Goal: Information Seeking & Learning: Learn about a topic

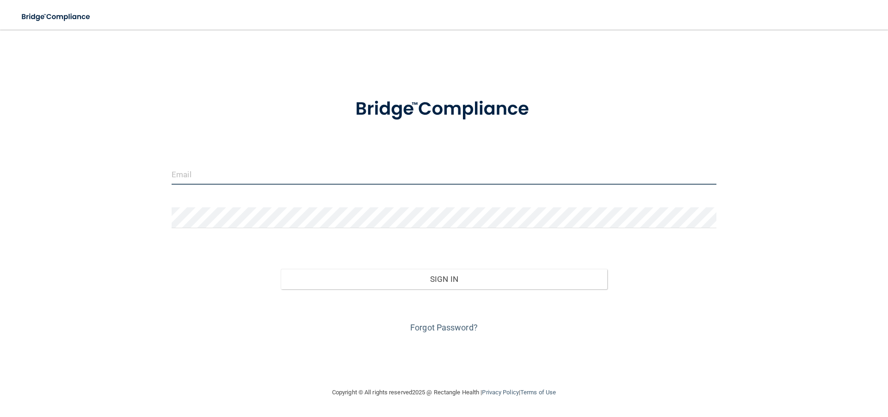
click at [240, 174] on input "email" at bounding box center [444, 174] width 545 height 21
type input "[EMAIL_ADDRESS][DOMAIN_NAME]"
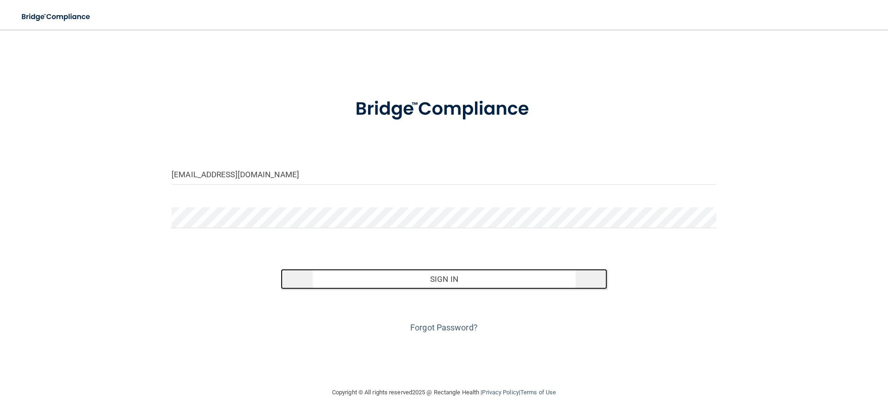
click at [397, 282] on button "Sign In" at bounding box center [444, 279] width 327 height 20
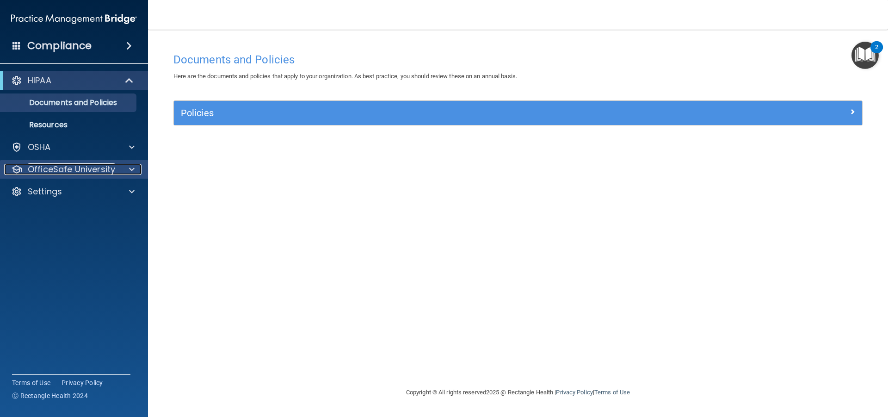
click at [107, 169] on p "OfficeSafe University" at bounding box center [71, 169] width 87 height 11
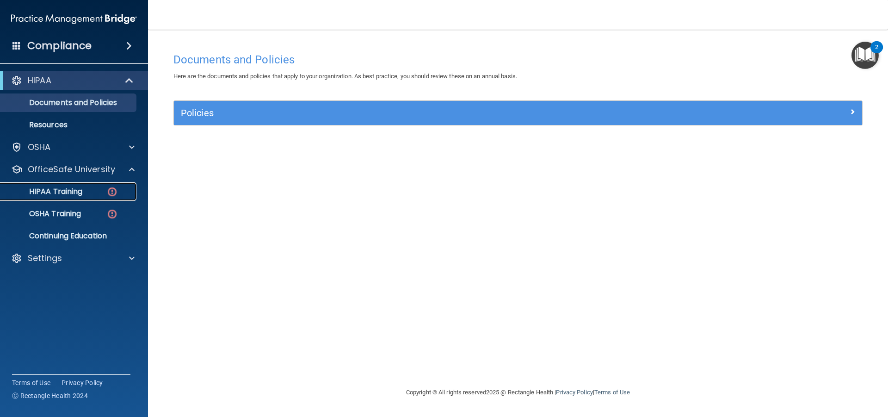
click at [63, 194] on p "HIPAA Training" at bounding box center [44, 191] width 76 height 9
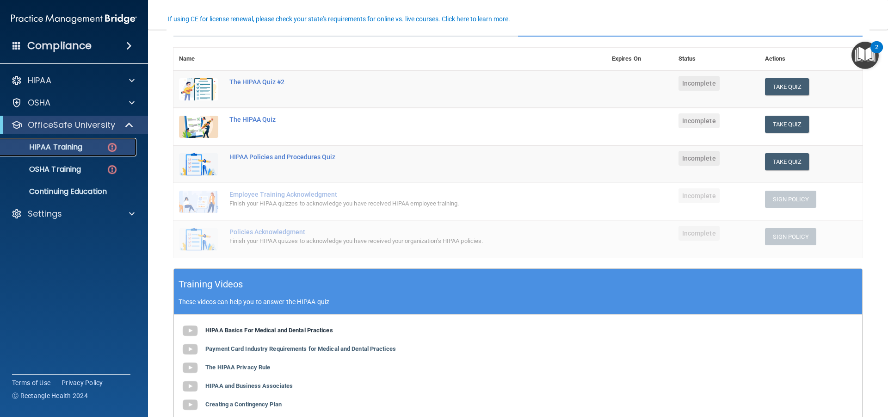
scroll to position [46, 0]
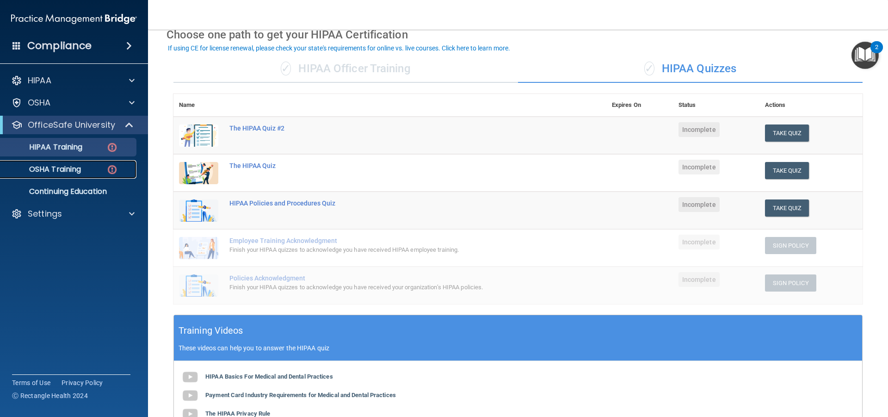
click at [52, 171] on p "OSHA Training" at bounding box center [43, 169] width 75 height 9
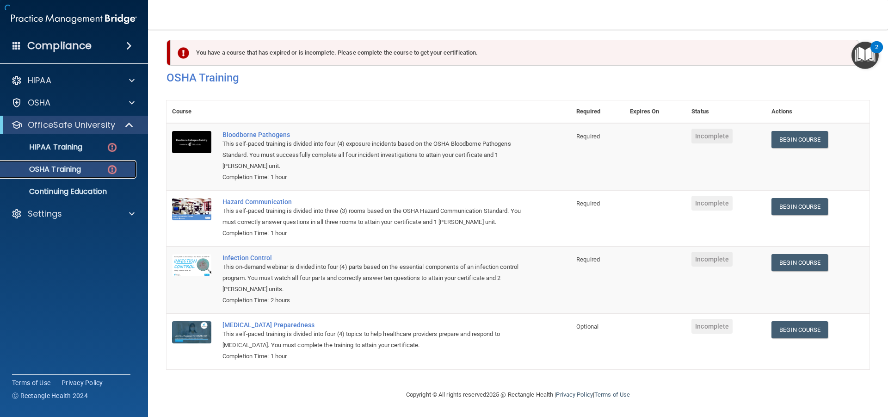
scroll to position [20, 0]
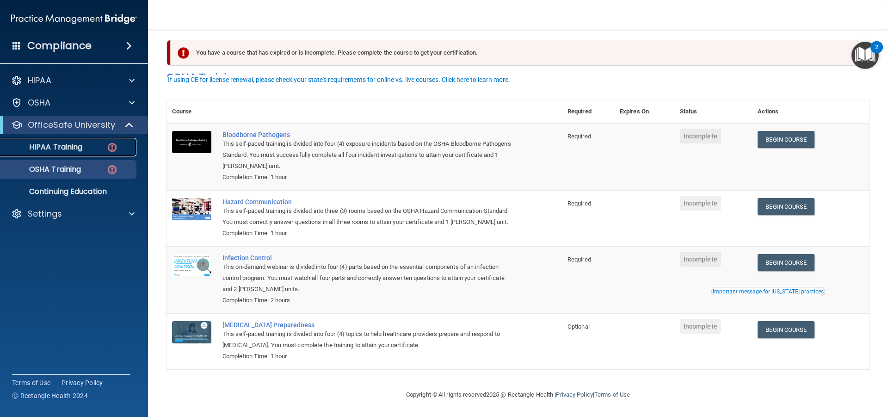
click at [73, 143] on p "HIPAA Training" at bounding box center [44, 146] width 76 height 9
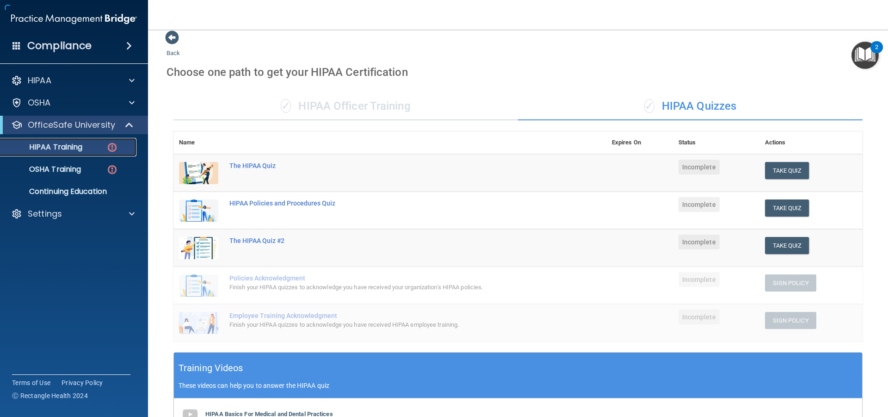
scroll to position [231, 0]
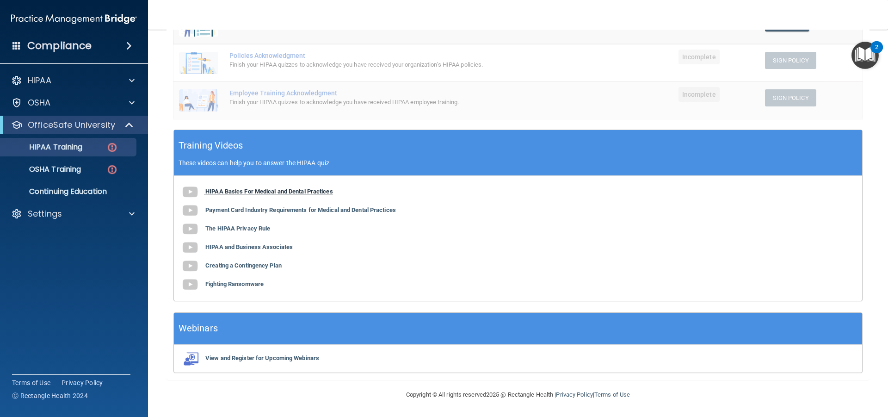
click at [278, 194] on b "HIPAA Basics For Medical and Dental Practices" at bounding box center [269, 191] width 128 height 7
click at [244, 208] on b "Payment Card Industry Requirements for Medical and Dental Practices" at bounding box center [300, 209] width 191 height 7
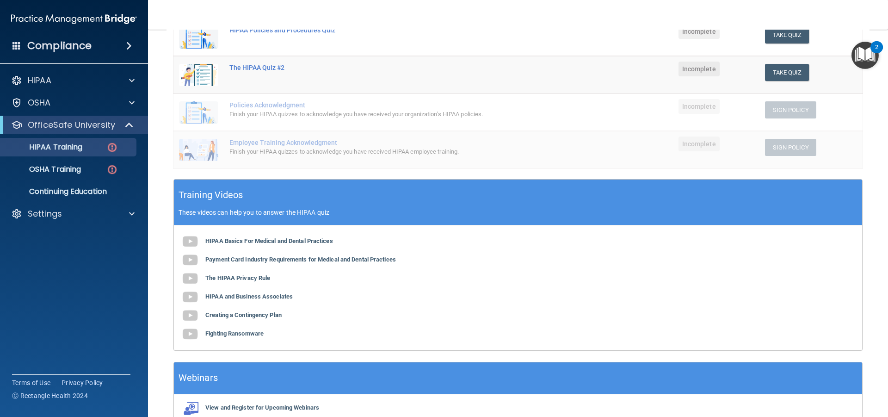
scroll to position [185, 0]
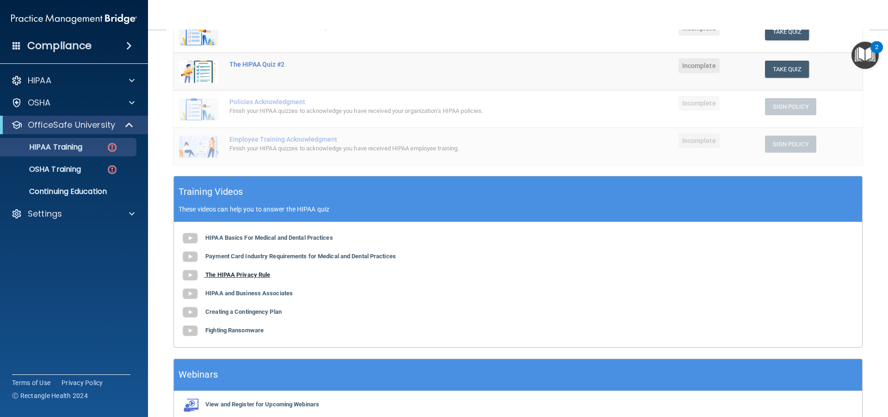
click at [257, 272] on b "The HIPAA Privacy Rule" at bounding box center [237, 274] width 65 height 7
click at [228, 295] on b "HIPAA and Business Associates" at bounding box center [248, 293] width 87 height 7
click at [236, 311] on b "Creating a Contingency Plan" at bounding box center [243, 311] width 76 height 7
click at [236, 332] on b "Fighting Ransomware" at bounding box center [234, 330] width 58 height 7
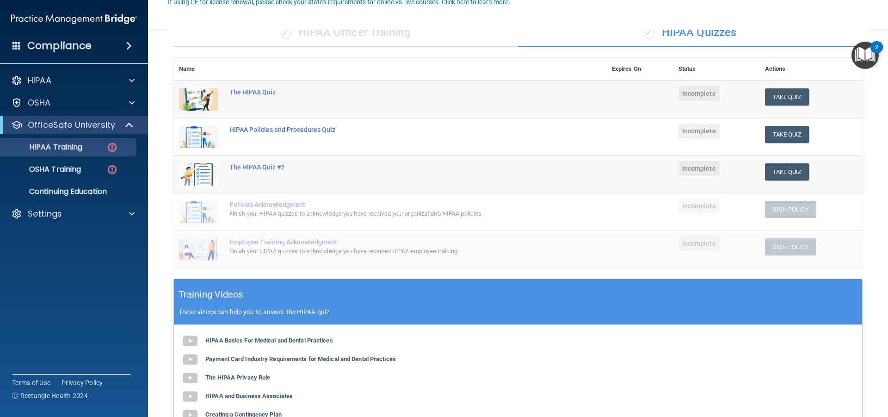
scroll to position [93, 0]
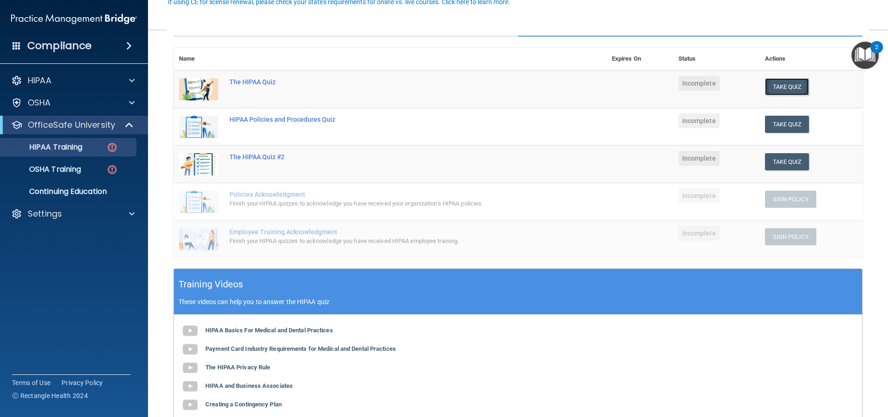
click at [795, 86] on button "Take Quiz" at bounding box center [787, 86] width 44 height 17
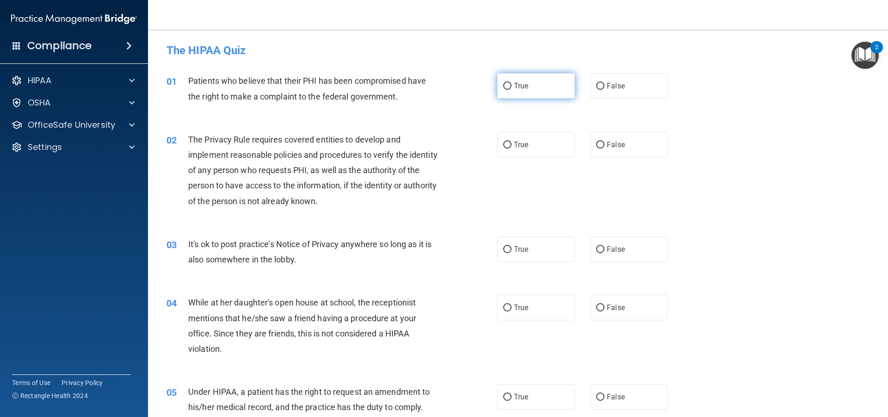
click at [503, 85] on input "True" at bounding box center [507, 86] width 8 height 7
radio input "true"
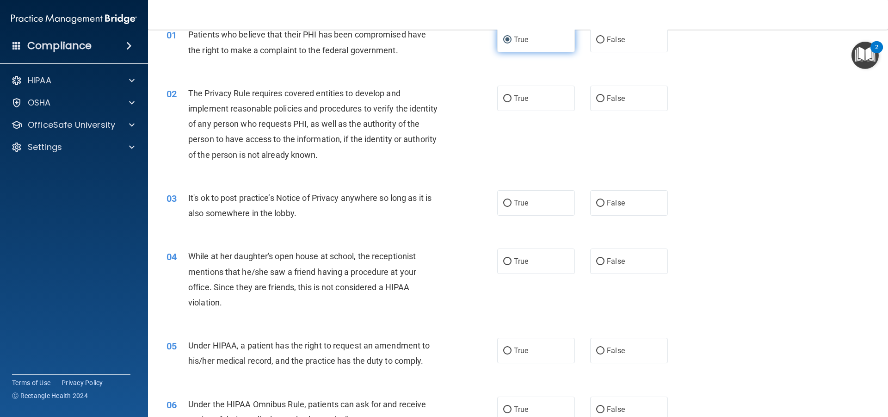
scroll to position [93, 0]
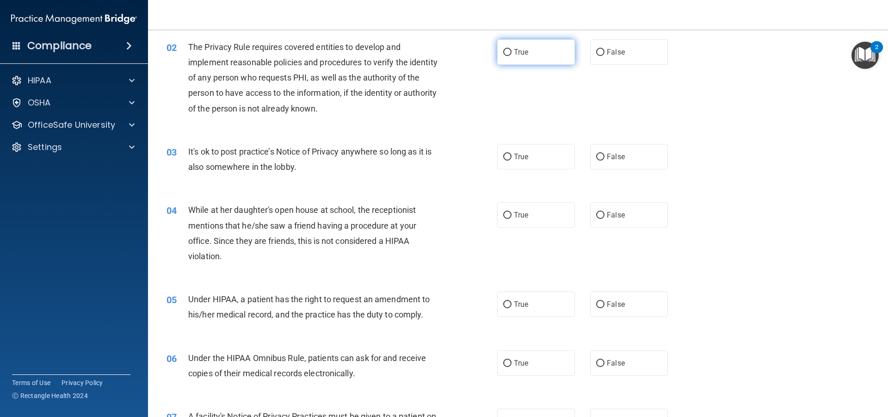
click at [501, 48] on label "True" at bounding box center [536, 51] width 78 height 25
click at [503, 49] on input "True" at bounding box center [507, 52] width 8 height 7
radio input "true"
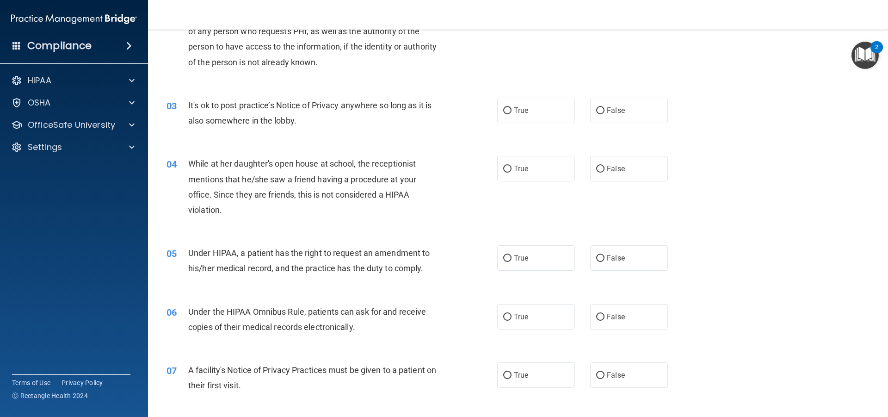
scroll to position [185, 0]
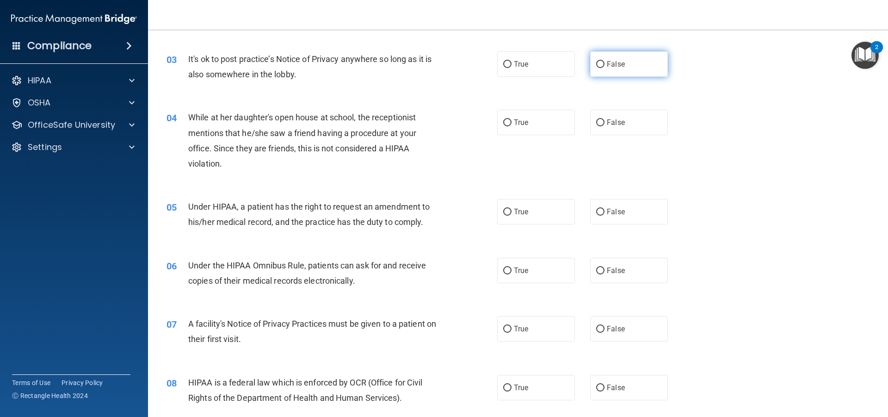
click at [590, 69] on label "False" at bounding box center [629, 63] width 78 height 25
click at [596, 68] on input "False" at bounding box center [600, 64] width 8 height 7
radio input "true"
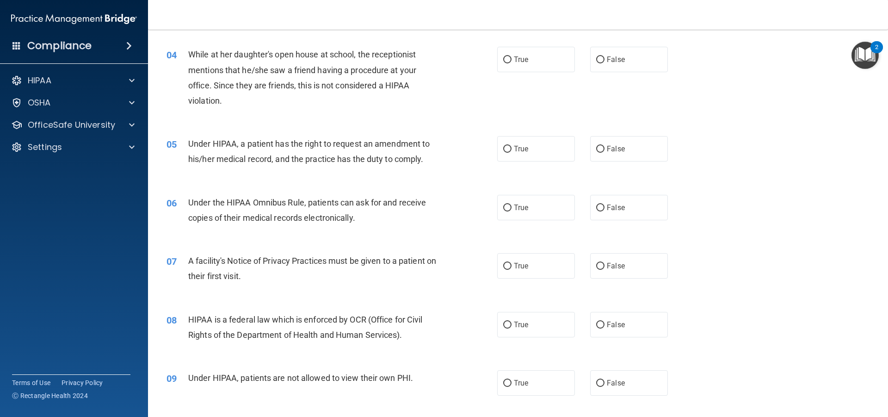
scroll to position [231, 0]
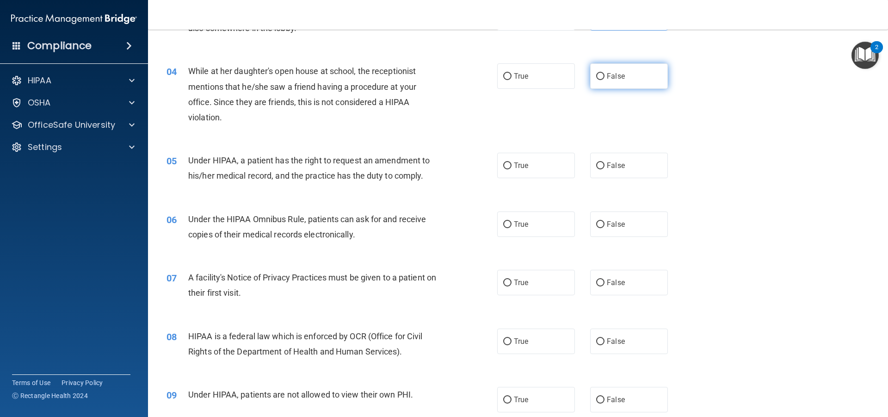
click at [628, 73] on label "False" at bounding box center [629, 75] width 78 height 25
click at [605, 73] on input "False" at bounding box center [600, 76] width 8 height 7
radio input "true"
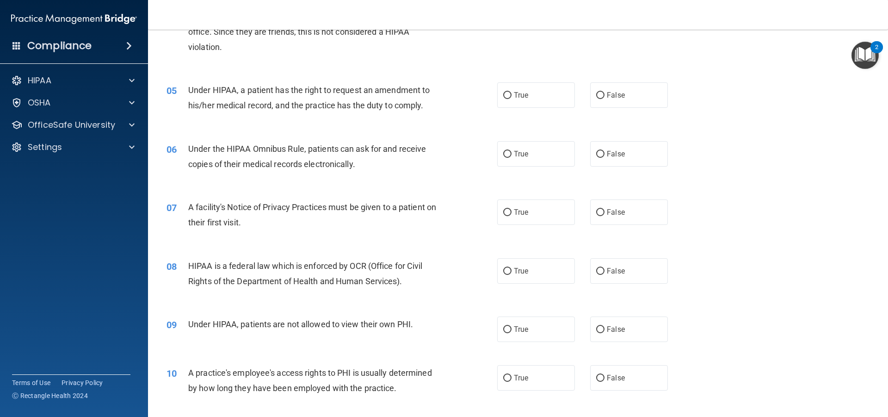
scroll to position [324, 0]
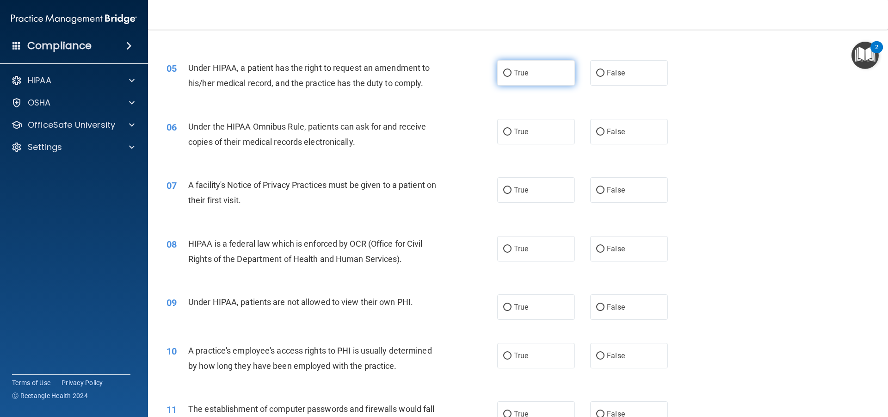
click at [526, 69] on label "True" at bounding box center [536, 72] width 78 height 25
click at [512, 70] on input "True" at bounding box center [507, 73] width 8 height 7
radio input "true"
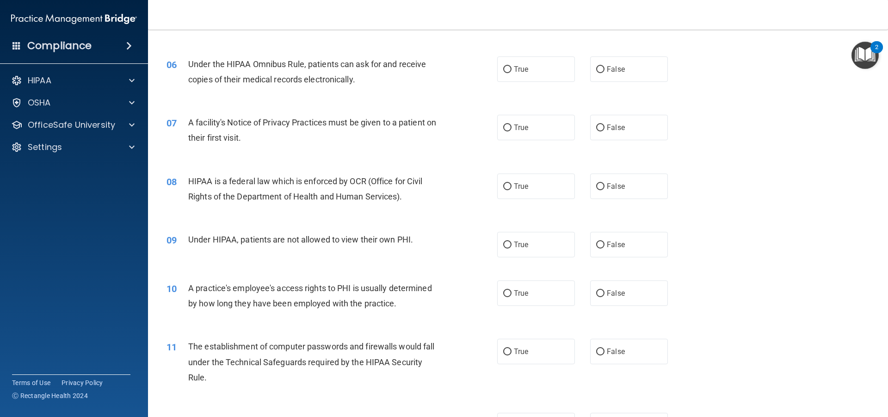
scroll to position [370, 0]
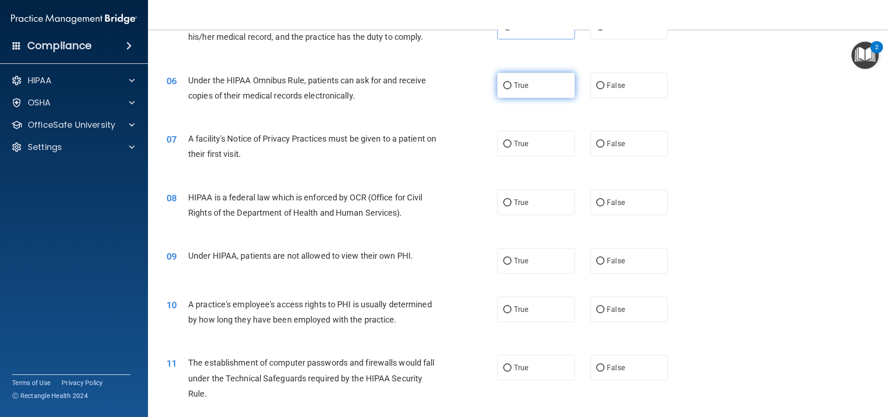
click at [546, 88] on label "True" at bounding box center [536, 85] width 78 height 25
click at [512, 88] on input "True" at bounding box center [507, 85] width 8 height 7
radio input "true"
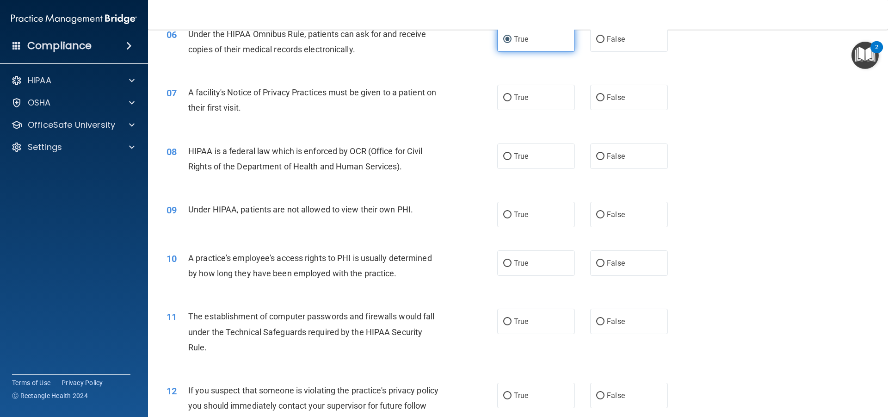
scroll to position [463, 0]
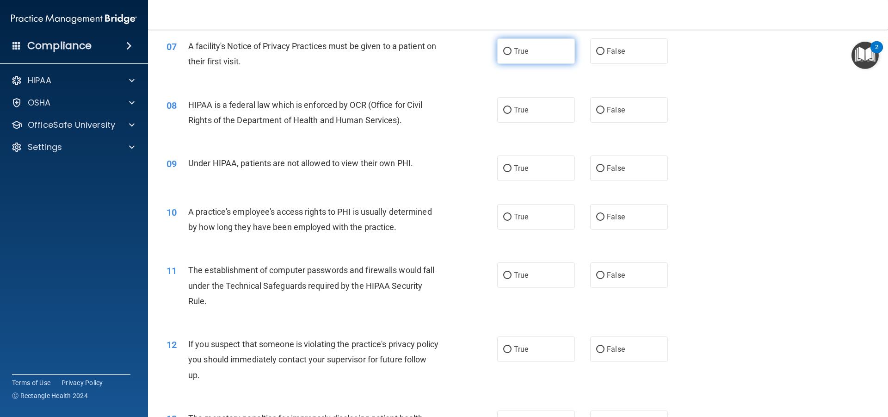
click at [517, 54] on span "True" at bounding box center [521, 51] width 14 height 9
click at [512, 54] on input "True" at bounding box center [507, 51] width 8 height 7
radio input "true"
click at [520, 111] on span "True" at bounding box center [521, 109] width 14 height 9
click at [512, 111] on input "True" at bounding box center [507, 110] width 8 height 7
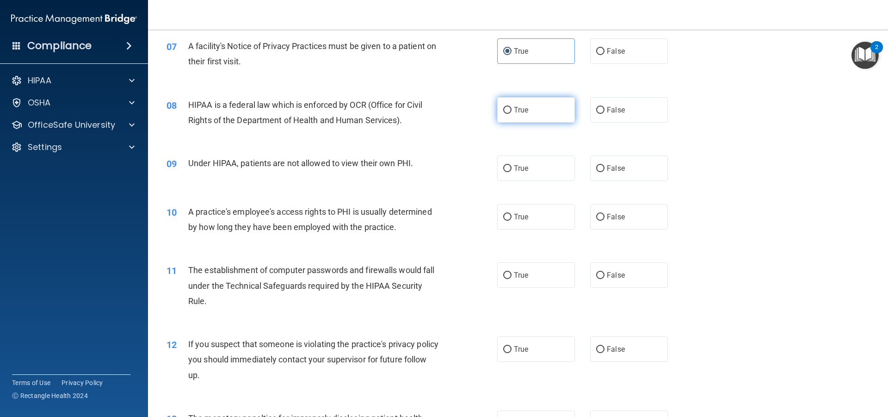
radio input "true"
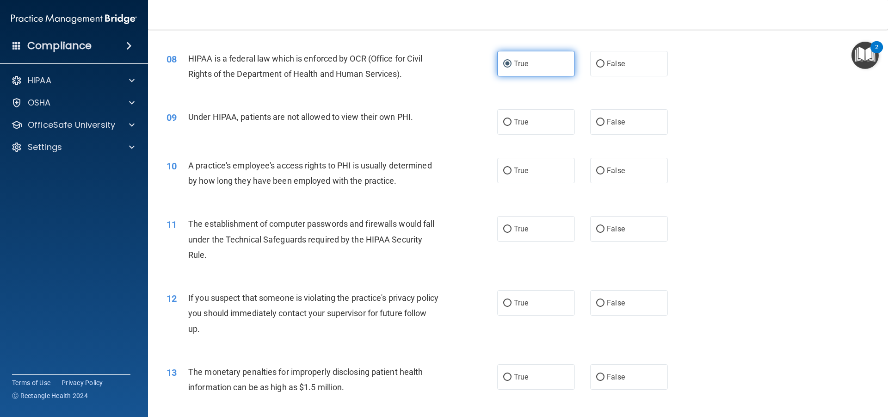
scroll to position [555, 0]
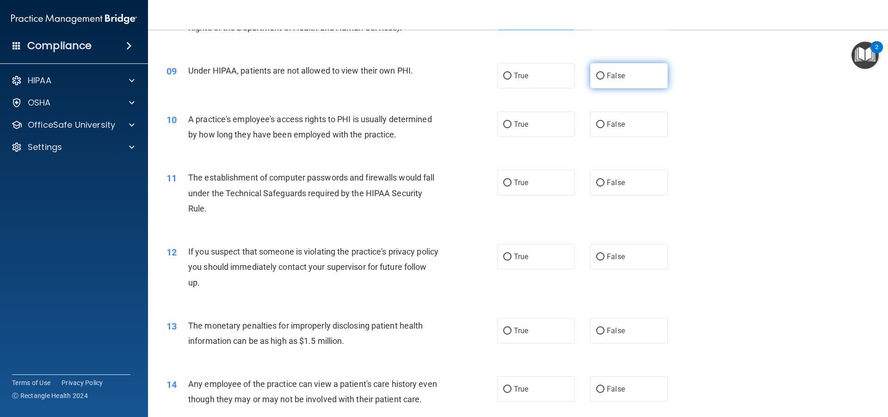
click at [603, 80] on label "False" at bounding box center [629, 75] width 78 height 25
click at [603, 80] on input "False" at bounding box center [600, 76] width 8 height 7
radio input "true"
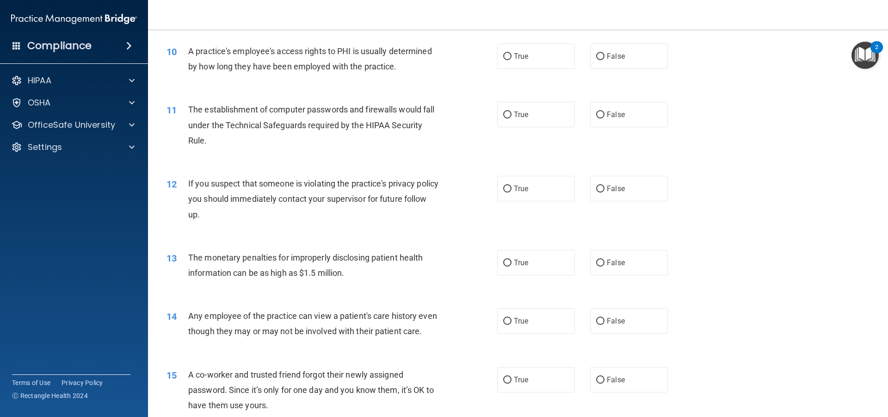
scroll to position [601, 0]
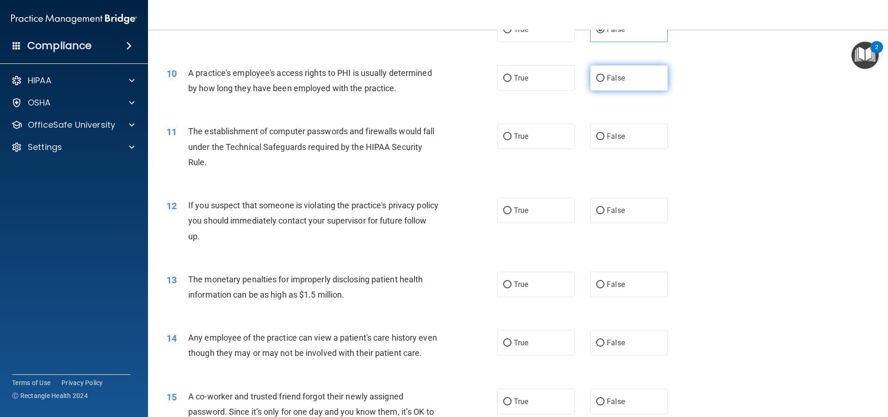
click at [614, 84] on label "False" at bounding box center [629, 77] width 78 height 25
click at [605, 82] on input "False" at bounding box center [600, 78] width 8 height 7
radio input "true"
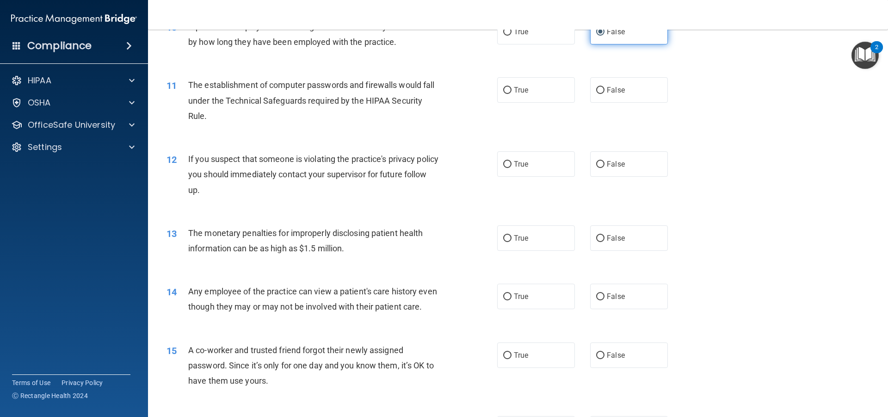
scroll to position [694, 0]
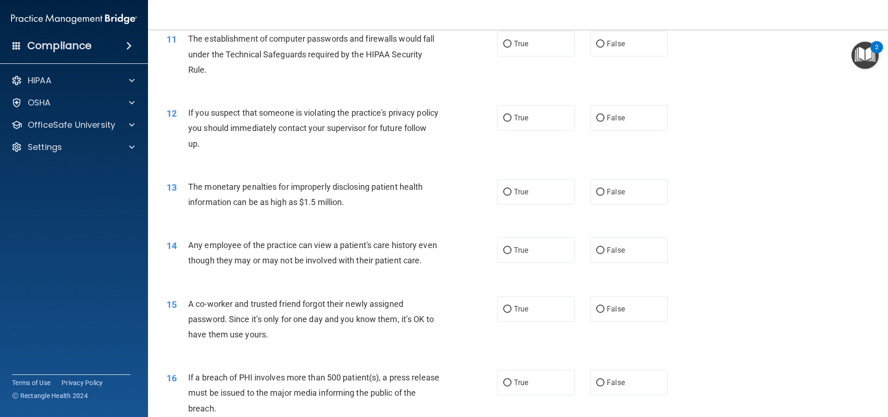
click at [501, 58] on div "11 The establishment of computer passwords and firewalls would fall under the T…" at bounding box center [332, 56] width 358 height 51
click at [502, 54] on label "True" at bounding box center [536, 43] width 78 height 25
click at [503, 48] on input "True" at bounding box center [507, 44] width 8 height 7
radio input "true"
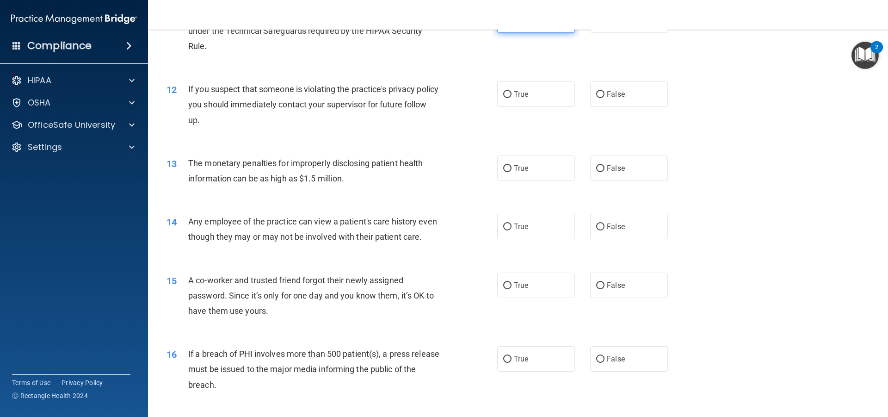
scroll to position [740, 0]
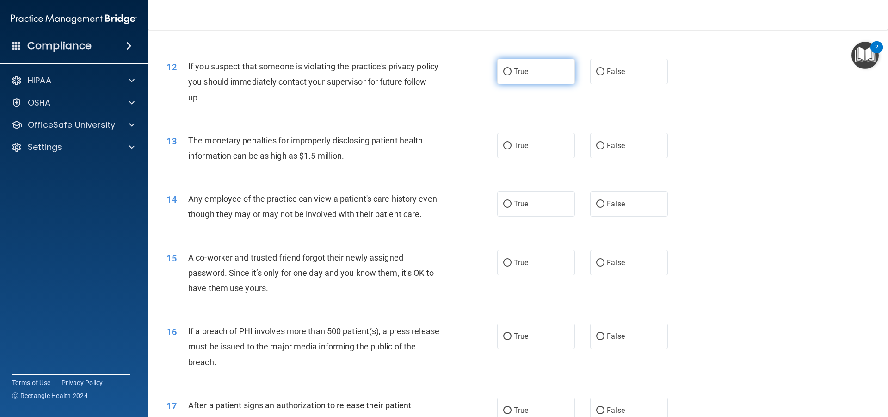
click at [515, 71] on span "True" at bounding box center [521, 71] width 14 height 9
click at [512, 71] on input "True" at bounding box center [507, 71] width 8 height 7
radio input "true"
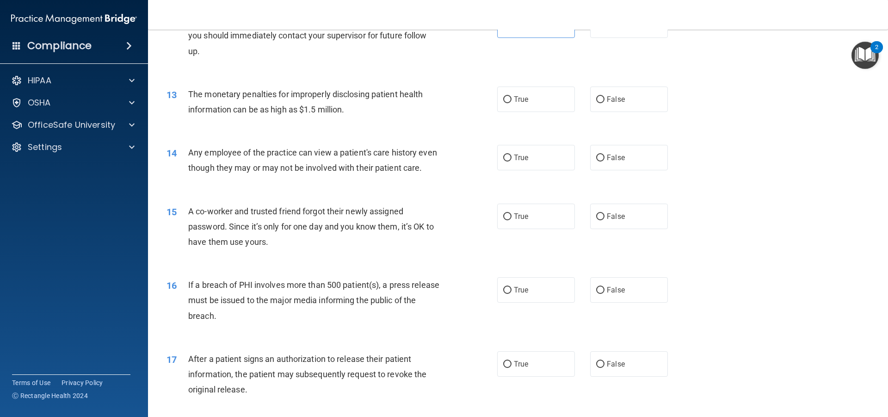
scroll to position [833, 0]
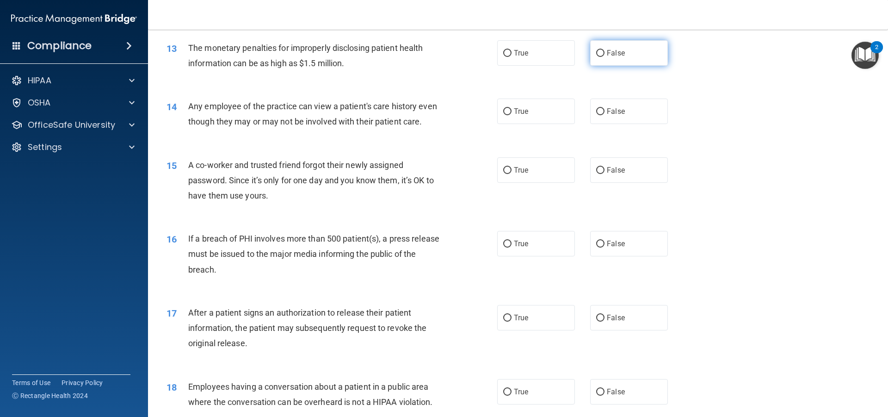
click at [598, 50] on input "False" at bounding box center [600, 53] width 8 height 7
radio input "true"
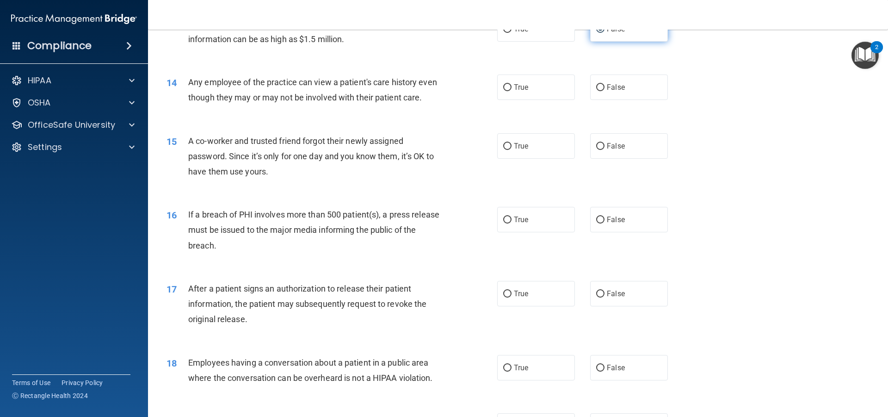
scroll to position [879, 0]
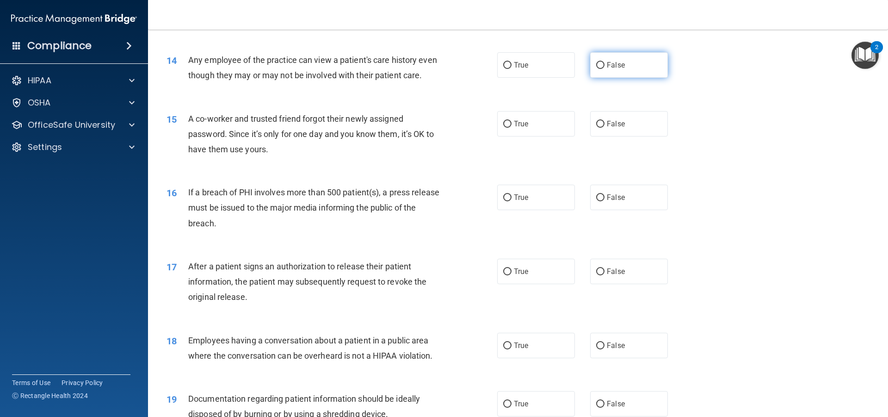
click at [633, 60] on label "False" at bounding box center [629, 64] width 78 height 25
click at [605, 62] on input "False" at bounding box center [600, 65] width 8 height 7
radio input "true"
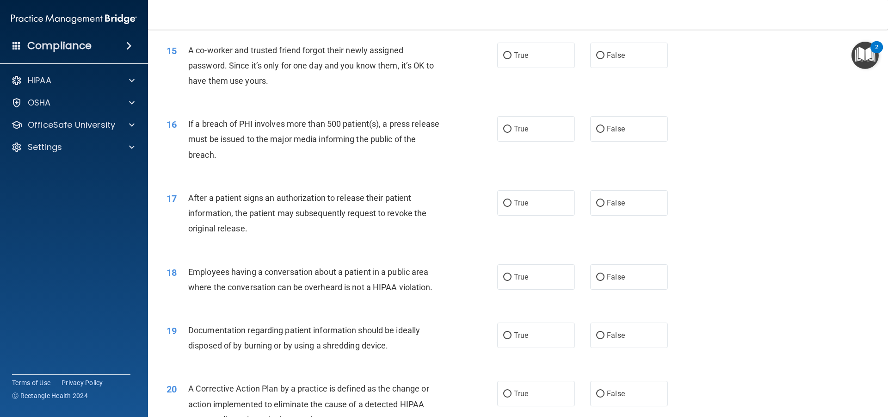
scroll to position [925, 0]
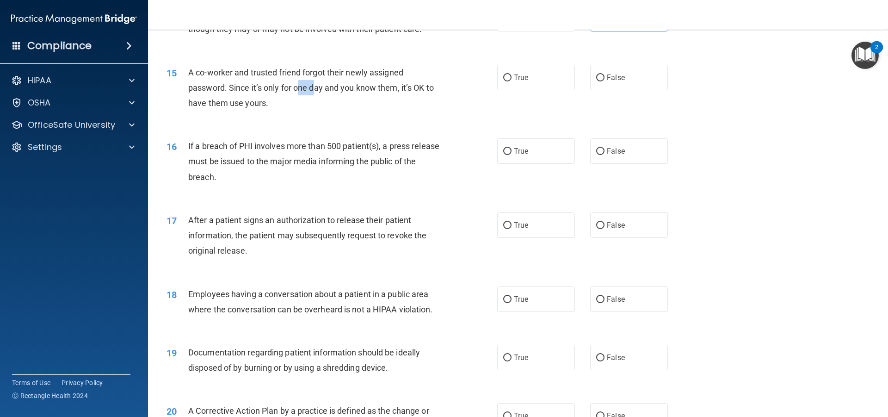
drag, startPoint x: 302, startPoint y: 104, endPoint x: 317, endPoint y: 103, distance: 14.9
click at [317, 103] on span "A co-worker and trusted friend forgot their newly assigned password. Since it’s…" at bounding box center [311, 88] width 246 height 40
click at [360, 104] on span "A co-worker and trusted friend forgot their newly assigned password. Since it’s…" at bounding box center [311, 88] width 246 height 40
click at [632, 90] on label "False" at bounding box center [629, 77] width 78 height 25
click at [605, 81] on input "False" at bounding box center [600, 77] width 8 height 7
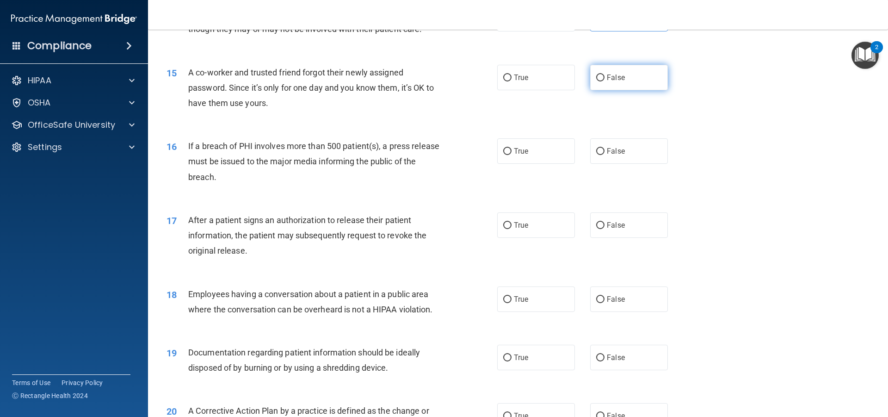
radio input "true"
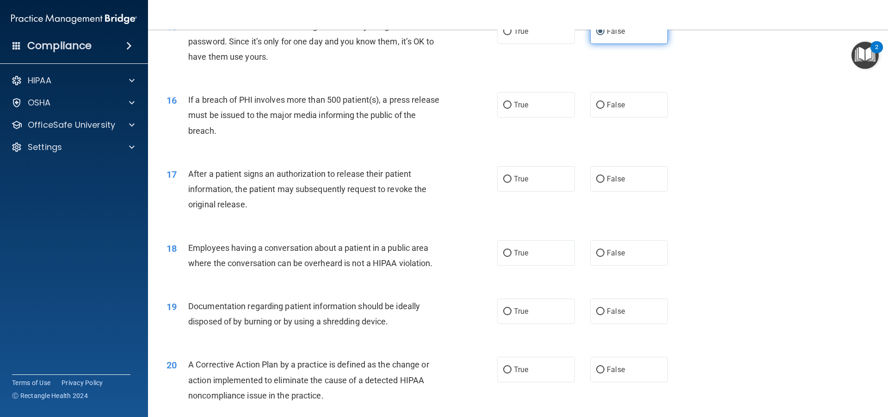
scroll to position [1018, 0]
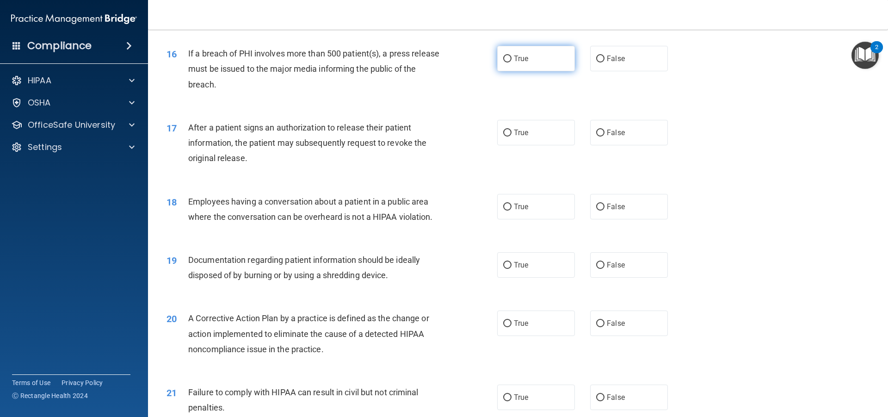
click at [546, 68] on label "True" at bounding box center [536, 58] width 78 height 25
click at [512, 62] on input "True" at bounding box center [507, 59] width 8 height 7
radio input "true"
click at [610, 62] on label "False" at bounding box center [629, 58] width 78 height 25
click at [605, 62] on input "False" at bounding box center [600, 59] width 8 height 7
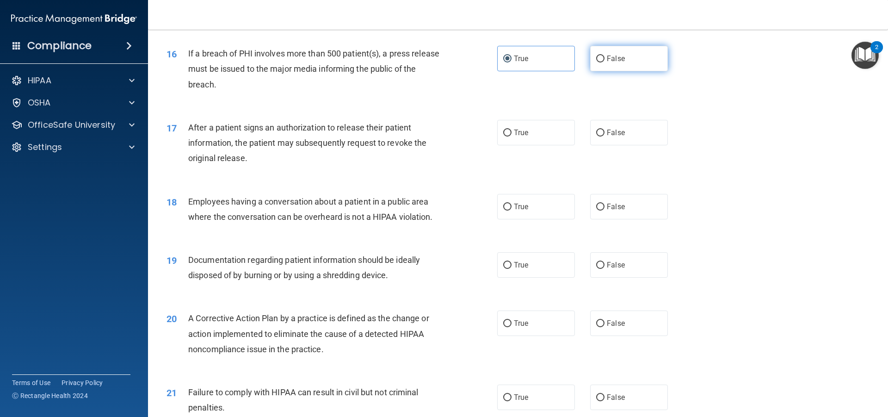
radio input "true"
radio input "false"
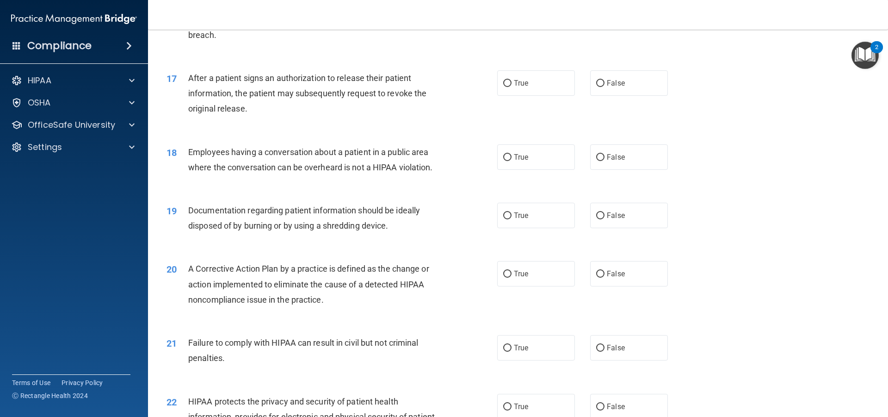
scroll to position [1110, 0]
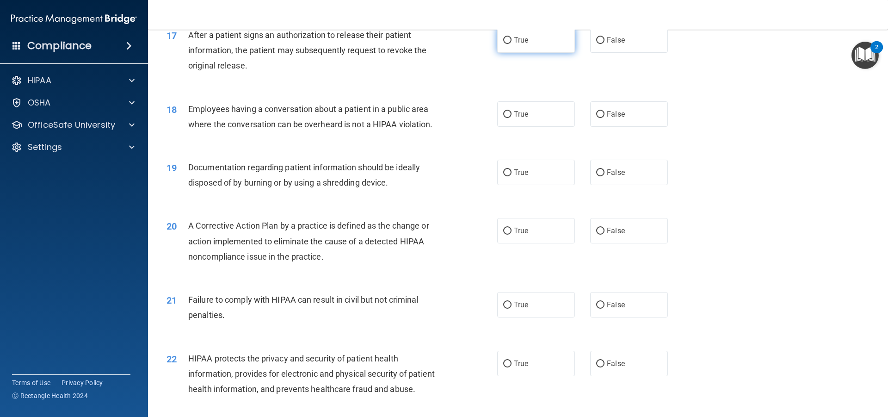
drag, startPoint x: 537, startPoint y: 49, endPoint x: 530, endPoint y: 48, distance: 7.0
click at [532, 49] on label "True" at bounding box center [536, 39] width 78 height 25
click at [512, 44] on input "True" at bounding box center [507, 40] width 8 height 7
radio input "true"
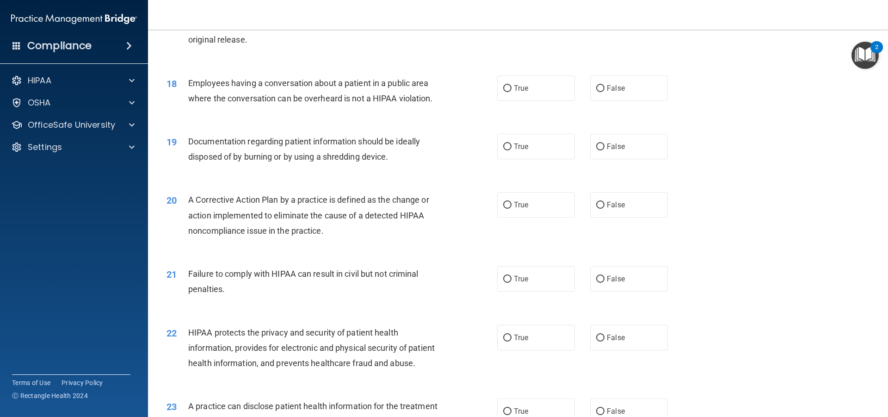
scroll to position [1156, 0]
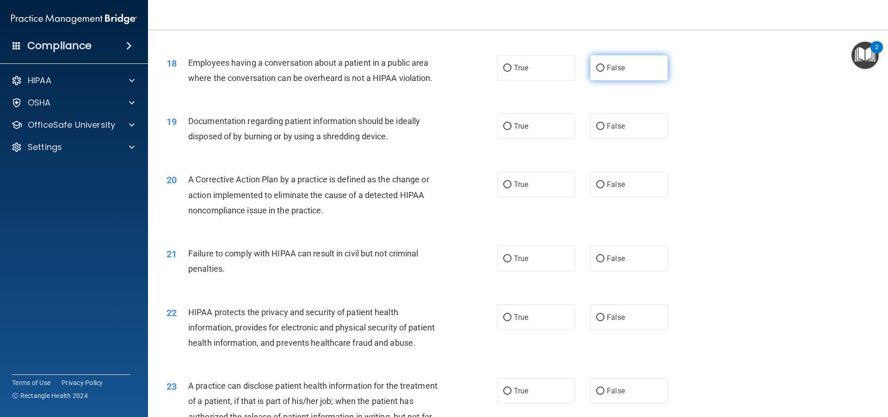
click at [607, 72] on span "False" at bounding box center [616, 67] width 18 height 9
click at [604, 72] on input "False" at bounding box center [600, 68] width 8 height 7
radio input "true"
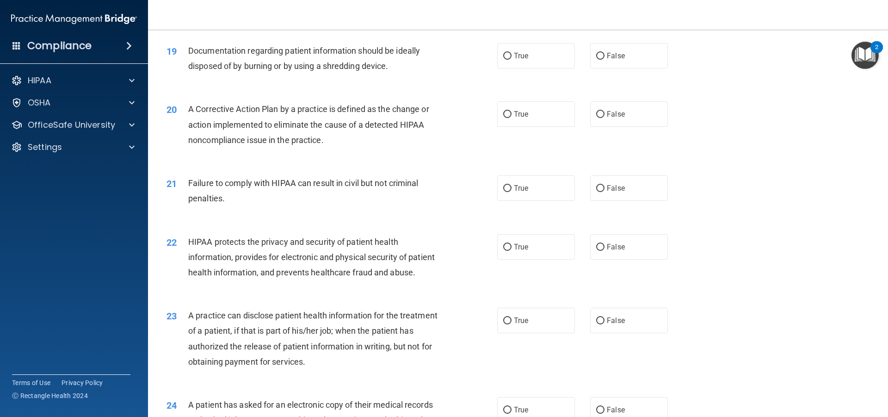
scroll to position [1249, 0]
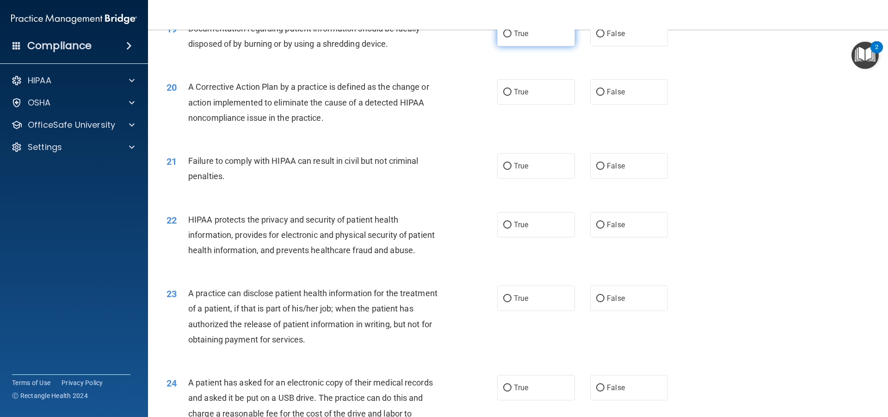
click at [500, 46] on label "True" at bounding box center [536, 33] width 78 height 25
click at [503, 37] on input "True" at bounding box center [507, 34] width 8 height 7
radio input "true"
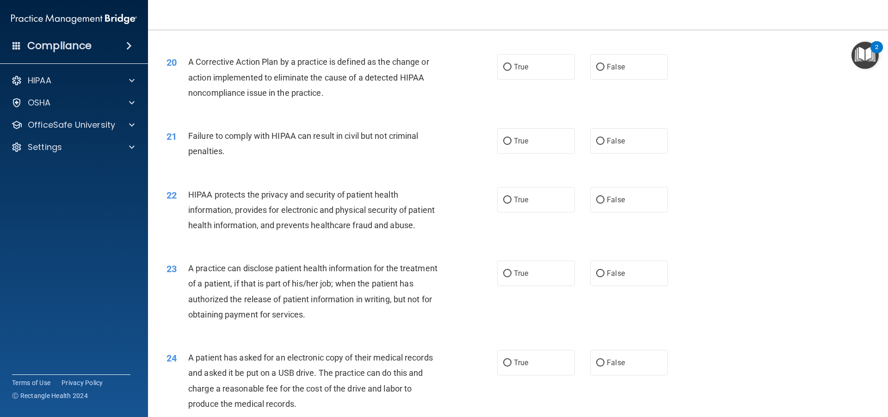
scroll to position [1295, 0]
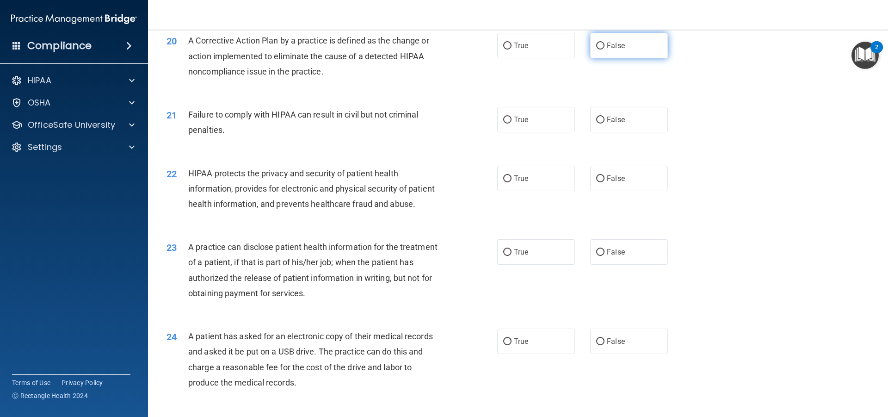
click at [590, 58] on label "False" at bounding box center [629, 45] width 78 height 25
click at [596, 49] on input "False" at bounding box center [600, 46] width 8 height 7
radio input "true"
click at [531, 58] on label "True" at bounding box center [536, 45] width 78 height 25
click at [512, 49] on input "True" at bounding box center [507, 46] width 8 height 7
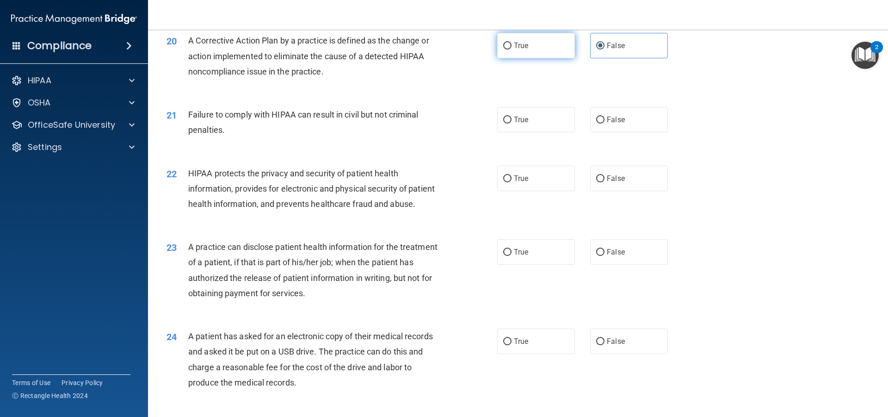
radio input "true"
radio input "false"
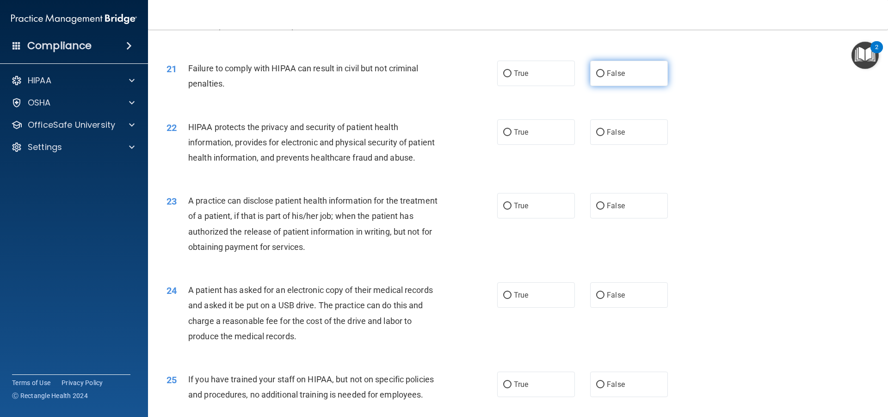
click at [601, 84] on label "False" at bounding box center [629, 73] width 78 height 25
click at [601, 77] on input "False" at bounding box center [600, 73] width 8 height 7
radio input "true"
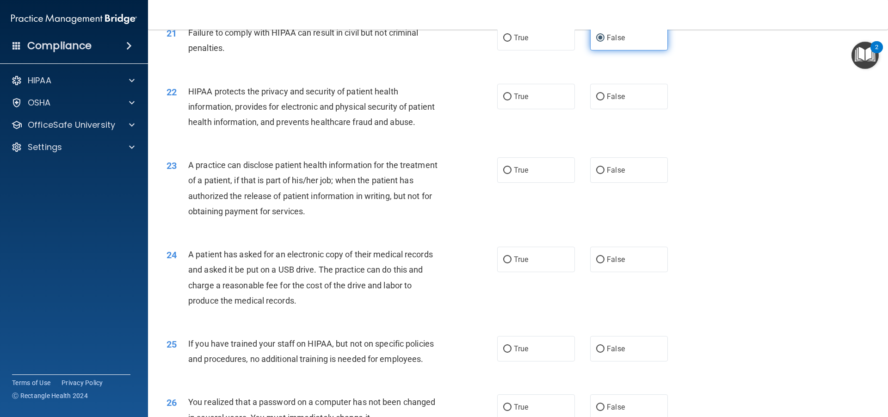
scroll to position [1434, 0]
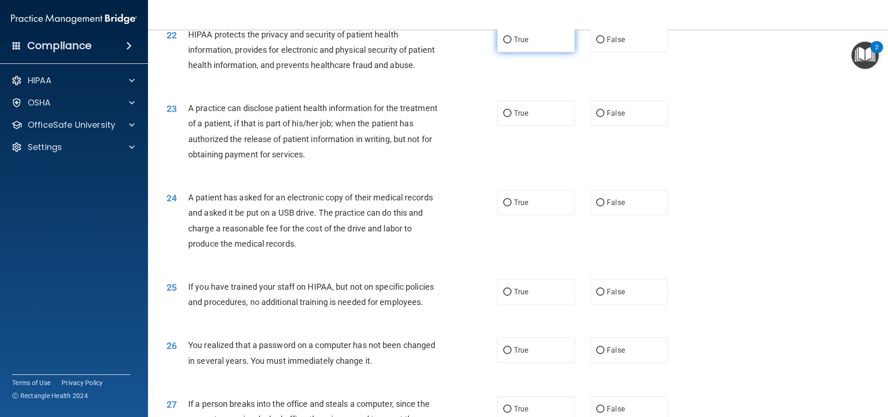
click at [500, 52] on label "True" at bounding box center [536, 39] width 78 height 25
click at [503, 43] on input "True" at bounding box center [507, 40] width 8 height 7
radio input "true"
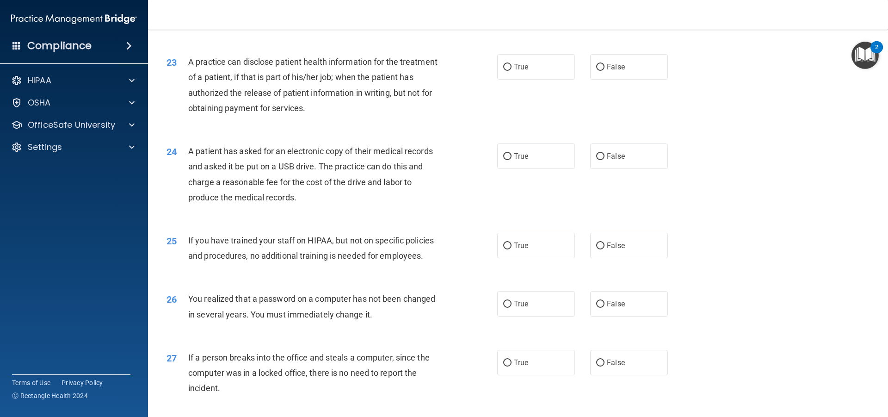
scroll to position [1526, 0]
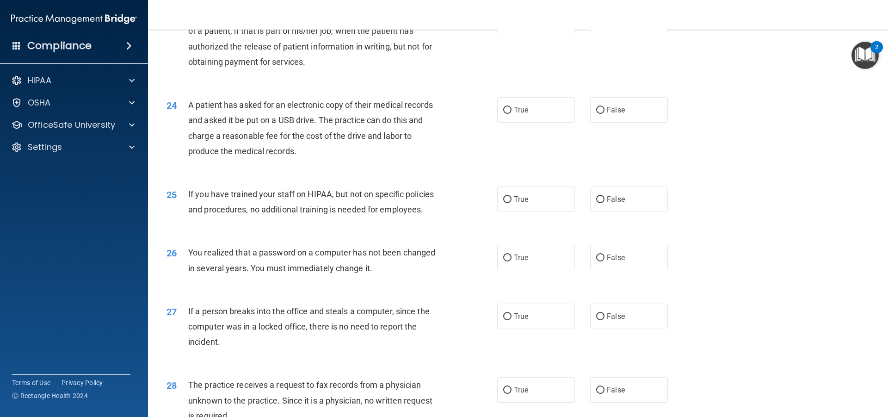
click at [501, 70] on div "23 A practice can disclose patient health information for the treatment of a pa…" at bounding box center [332, 41] width 358 height 66
click at [532, 33] on label "True" at bounding box center [536, 20] width 78 height 25
click at [512, 25] on input "True" at bounding box center [507, 21] width 8 height 7
radio input "true"
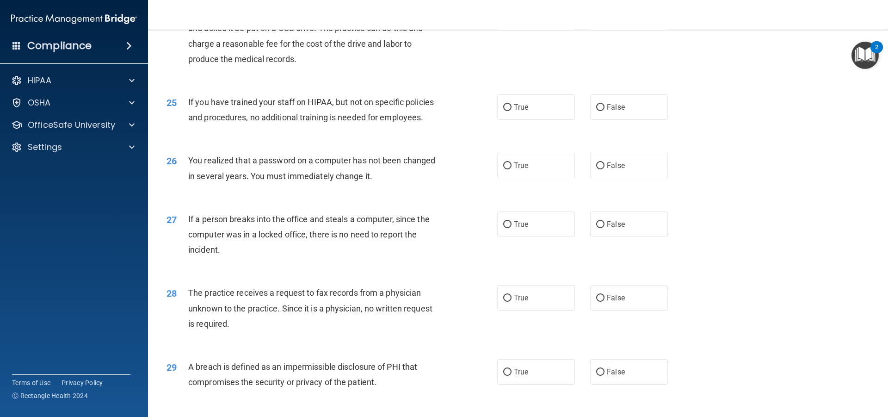
scroll to position [1619, 0]
click at [626, 30] on label "False" at bounding box center [629, 17] width 78 height 25
click at [605, 21] on input "False" at bounding box center [600, 17] width 8 height 7
radio input "true"
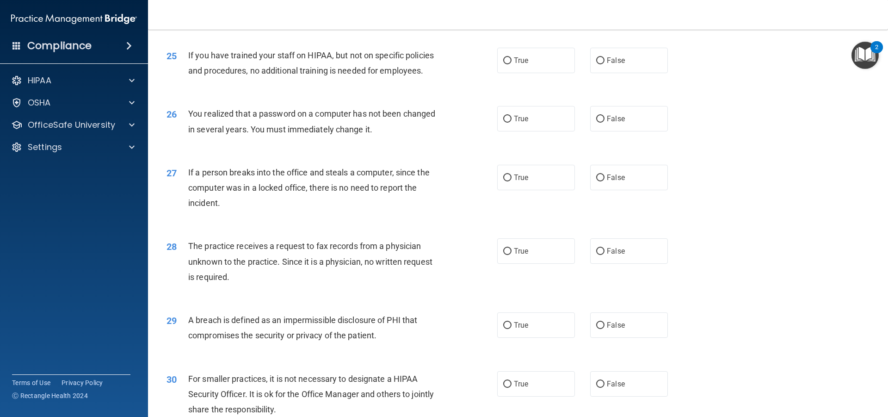
scroll to position [1711, 0]
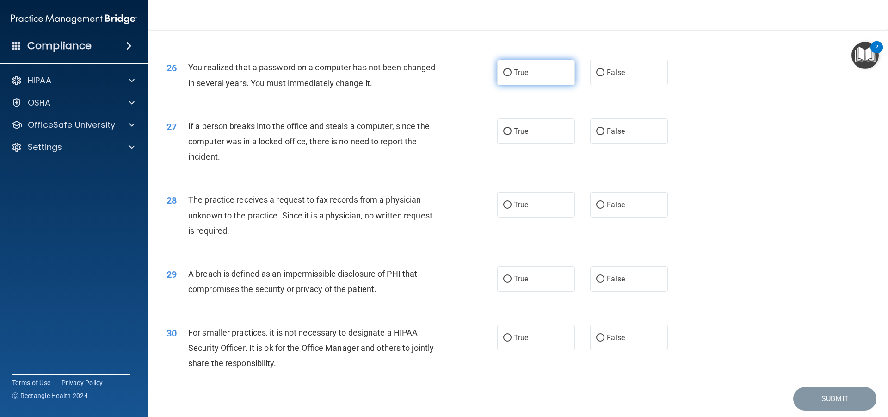
click at [545, 85] on label "True" at bounding box center [536, 72] width 78 height 25
click at [512, 76] on input "True" at bounding box center [507, 72] width 8 height 7
radio input "true"
click at [618, 27] on label "False" at bounding box center [629, 13] width 78 height 25
click at [605, 18] on input "False" at bounding box center [600, 14] width 8 height 7
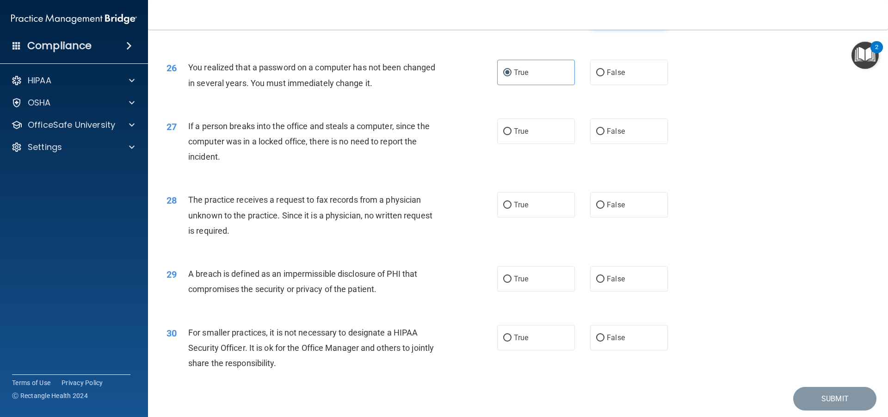
radio input "true"
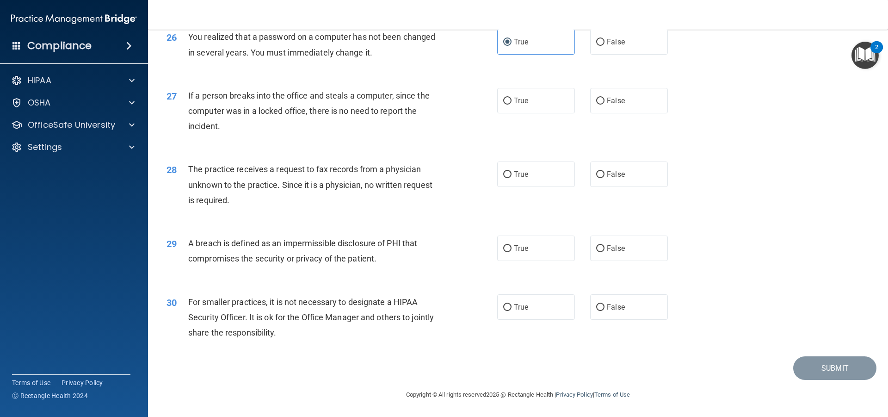
scroll to position [1772, 0]
click at [646, 95] on label "False" at bounding box center [629, 100] width 78 height 25
click at [605, 98] on input "False" at bounding box center [600, 101] width 8 height 7
radio input "true"
click at [601, 169] on label "False" at bounding box center [629, 173] width 78 height 25
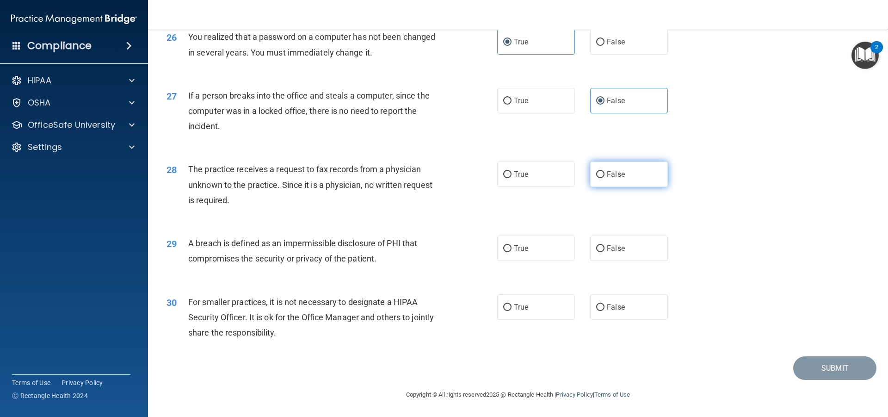
click at [601, 171] on input "False" at bounding box center [600, 174] width 8 height 7
radio input "true"
click at [504, 258] on label "True" at bounding box center [536, 247] width 78 height 25
click at [504, 252] on input "True" at bounding box center [507, 248] width 8 height 7
radio input "true"
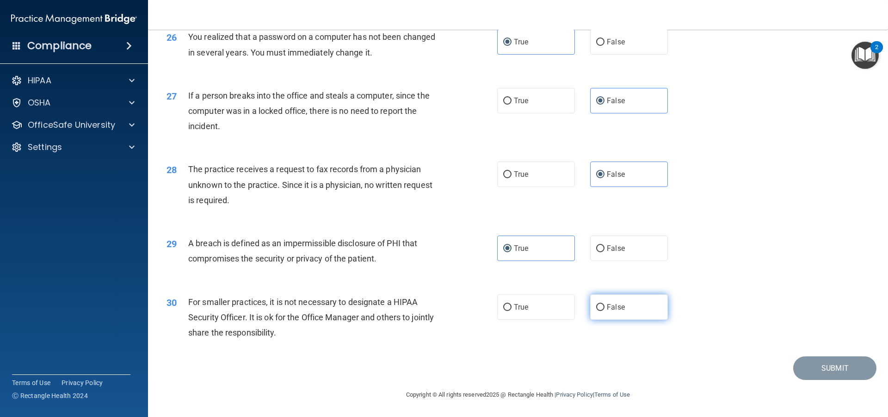
click at [618, 311] on span "False" at bounding box center [616, 307] width 18 height 9
click at [605, 311] on input "False" at bounding box center [600, 307] width 8 height 7
radio input "true"
click at [798, 365] on button "Submit" at bounding box center [834, 368] width 83 height 24
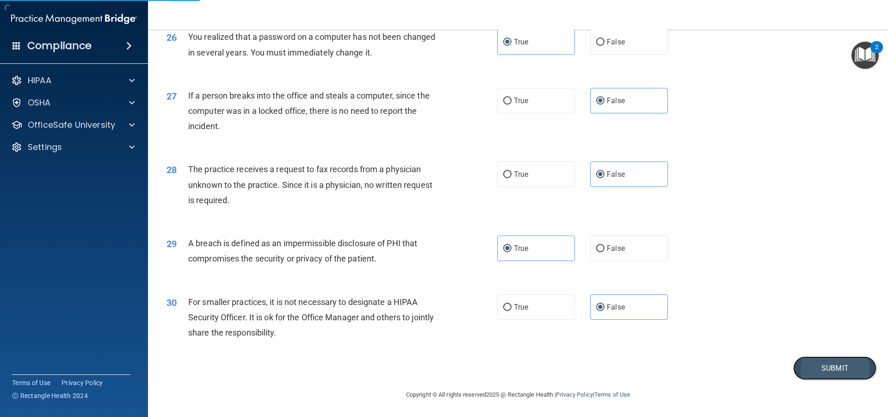
click at [825, 371] on button "Submit" at bounding box center [834, 368] width 83 height 24
click at [822, 318] on div "30 For smaller practices, it is not necessary to designate a HIPAA Security Off…" at bounding box center [518, 320] width 717 height 74
click at [824, 374] on button "Submit" at bounding box center [834, 368] width 83 height 24
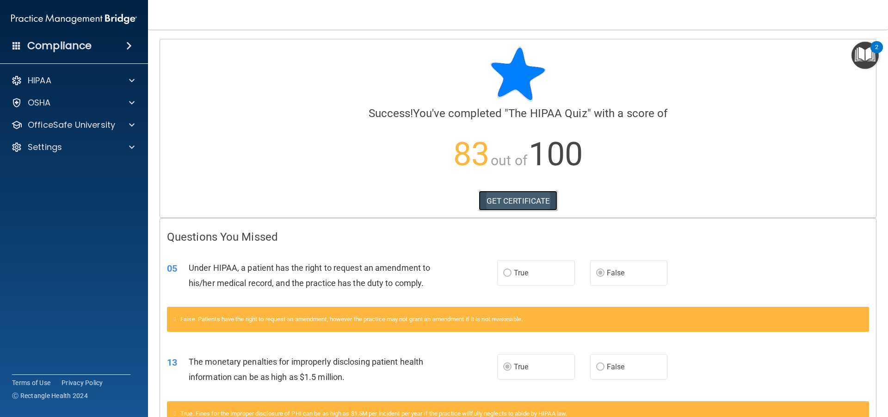
click at [492, 201] on link "GET CERTIFICATE" at bounding box center [518, 201] width 79 height 20
click at [119, 98] on div at bounding box center [130, 102] width 23 height 11
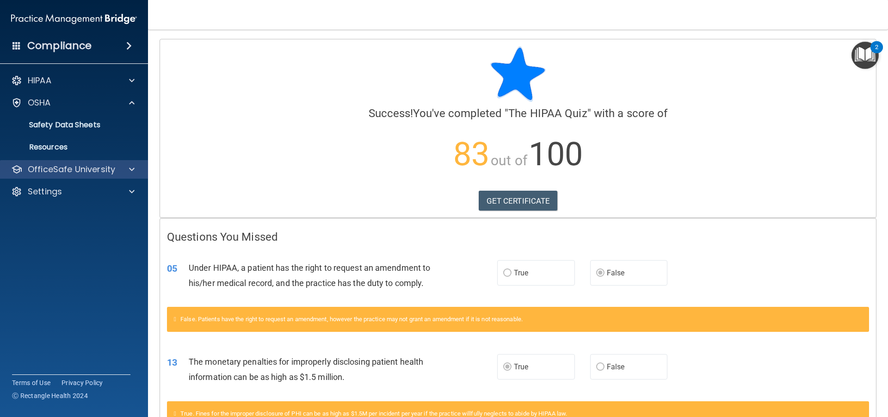
click at [133, 161] on div "OfficeSafe University" at bounding box center [74, 169] width 148 height 19
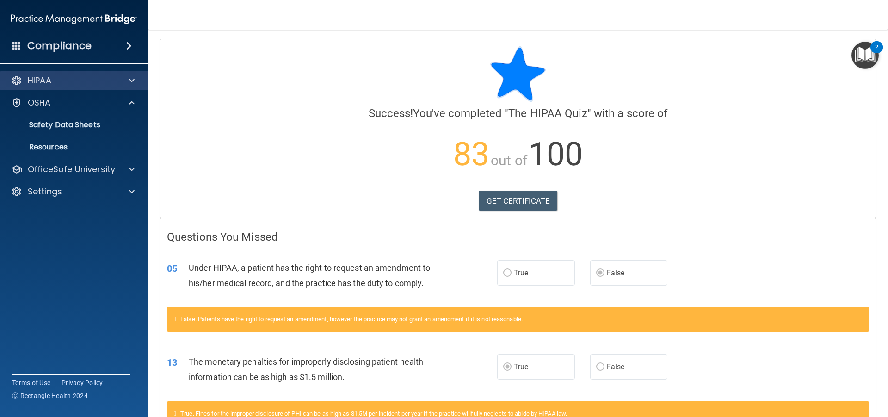
click at [127, 77] on div "HIPAA" at bounding box center [74, 80] width 148 height 19
click at [129, 83] on div at bounding box center [130, 80] width 23 height 11
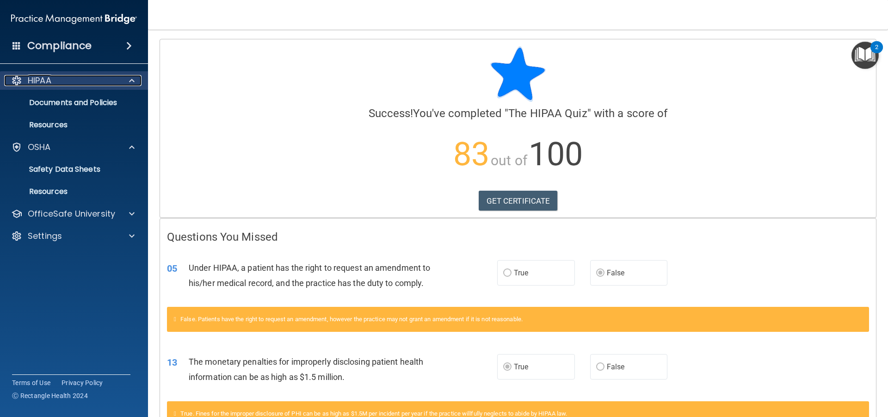
click at [95, 79] on div "HIPAA" at bounding box center [61, 80] width 115 height 11
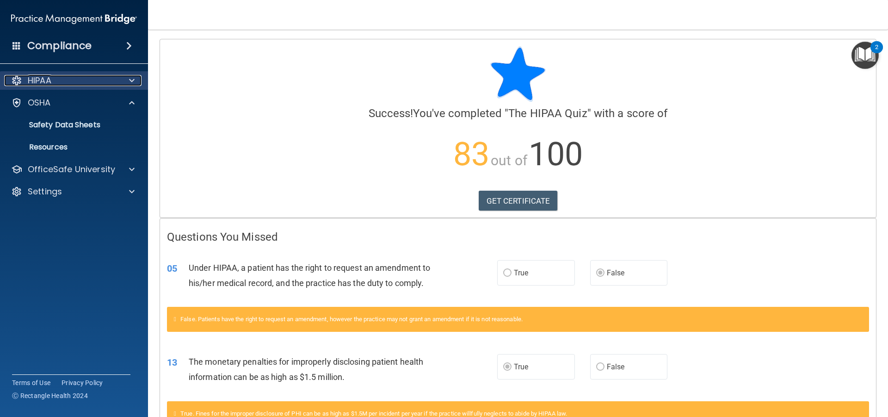
click at [96, 79] on div "HIPAA" at bounding box center [61, 80] width 115 height 11
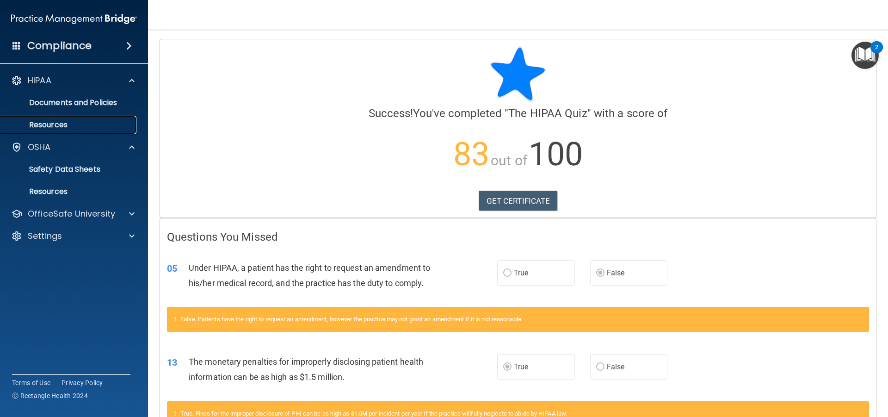
click at [56, 121] on p "Resources" at bounding box center [69, 124] width 126 height 9
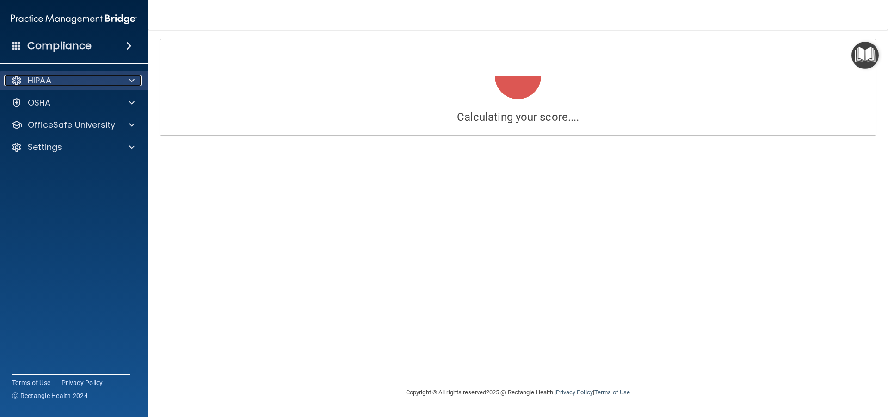
click at [134, 79] on span at bounding box center [132, 80] width 6 height 11
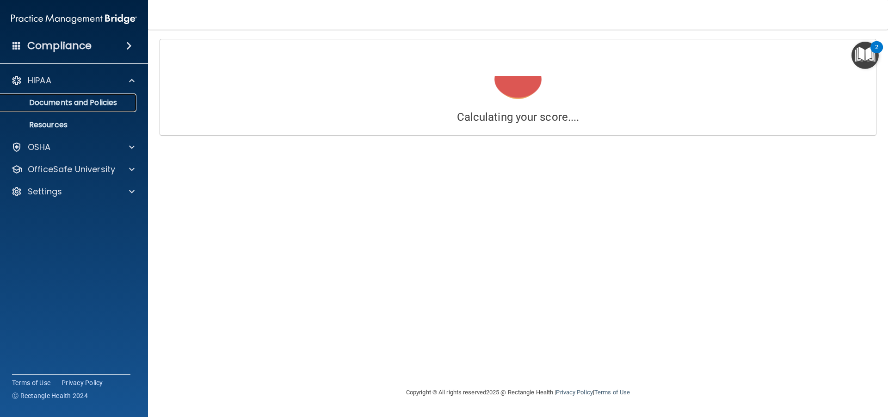
click at [93, 99] on p "Documents and Policies" at bounding box center [69, 102] width 126 height 9
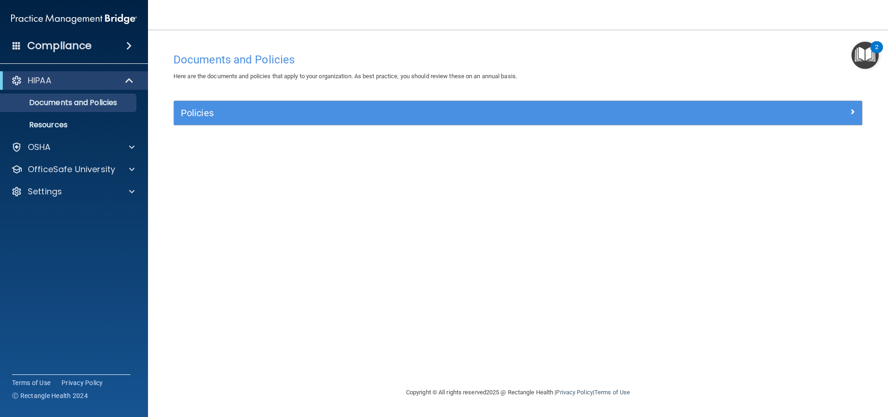
click at [96, 113] on ul "Documents and Policies Report an Incident Business Associates Emergency Plannin…" at bounding box center [74, 112] width 167 height 44
click at [76, 119] on link "Resources" at bounding box center [64, 125] width 146 height 19
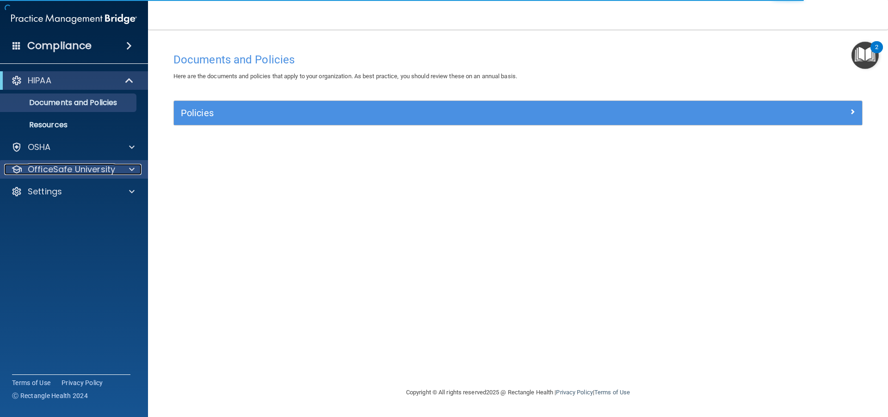
click at [81, 167] on p "OfficeSafe University" at bounding box center [71, 169] width 87 height 11
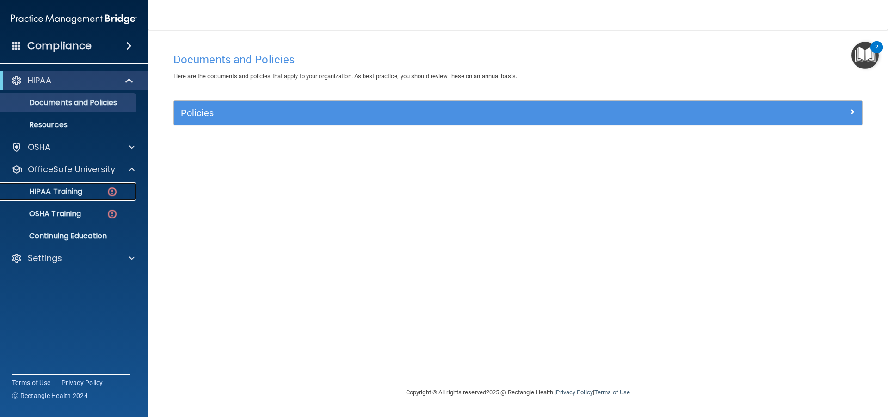
click at [74, 191] on p "HIPAA Training" at bounding box center [44, 191] width 76 height 9
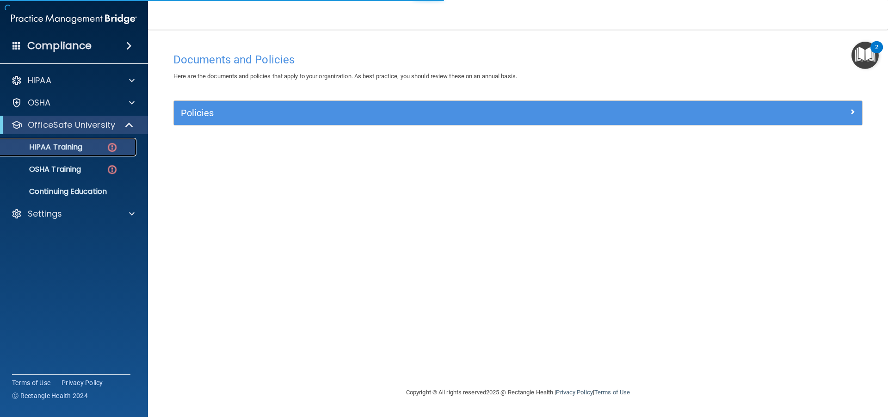
click at [73, 149] on p "HIPAA Training" at bounding box center [44, 146] width 76 height 9
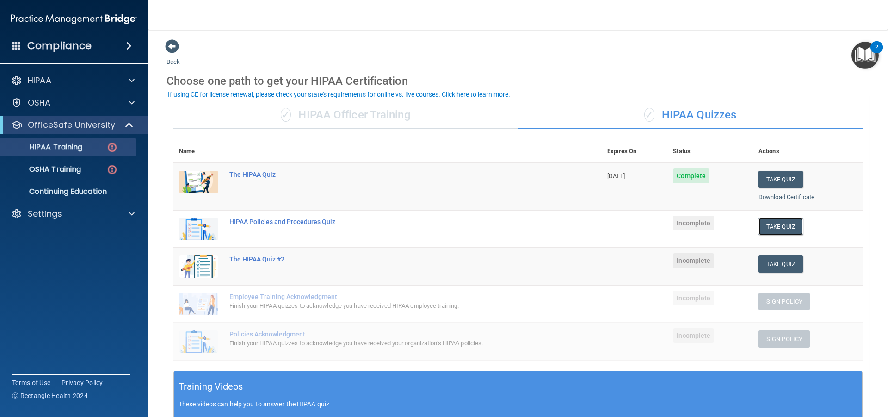
click at [753, 234] on td "Take Quiz Download Certificate" at bounding box center [808, 228] width 110 height 37
click at [759, 224] on button "Take Quiz" at bounding box center [781, 226] width 44 height 17
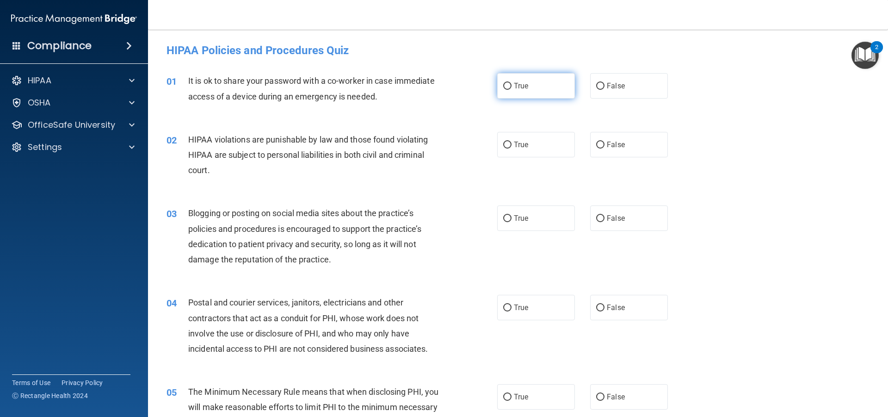
click at [532, 93] on label "True" at bounding box center [536, 85] width 78 height 25
click at [512, 90] on input "True" at bounding box center [507, 86] width 8 height 7
radio input "true"
click at [662, 77] on label "False" at bounding box center [629, 85] width 78 height 25
click at [605, 83] on input "False" at bounding box center [600, 86] width 8 height 7
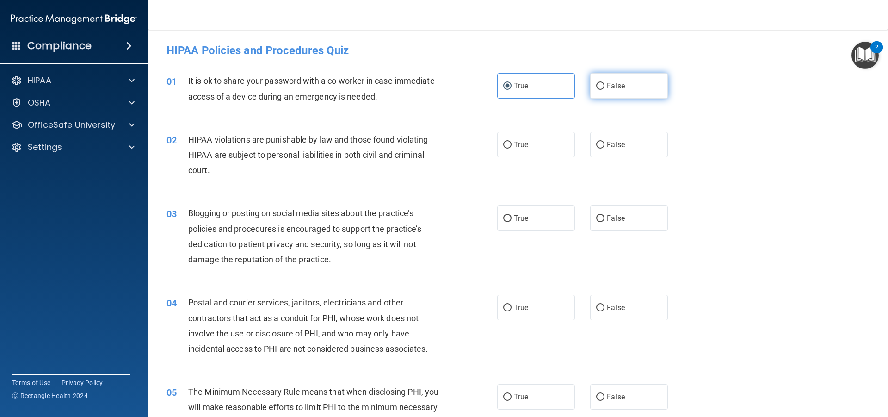
radio input "true"
radio input "false"
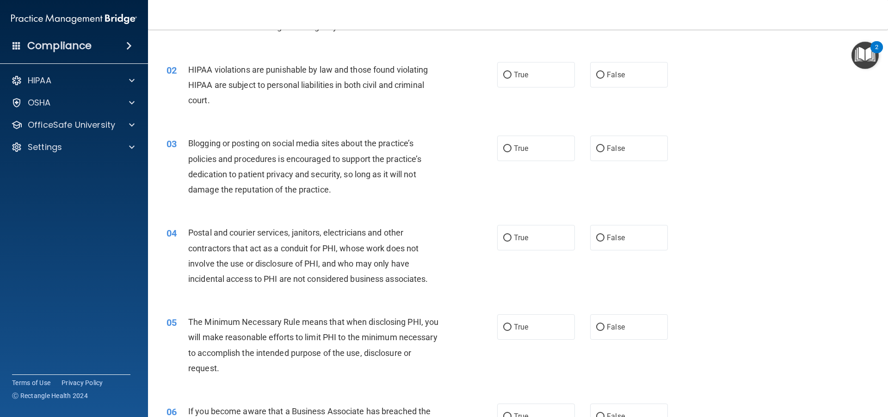
scroll to position [93, 0]
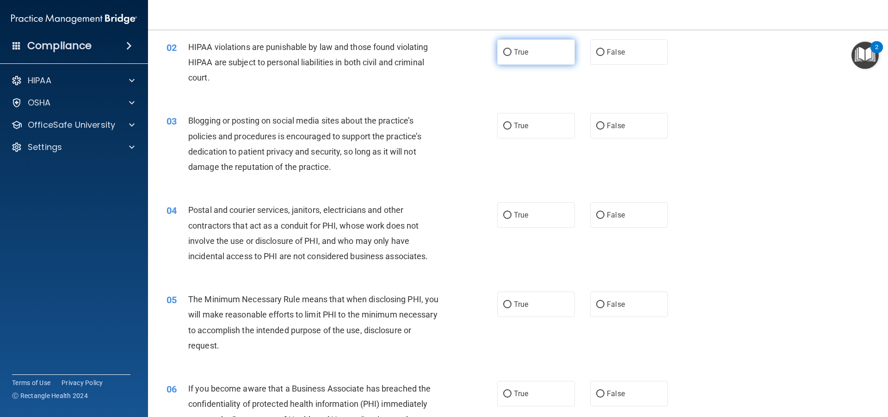
click at [531, 48] on label "True" at bounding box center [536, 51] width 78 height 25
click at [512, 49] on input "True" at bounding box center [507, 52] width 8 height 7
radio input "true"
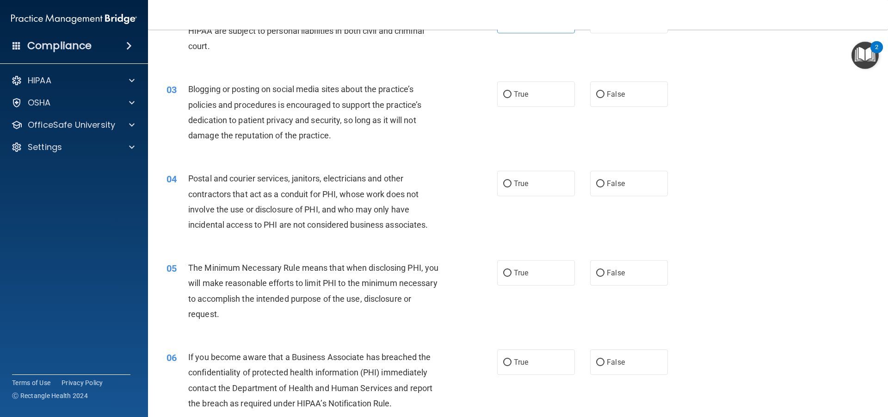
scroll to position [139, 0]
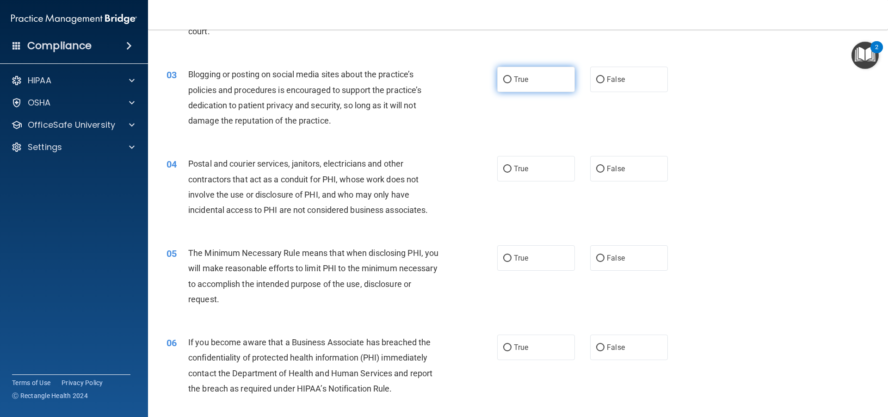
click at [549, 80] on label "True" at bounding box center [536, 79] width 78 height 25
click at [512, 80] on input "True" at bounding box center [507, 79] width 8 height 7
radio input "true"
click at [595, 86] on label "False" at bounding box center [629, 79] width 78 height 25
click at [596, 83] on input "False" at bounding box center [600, 79] width 8 height 7
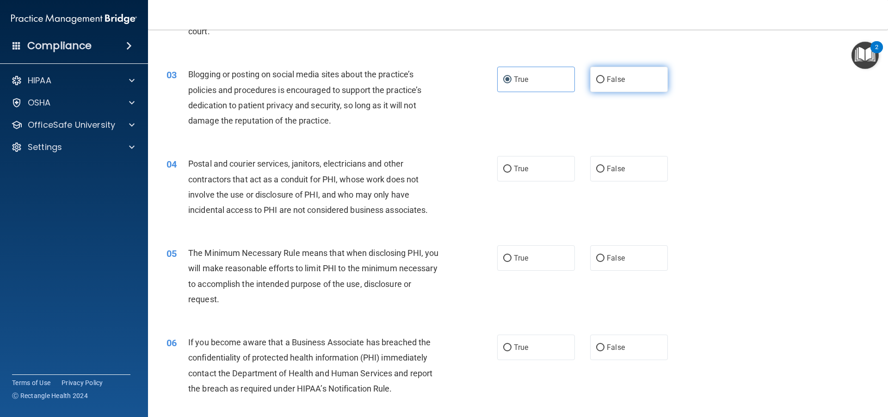
radio input "true"
radio input "false"
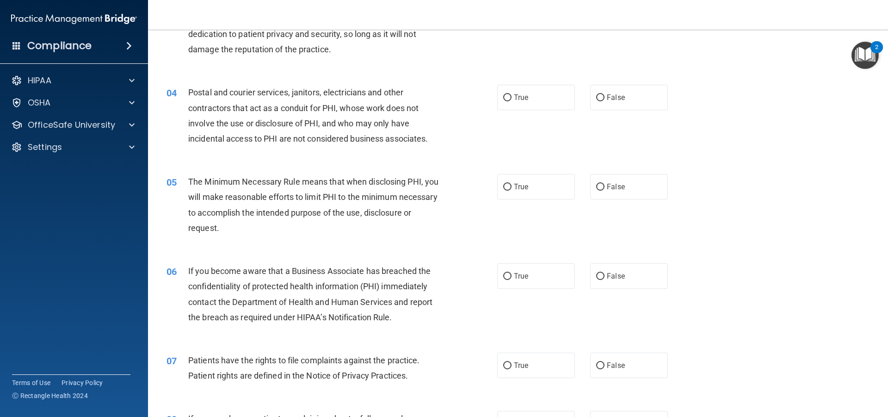
scroll to position [231, 0]
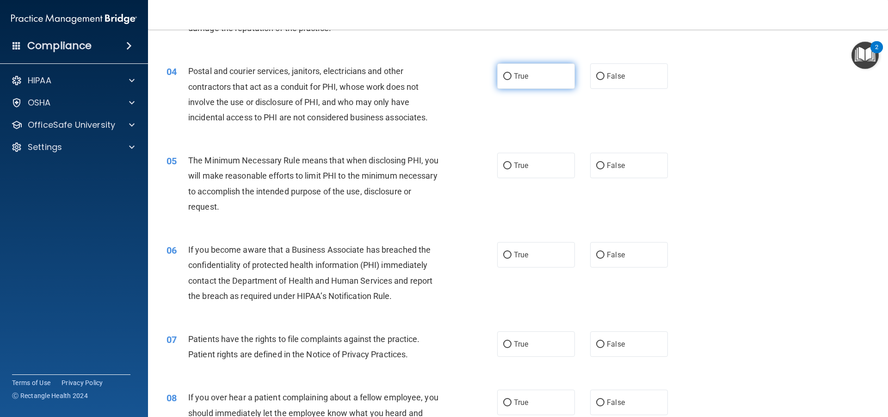
click at [519, 66] on label "True" at bounding box center [536, 75] width 78 height 25
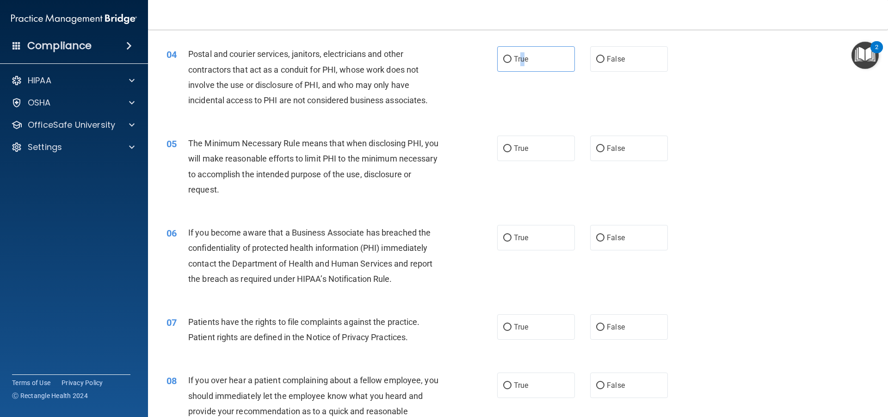
scroll to position [278, 0]
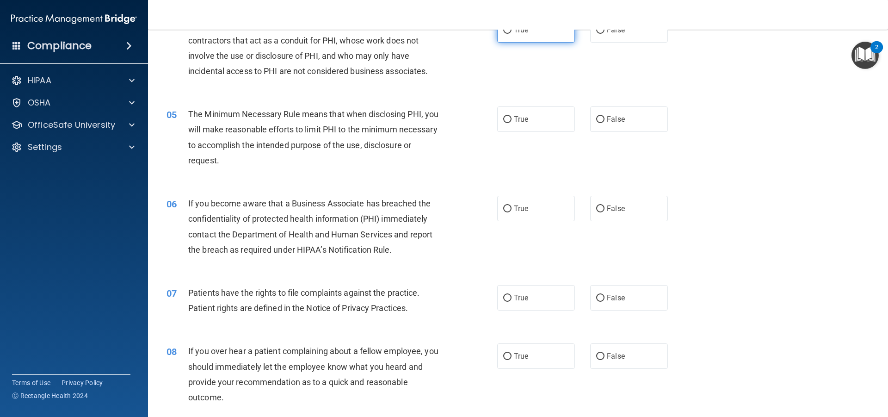
drag, startPoint x: 529, startPoint y: 25, endPoint x: 525, endPoint y: 31, distance: 6.9
click at [527, 26] on nav "Toggle navigation Reihlyn Fields fieldsreihlyn@gmail.com Manage My Enterprise E…" at bounding box center [518, 15] width 740 height 30
click at [525, 33] on span "True" at bounding box center [521, 29] width 14 height 9
click at [512, 33] on input "True" at bounding box center [507, 30] width 8 height 7
radio input "true"
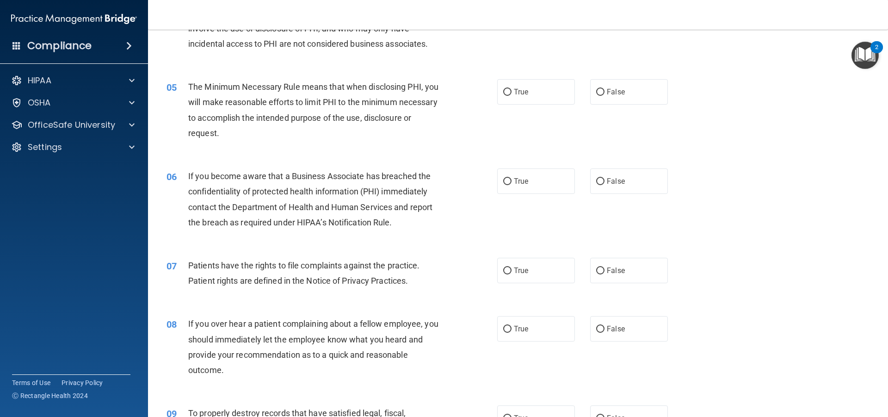
scroll to position [321, 0]
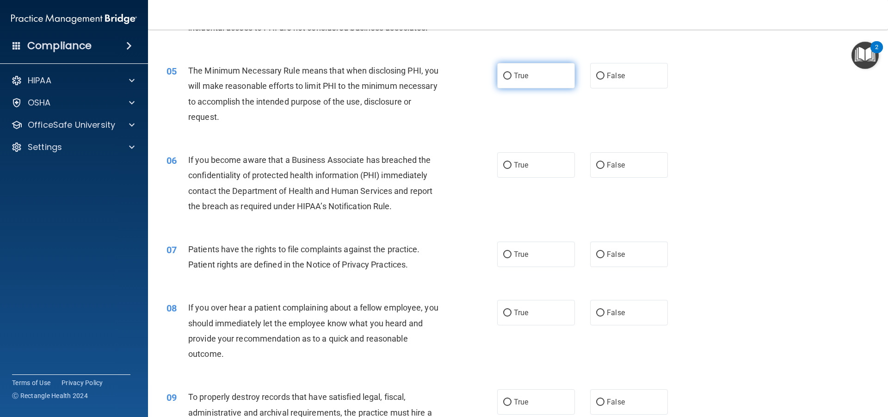
click at [541, 68] on label "True" at bounding box center [536, 75] width 78 height 25
click at [512, 73] on input "True" at bounding box center [507, 76] width 8 height 7
radio input "true"
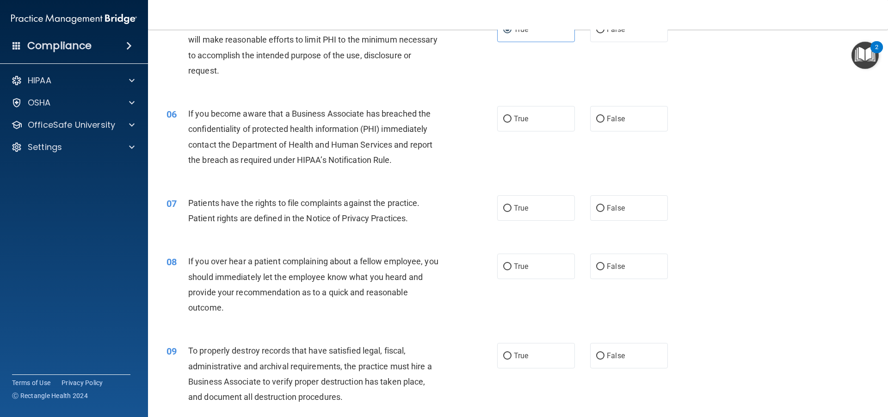
scroll to position [414, 0]
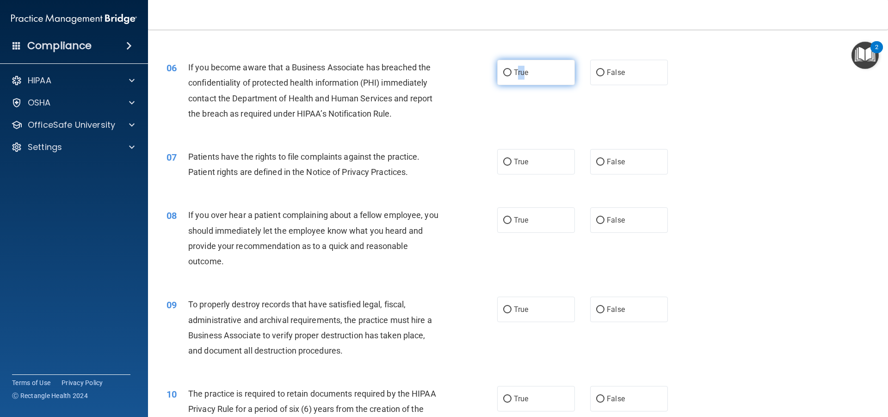
drag, startPoint x: 523, startPoint y: 74, endPoint x: 515, endPoint y: 73, distance: 8.1
click at [515, 73] on span "True" at bounding box center [521, 72] width 14 height 9
click at [518, 75] on span "True" at bounding box center [521, 72] width 14 height 9
click at [512, 75] on input "True" at bounding box center [507, 72] width 8 height 7
radio input "true"
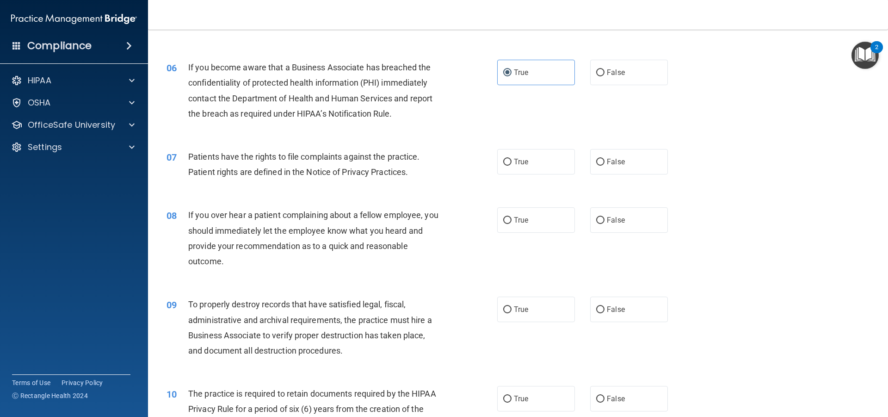
click at [535, 105] on div "06 If you become aware that a Business Associate has breached the confidentiali…" at bounding box center [518, 92] width 717 height 89
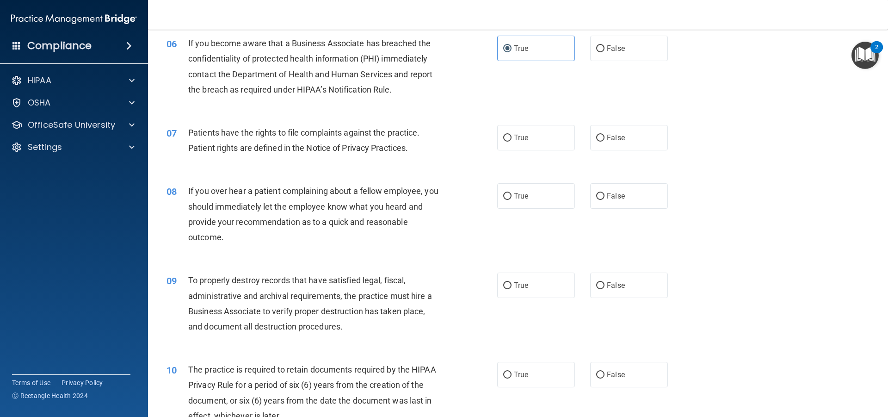
scroll to position [460, 0]
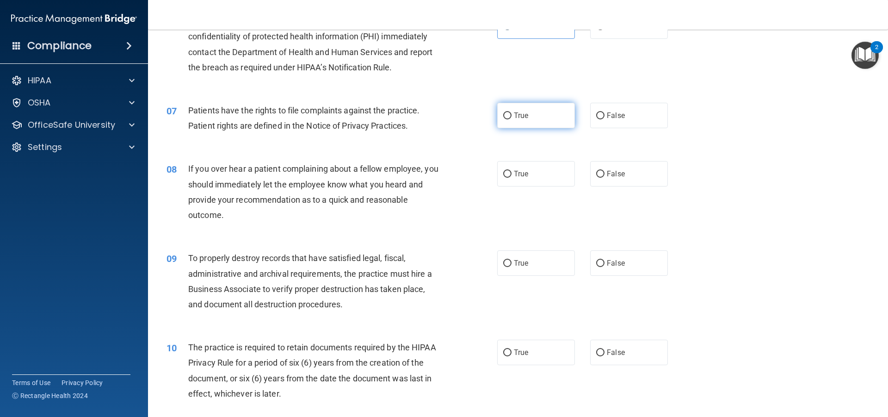
click at [556, 115] on label "True" at bounding box center [536, 115] width 78 height 25
click at [512, 115] on input "True" at bounding box center [507, 115] width 8 height 7
radio input "true"
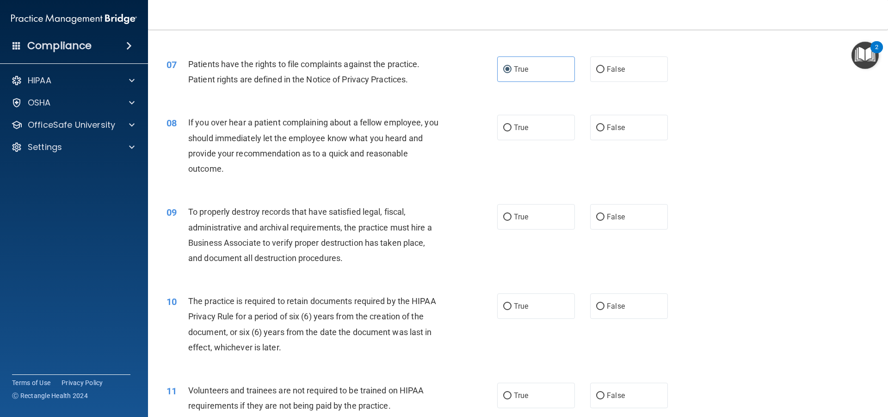
scroll to position [552, 0]
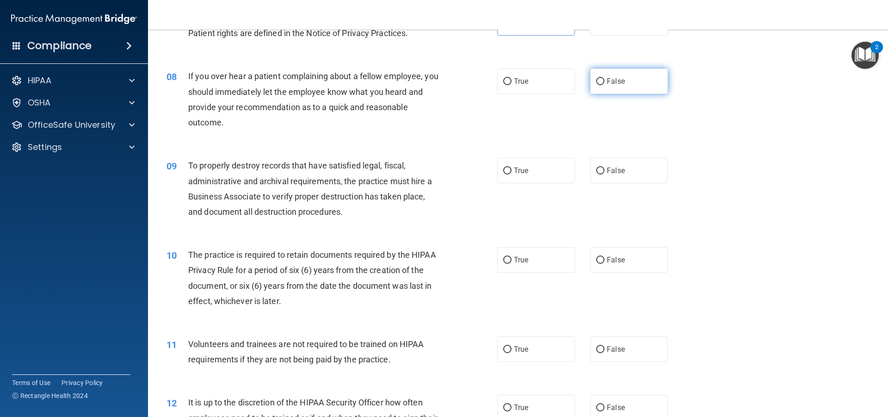
click at [601, 81] on label "False" at bounding box center [629, 80] width 78 height 25
click at [601, 81] on input "False" at bounding box center [600, 81] width 8 height 7
radio input "true"
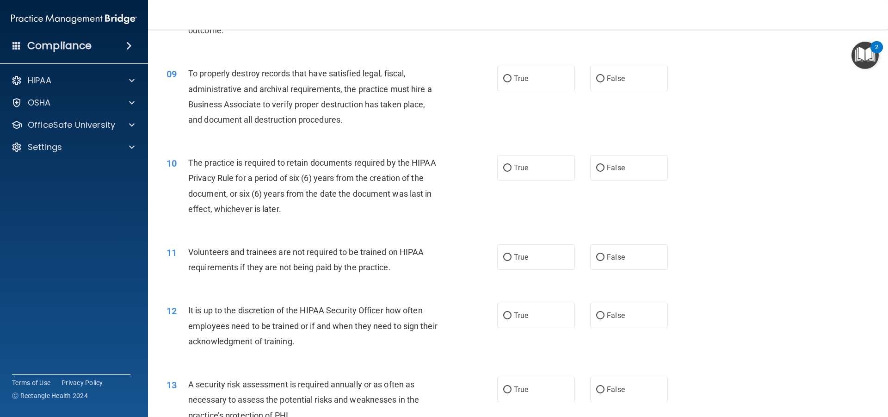
scroll to position [645, 0]
click at [561, 89] on label "True" at bounding box center [536, 77] width 78 height 25
click at [512, 82] on input "True" at bounding box center [507, 78] width 8 height 7
radio input "true"
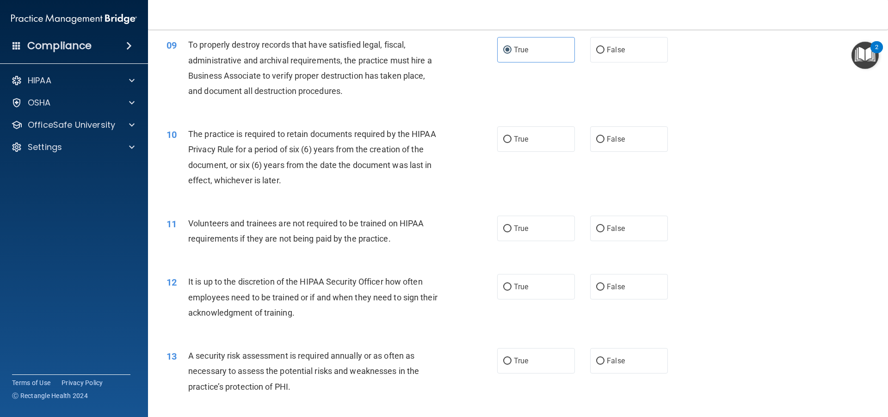
scroll to position [737, 0]
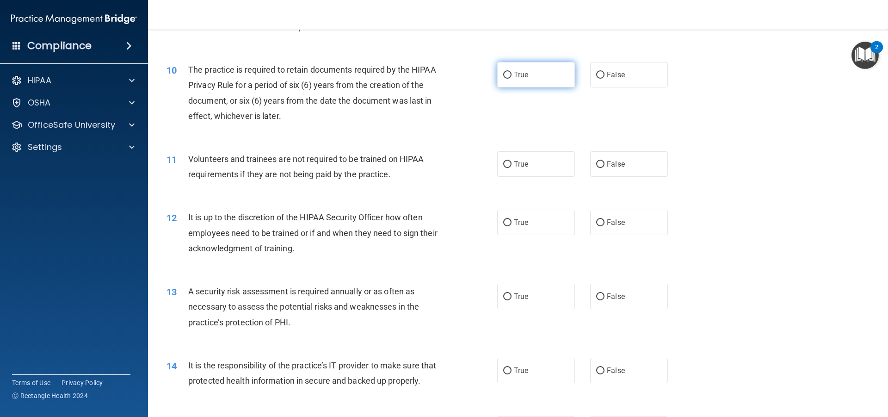
click at [514, 75] on span "True" at bounding box center [521, 74] width 14 height 9
click at [512, 75] on input "True" at bounding box center [507, 75] width 8 height 7
radio input "true"
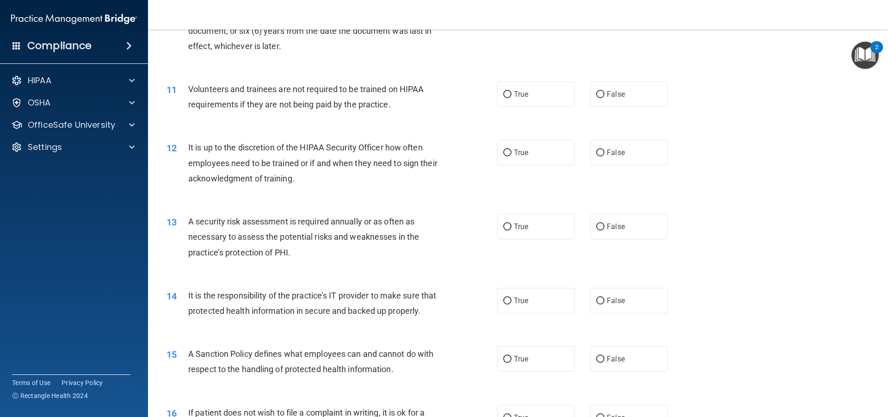
scroll to position [830, 0]
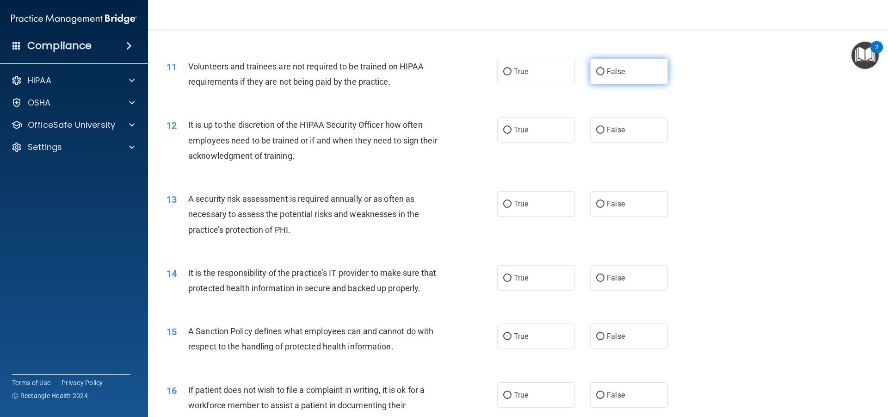
click at [611, 81] on label "False" at bounding box center [629, 71] width 78 height 25
click at [605, 75] on input "False" at bounding box center [600, 71] width 8 height 7
radio input "true"
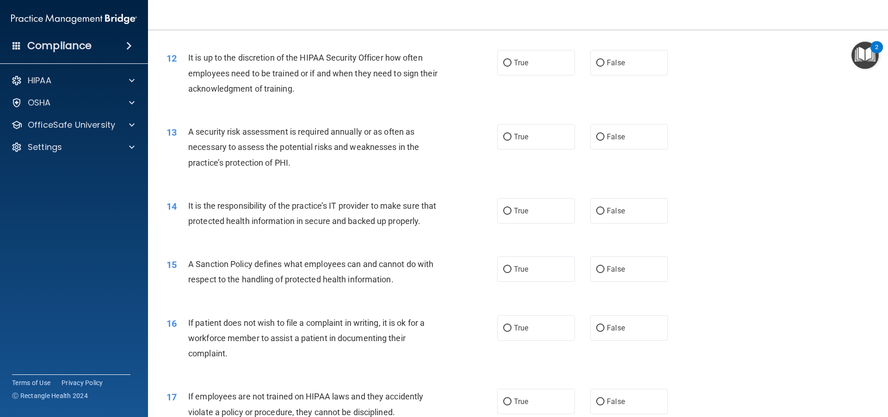
scroll to position [876, 0]
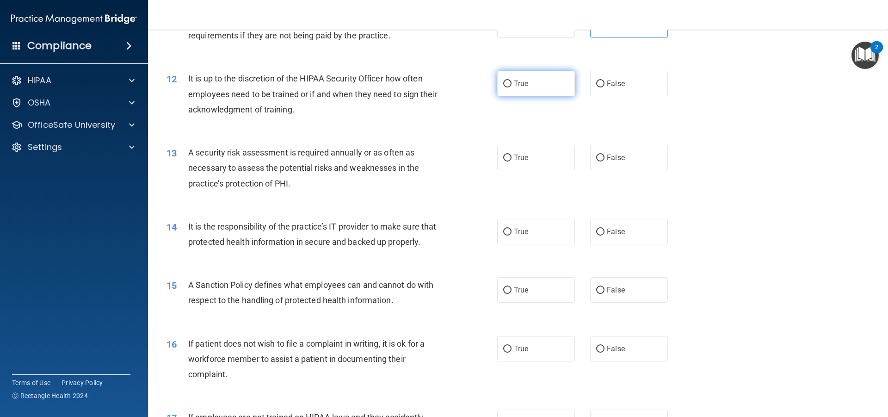
click at [516, 87] on span "True" at bounding box center [521, 83] width 14 height 9
click at [512, 87] on input "True" at bounding box center [507, 83] width 8 height 7
radio input "true"
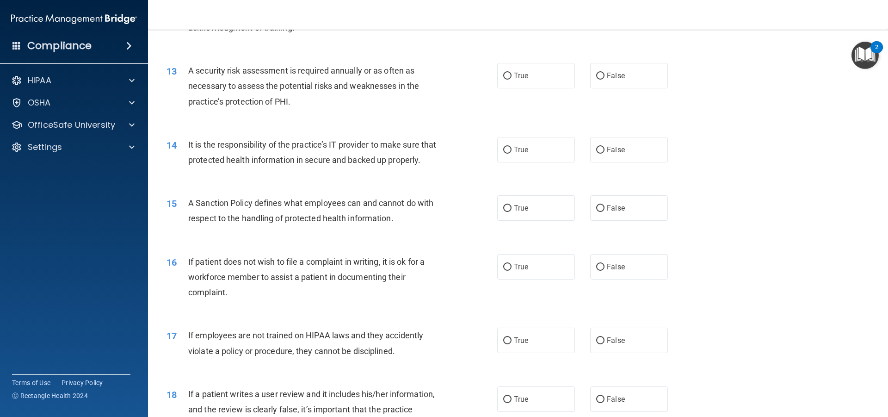
scroll to position [969, 0]
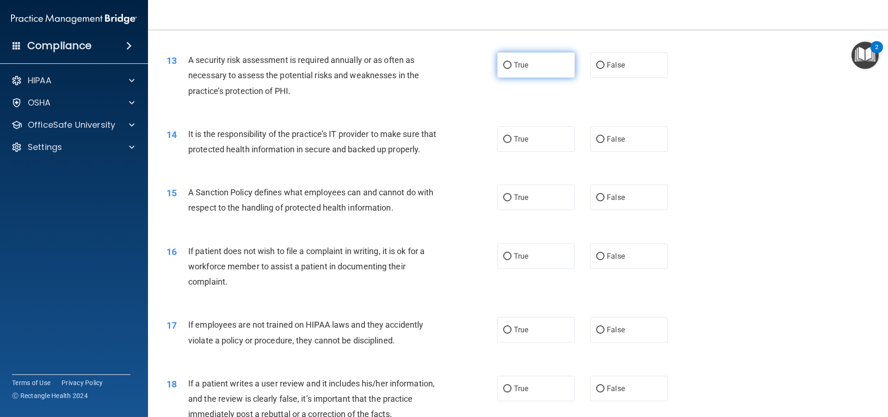
click at [535, 75] on label "True" at bounding box center [536, 64] width 78 height 25
click at [512, 69] on input "True" at bounding box center [507, 65] width 8 height 7
radio input "true"
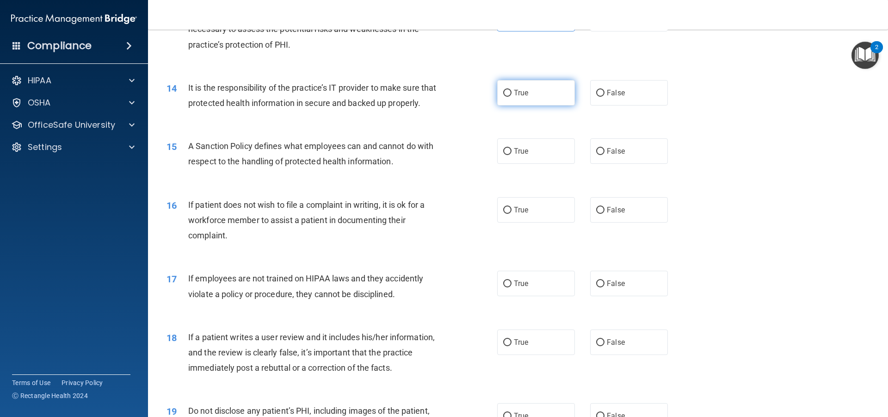
click at [561, 101] on label "True" at bounding box center [536, 92] width 78 height 25
click at [512, 97] on input "True" at bounding box center [507, 93] width 8 height 7
radio input "true"
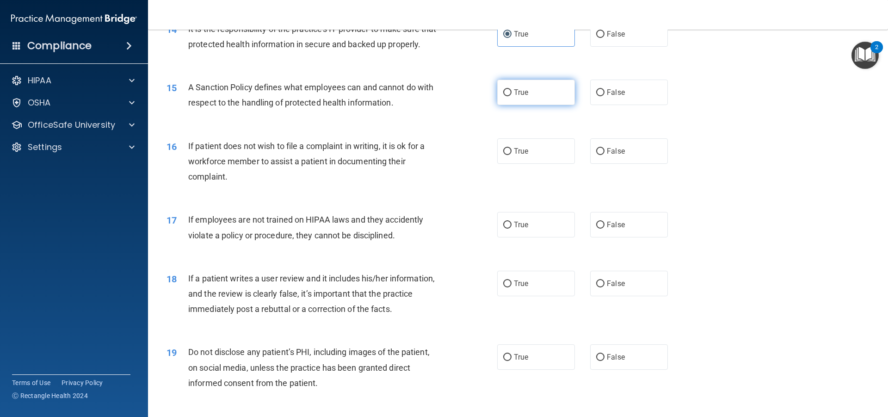
scroll to position [1107, 0]
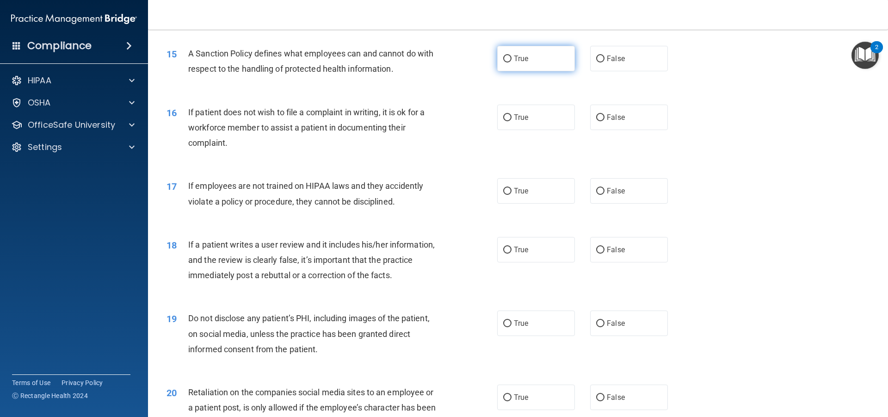
click at [530, 71] on label "True" at bounding box center [536, 58] width 78 height 25
click at [512, 62] on input "True" at bounding box center [507, 59] width 8 height 7
radio input "true"
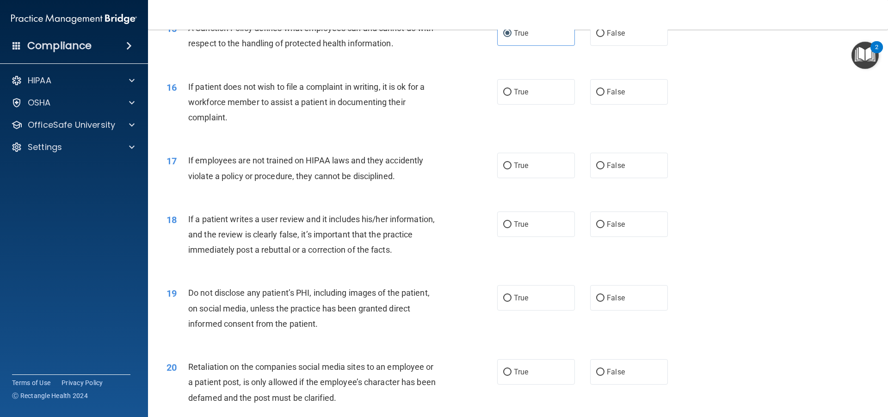
scroll to position [1154, 0]
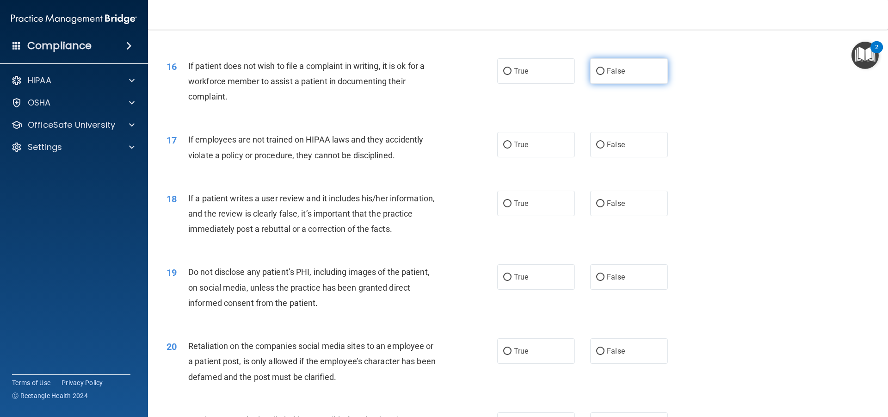
click at [593, 84] on label "False" at bounding box center [629, 70] width 78 height 25
click at [596, 75] on input "False" at bounding box center [600, 71] width 8 height 7
radio input "true"
click at [520, 84] on label "True" at bounding box center [536, 70] width 78 height 25
click at [512, 75] on input "True" at bounding box center [507, 71] width 8 height 7
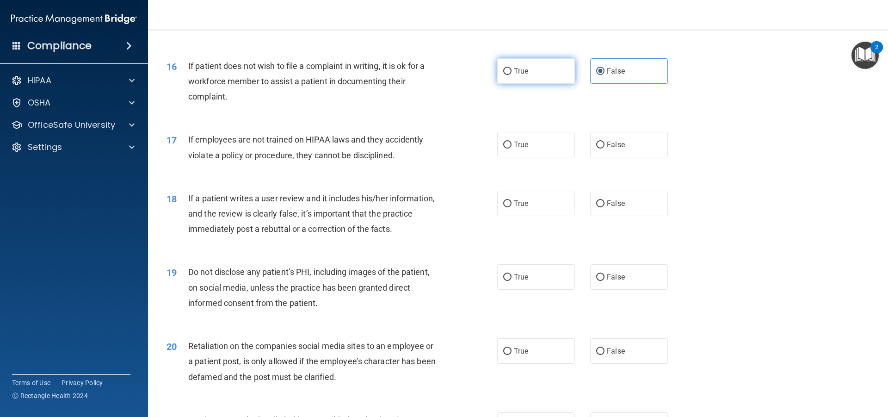
radio input "true"
radio input "false"
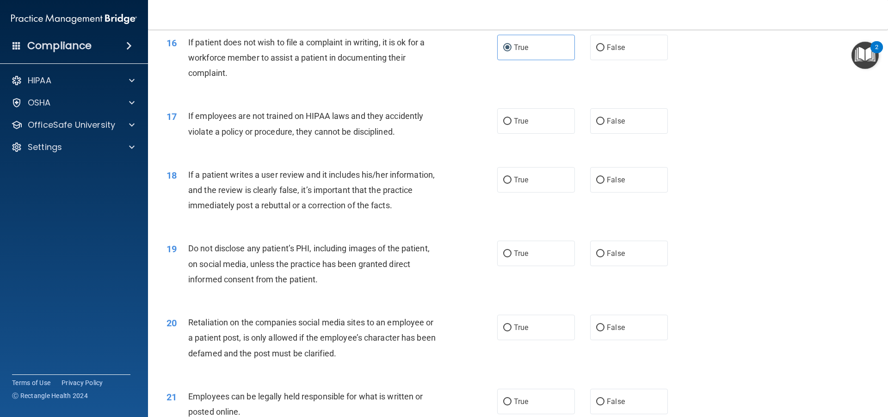
scroll to position [1200, 0]
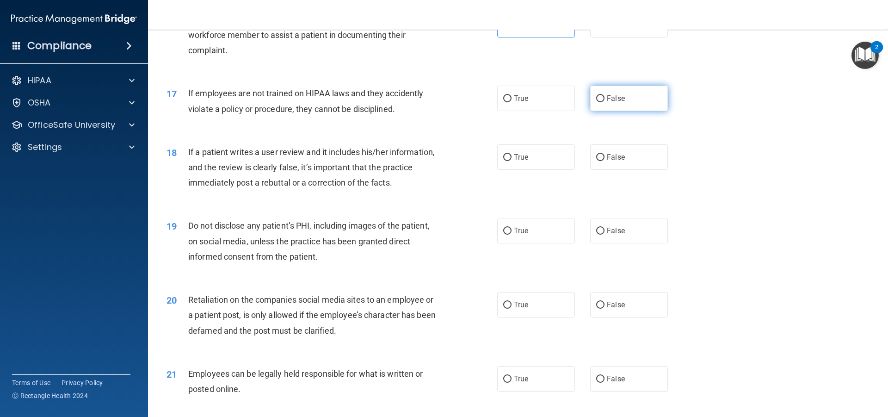
click at [596, 102] on input "False" at bounding box center [600, 98] width 8 height 7
radio input "true"
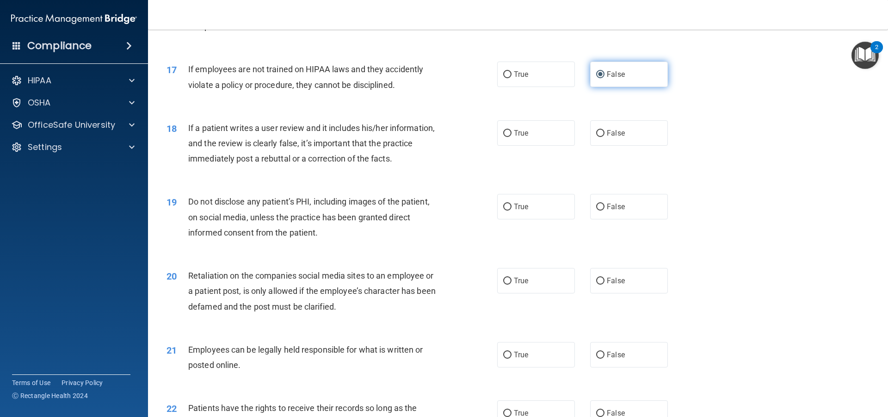
scroll to position [1246, 0]
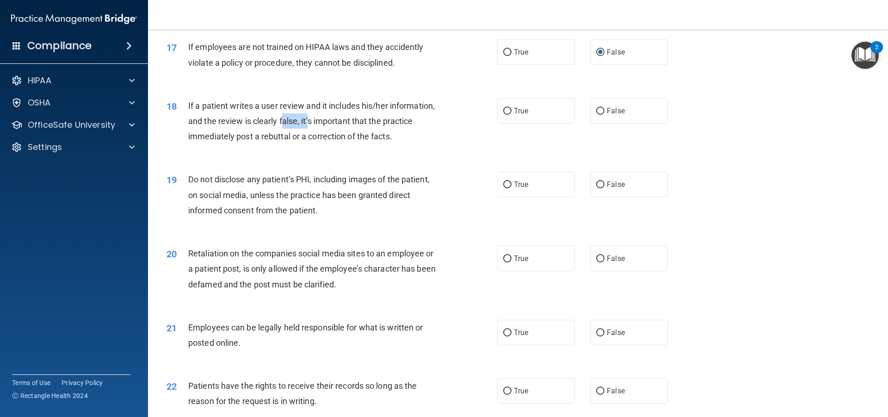
drag, startPoint x: 285, startPoint y: 131, endPoint x: 308, endPoint y: 137, distance: 23.1
click at [308, 137] on div "If a patient writes a user review and it includes his/her information, and the …" at bounding box center [317, 121] width 259 height 46
click at [331, 137] on span "If a patient writes a user review and it includes his/her information, and the …" at bounding box center [311, 121] width 247 height 40
click at [590, 123] on label "False" at bounding box center [629, 110] width 78 height 25
click at [596, 115] on input "False" at bounding box center [600, 111] width 8 height 7
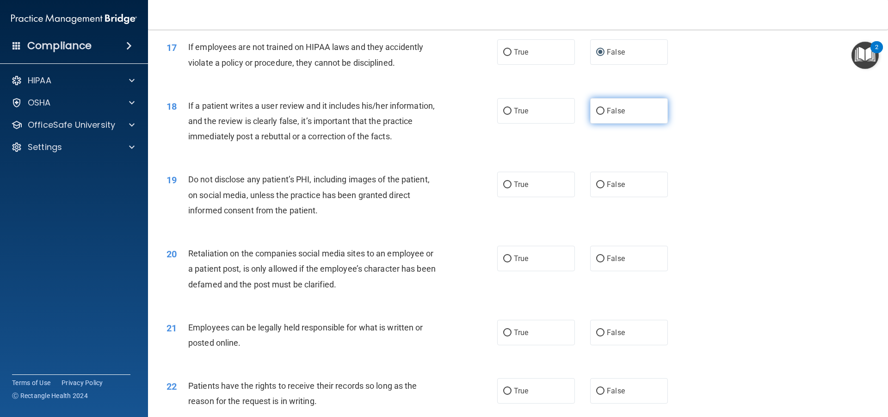
radio input "true"
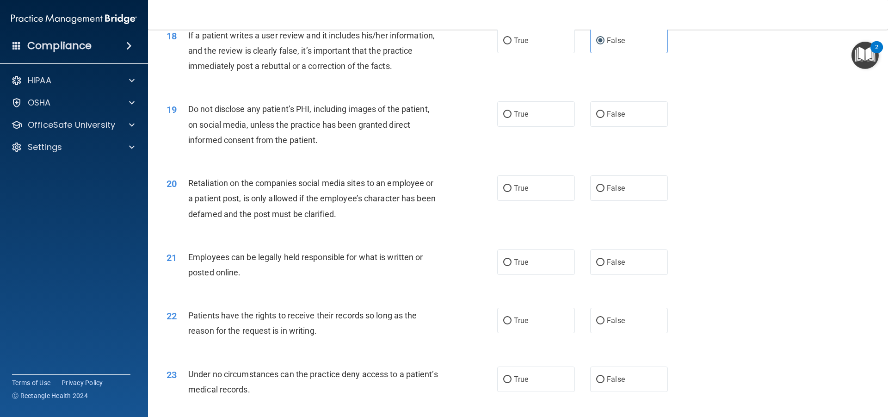
scroll to position [1339, 0]
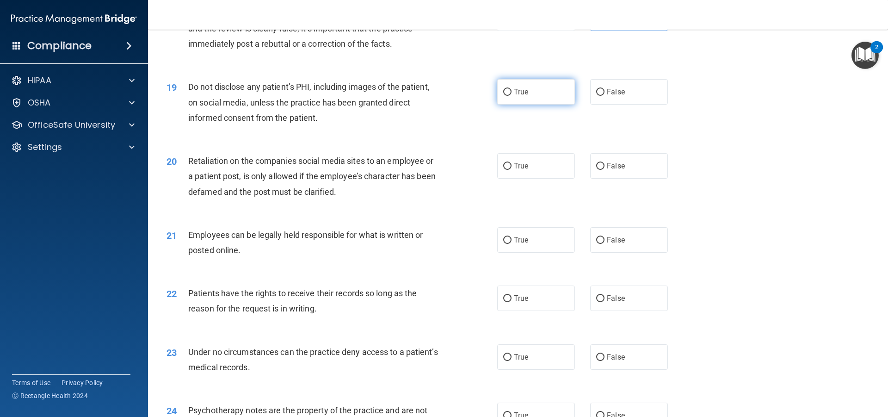
click at [516, 102] on label "True" at bounding box center [536, 91] width 78 height 25
click at [512, 96] on input "True" at bounding box center [507, 92] width 8 height 7
radio input "true"
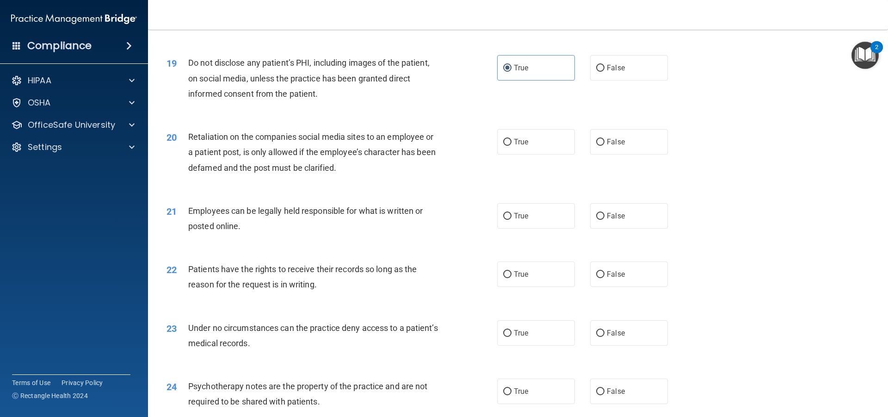
scroll to position [1385, 0]
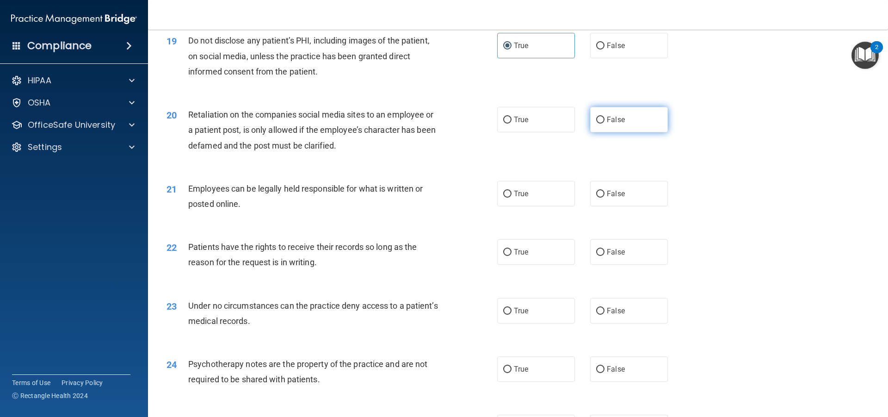
click at [602, 132] on label "False" at bounding box center [629, 119] width 78 height 25
click at [602, 123] on input "False" at bounding box center [600, 120] width 8 height 7
radio input "true"
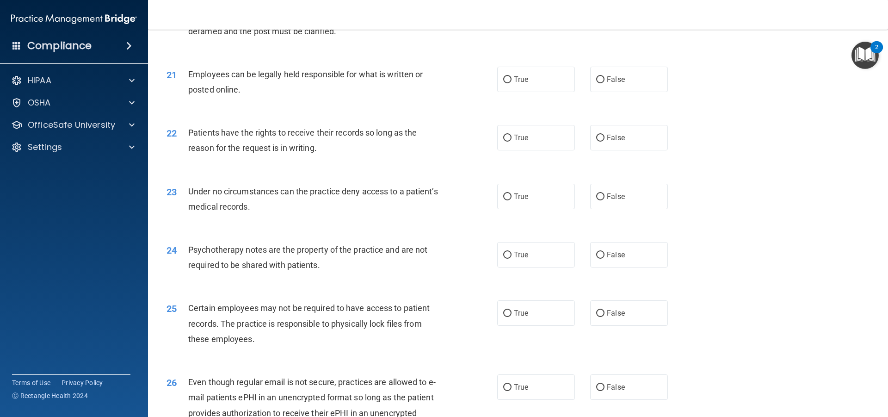
scroll to position [1477, 0]
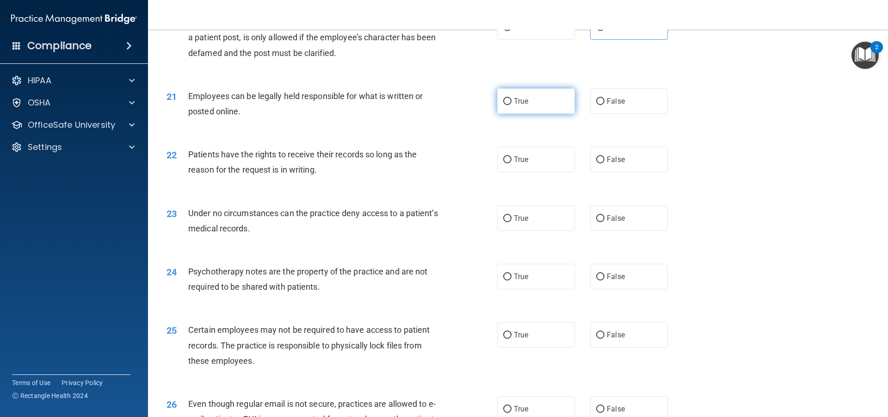
click at [510, 114] on label "True" at bounding box center [536, 100] width 78 height 25
click at [510, 105] on input "True" at bounding box center [507, 101] width 8 height 7
radio input "true"
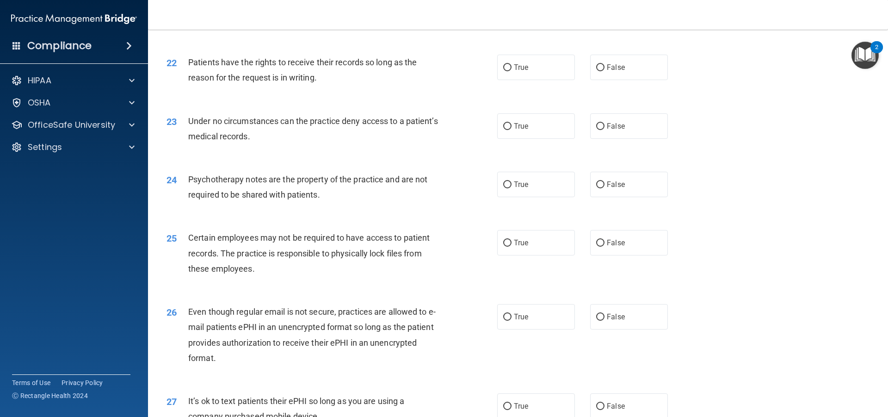
scroll to position [1570, 0]
click at [523, 80] on label "True" at bounding box center [536, 66] width 78 height 25
click at [512, 71] on input "True" at bounding box center [507, 67] width 8 height 7
radio input "true"
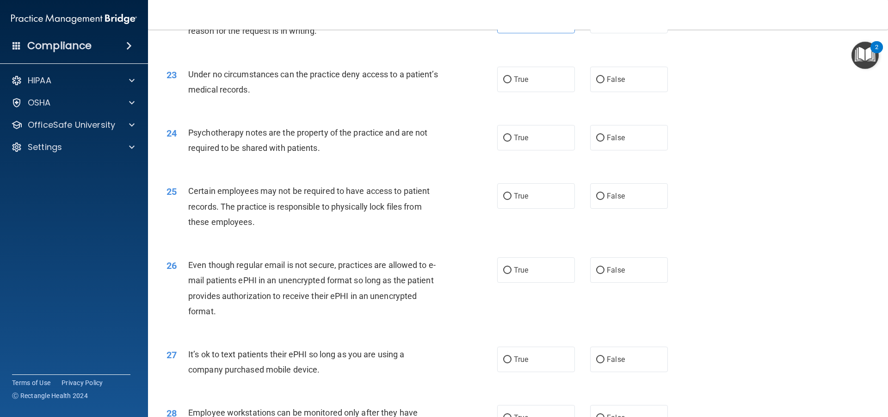
click at [522, 84] on span "True" at bounding box center [521, 79] width 14 height 9
click at [512, 83] on input "True" at bounding box center [507, 79] width 8 height 7
radio input "true"
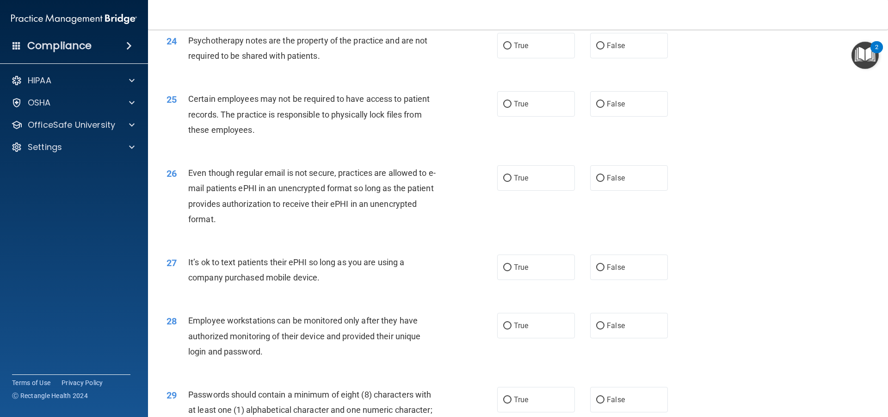
scroll to position [1709, 0]
click at [511, 58] on label "True" at bounding box center [536, 44] width 78 height 25
click at [511, 49] on input "True" at bounding box center [507, 45] width 8 height 7
radio input "true"
click at [623, 58] on label "False" at bounding box center [629, 44] width 78 height 25
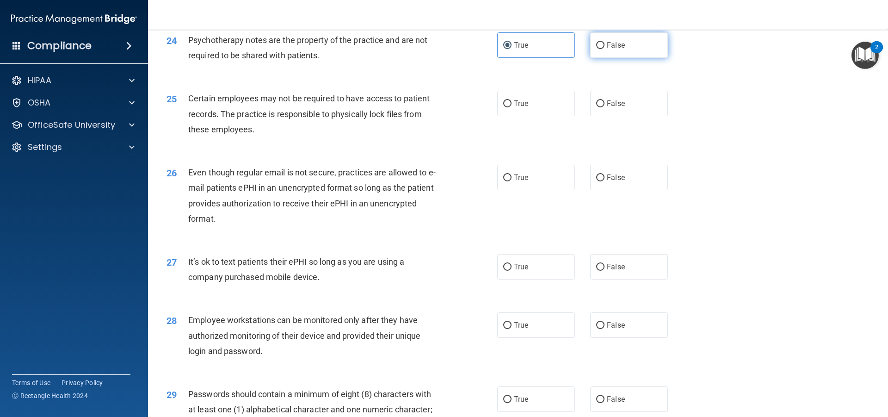
click at [605, 49] on input "False" at bounding box center [600, 45] width 8 height 7
radio input "true"
radio input "false"
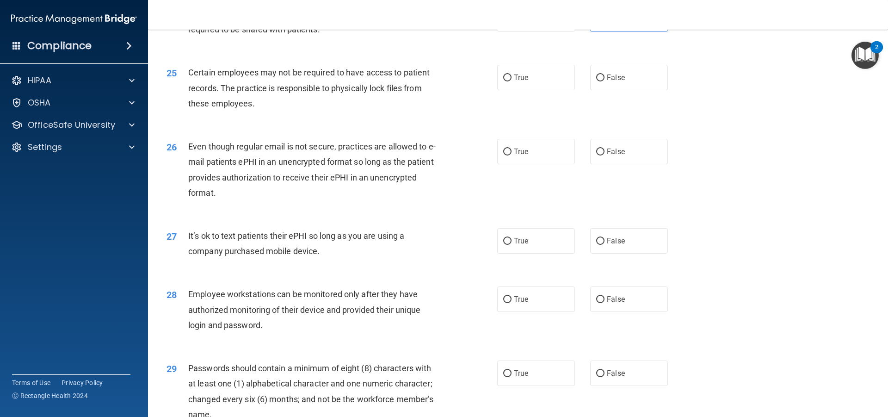
scroll to position [1755, 0]
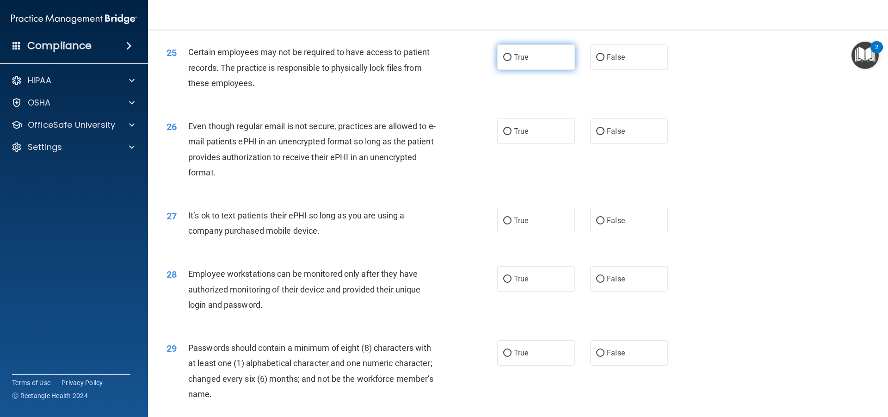
click at [507, 61] on input "True" at bounding box center [507, 57] width 8 height 7
radio input "true"
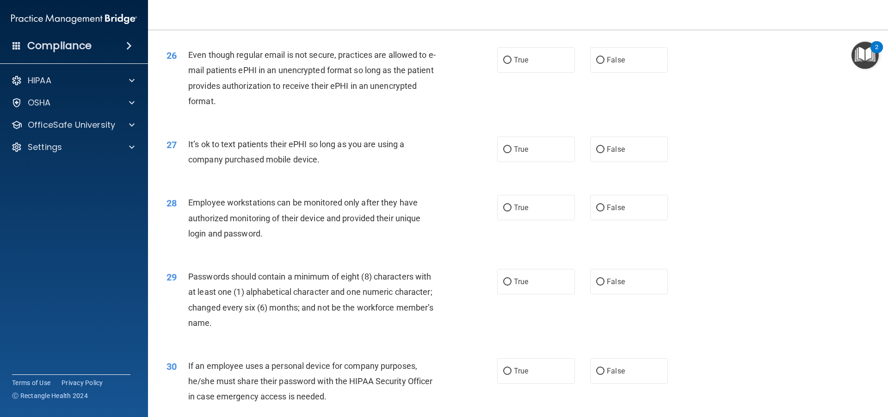
scroll to position [1847, 0]
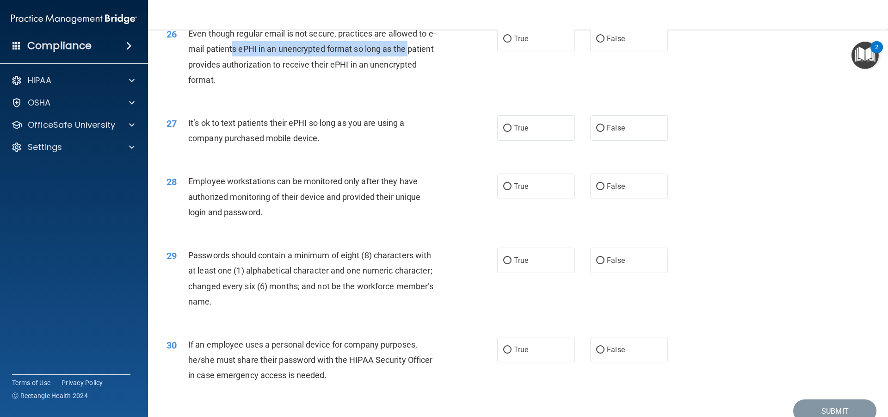
drag, startPoint x: 231, startPoint y: 63, endPoint x: 412, endPoint y: 63, distance: 180.4
click at [412, 63] on span "Even though regular email is not secure, practices are allowed to e-mail patien…" at bounding box center [311, 57] width 247 height 56
click at [432, 60] on span "Even though regular email is not secure, practices are allowed to e-mail patien…" at bounding box center [311, 57] width 247 height 56
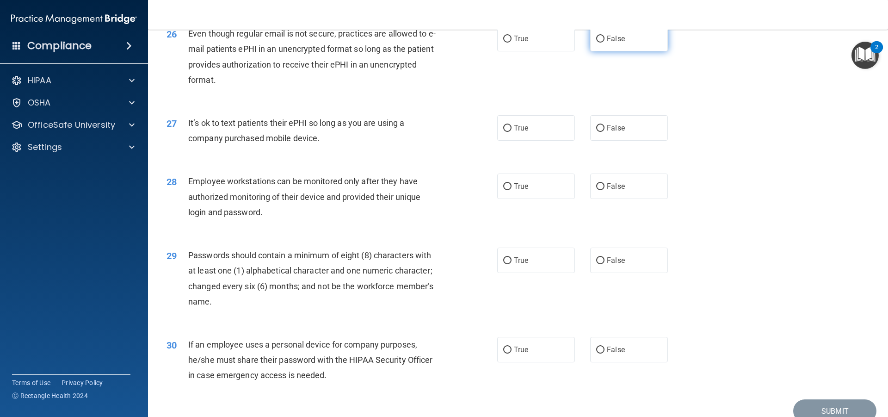
click at [600, 51] on label "False" at bounding box center [629, 38] width 78 height 25
click at [600, 43] on input "False" at bounding box center [600, 39] width 8 height 7
radio input "true"
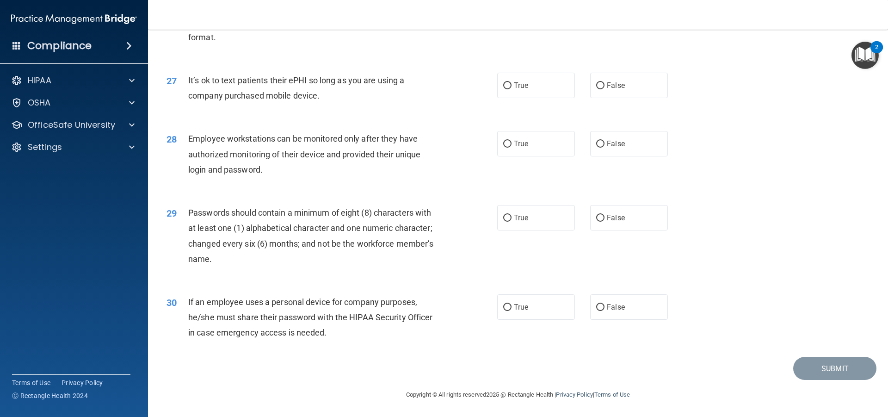
scroll to position [1905, 0]
click at [602, 76] on label "False" at bounding box center [629, 85] width 78 height 25
click at [602, 82] on input "False" at bounding box center [600, 85] width 8 height 7
radio input "true"
click at [518, 141] on span "True" at bounding box center [521, 143] width 14 height 9
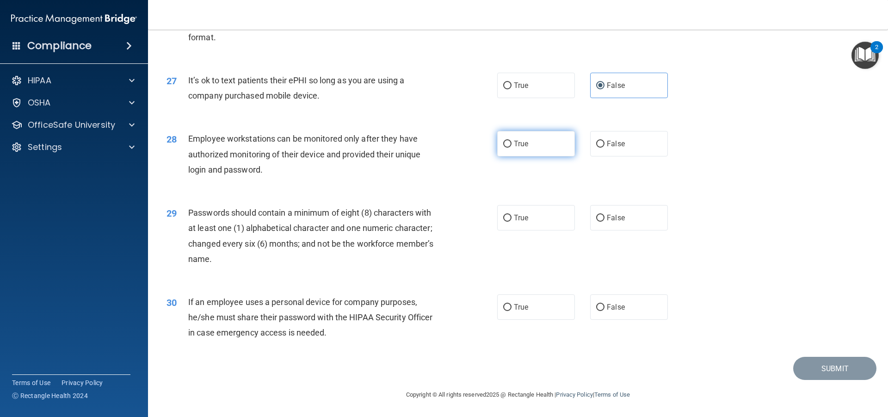
click at [512, 141] on input "True" at bounding box center [507, 144] width 8 height 7
radio input "true"
click at [512, 222] on label "True" at bounding box center [536, 217] width 78 height 25
click at [512, 222] on input "True" at bounding box center [507, 218] width 8 height 7
radio input "true"
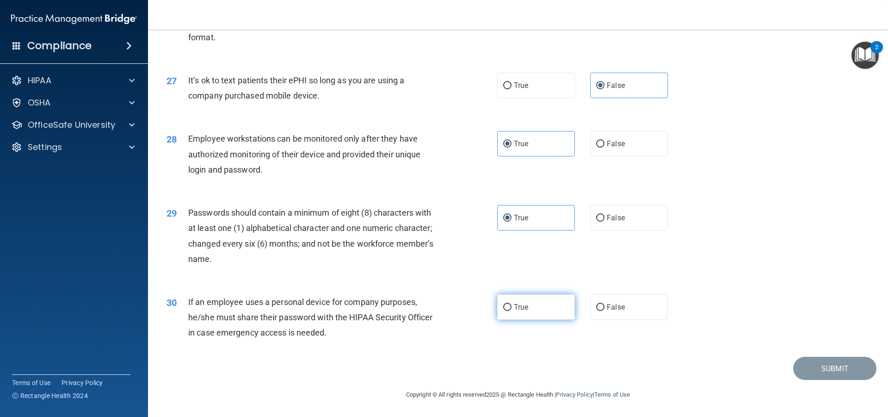
click at [513, 315] on label "True" at bounding box center [536, 306] width 78 height 25
click at [512, 311] on input "True" at bounding box center [507, 307] width 8 height 7
radio input "true"
click at [835, 358] on button "Submit" at bounding box center [834, 369] width 83 height 24
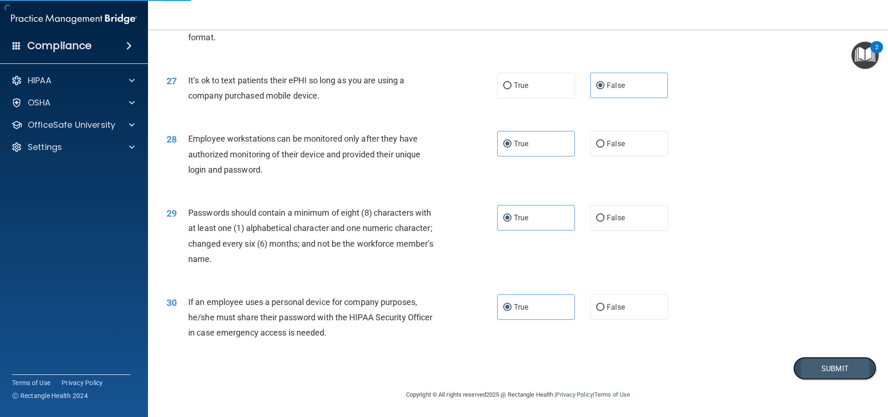
click at [839, 365] on button "Submit" at bounding box center [834, 369] width 83 height 24
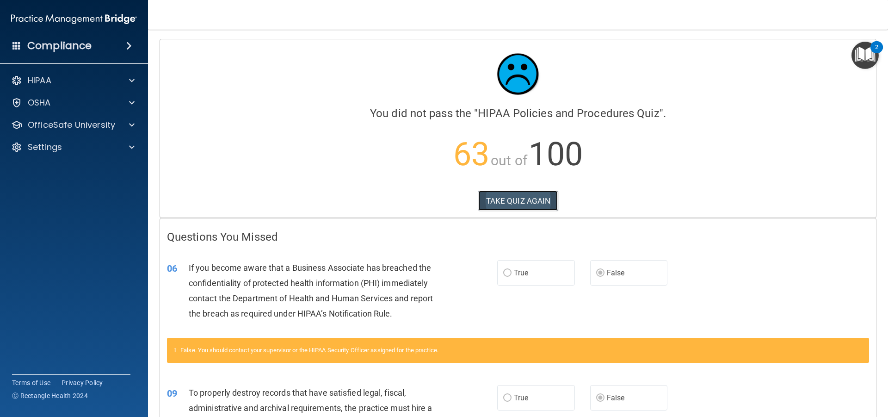
click at [499, 203] on button "TAKE QUIZ AGAIN" at bounding box center [518, 201] width 80 height 20
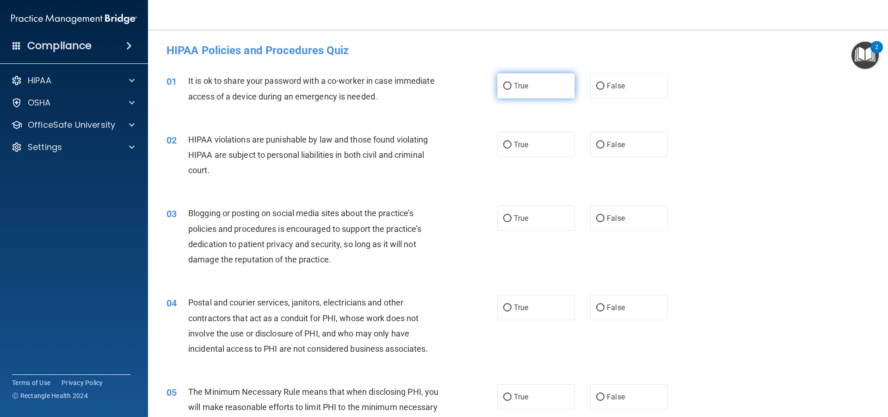
click at [524, 93] on label "True" at bounding box center [536, 85] width 78 height 25
click at [512, 90] on input "True" at bounding box center [507, 86] width 8 height 7
radio input "true"
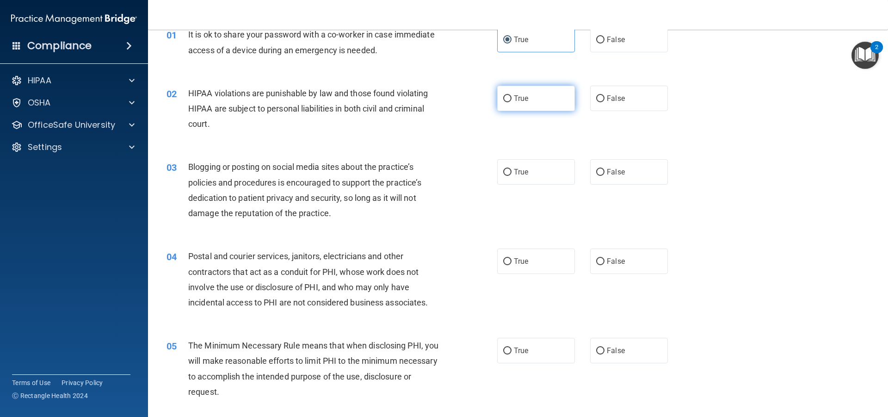
click at [518, 107] on label "True" at bounding box center [536, 98] width 78 height 25
click at [512, 102] on input "True" at bounding box center [507, 98] width 8 height 7
radio input "true"
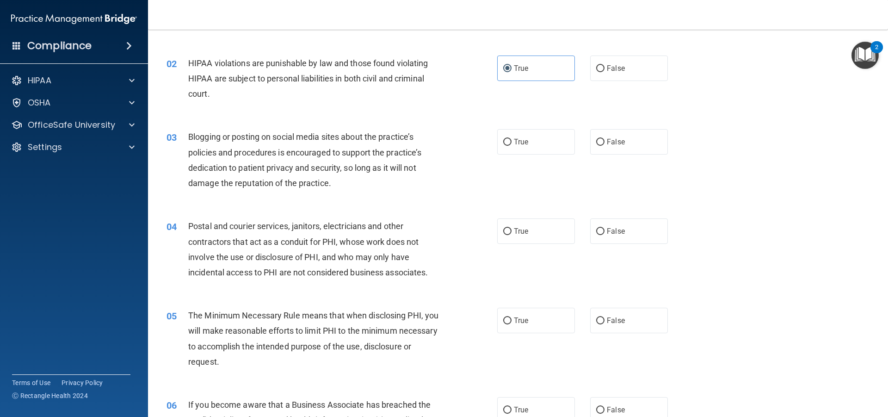
scroll to position [93, 0]
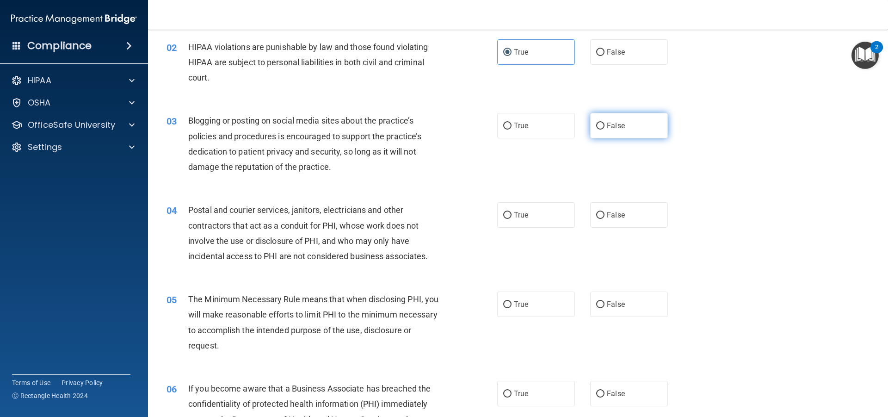
click at [590, 126] on label "False" at bounding box center [629, 125] width 78 height 25
click at [596, 126] on input "False" at bounding box center [600, 126] width 8 height 7
radio input "true"
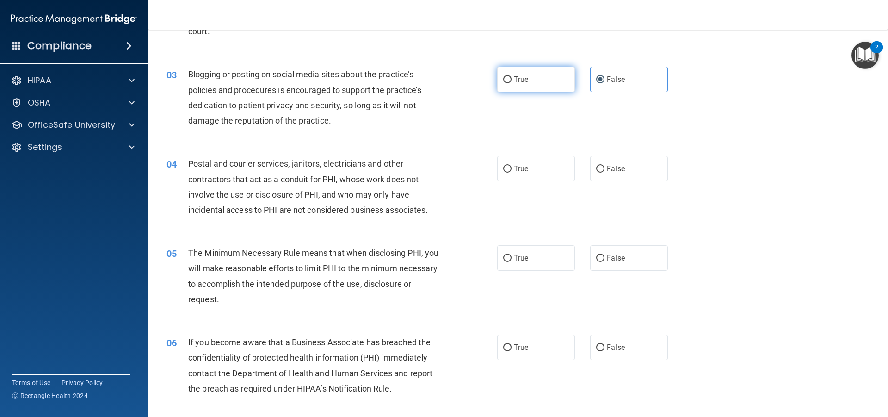
click at [539, 77] on label "True" at bounding box center [536, 79] width 78 height 25
click at [512, 77] on input "True" at bounding box center [507, 79] width 8 height 7
radio input "true"
radio input "false"
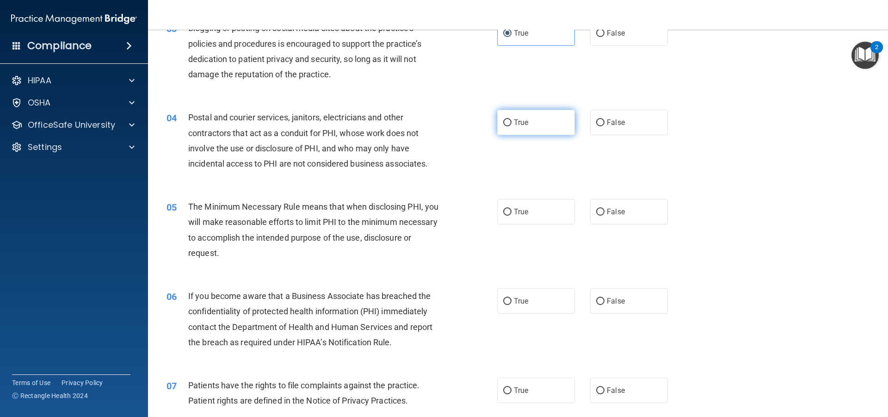
click at [543, 115] on label "True" at bounding box center [536, 122] width 78 height 25
click at [512, 119] on input "True" at bounding box center [507, 122] width 8 height 7
radio input "true"
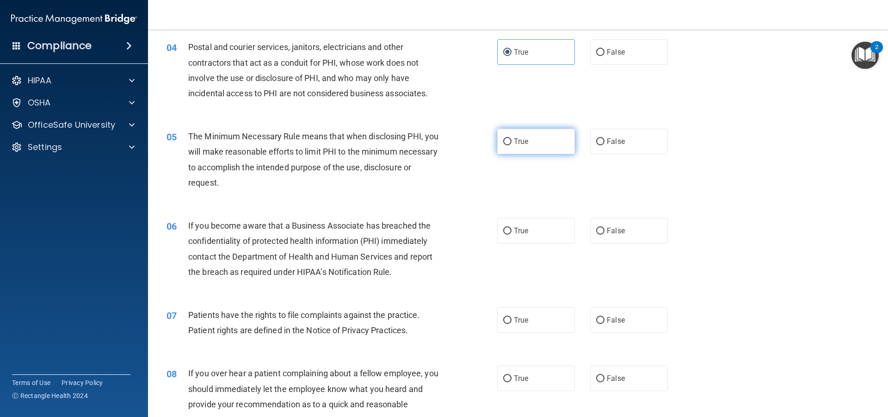
scroll to position [278, 0]
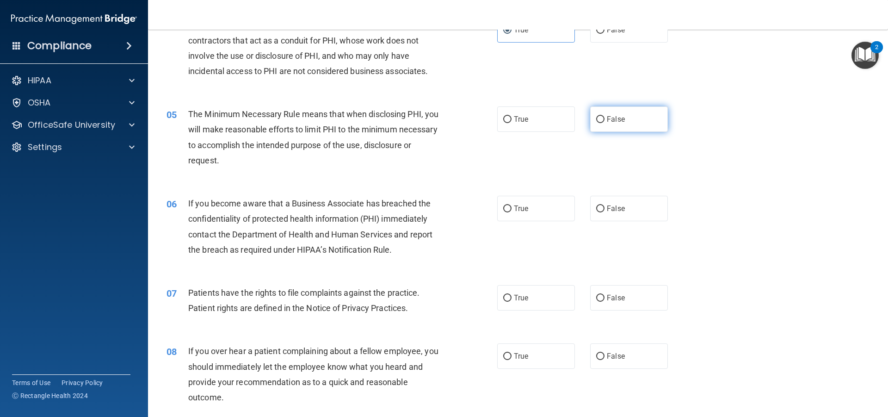
click at [603, 123] on label "False" at bounding box center [629, 118] width 78 height 25
click at [603, 123] on input "False" at bounding box center [600, 119] width 8 height 7
radio input "true"
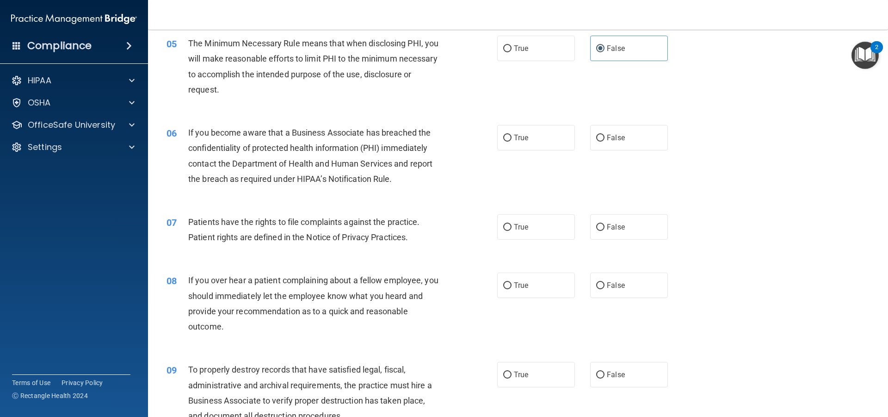
scroll to position [370, 0]
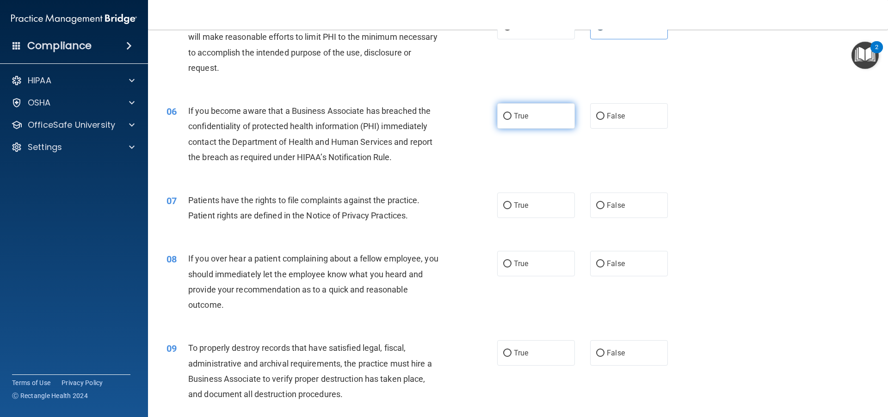
click at [562, 112] on label "True" at bounding box center [536, 115] width 78 height 25
click at [512, 113] on input "True" at bounding box center [507, 116] width 8 height 7
radio input "true"
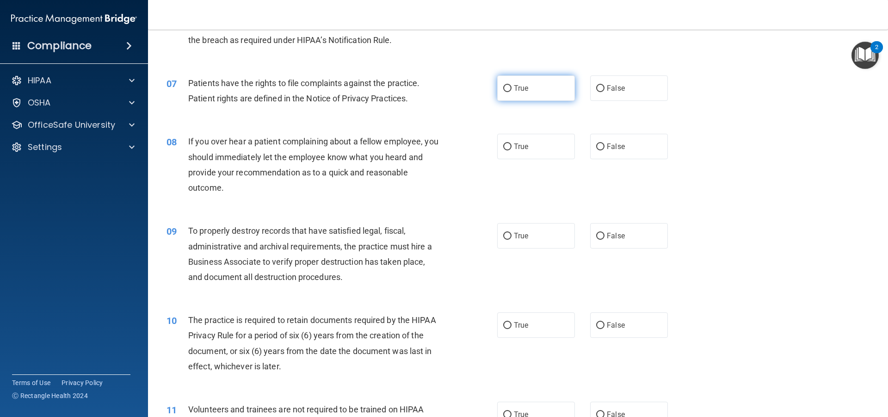
scroll to position [509, 0]
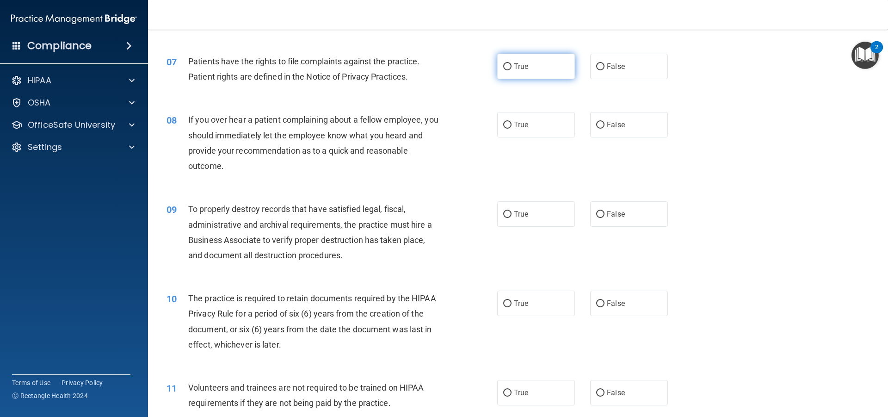
click at [541, 74] on label "True" at bounding box center [536, 66] width 78 height 25
click at [512, 70] on input "True" at bounding box center [507, 66] width 8 height 7
radio input "true"
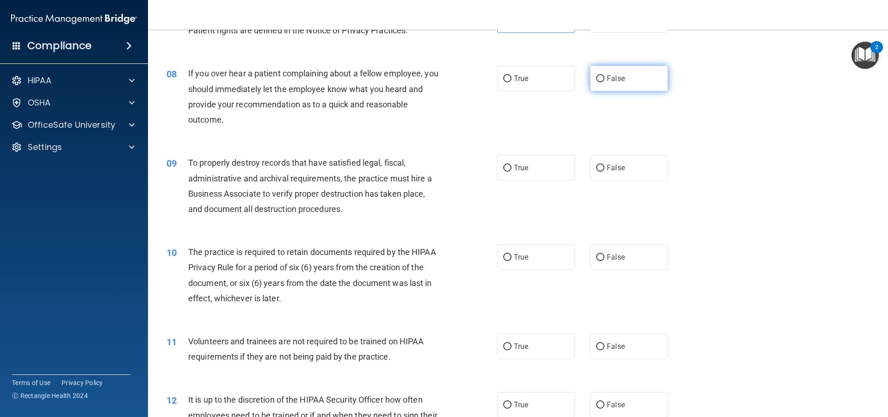
click at [607, 82] on span "False" at bounding box center [616, 78] width 18 height 9
click at [605, 82] on input "False" at bounding box center [600, 78] width 8 height 7
radio input "true"
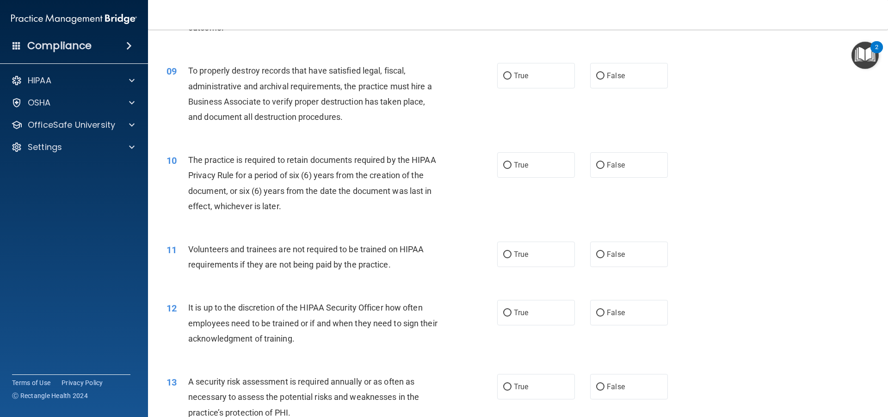
scroll to position [648, 0]
drag, startPoint x: 514, startPoint y: 68, endPoint x: 510, endPoint y: 72, distance: 4.9
click at [510, 72] on label "True" at bounding box center [536, 74] width 78 height 25
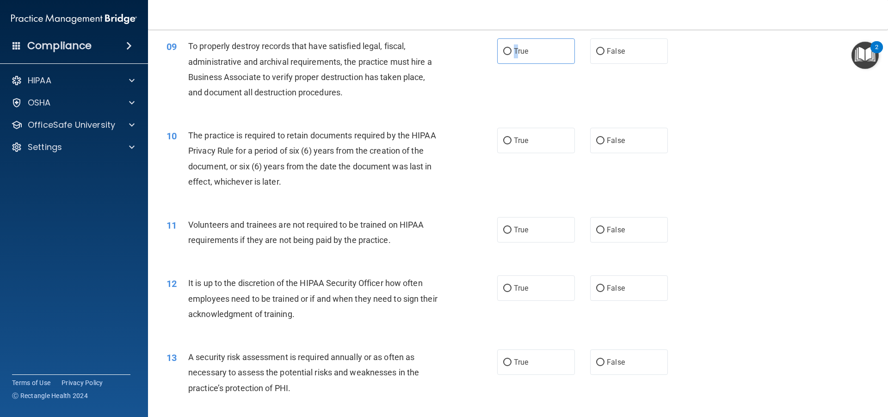
scroll to position [694, 0]
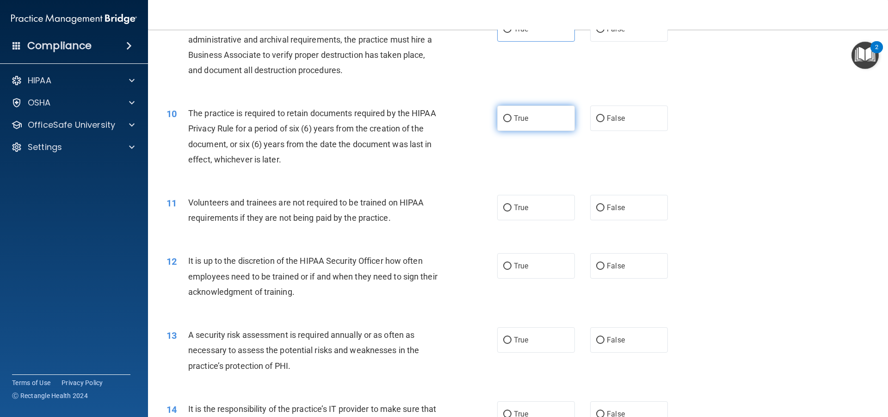
click at [540, 118] on label "True" at bounding box center [536, 117] width 78 height 25
click at [512, 118] on input "True" at bounding box center [507, 118] width 8 height 7
radio input "true"
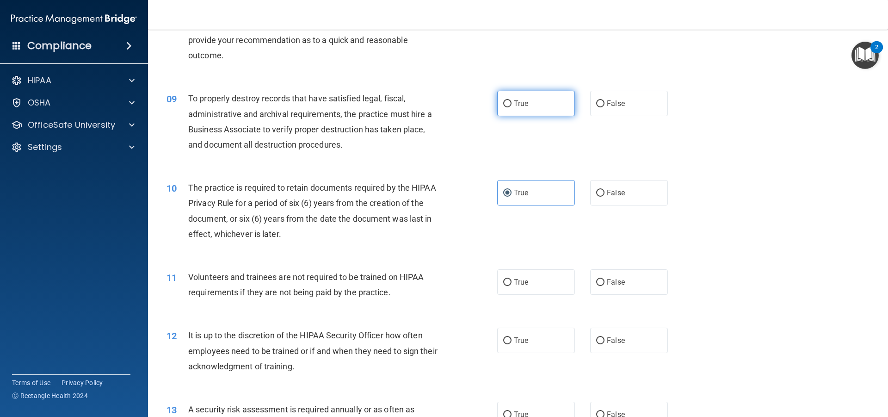
scroll to position [648, 0]
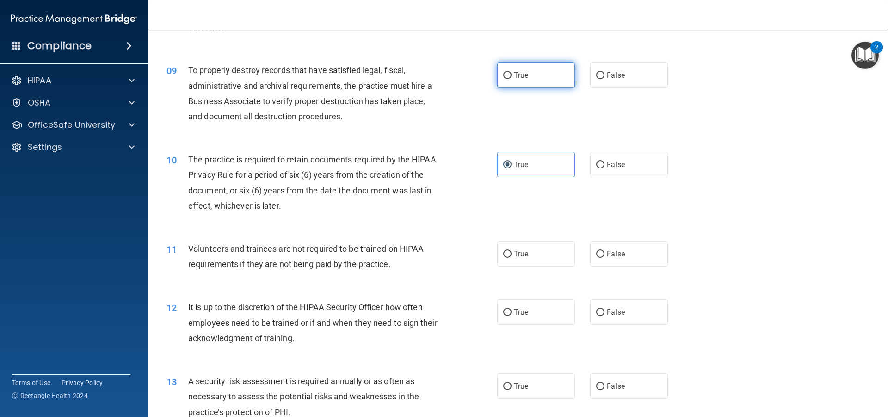
drag, startPoint x: 527, startPoint y: 69, endPoint x: 521, endPoint y: 72, distance: 6.8
click at [526, 69] on label "True" at bounding box center [536, 74] width 78 height 25
click at [512, 72] on input "True" at bounding box center [507, 75] width 8 height 7
radio input "true"
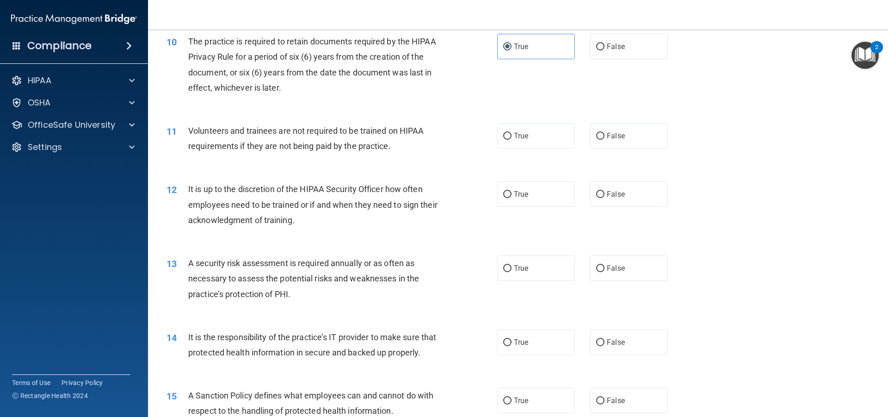
scroll to position [786, 0]
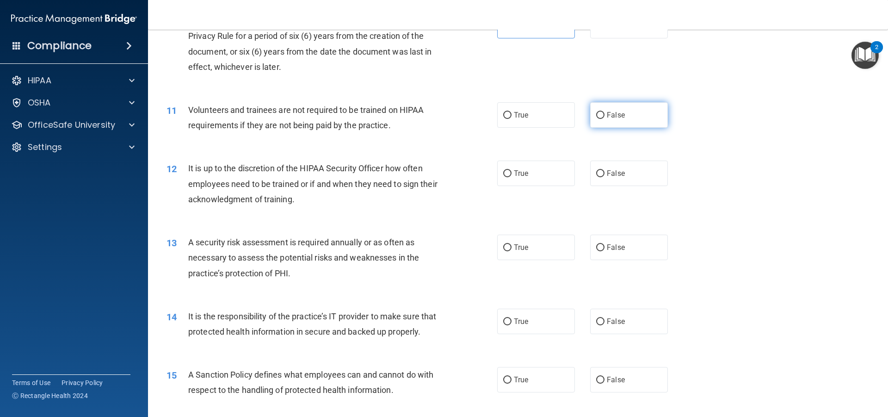
click at [615, 118] on span "False" at bounding box center [616, 115] width 18 height 9
click at [605, 118] on input "False" at bounding box center [600, 115] width 8 height 7
radio input "true"
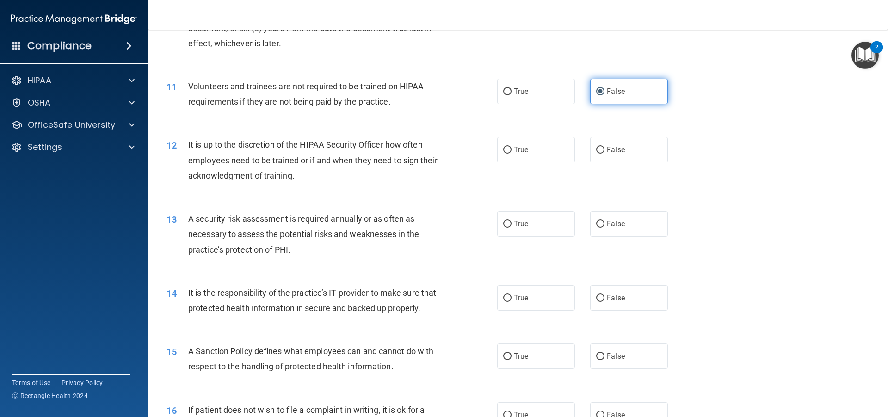
scroll to position [833, 0]
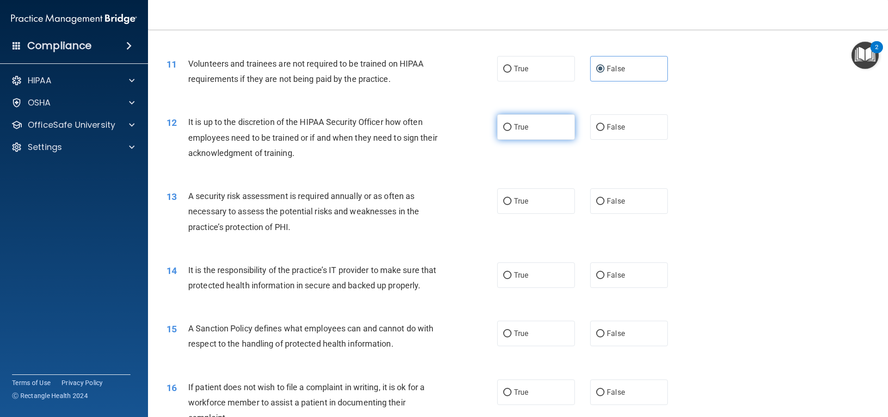
click at [543, 123] on label "True" at bounding box center [536, 126] width 78 height 25
click at [512, 124] on input "True" at bounding box center [507, 127] width 8 height 7
radio input "true"
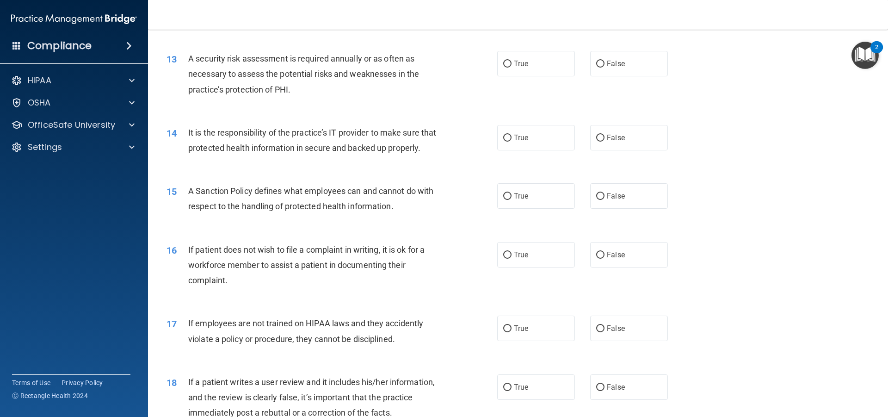
scroll to position [971, 0]
click at [519, 65] on label "True" at bounding box center [536, 61] width 78 height 25
click at [532, 63] on label "True" at bounding box center [536, 61] width 78 height 25
click at [512, 63] on input "True" at bounding box center [507, 62] width 8 height 7
radio input "true"
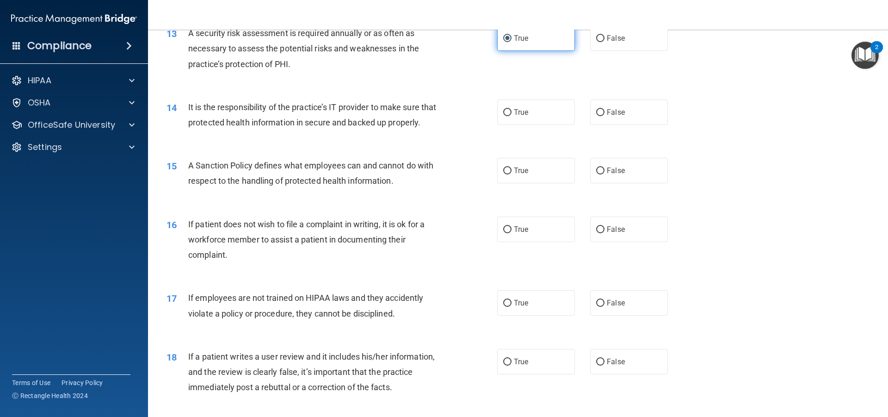
scroll to position [1018, 0]
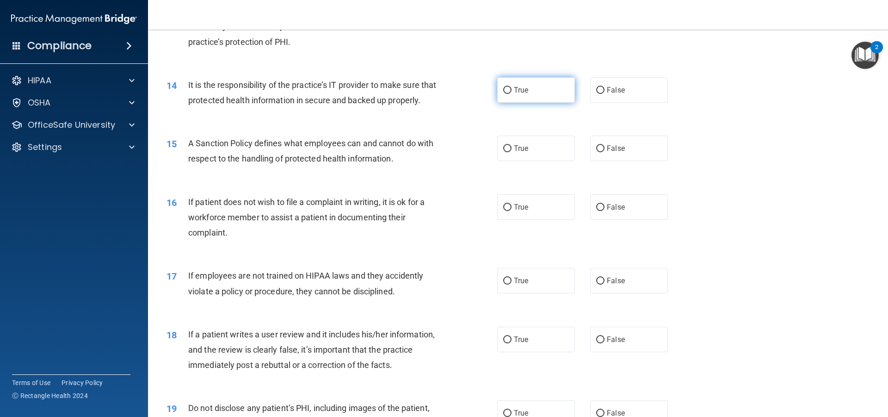
click at [545, 91] on label "True" at bounding box center [536, 89] width 78 height 25
click at [512, 91] on input "True" at bounding box center [507, 90] width 8 height 7
radio input "true"
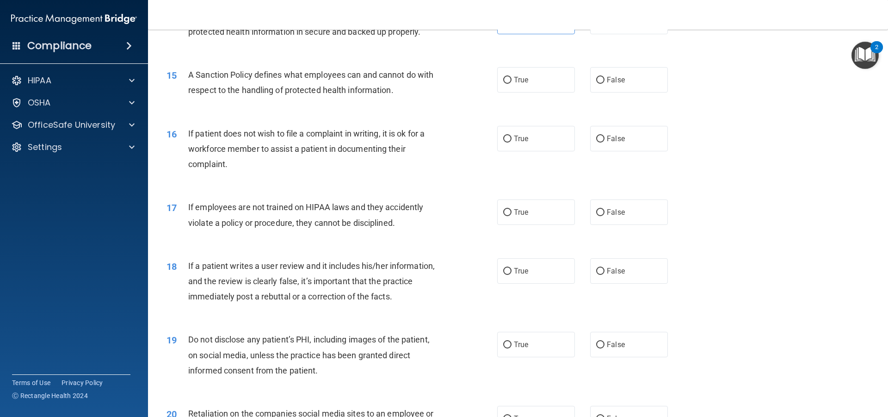
scroll to position [1064, 0]
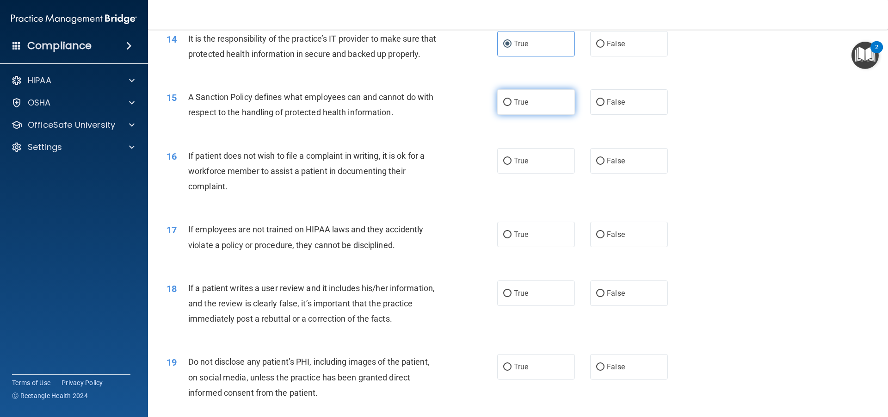
drag, startPoint x: 547, startPoint y: 121, endPoint x: 546, endPoint y: 127, distance: 6.1
click at [545, 115] on label "True" at bounding box center [536, 101] width 78 height 25
click at [512, 106] on input "True" at bounding box center [507, 102] width 8 height 7
radio input "true"
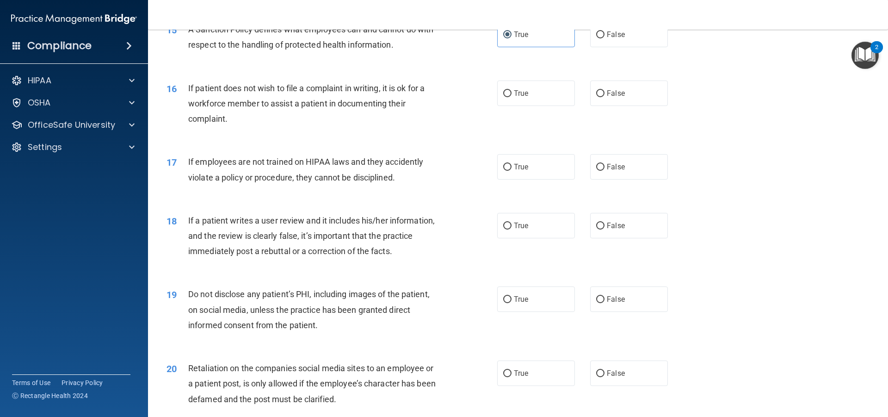
scroll to position [1110, 0]
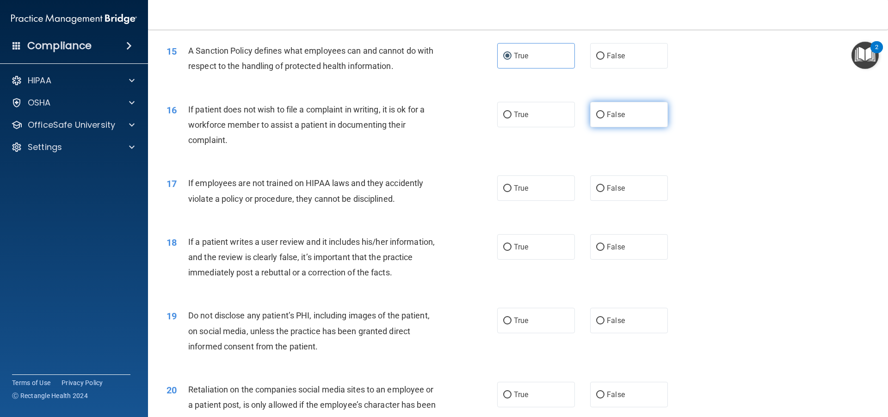
click at [616, 127] on label "False" at bounding box center [629, 114] width 78 height 25
click at [605, 118] on input "False" at bounding box center [600, 114] width 8 height 7
radio input "true"
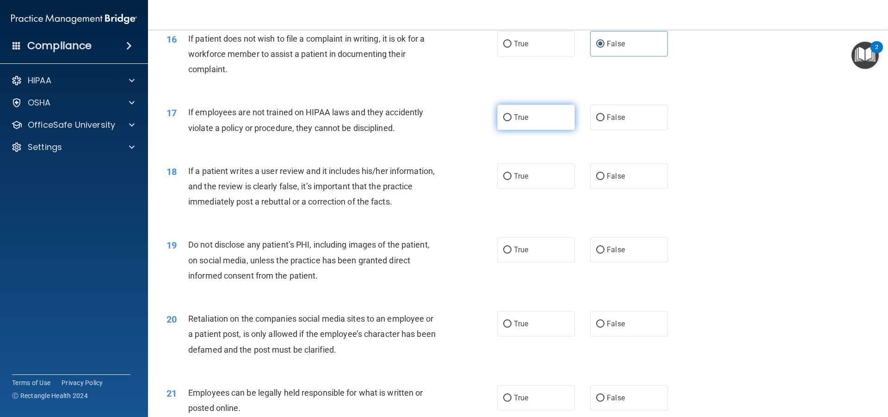
scroll to position [1203, 0]
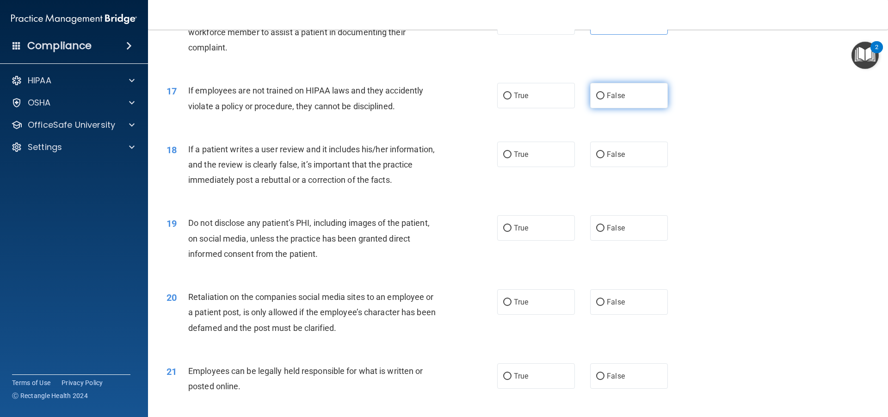
click at [590, 108] on label "False" at bounding box center [629, 95] width 78 height 25
click at [596, 99] on input "False" at bounding box center [600, 96] width 8 height 7
radio input "true"
click at [514, 26] on span "True" at bounding box center [521, 22] width 14 height 9
click at [511, 26] on input "True" at bounding box center [507, 22] width 8 height 7
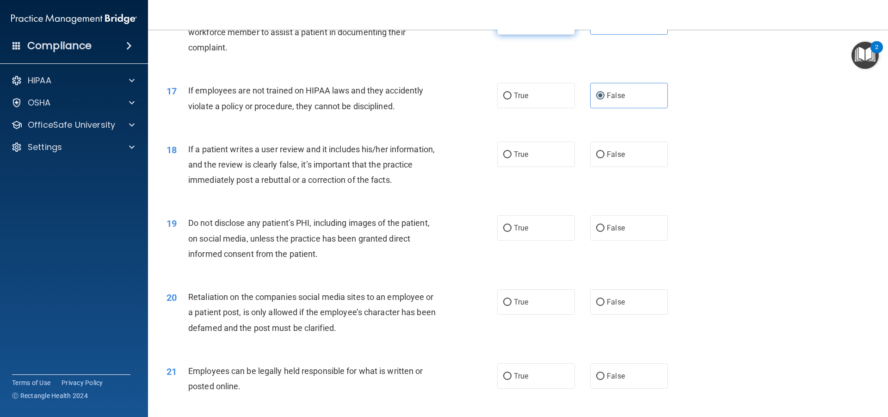
radio input "true"
radio input "false"
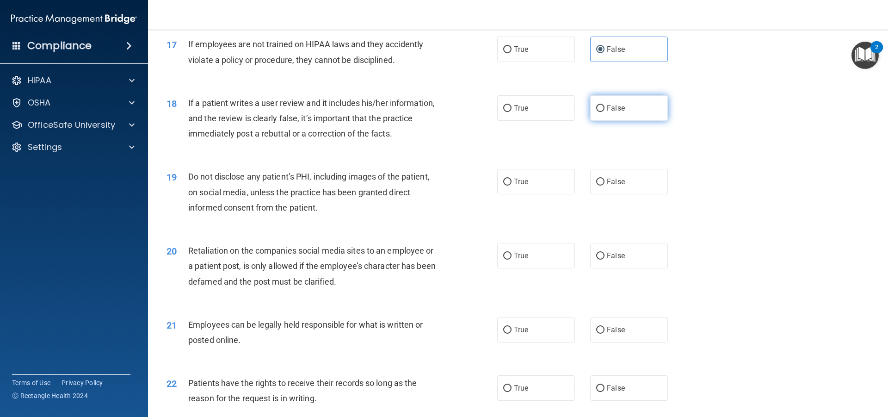
click at [660, 121] on label "False" at bounding box center [629, 107] width 78 height 25
click at [605, 112] on input "False" at bounding box center [600, 108] width 8 height 7
radio input "true"
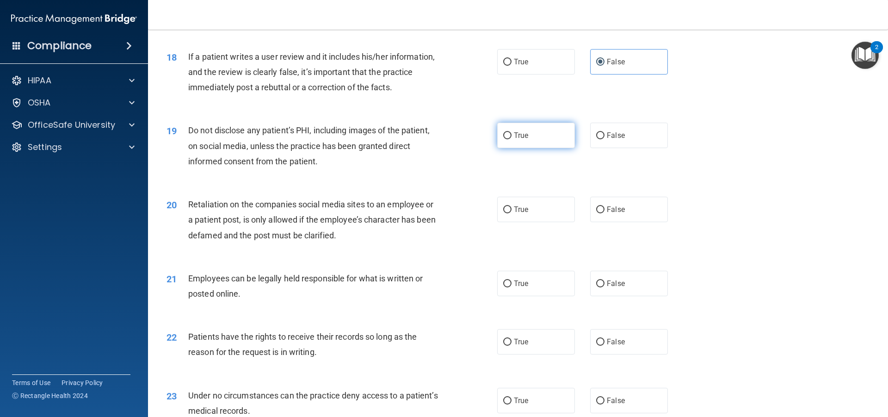
click at [514, 140] on span "True" at bounding box center [521, 135] width 14 height 9
click at [512, 139] on input "True" at bounding box center [507, 135] width 8 height 7
radio input "true"
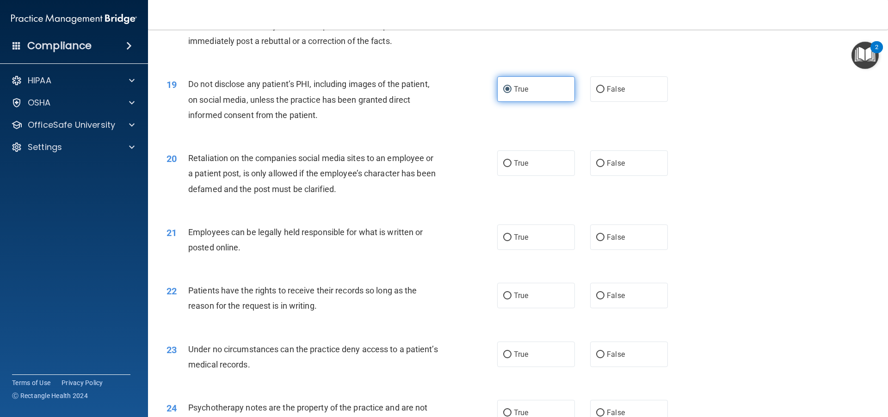
scroll to position [1388, 0]
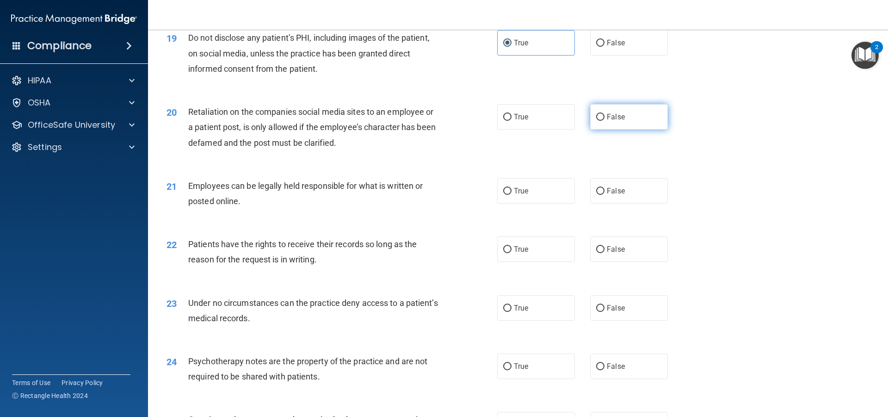
click at [593, 130] on label "False" at bounding box center [629, 116] width 78 height 25
click at [596, 121] on input "False" at bounding box center [600, 117] width 8 height 7
radio input "true"
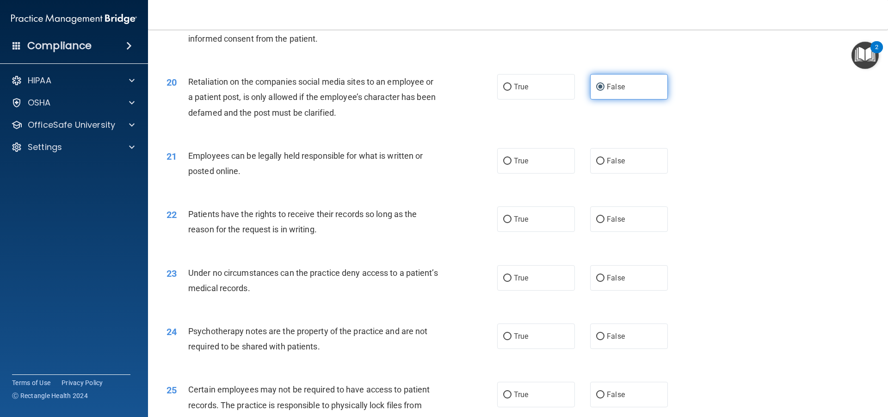
scroll to position [1434, 0]
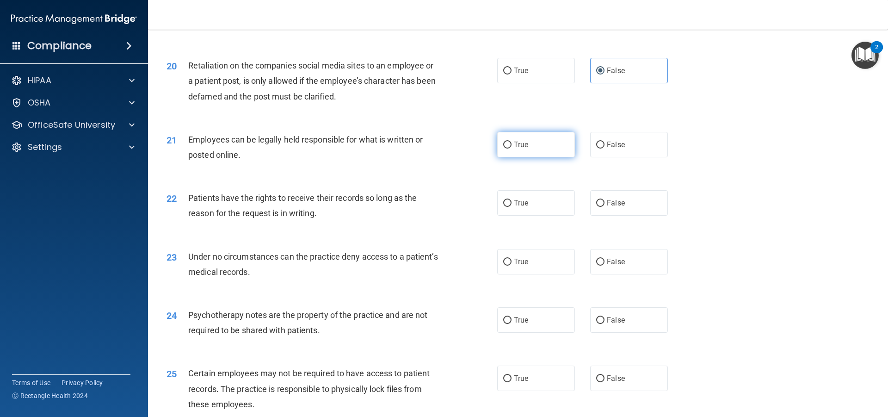
click at [529, 157] on label "True" at bounding box center [536, 144] width 78 height 25
click at [512, 148] on input "True" at bounding box center [507, 145] width 8 height 7
radio input "true"
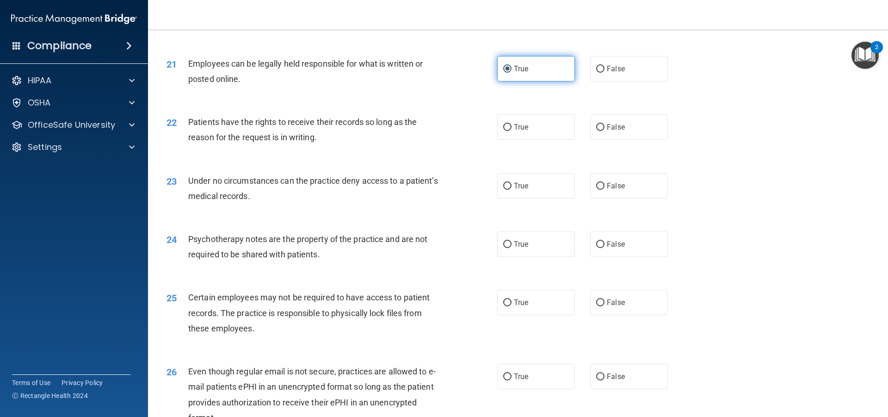
scroll to position [1526, 0]
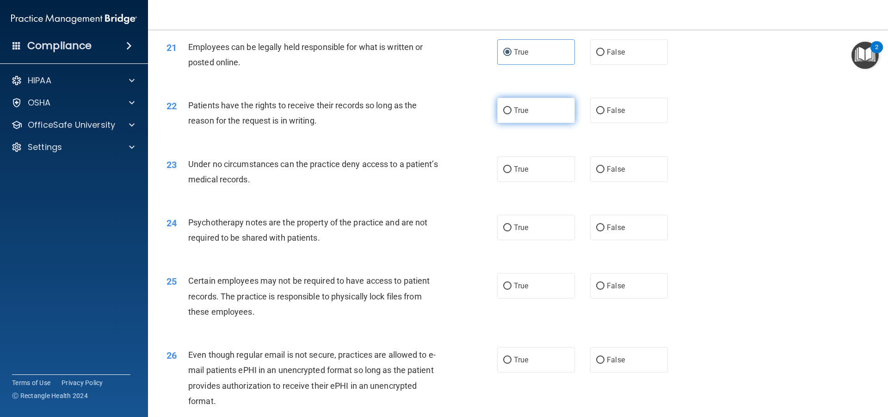
click at [505, 114] on input "True" at bounding box center [507, 110] width 8 height 7
radio input "true"
click at [544, 182] on label "True" at bounding box center [536, 168] width 78 height 25
click at [512, 173] on input "True" at bounding box center [507, 169] width 8 height 7
radio input "true"
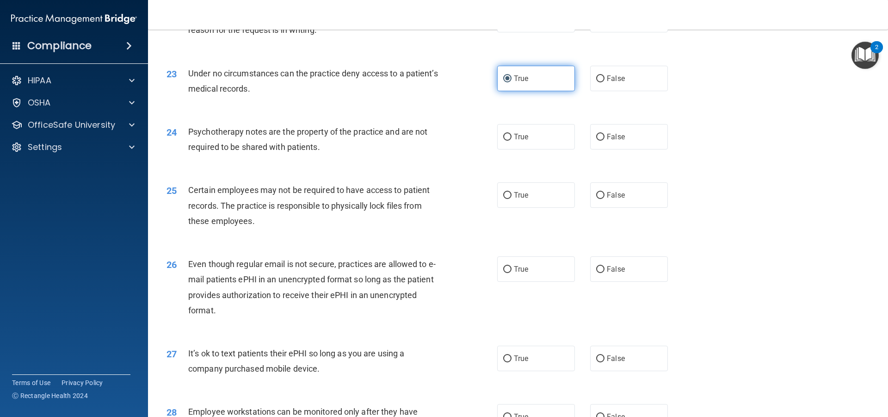
scroll to position [1619, 0]
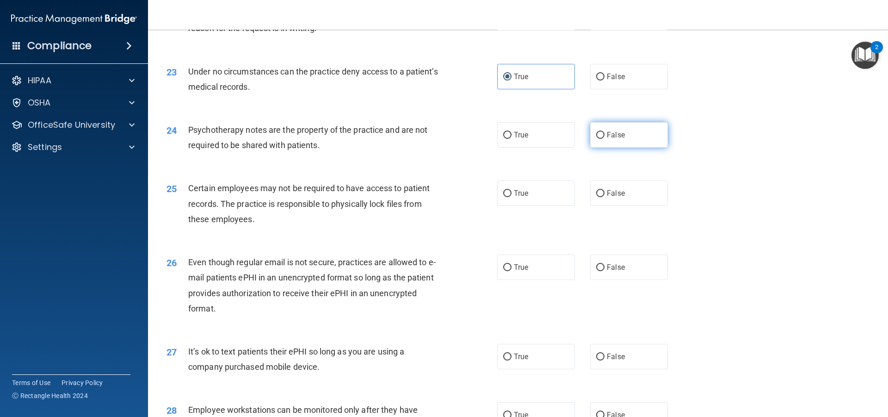
click at [593, 142] on label "False" at bounding box center [629, 134] width 78 height 25
click at [596, 139] on input "False" at bounding box center [600, 135] width 8 height 7
radio input "true"
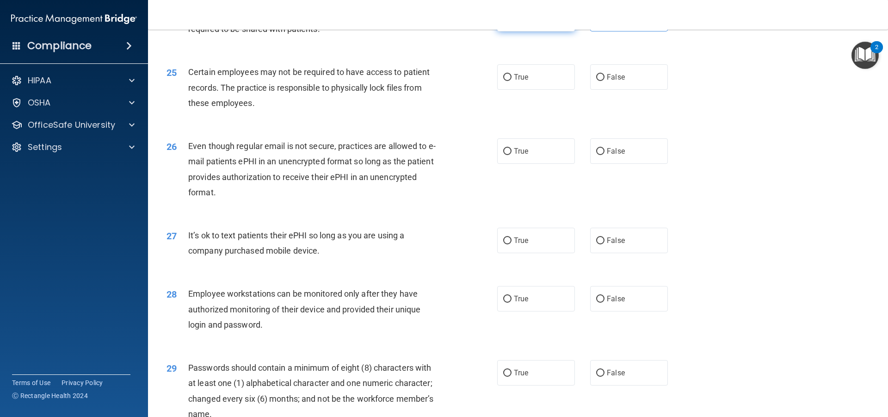
scroll to position [1758, 0]
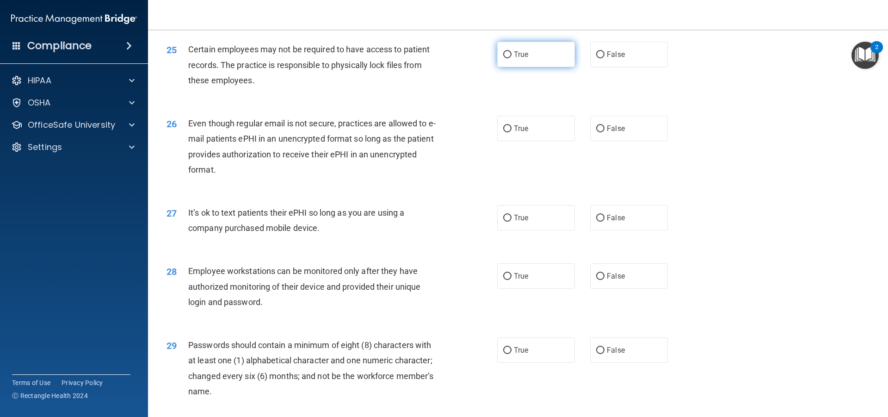
click at [556, 67] on label "True" at bounding box center [536, 54] width 78 height 25
click at [512, 58] on input "True" at bounding box center [507, 54] width 8 height 7
radio input "true"
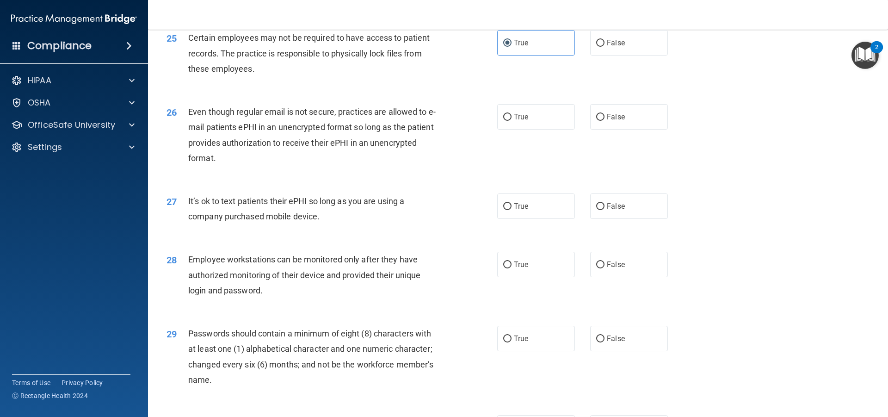
scroll to position [1804, 0]
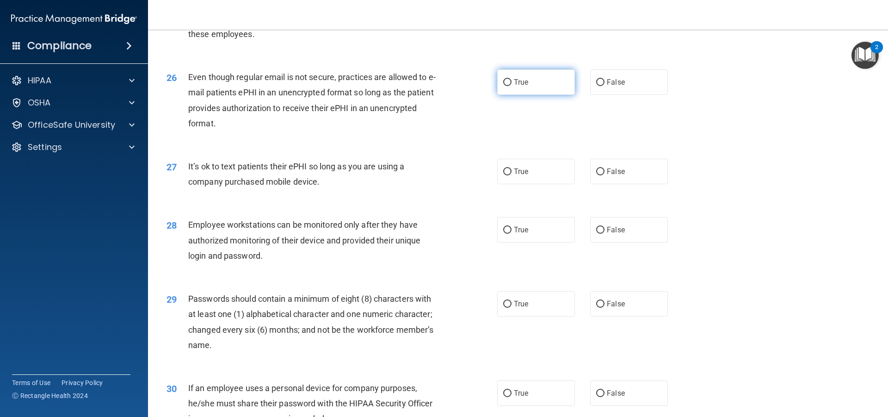
click at [543, 95] on label "True" at bounding box center [536, 81] width 78 height 25
click at [512, 86] on input "True" at bounding box center [507, 82] width 8 height 7
radio input "true"
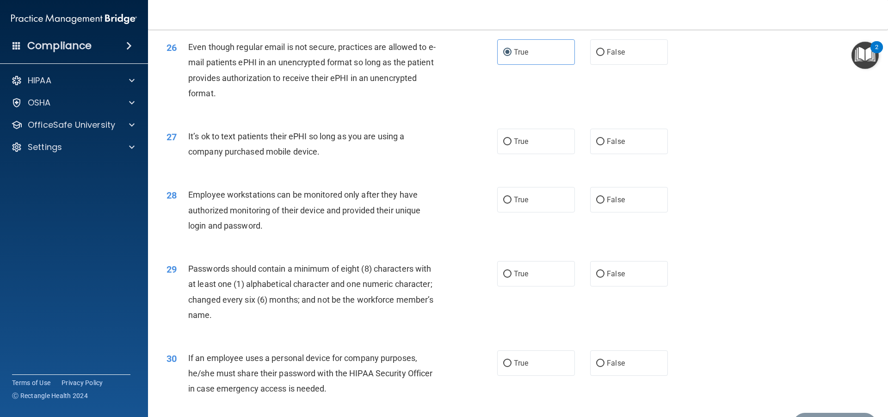
scroll to position [1850, 0]
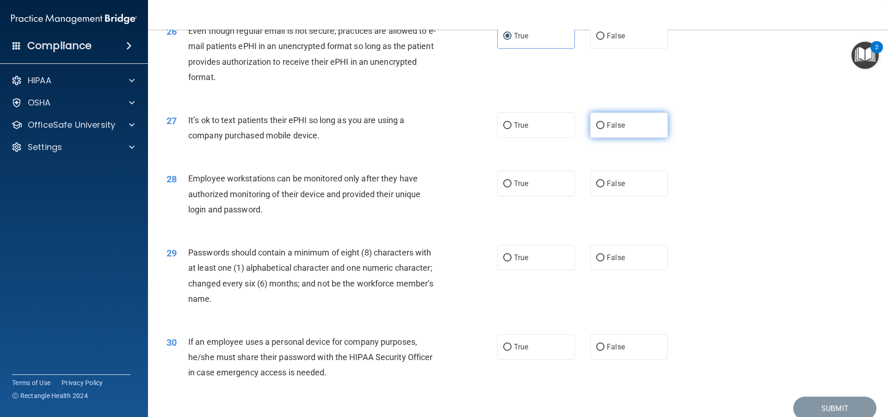
click at [599, 132] on label "False" at bounding box center [629, 124] width 78 height 25
click at [599, 129] on input "False" at bounding box center [600, 125] width 8 height 7
radio input "true"
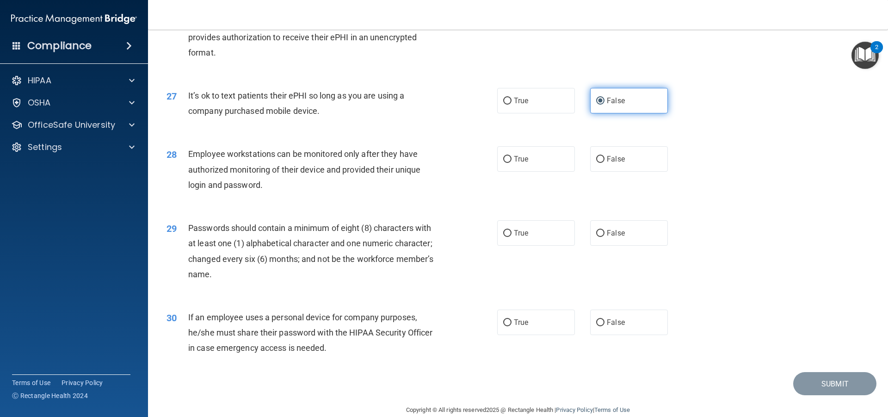
scroll to position [1896, 0]
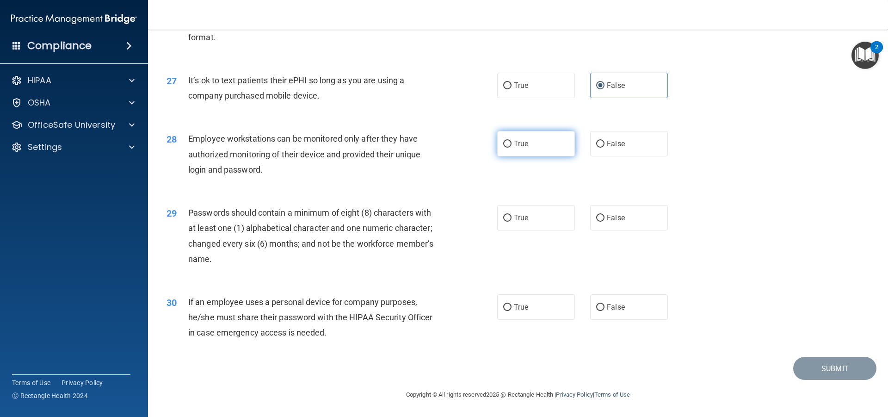
click at [539, 144] on label "True" at bounding box center [536, 143] width 78 height 25
click at [512, 144] on input "True" at bounding box center [507, 144] width 8 height 7
radio input "true"
click at [546, 218] on label "True" at bounding box center [536, 217] width 78 height 25
click at [512, 218] on input "True" at bounding box center [507, 218] width 8 height 7
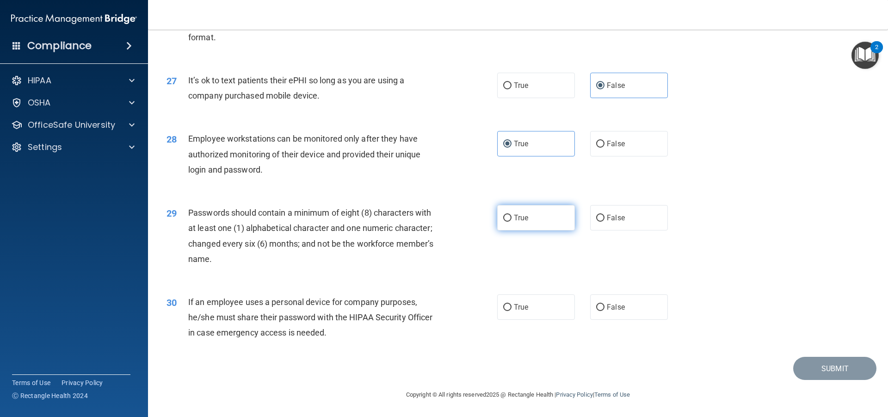
radio input "true"
click at [537, 316] on label "True" at bounding box center [536, 306] width 78 height 25
click at [512, 311] on input "True" at bounding box center [507, 307] width 8 height 7
radio input "true"
click at [808, 377] on button "Submit" at bounding box center [834, 369] width 83 height 24
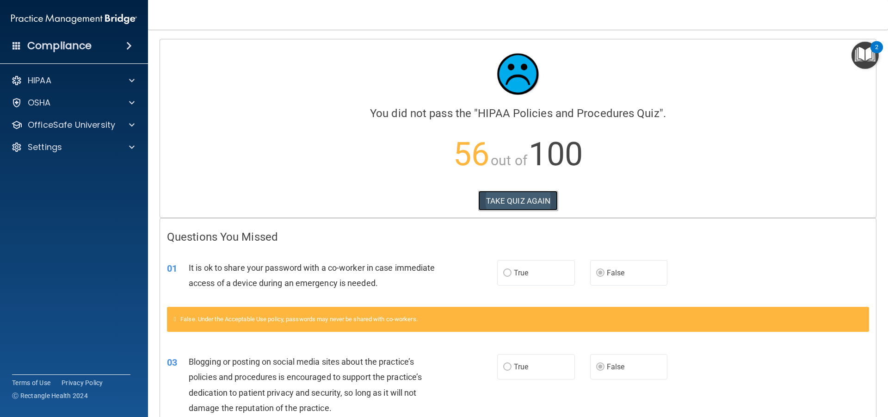
click at [524, 208] on button "TAKE QUIZ AGAIN" at bounding box center [518, 201] width 80 height 20
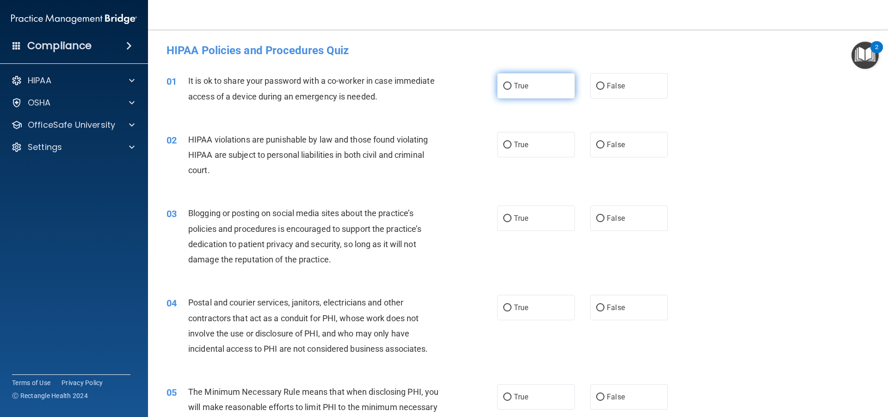
click at [537, 88] on label "True" at bounding box center [536, 85] width 78 height 25
click at [512, 88] on input "True" at bounding box center [507, 86] width 8 height 7
radio input "true"
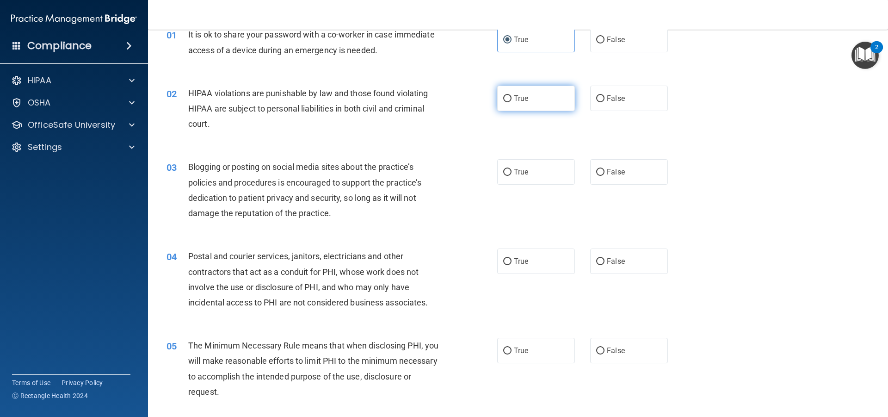
click at [512, 103] on label "True" at bounding box center [536, 98] width 78 height 25
click at [512, 102] on input "True" at bounding box center [507, 98] width 8 height 7
radio input "true"
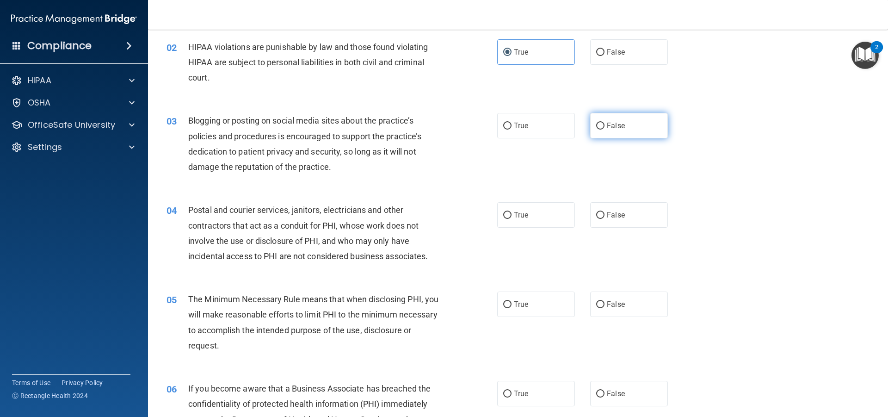
click at [608, 123] on span "False" at bounding box center [616, 125] width 18 height 9
click at [605, 123] on input "False" at bounding box center [600, 126] width 8 height 7
radio input "true"
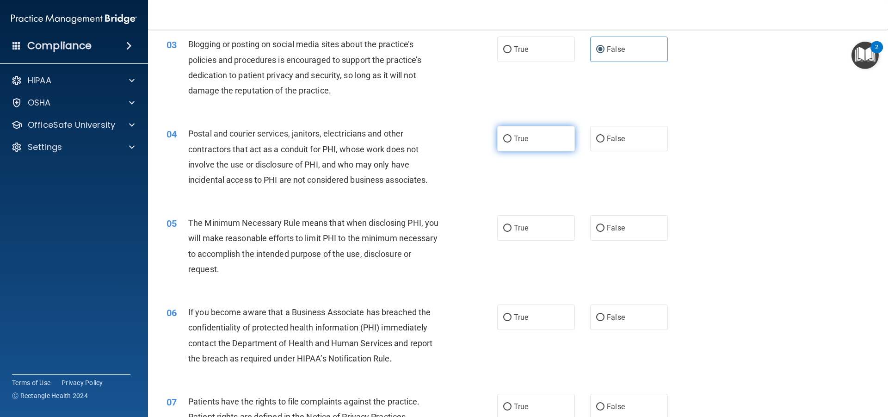
scroll to position [185, 0]
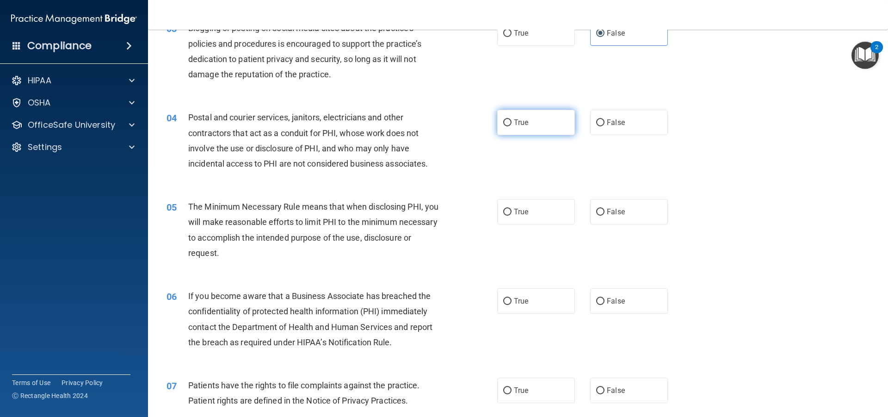
click at [537, 127] on label "True" at bounding box center [536, 122] width 78 height 25
click at [512, 126] on input "True" at bounding box center [507, 122] width 8 height 7
radio input "true"
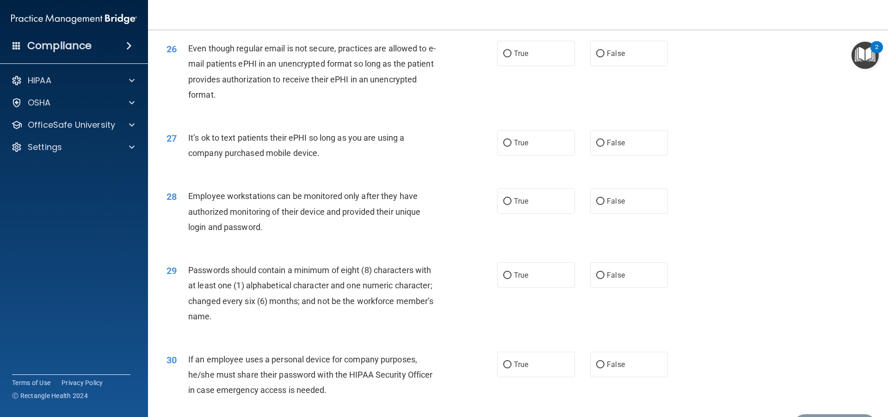
scroll to position [1905, 0]
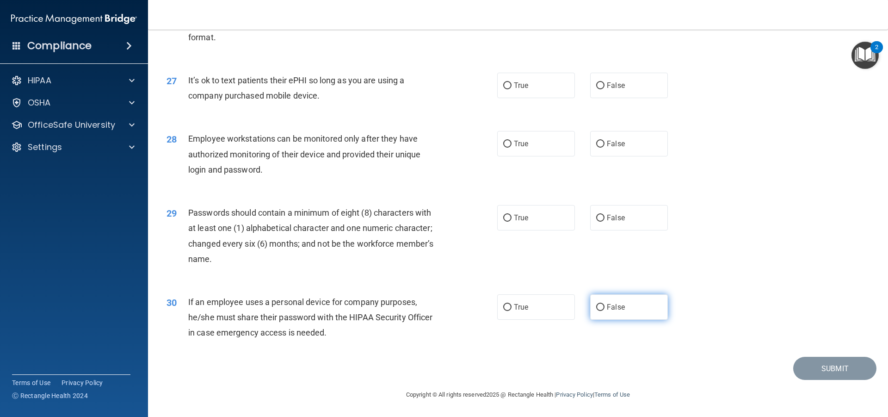
click at [618, 307] on span "False" at bounding box center [616, 307] width 18 height 9
click at [605, 307] on input "False" at bounding box center [600, 307] width 8 height 7
radio input "true"
click at [649, 213] on label "False" at bounding box center [629, 217] width 78 height 25
click at [605, 215] on input "False" at bounding box center [600, 218] width 8 height 7
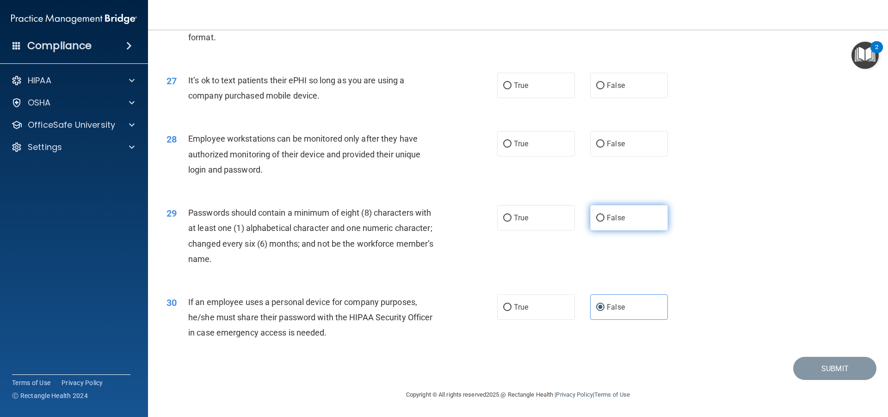
radio input "true"
click at [607, 142] on span "False" at bounding box center [616, 143] width 18 height 9
click at [604, 142] on input "False" at bounding box center [600, 144] width 8 height 7
radio input "true"
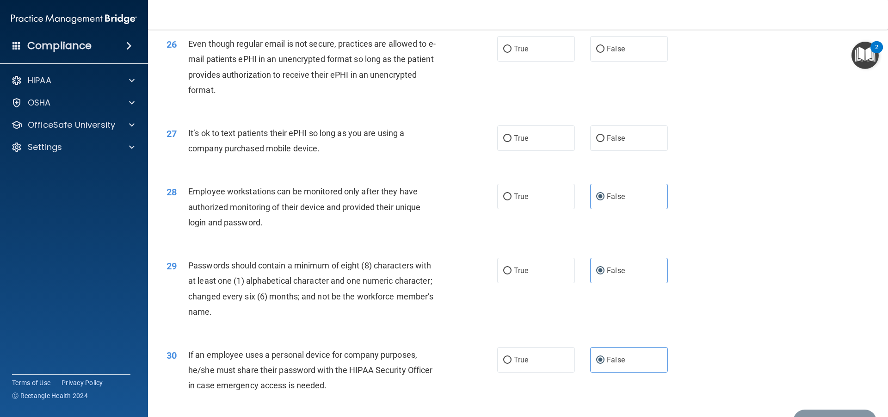
scroll to position [1859, 0]
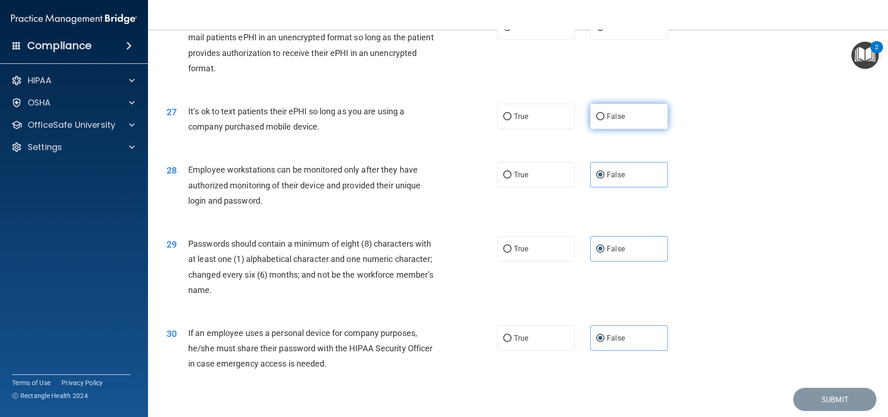
click at [609, 127] on label "False" at bounding box center [629, 116] width 78 height 25
click at [605, 120] on input "False" at bounding box center [600, 116] width 8 height 7
radio input "true"
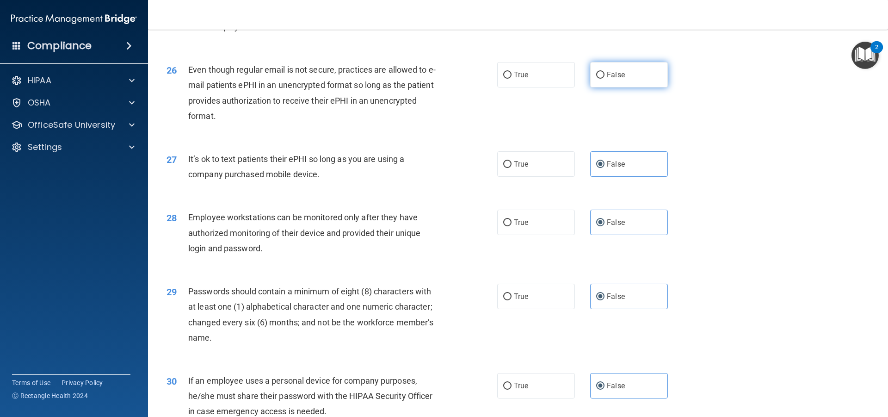
scroll to position [1766, 0]
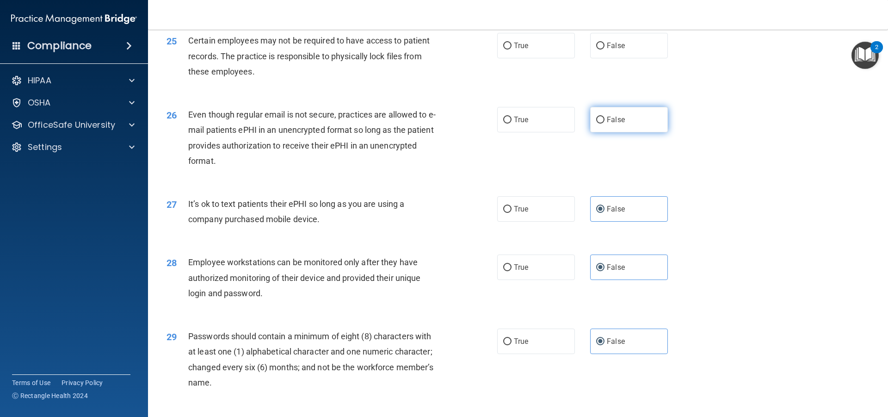
click at [607, 123] on label "False" at bounding box center [629, 119] width 78 height 25
click at [605, 123] on input "False" at bounding box center [600, 120] width 8 height 7
radio input "true"
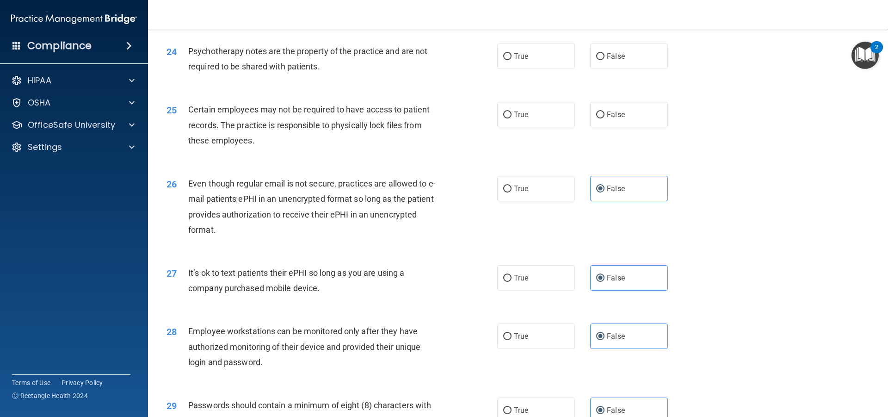
scroll to position [1720, 0]
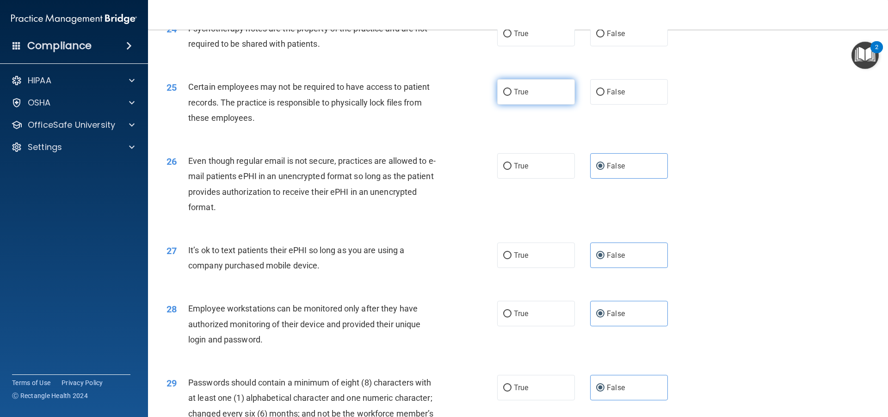
click at [526, 105] on label "True" at bounding box center [536, 91] width 78 height 25
click at [512, 96] on input "True" at bounding box center [507, 92] width 8 height 7
radio input "true"
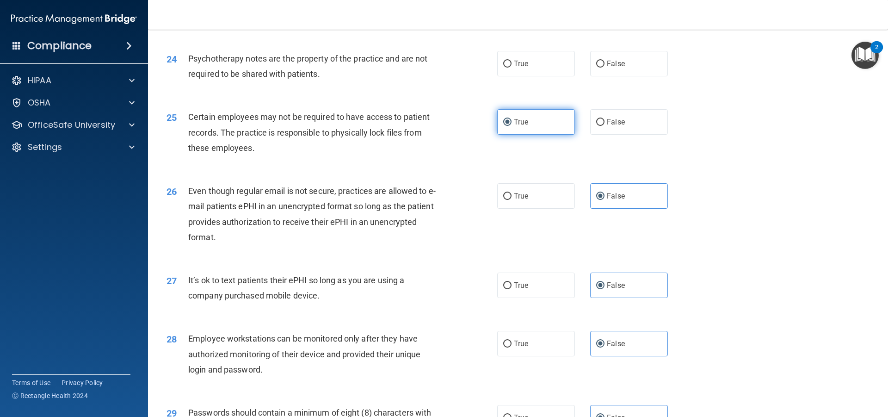
scroll to position [1674, 0]
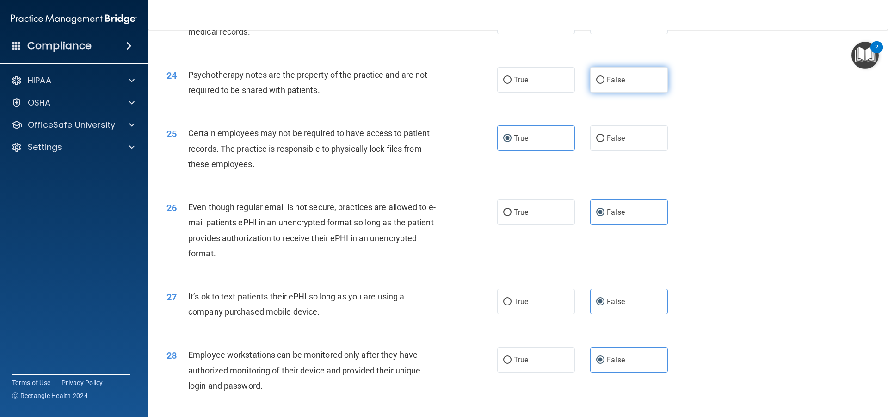
click at [601, 93] on label "False" at bounding box center [629, 79] width 78 height 25
click at [601, 84] on input "False" at bounding box center [600, 80] width 8 height 7
radio input "true"
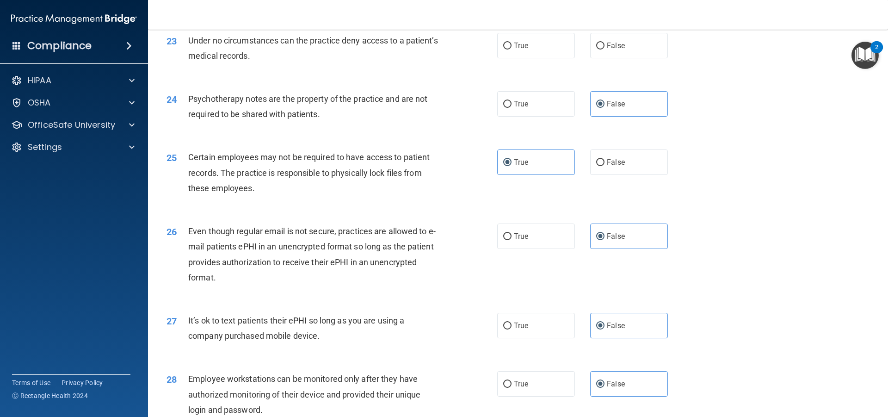
scroll to position [1628, 0]
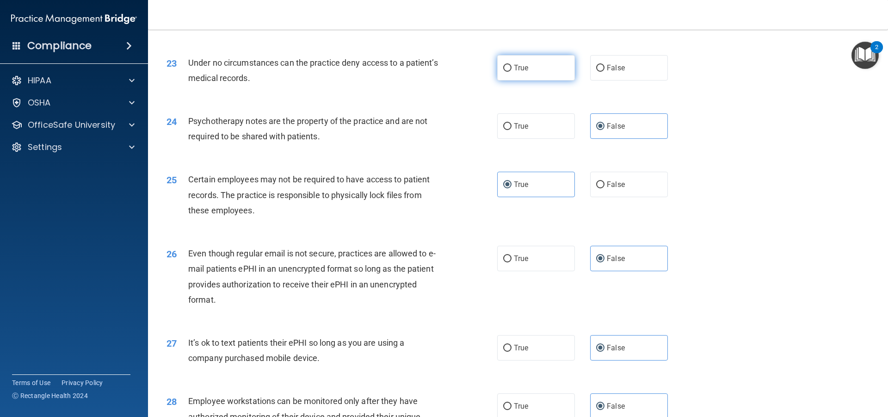
click at [536, 80] on label "True" at bounding box center [536, 67] width 78 height 25
click at [512, 72] on input "True" at bounding box center [507, 68] width 8 height 7
radio input "true"
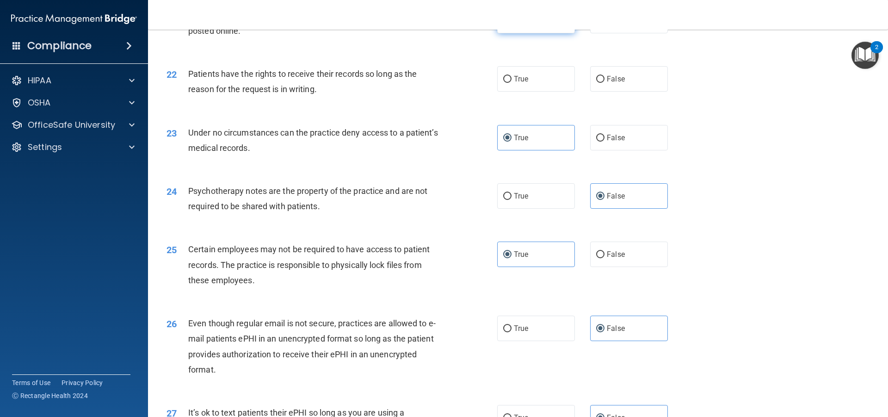
scroll to position [1535, 0]
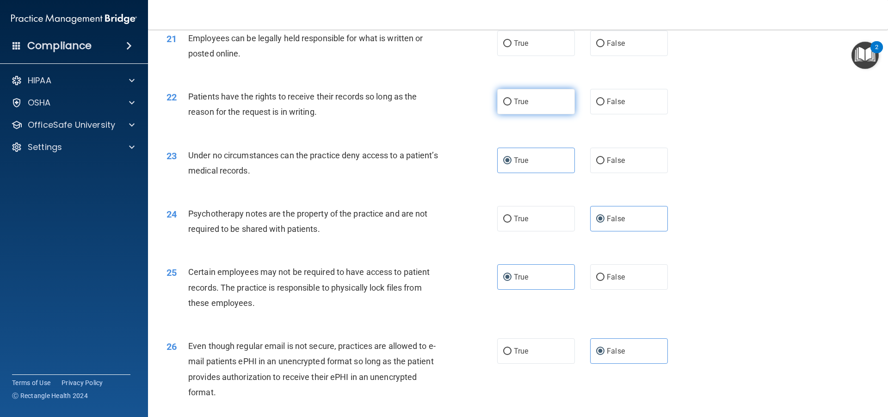
click at [549, 112] on label "True" at bounding box center [536, 101] width 78 height 25
click at [512, 105] on input "True" at bounding box center [507, 102] width 8 height 7
radio input "true"
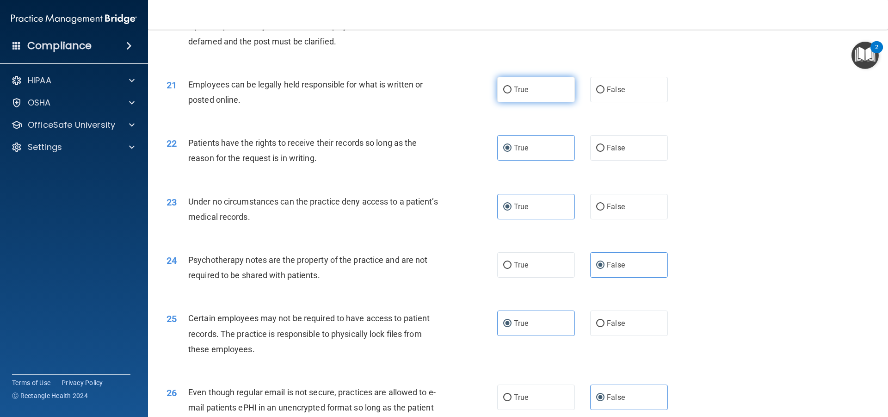
click at [564, 102] on label "True" at bounding box center [536, 89] width 78 height 25
click at [512, 93] on input "True" at bounding box center [507, 89] width 8 height 7
radio input "true"
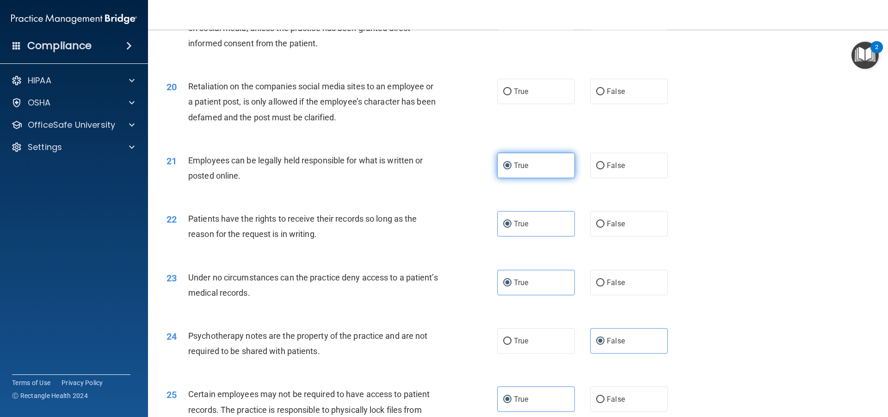
scroll to position [1396, 0]
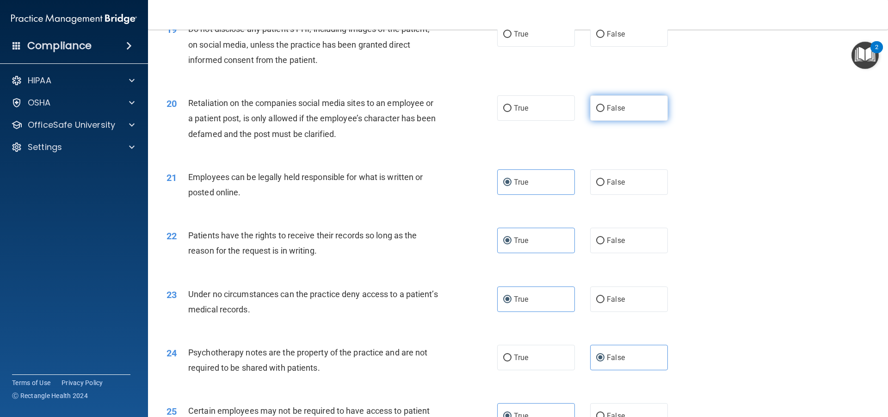
click at [608, 116] on label "False" at bounding box center [629, 107] width 78 height 25
click at [605, 112] on input "False" at bounding box center [600, 108] width 8 height 7
radio input "true"
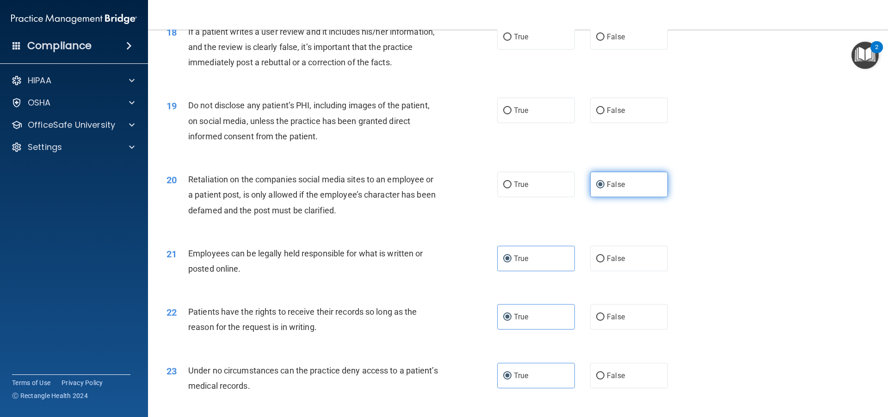
scroll to position [1304, 0]
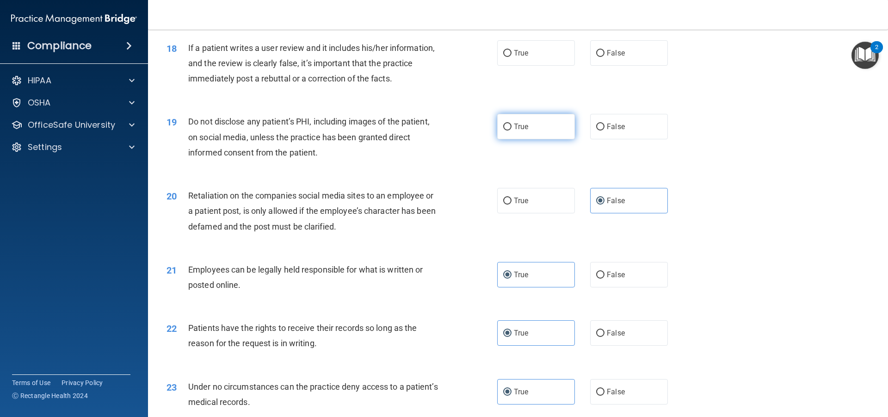
click at [529, 139] on label "True" at bounding box center [536, 126] width 78 height 25
click at [512, 130] on input "True" at bounding box center [507, 126] width 8 height 7
radio input "true"
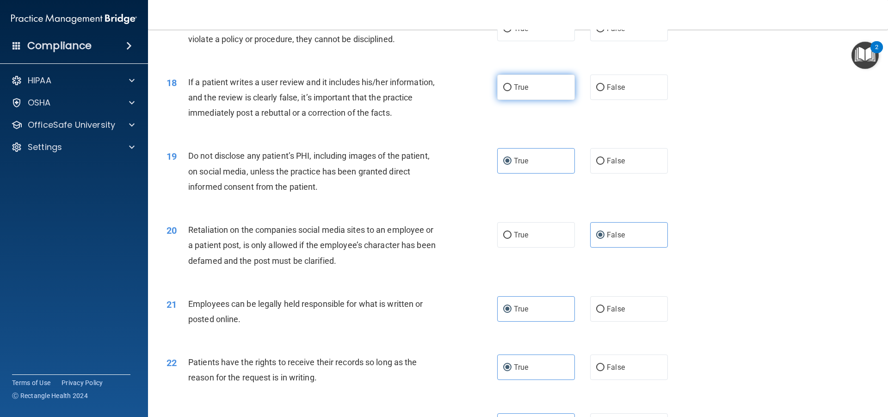
scroll to position [1211, 0]
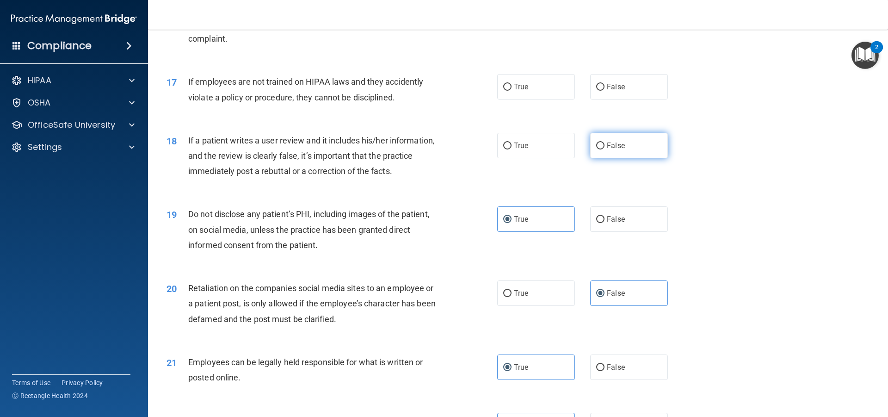
click at [590, 158] on label "False" at bounding box center [629, 145] width 78 height 25
click at [596, 149] on input "False" at bounding box center [600, 145] width 8 height 7
radio input "true"
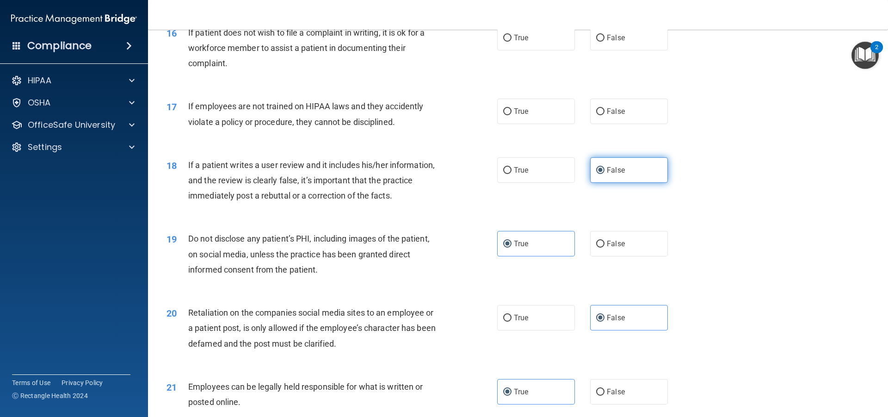
scroll to position [1165, 0]
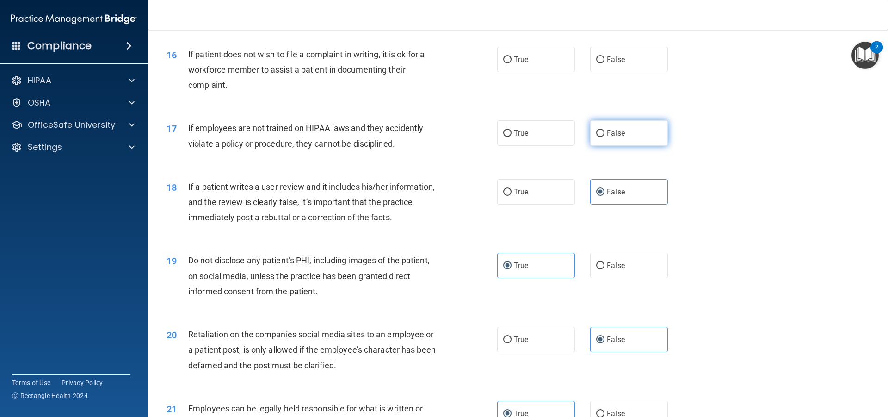
click at [626, 146] on label "False" at bounding box center [629, 132] width 78 height 25
click at [605, 137] on input "False" at bounding box center [600, 133] width 8 height 7
radio input "true"
click at [552, 146] on label "True" at bounding box center [536, 132] width 78 height 25
click at [512, 137] on input "True" at bounding box center [507, 133] width 8 height 7
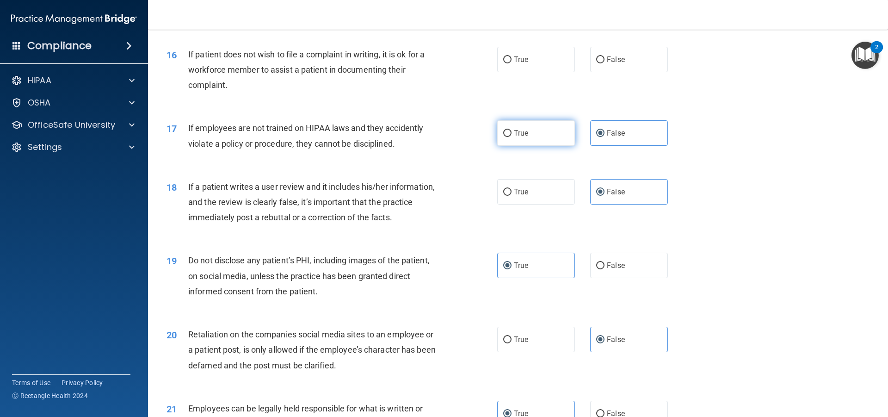
radio input "true"
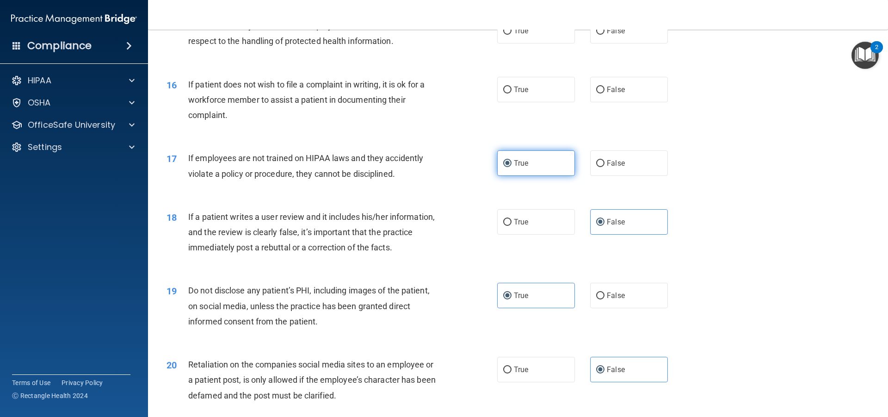
scroll to position [1119, 0]
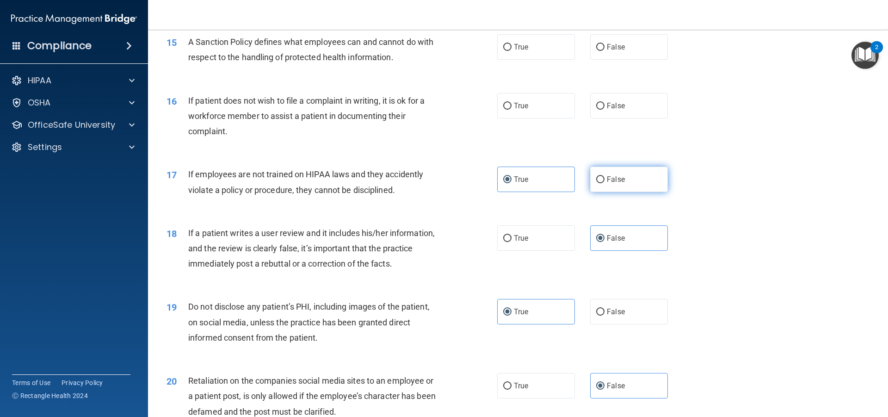
click at [608, 184] on span "False" at bounding box center [616, 179] width 18 height 9
click at [605, 183] on input "False" at bounding box center [600, 179] width 8 height 7
radio input "true"
radio input "false"
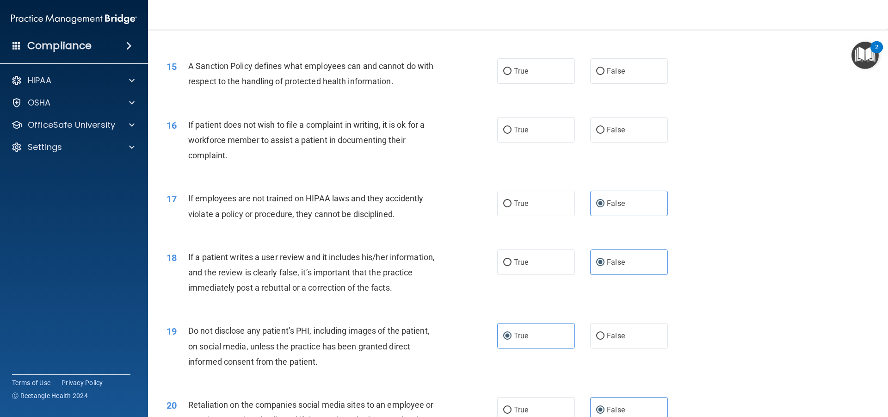
scroll to position [1073, 0]
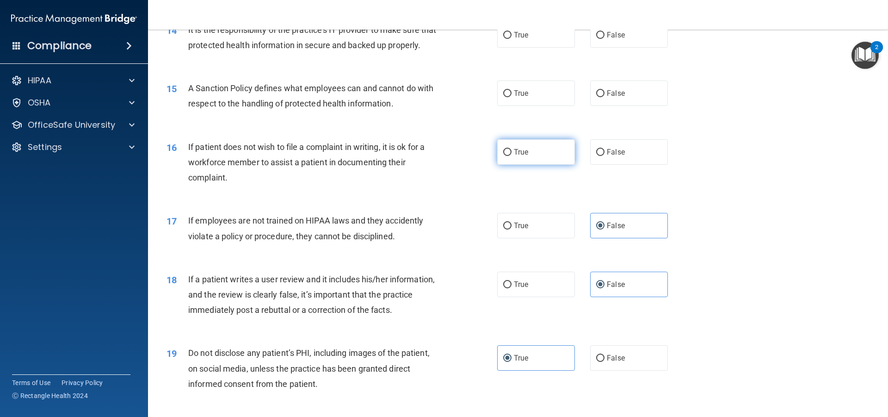
click at [529, 165] on label "True" at bounding box center [536, 151] width 78 height 25
click at [512, 156] on input "True" at bounding box center [507, 152] width 8 height 7
radio input "true"
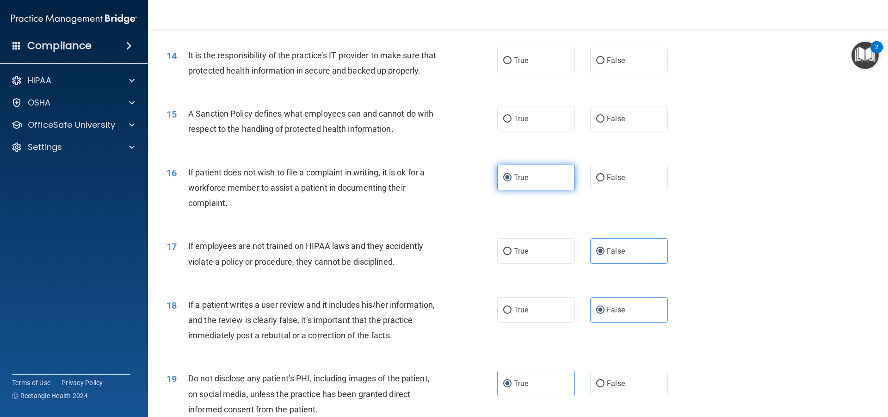
scroll to position [1026, 0]
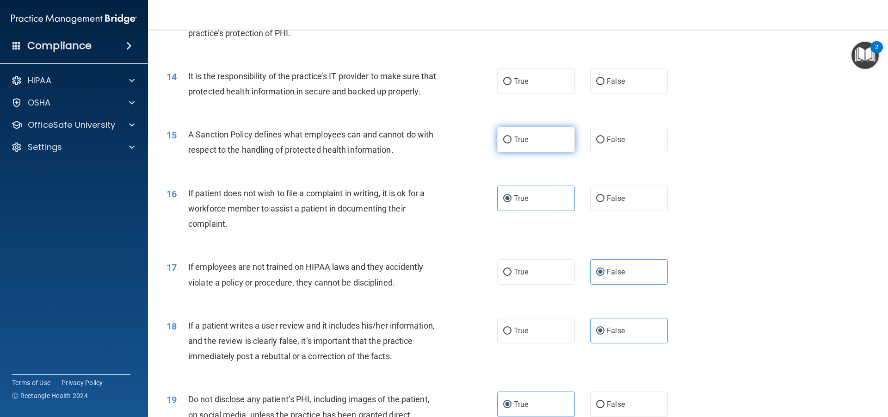
click at [534, 152] on label "True" at bounding box center [536, 139] width 78 height 25
click at [512, 143] on input "True" at bounding box center [507, 139] width 8 height 7
radio input "true"
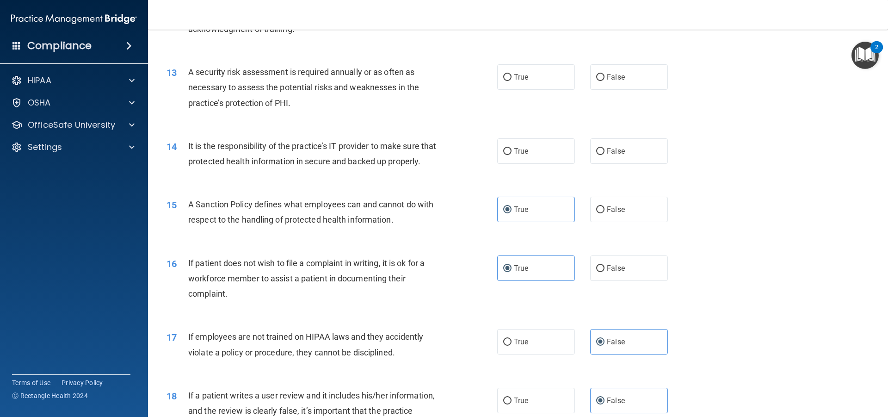
scroll to position [934, 0]
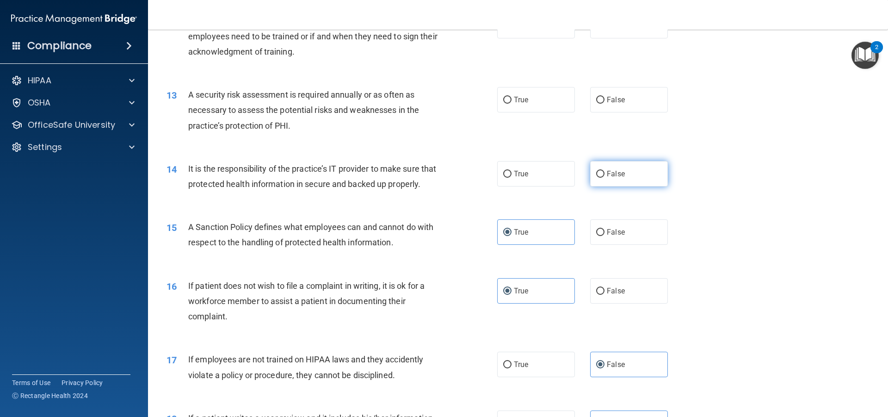
click at [639, 181] on label "False" at bounding box center [629, 173] width 78 height 25
click at [605, 178] on input "False" at bounding box center [600, 174] width 8 height 7
radio input "true"
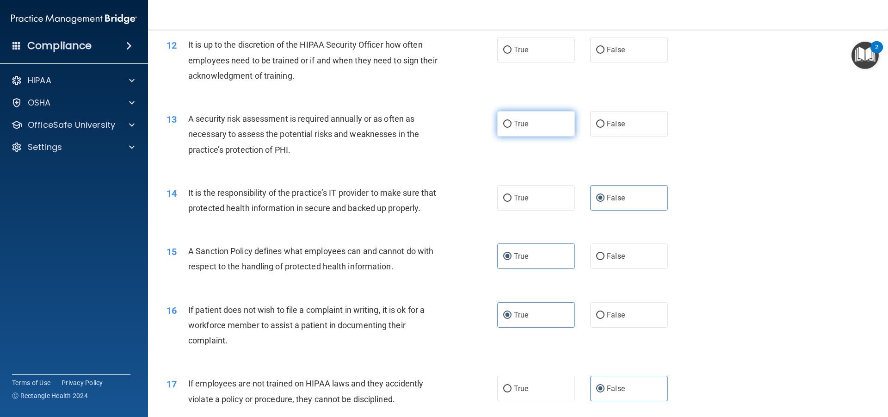
scroll to position [888, 0]
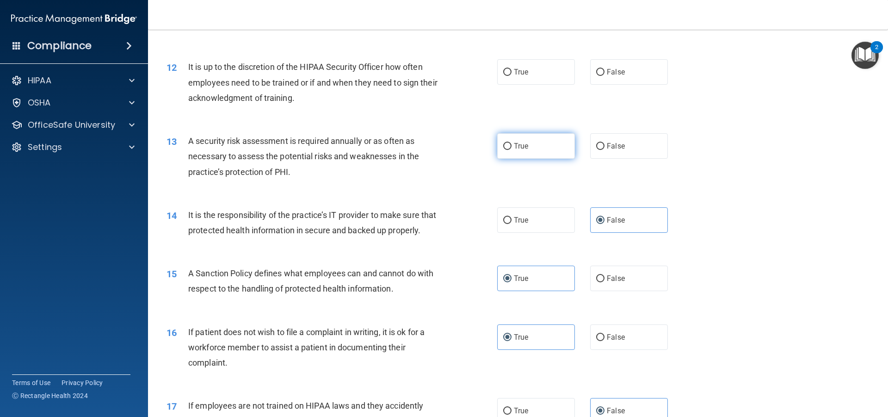
click at [558, 148] on label "True" at bounding box center [536, 145] width 78 height 25
click at [512, 148] on input "True" at bounding box center [507, 146] width 8 height 7
radio input "true"
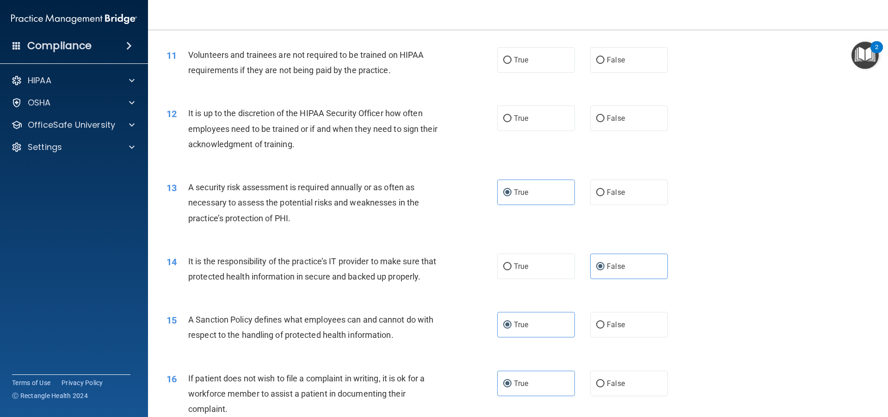
scroll to position [795, 0]
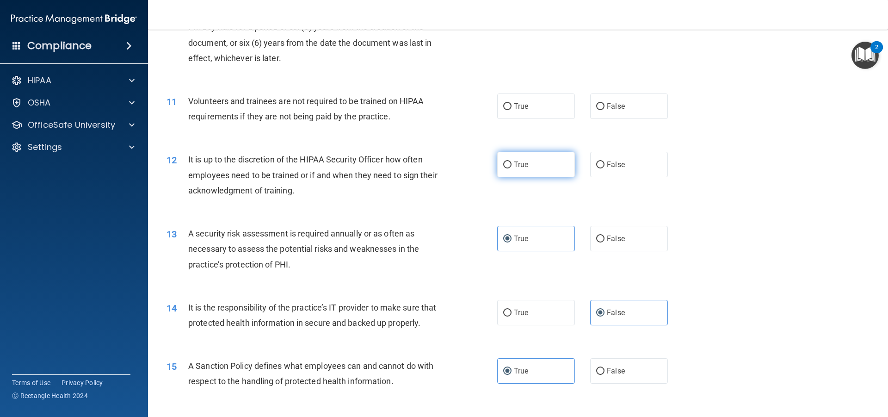
click at [544, 166] on label "True" at bounding box center [536, 164] width 78 height 25
click at [512, 166] on input "True" at bounding box center [507, 164] width 8 height 7
radio input "true"
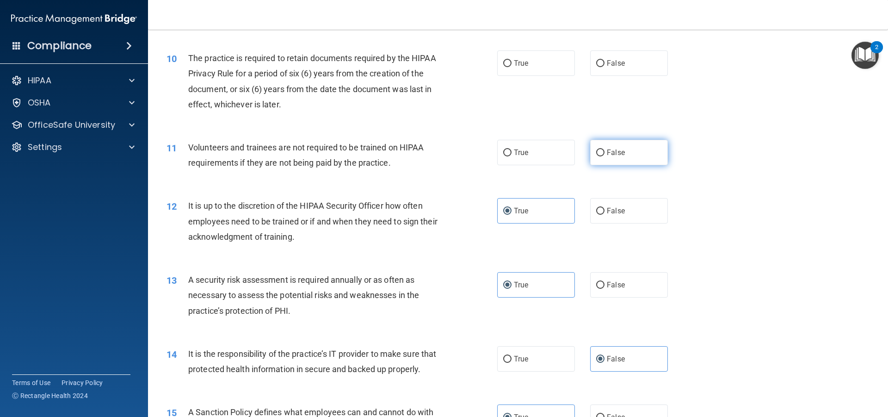
scroll to position [703, 0]
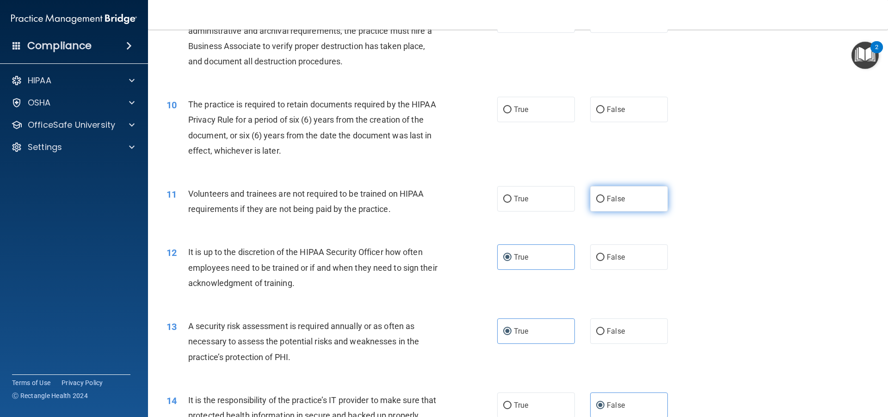
click at [632, 191] on label "False" at bounding box center [629, 198] width 78 height 25
click at [605, 196] on input "False" at bounding box center [600, 199] width 8 height 7
radio input "true"
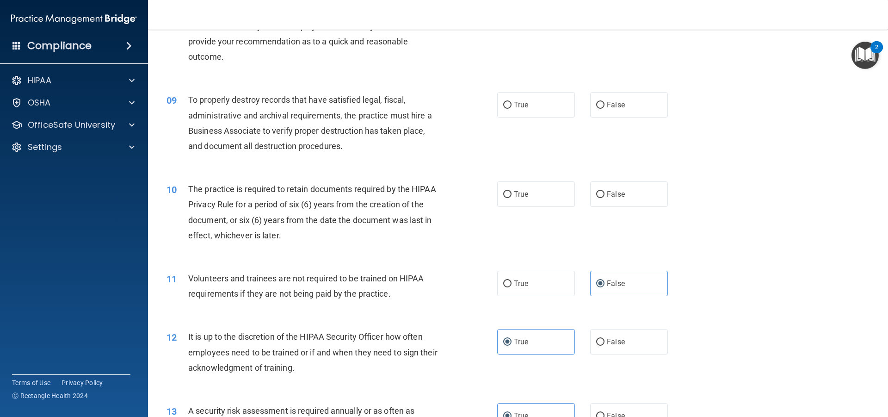
scroll to position [610, 0]
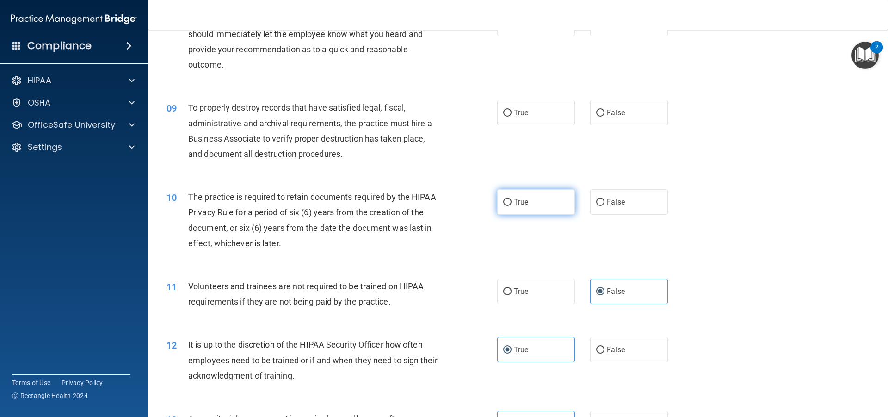
click at [548, 195] on label "True" at bounding box center [536, 201] width 78 height 25
click at [512, 199] on input "True" at bounding box center [507, 202] width 8 height 7
radio input "true"
click at [521, 118] on label "True" at bounding box center [536, 112] width 78 height 25
click at [512, 117] on input "True" at bounding box center [507, 113] width 8 height 7
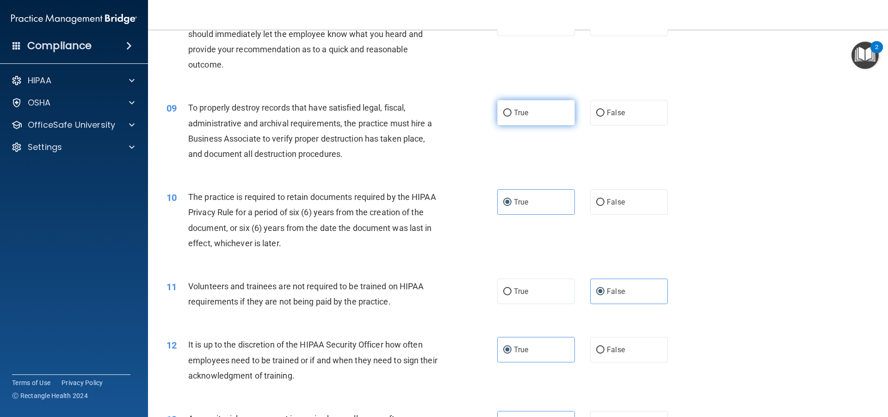
radio input "true"
click at [630, 109] on label "False" at bounding box center [629, 112] width 78 height 25
click at [605, 110] on input "False" at bounding box center [600, 113] width 8 height 7
radio input "true"
radio input "false"
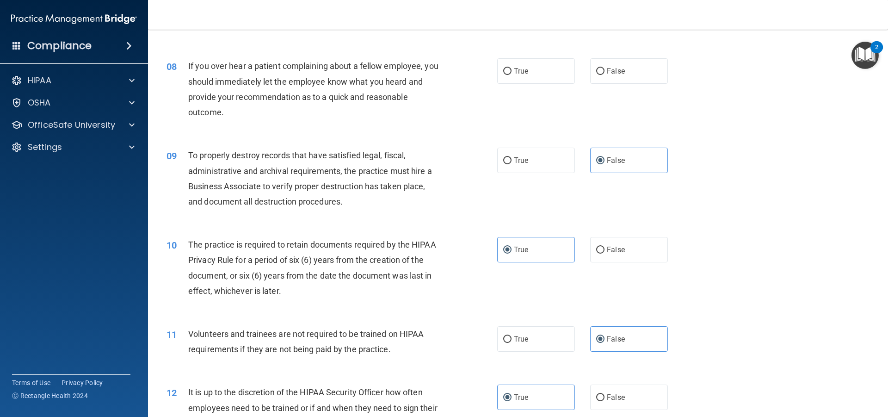
scroll to position [471, 0]
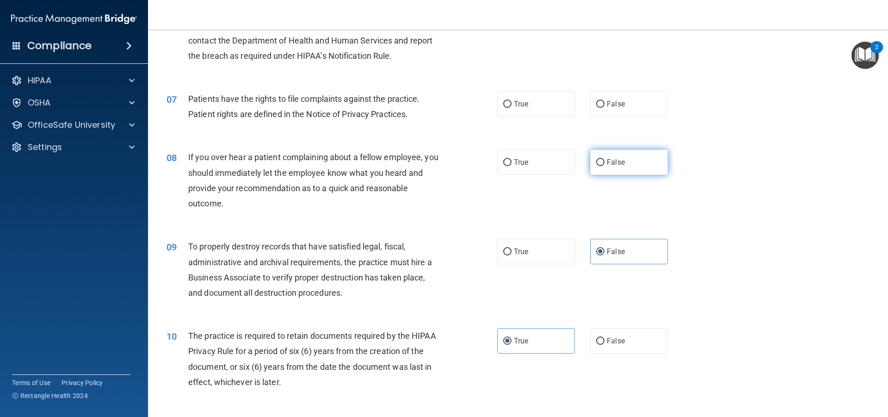
click at [596, 163] on input "False" at bounding box center [600, 162] width 8 height 7
radio input "true"
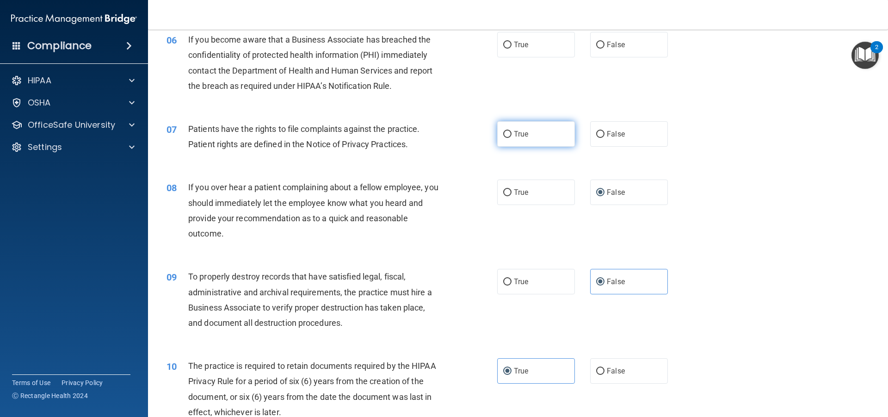
scroll to position [425, 0]
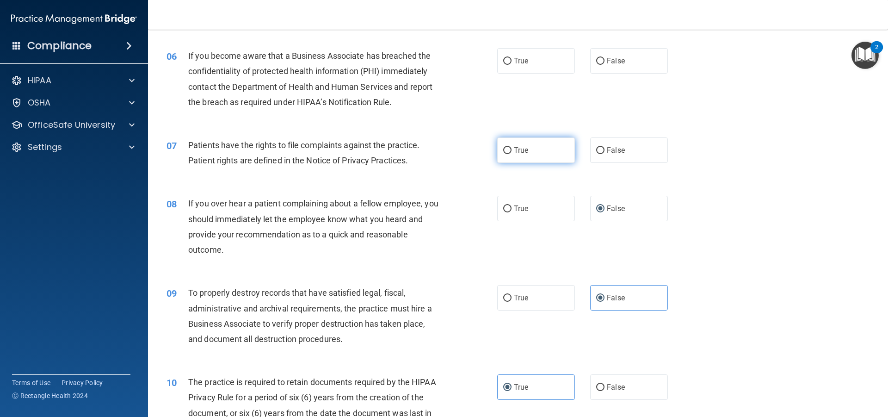
drag, startPoint x: 530, startPoint y: 160, endPoint x: 537, endPoint y: 161, distance: 8.0
click at [531, 160] on label "True" at bounding box center [536, 149] width 78 height 25
click at [512, 154] on input "True" at bounding box center [507, 150] width 8 height 7
radio input "true"
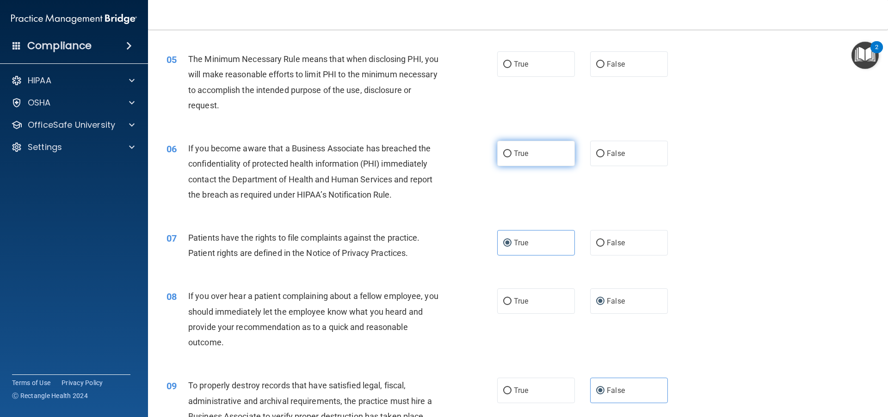
scroll to position [286, 0]
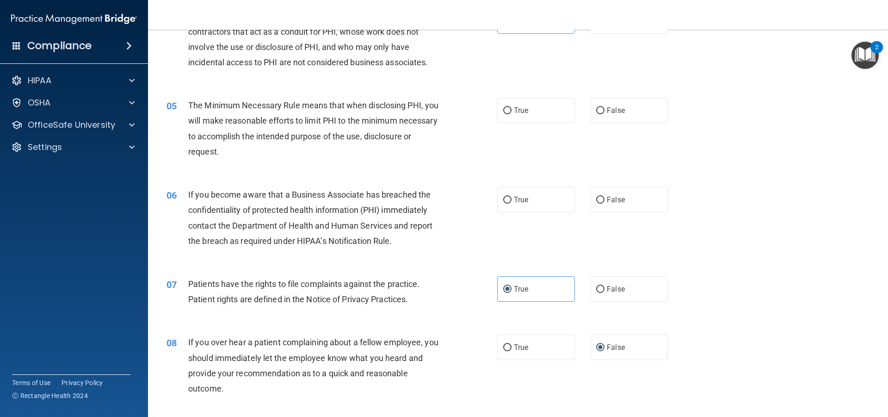
click at [563, 163] on div "05 The Minimum Necessary Rule means that when disclosing PHI, you will make rea…" at bounding box center [518, 130] width 717 height 89
click at [548, 192] on label "True" at bounding box center [536, 199] width 78 height 25
click at [512, 197] on input "True" at bounding box center [507, 200] width 8 height 7
radio input "true"
click at [608, 109] on span "False" at bounding box center [616, 110] width 18 height 9
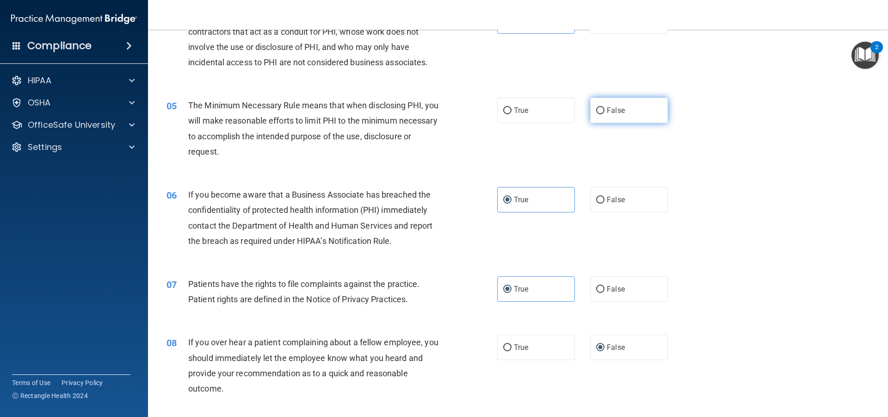
click at [605, 109] on input "False" at bounding box center [600, 110] width 8 height 7
radio input "true"
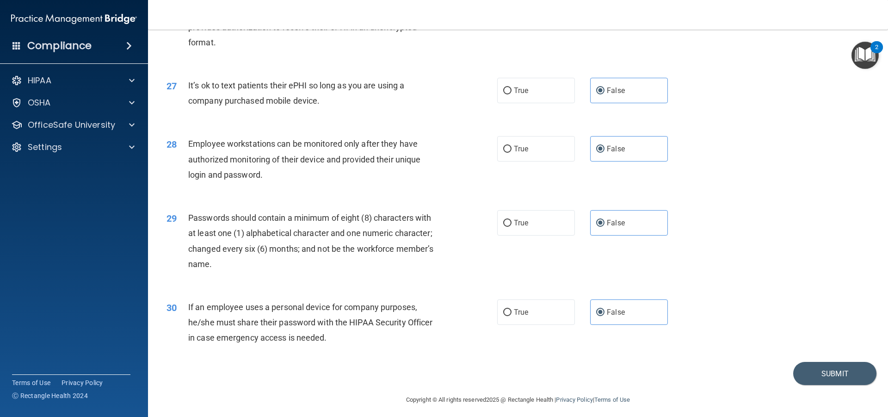
scroll to position [1905, 0]
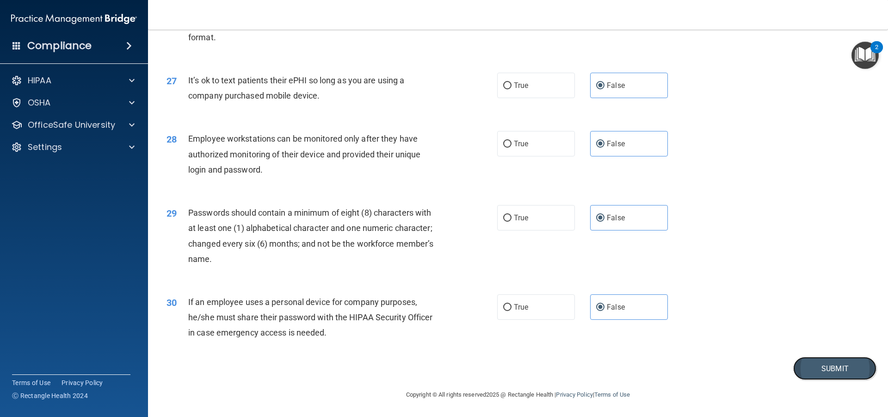
click at [845, 364] on button "Submit" at bounding box center [834, 369] width 83 height 24
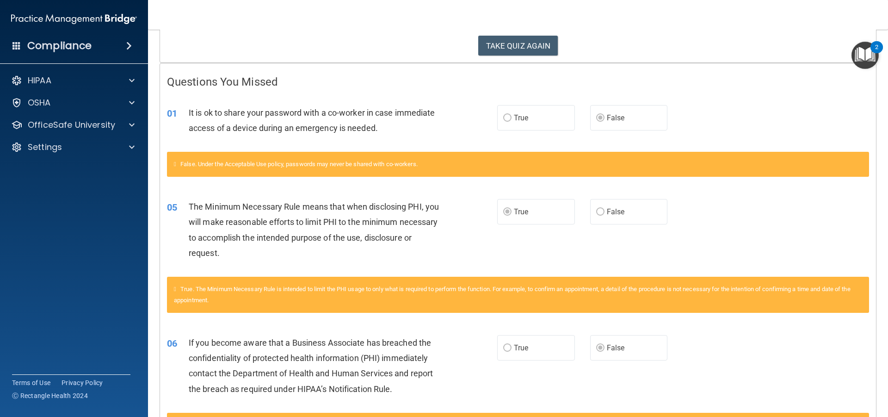
scroll to position [134, 0]
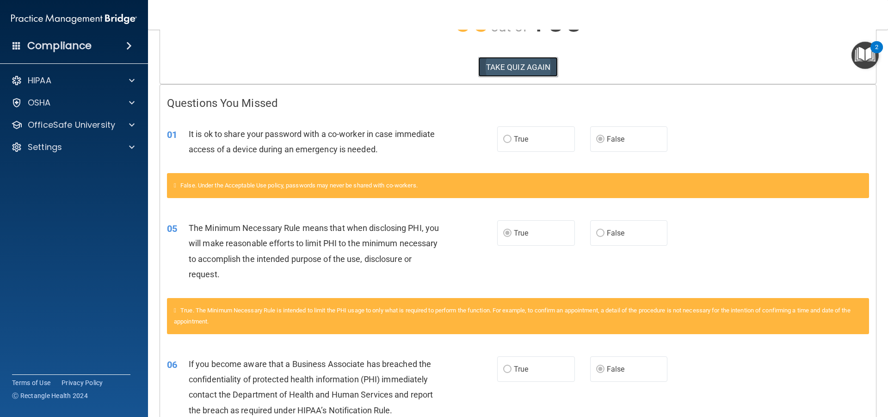
click at [494, 67] on button "TAKE QUIZ AGAIN" at bounding box center [518, 67] width 80 height 20
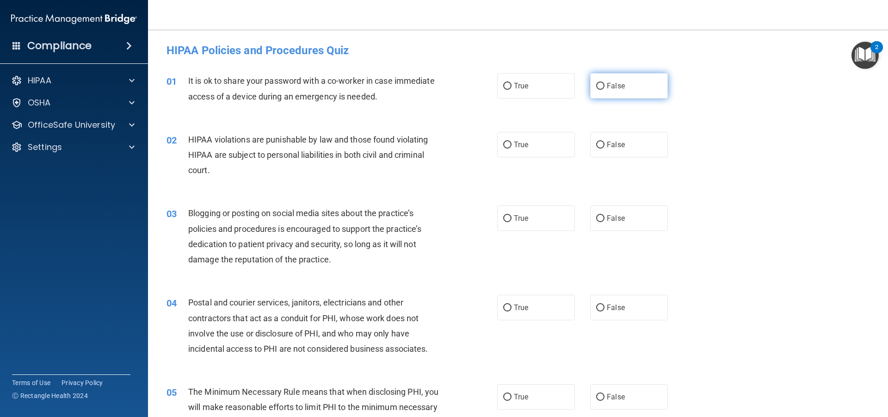
click at [607, 87] on span "False" at bounding box center [616, 85] width 18 height 9
click at [605, 87] on input "False" at bounding box center [600, 86] width 8 height 7
radio input "true"
click at [602, 145] on label "False" at bounding box center [629, 144] width 78 height 25
click at [602, 145] on input "False" at bounding box center [600, 145] width 8 height 7
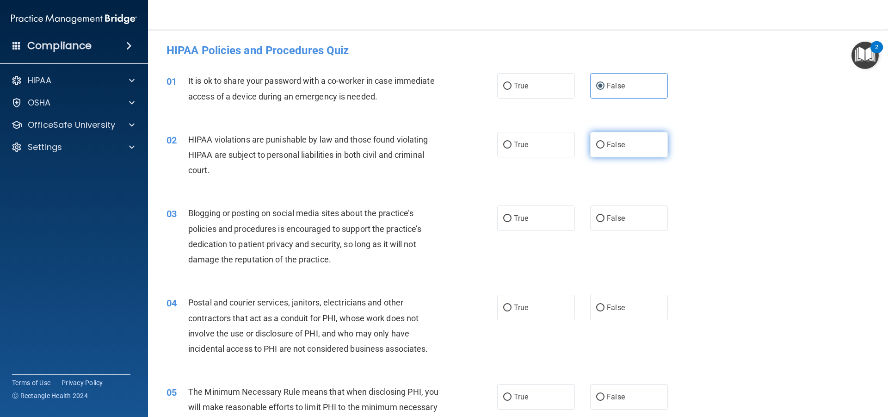
radio input "true"
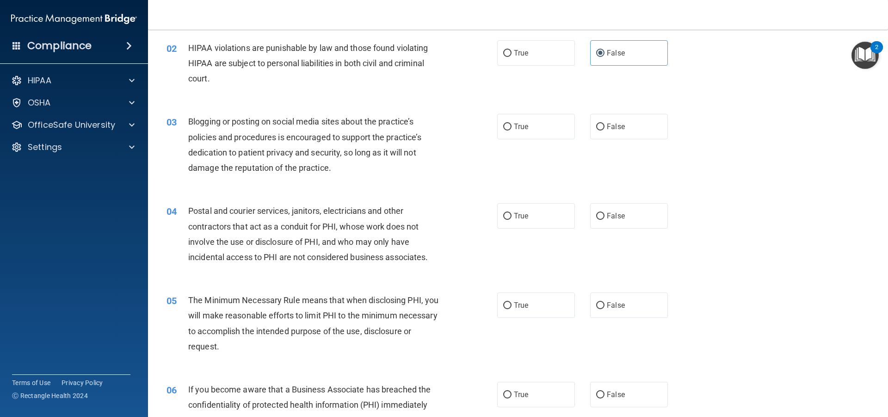
scroll to position [93, 0]
click at [607, 122] on span "False" at bounding box center [616, 125] width 18 height 9
click at [605, 123] on input "False" at bounding box center [600, 126] width 8 height 7
radio input "true"
click at [598, 214] on label "False" at bounding box center [629, 214] width 78 height 25
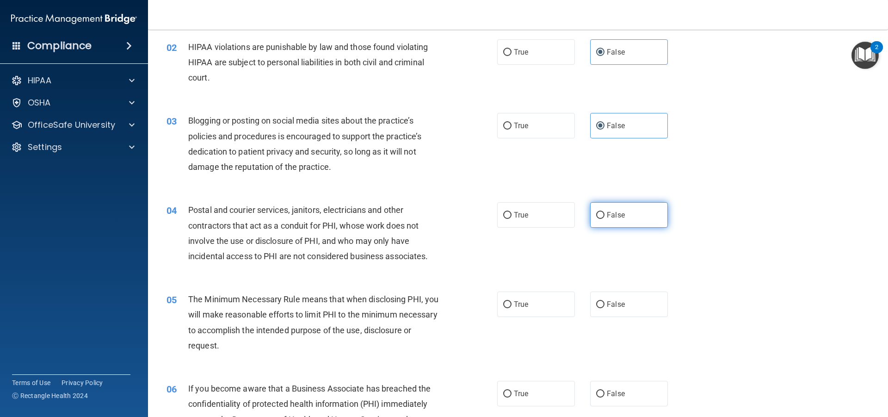
click at [642, 206] on label "False" at bounding box center [629, 214] width 78 height 25
click at [605, 212] on input "False" at bounding box center [600, 215] width 8 height 7
radio input "true"
drag, startPoint x: 531, startPoint y: 305, endPoint x: 531, endPoint y: 299, distance: 6.0
click at [531, 303] on label "True" at bounding box center [536, 303] width 78 height 25
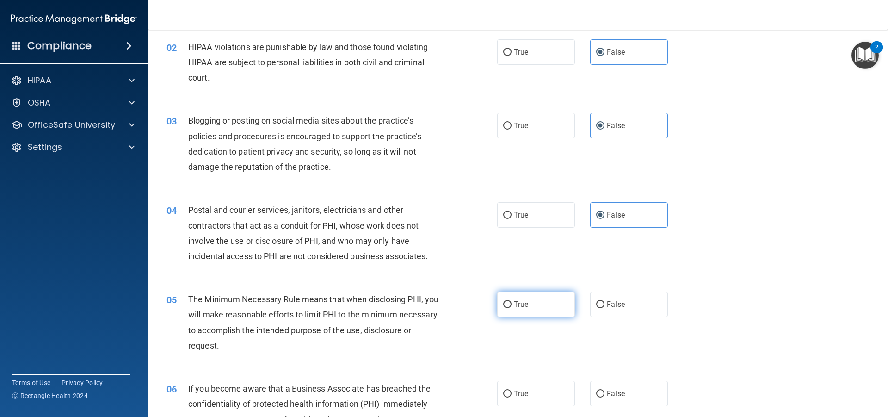
click at [512, 303] on input "True" at bounding box center [507, 304] width 8 height 7
radio input "true"
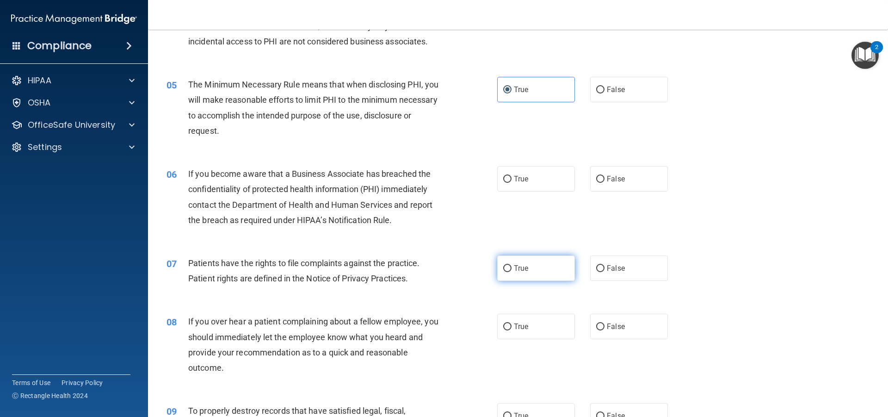
scroll to position [324, 0]
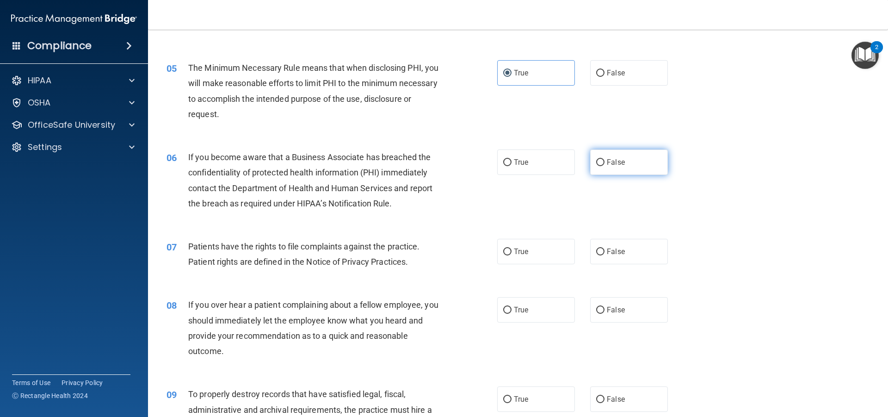
click at [622, 159] on label "False" at bounding box center [629, 161] width 78 height 25
click at [605, 159] on input "False" at bounding box center [600, 162] width 8 height 7
radio input "true"
click at [623, 242] on label "False" at bounding box center [629, 251] width 78 height 25
click at [605, 248] on input "False" at bounding box center [600, 251] width 8 height 7
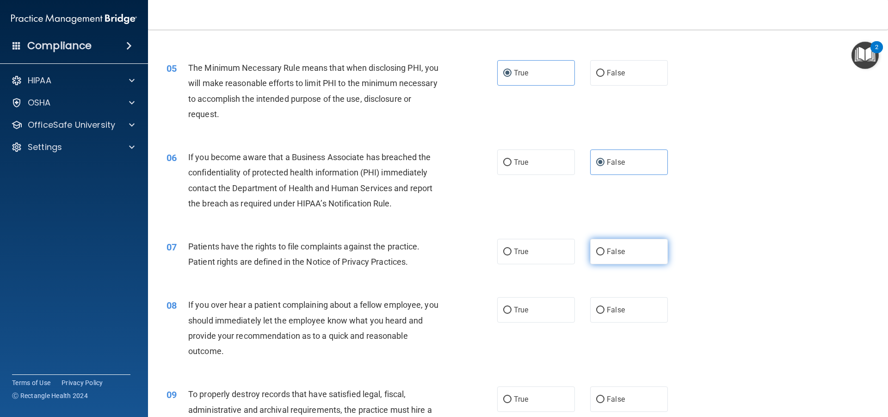
radio input "true"
click at [630, 306] on label "False" at bounding box center [629, 309] width 78 height 25
click at [605, 307] on input "False" at bounding box center [600, 310] width 8 height 7
radio input "true"
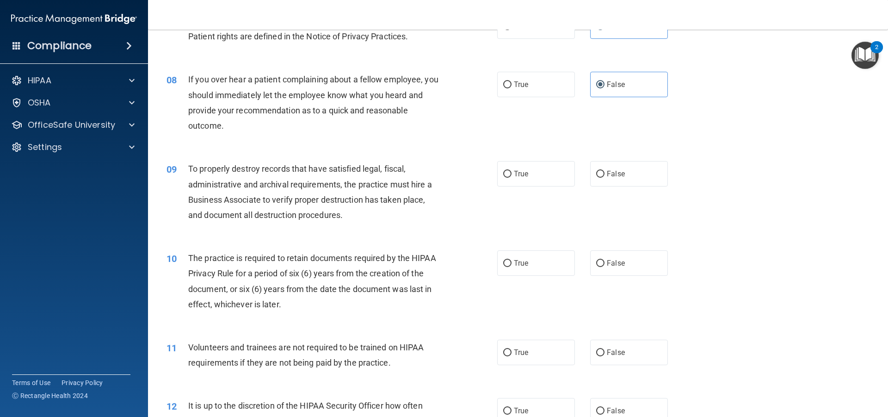
scroll to position [555, 0]
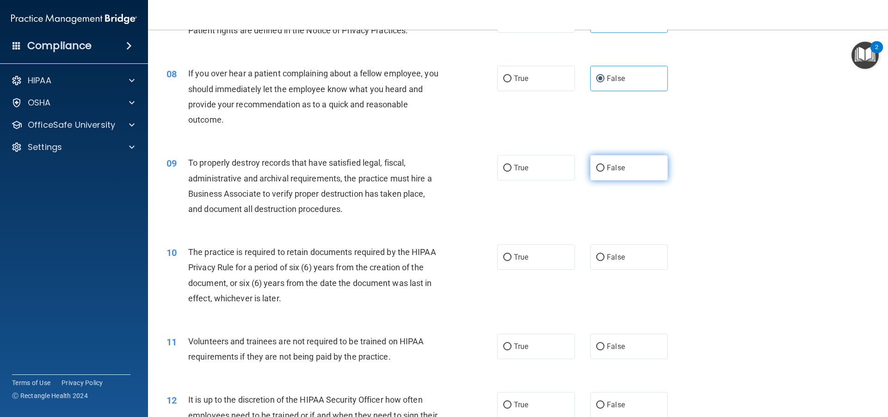
click at [618, 165] on span "False" at bounding box center [616, 167] width 18 height 9
click at [605, 165] on input "False" at bounding box center [600, 168] width 8 height 7
radio input "true"
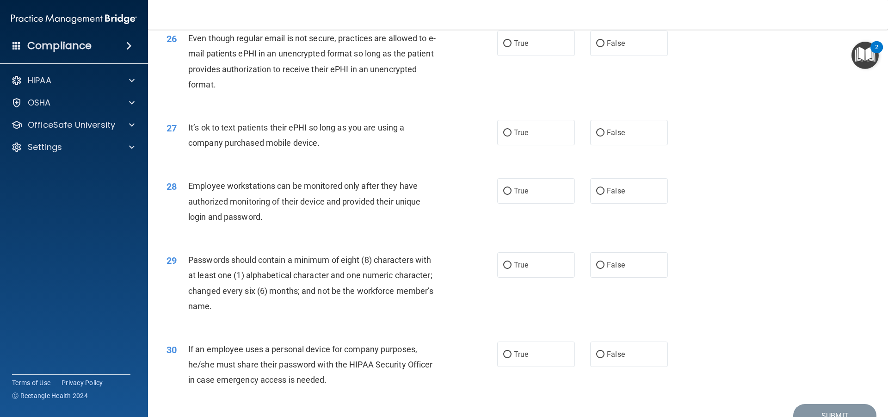
scroll to position [1905, 0]
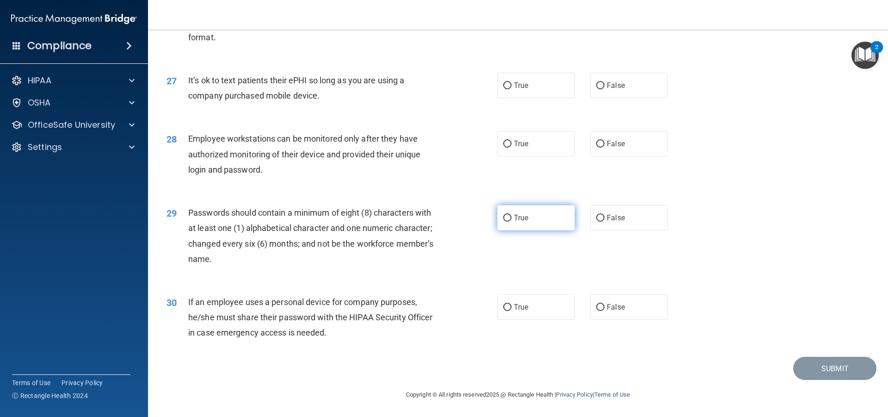
click at [520, 218] on span "True" at bounding box center [521, 217] width 14 height 9
click at [512, 218] on input "True" at bounding box center [507, 218] width 8 height 7
radio input "true"
click at [506, 149] on label "True" at bounding box center [536, 143] width 78 height 25
click at [506, 148] on input "True" at bounding box center [507, 144] width 8 height 7
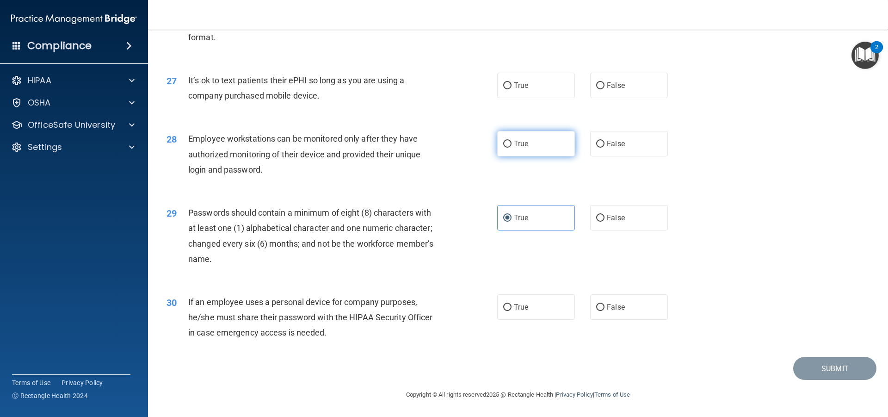
radio input "true"
click at [518, 201] on div "29 Passwords should contain a minimum of eight (8) characters with at least one…" at bounding box center [518, 237] width 717 height 89
click at [518, 213] on span "True" at bounding box center [521, 217] width 14 height 9
click at [512, 215] on input "True" at bounding box center [507, 218] width 8 height 7
click at [521, 212] on label "True" at bounding box center [536, 217] width 78 height 25
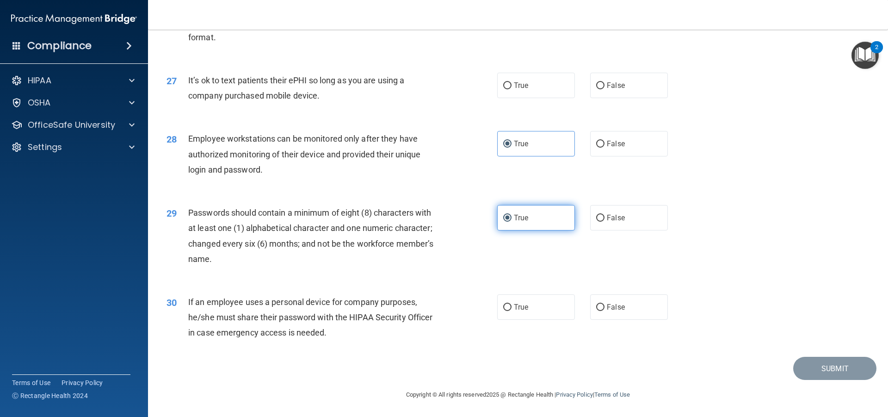
click at [512, 215] on input "True" at bounding box center [507, 218] width 8 height 7
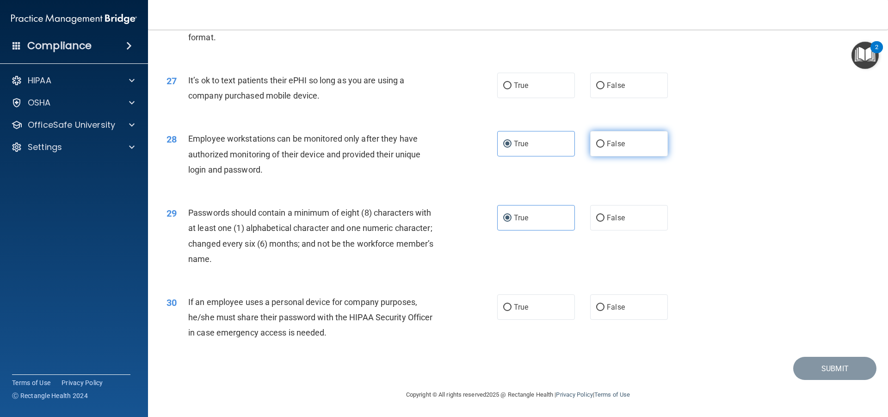
click at [624, 135] on label "False" at bounding box center [629, 143] width 78 height 25
click at [605, 141] on input "False" at bounding box center [600, 144] width 8 height 7
radio input "true"
radio input "false"
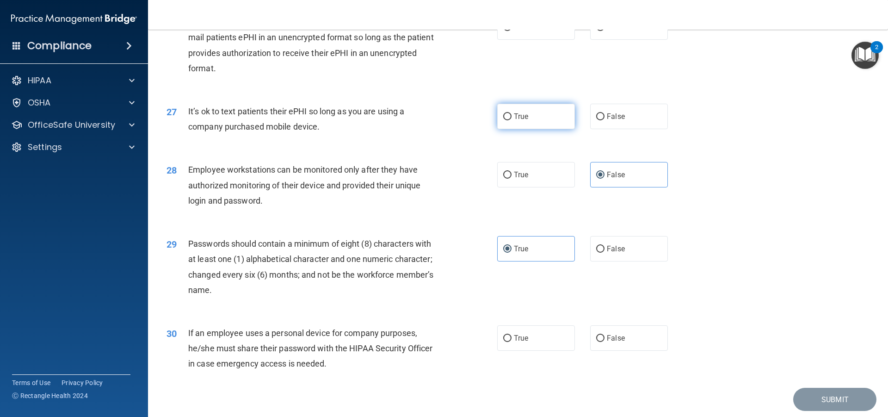
click at [521, 129] on label "True" at bounding box center [536, 116] width 78 height 25
click at [512, 120] on input "True" at bounding box center [507, 116] width 8 height 7
radio input "true"
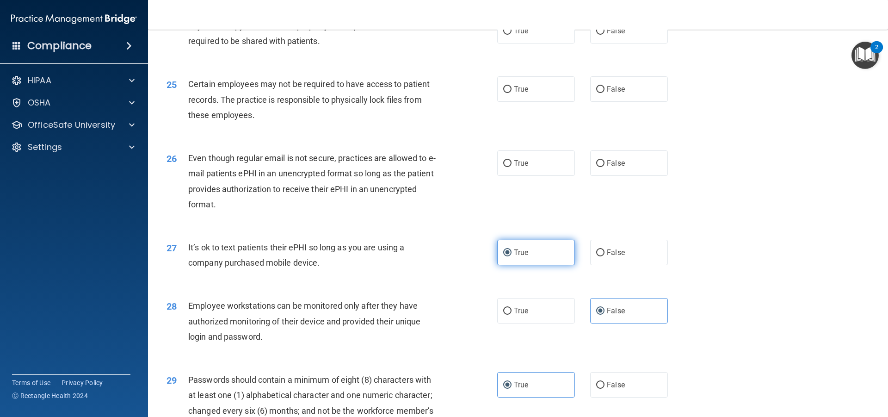
scroll to position [1720, 0]
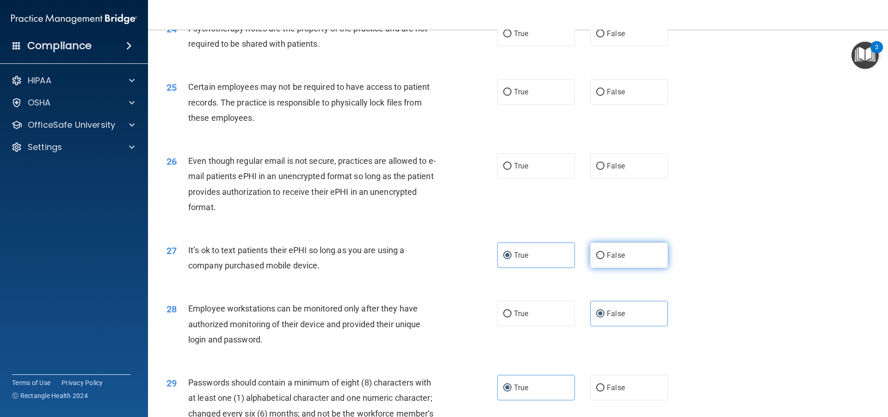
click at [612, 259] on span "False" at bounding box center [616, 255] width 18 height 9
click at [605, 259] on input "False" at bounding box center [600, 255] width 8 height 7
radio input "true"
radio input "false"
click at [535, 179] on label "True" at bounding box center [536, 165] width 78 height 25
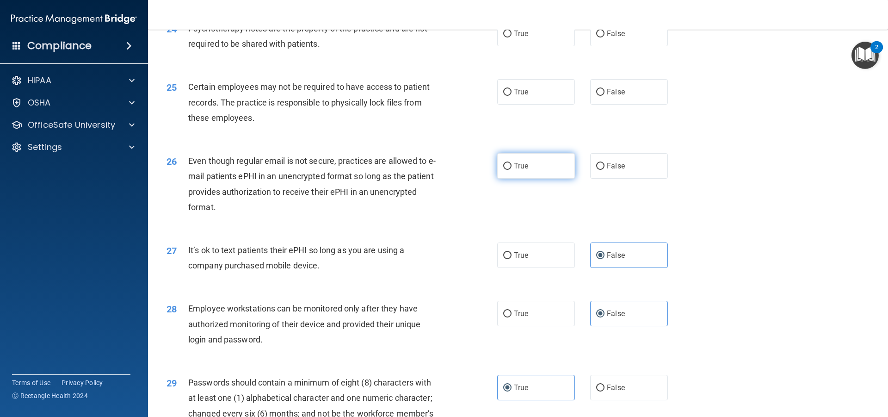
click at [512, 170] on input "True" at bounding box center [507, 166] width 8 height 7
radio input "true"
click at [525, 46] on label "True" at bounding box center [536, 33] width 78 height 25
click at [512, 37] on input "True" at bounding box center [507, 34] width 8 height 7
radio input "true"
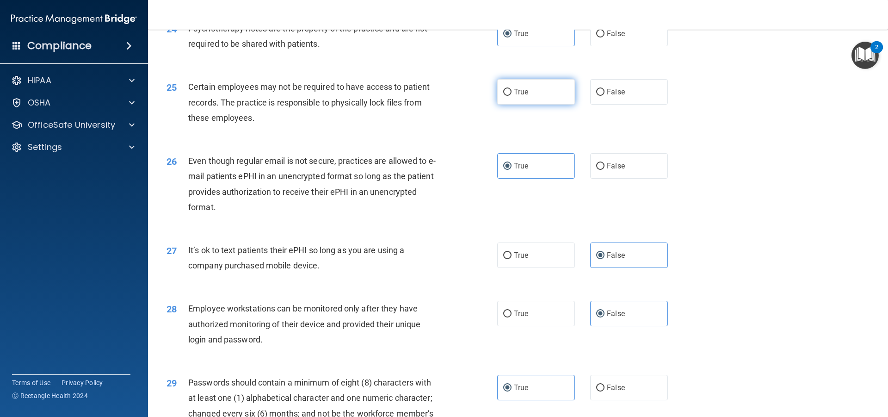
click at [554, 105] on label "True" at bounding box center [536, 91] width 78 height 25
click at [512, 96] on input "True" at bounding box center [507, 92] width 8 height 7
radio input "true"
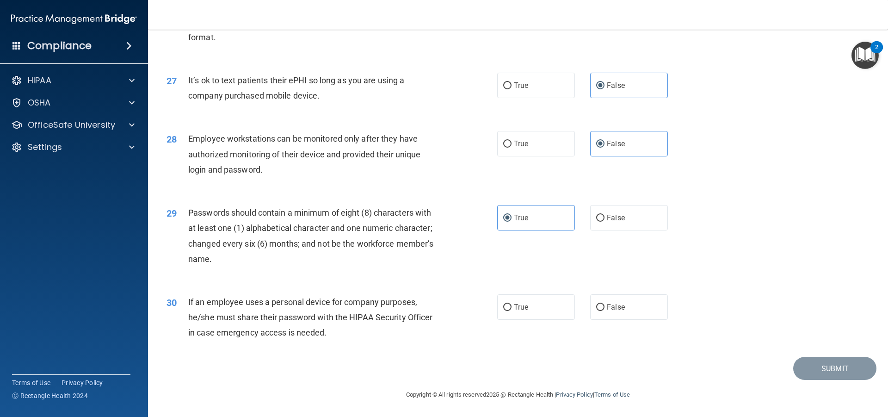
scroll to position [1905, 0]
click at [596, 307] on input "False" at bounding box center [600, 307] width 8 height 7
radio input "true"
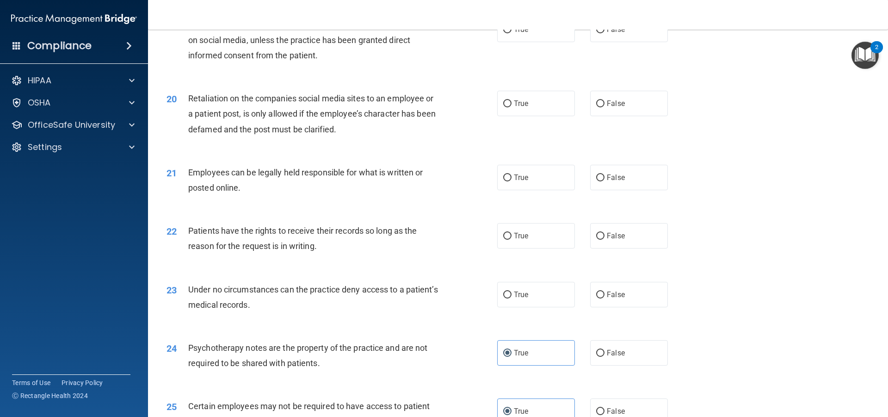
scroll to position [1396, 0]
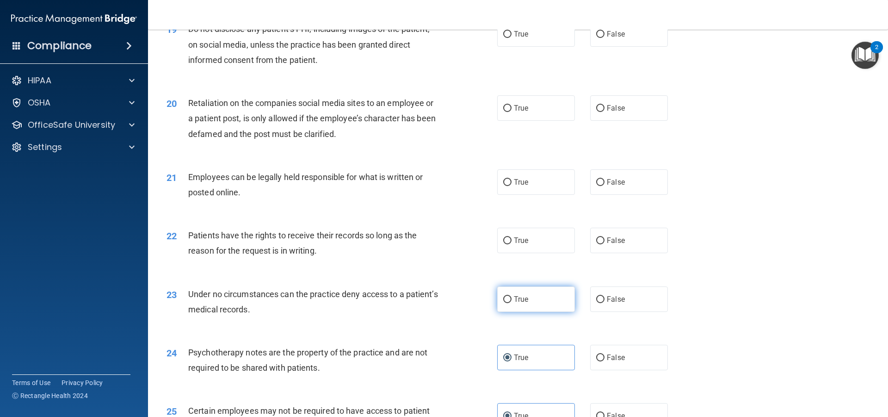
click at [532, 312] on label "True" at bounding box center [536, 298] width 78 height 25
click at [512, 303] on input "True" at bounding box center [507, 299] width 8 height 7
radio input "true"
click at [536, 253] on label "True" at bounding box center [536, 240] width 78 height 25
click at [512, 244] on input "True" at bounding box center [507, 240] width 8 height 7
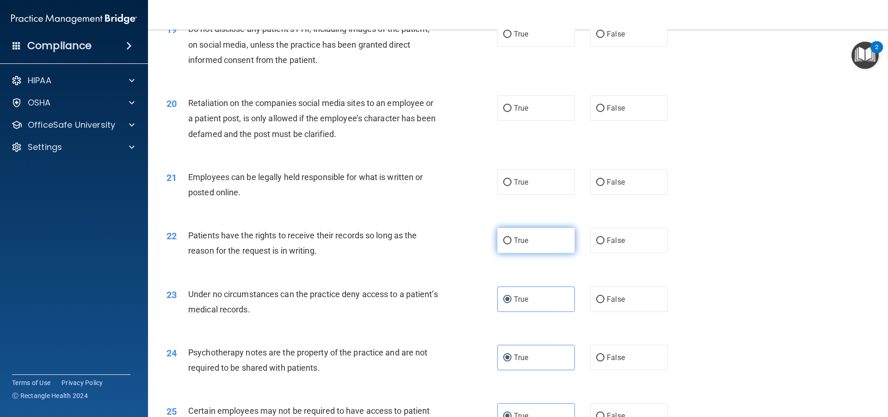
radio input "true"
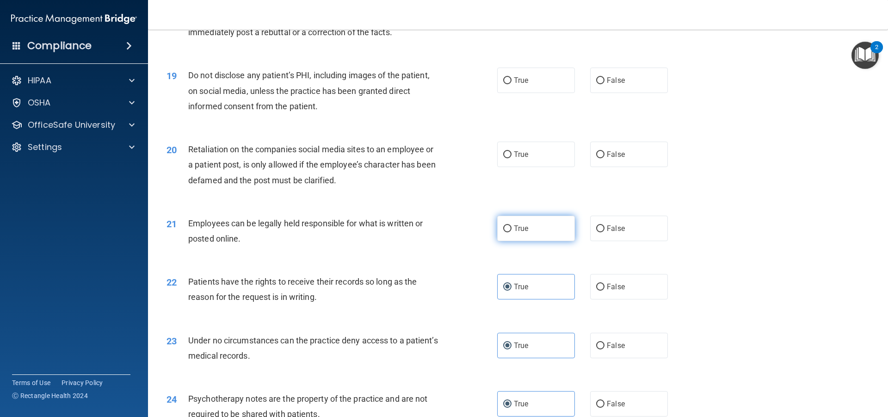
click at [537, 241] on label "True" at bounding box center [536, 228] width 78 height 25
click at [512, 232] on input "True" at bounding box center [507, 228] width 8 height 7
radio input "true"
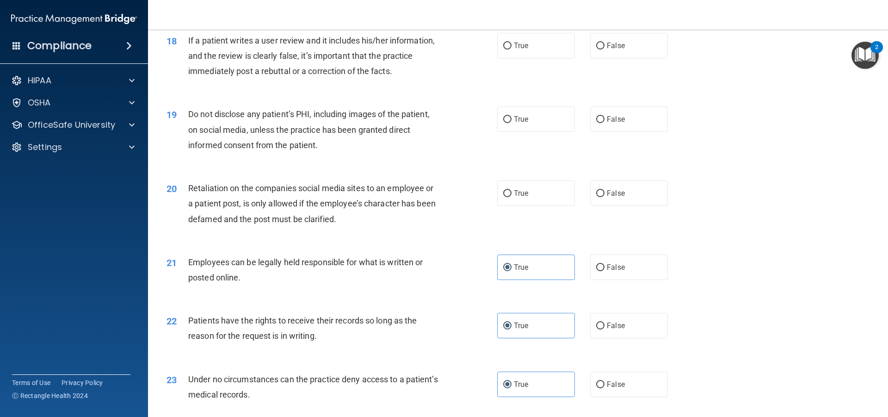
scroll to position [1258, 0]
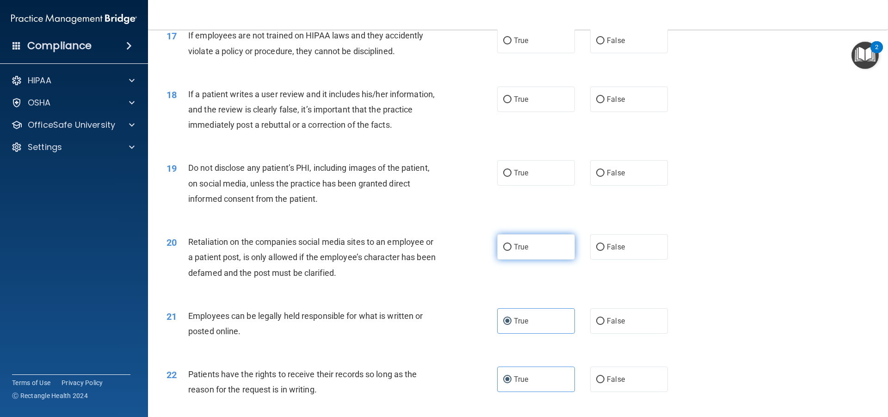
click at [499, 259] on label "True" at bounding box center [536, 246] width 78 height 25
click at [503, 251] on input "True" at bounding box center [507, 247] width 8 height 7
radio input "true"
drag, startPoint x: 591, startPoint y: 267, endPoint x: 600, endPoint y: 266, distance: 9.3
click at [595, 259] on label "False" at bounding box center [629, 246] width 78 height 25
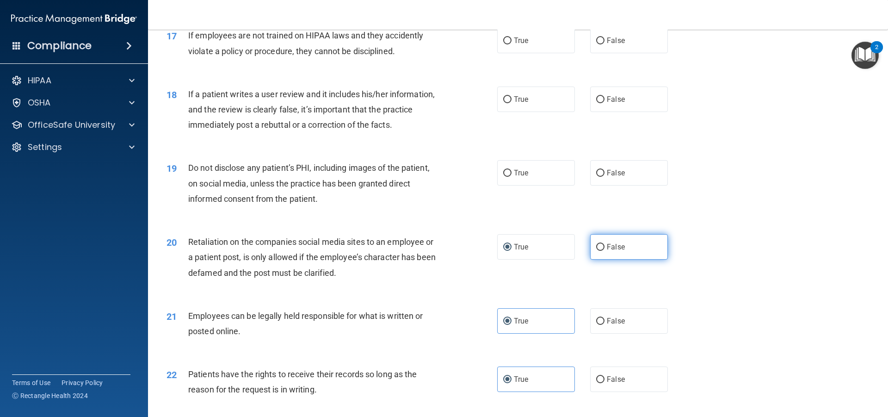
click at [615, 251] on span "False" at bounding box center [616, 246] width 18 height 9
click at [605, 251] on input "False" at bounding box center [600, 247] width 8 height 7
radio input "true"
radio input "false"
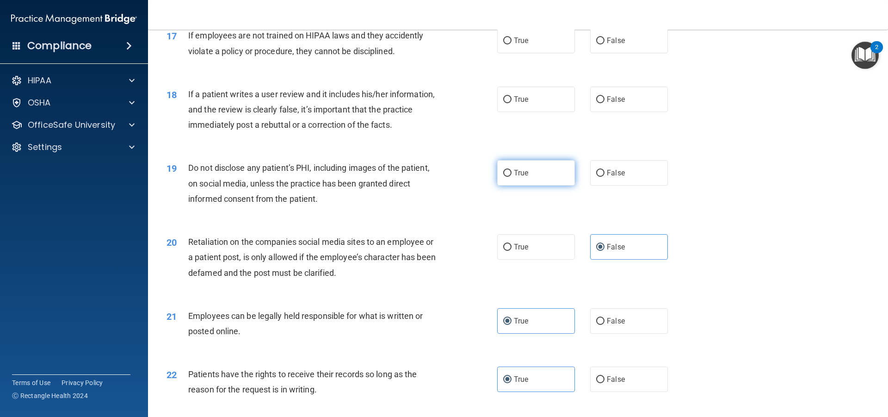
click at [552, 183] on label "True" at bounding box center [536, 172] width 78 height 25
click at [512, 177] on input "True" at bounding box center [507, 173] width 8 height 7
radio input "true"
click at [597, 103] on input "False" at bounding box center [600, 99] width 8 height 7
radio input "true"
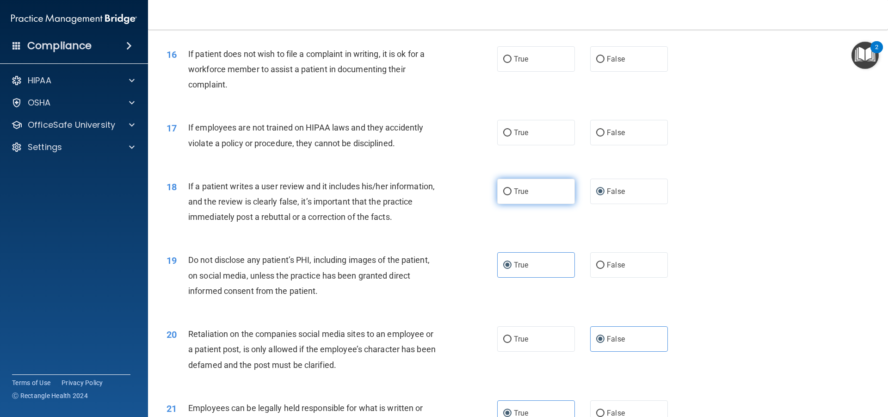
scroll to position [1165, 0]
click at [591, 146] on label "False" at bounding box center [629, 132] width 78 height 25
click at [596, 137] on input "False" at bounding box center [600, 133] width 8 height 7
radio input "true"
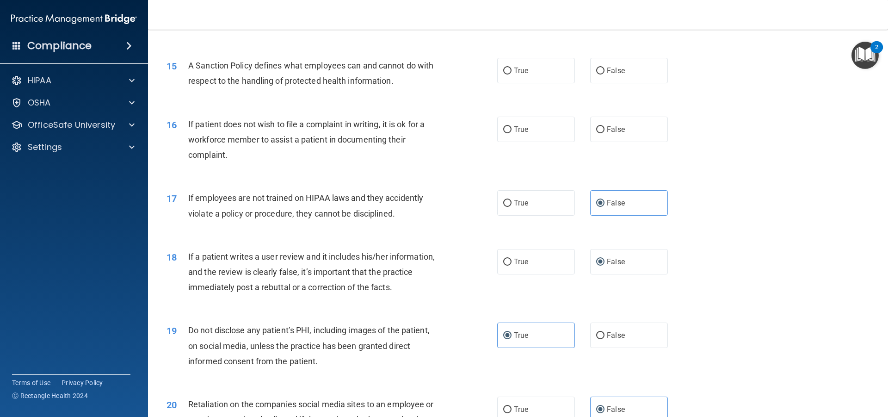
scroll to position [1073, 0]
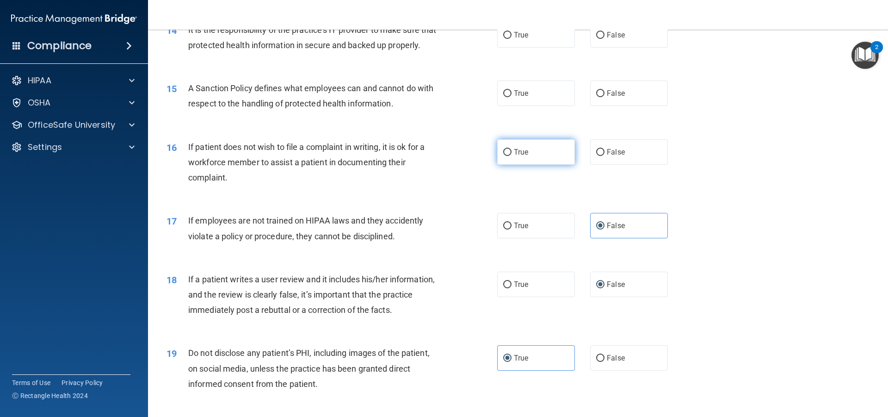
click at [523, 156] on span "True" at bounding box center [521, 152] width 14 height 9
click at [512, 156] on input "True" at bounding box center [507, 152] width 8 height 7
radio input "true"
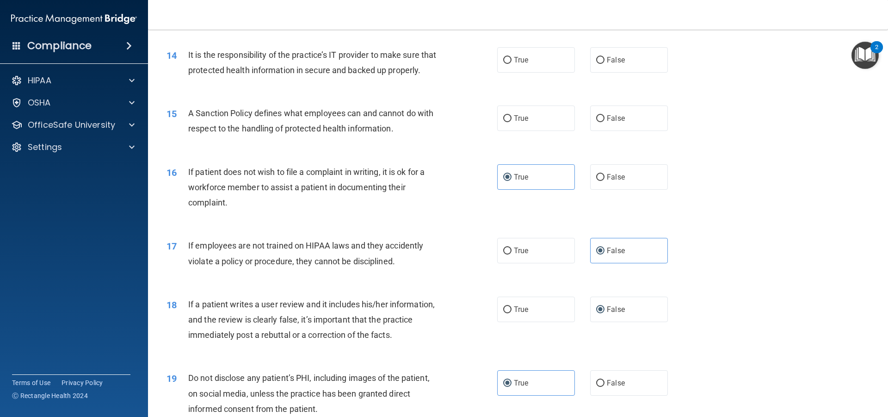
scroll to position [1026, 0]
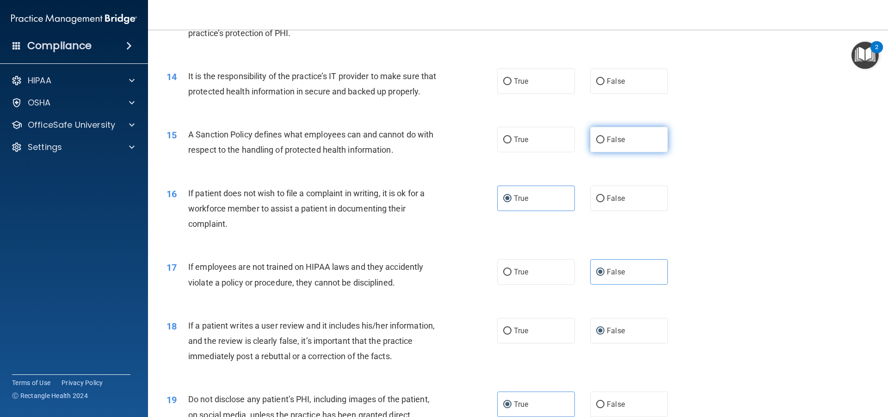
click at [590, 152] on label "False" at bounding box center [629, 139] width 78 height 25
click at [596, 143] on input "False" at bounding box center [600, 139] width 8 height 7
radio input "true"
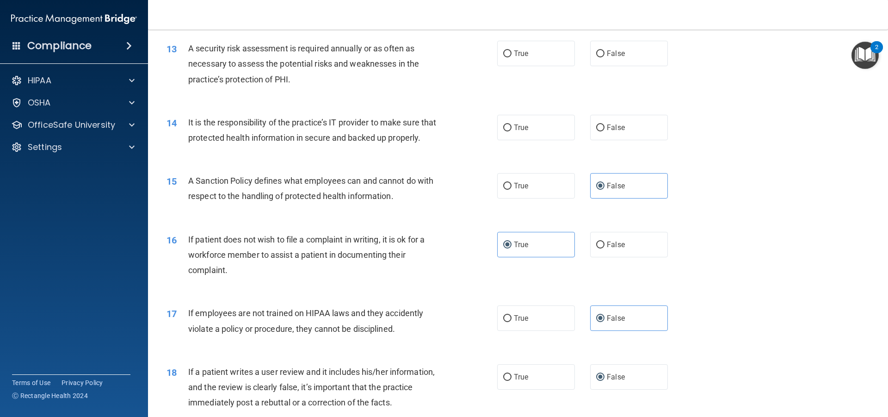
scroll to position [934, 0]
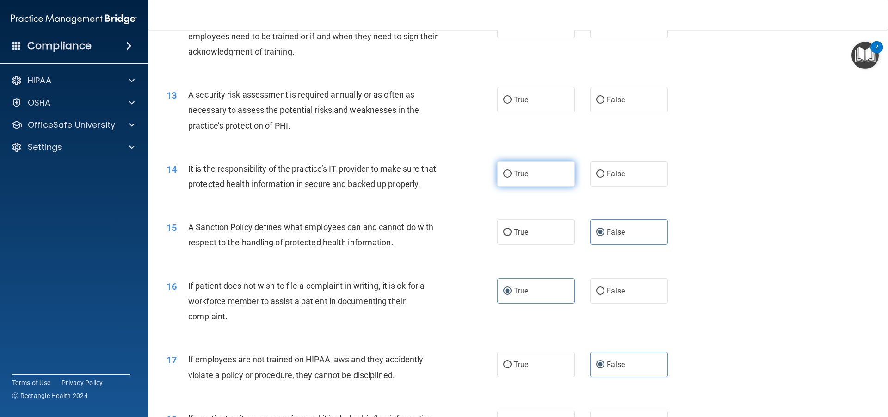
click at [538, 169] on label "True" at bounding box center [536, 173] width 78 height 25
click at [512, 171] on input "True" at bounding box center [507, 174] width 8 height 7
radio input "true"
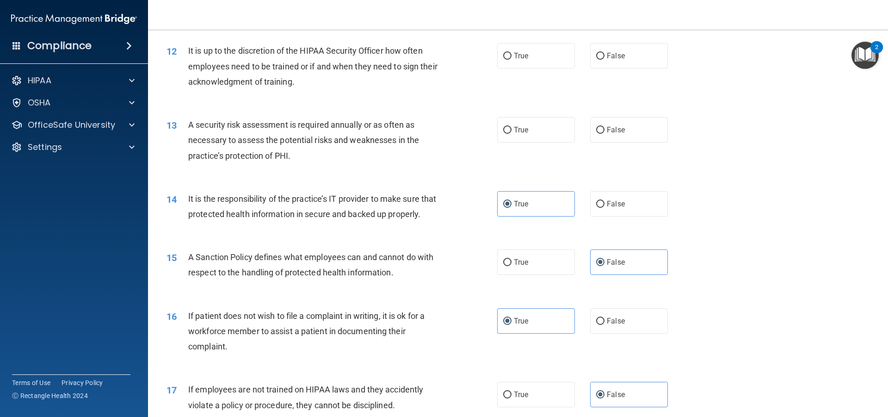
scroll to position [888, 0]
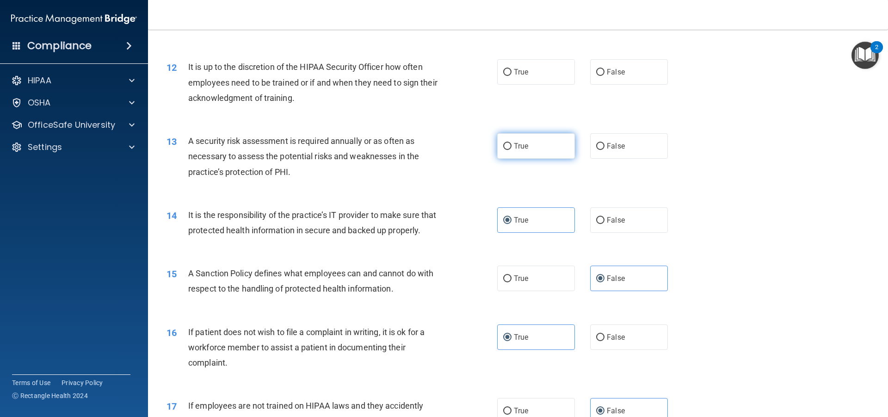
click at [534, 151] on label "True" at bounding box center [536, 145] width 78 height 25
click at [512, 150] on input "True" at bounding box center [507, 146] width 8 height 7
radio input "true"
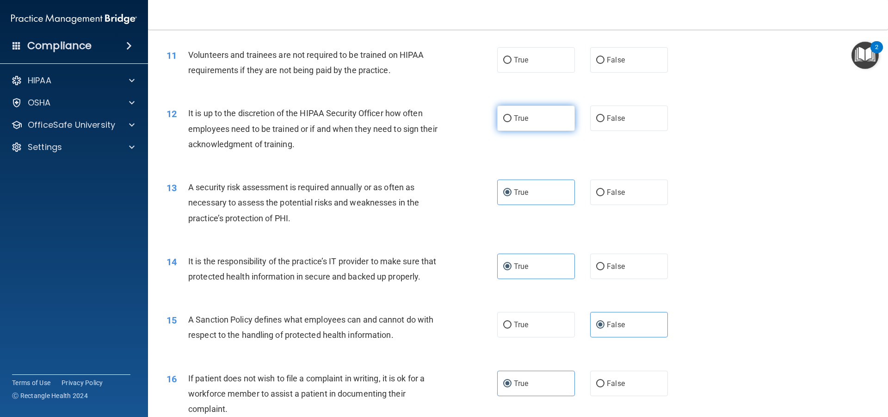
click at [512, 127] on label "True" at bounding box center [536, 117] width 78 height 25
click at [512, 122] on input "True" at bounding box center [507, 118] width 8 height 7
radio input "true"
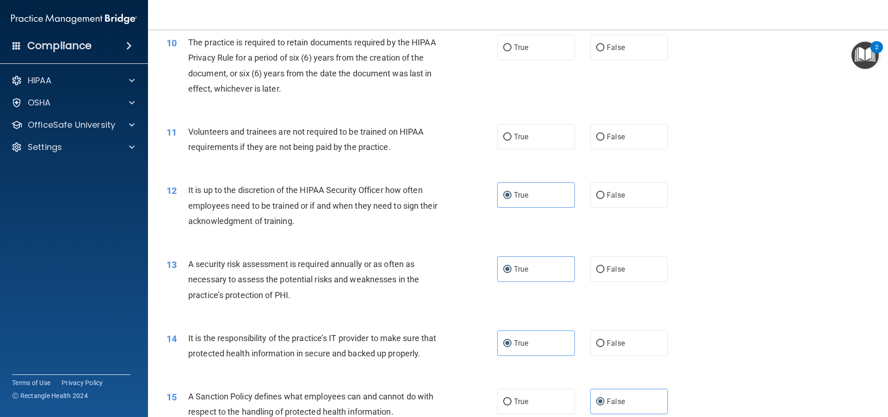
scroll to position [749, 0]
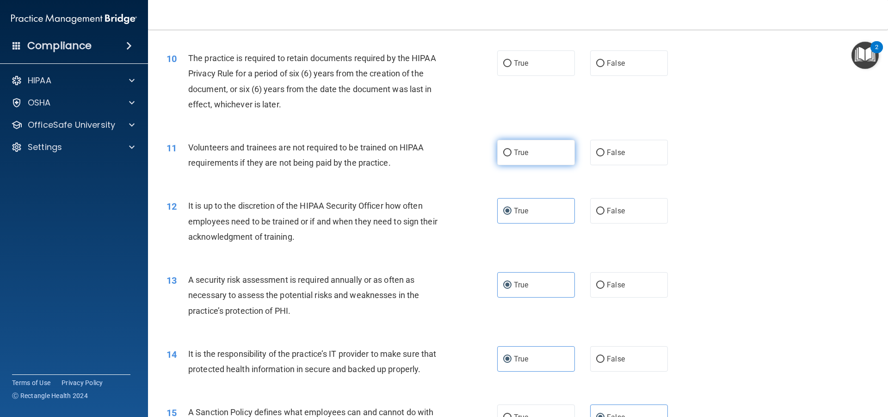
click at [552, 150] on label "True" at bounding box center [536, 152] width 78 height 25
click at [512, 150] on input "True" at bounding box center [507, 152] width 8 height 7
radio input "true"
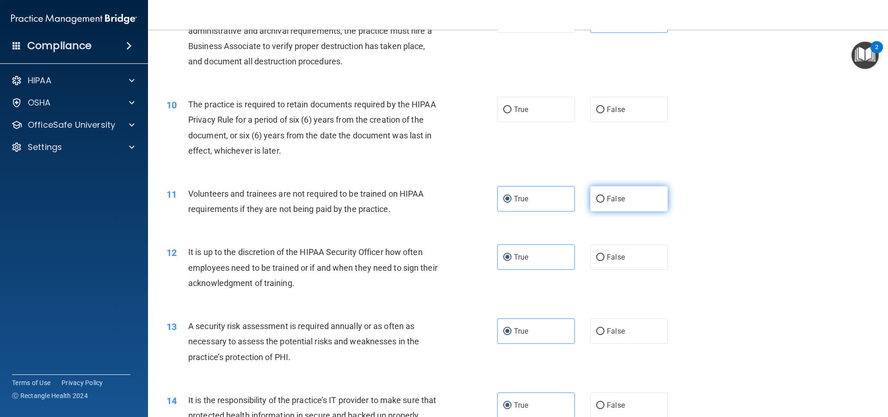
click at [596, 188] on label "False" at bounding box center [629, 198] width 78 height 25
click at [596, 196] on input "False" at bounding box center [600, 199] width 8 height 7
radio input "true"
radio input "false"
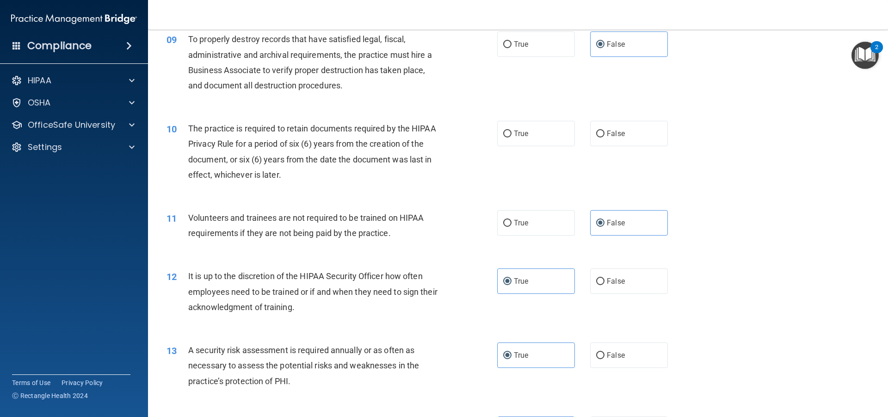
scroll to position [656, 0]
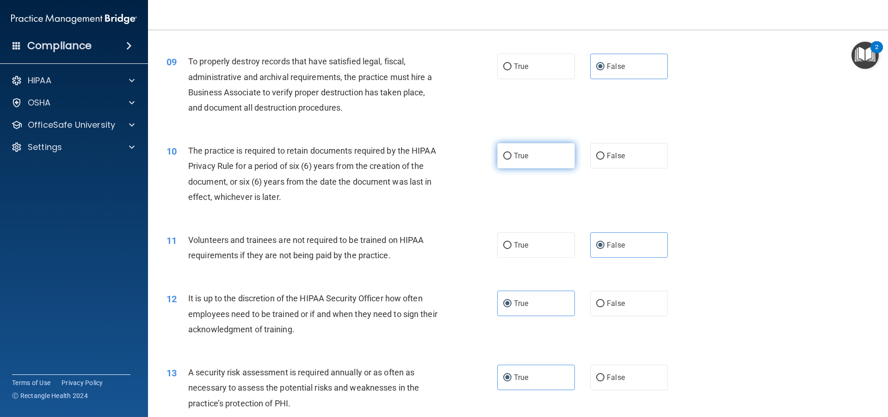
click at [556, 161] on label "True" at bounding box center [536, 155] width 78 height 25
click at [512, 160] on input "True" at bounding box center [507, 156] width 8 height 7
radio input "true"
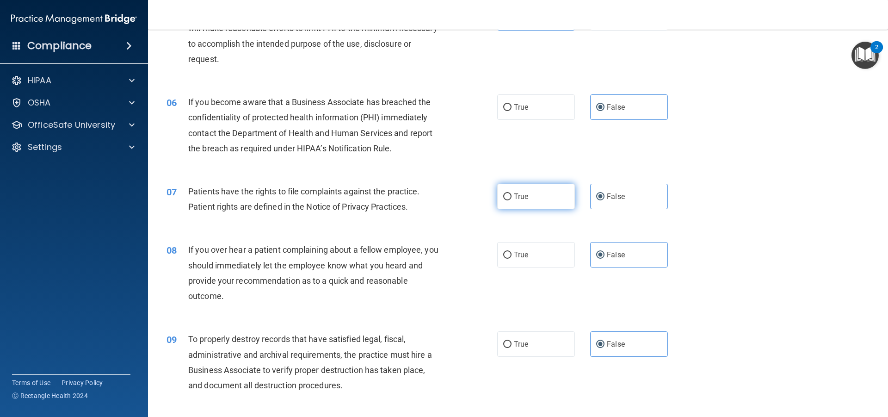
scroll to position [333, 0]
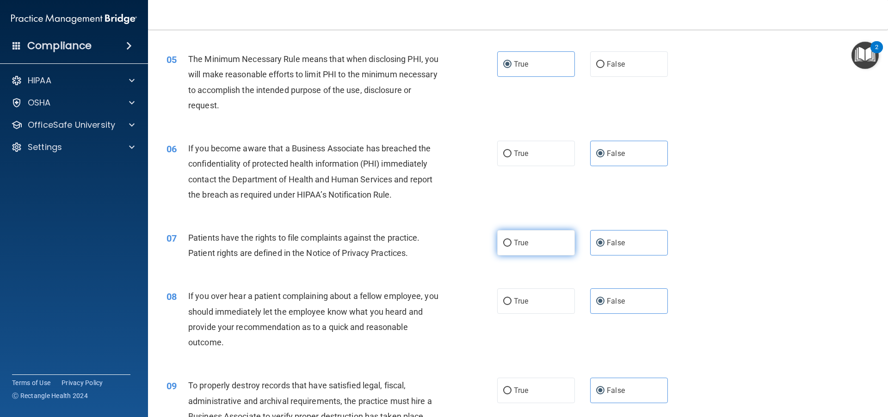
click at [537, 232] on label "True" at bounding box center [536, 242] width 78 height 25
click at [512, 240] on input "True" at bounding box center [507, 243] width 8 height 7
radio input "true"
radio input "false"
click at [519, 160] on label "True" at bounding box center [536, 153] width 78 height 25
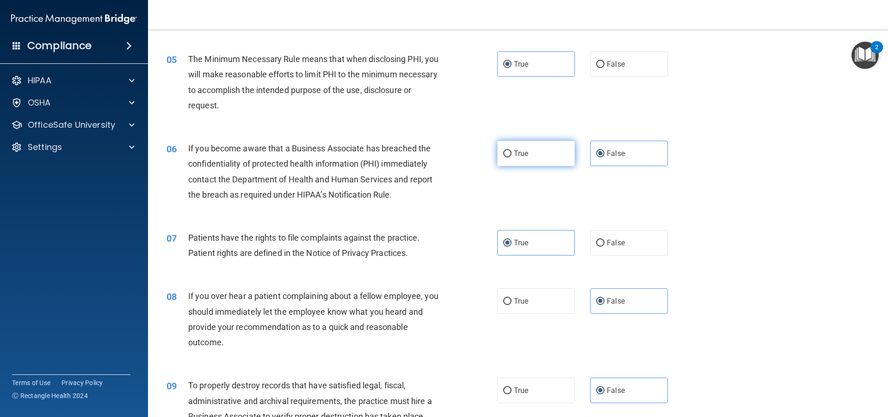
click at [512, 157] on input "True" at bounding box center [507, 153] width 8 height 7
radio input "true"
radio input "false"
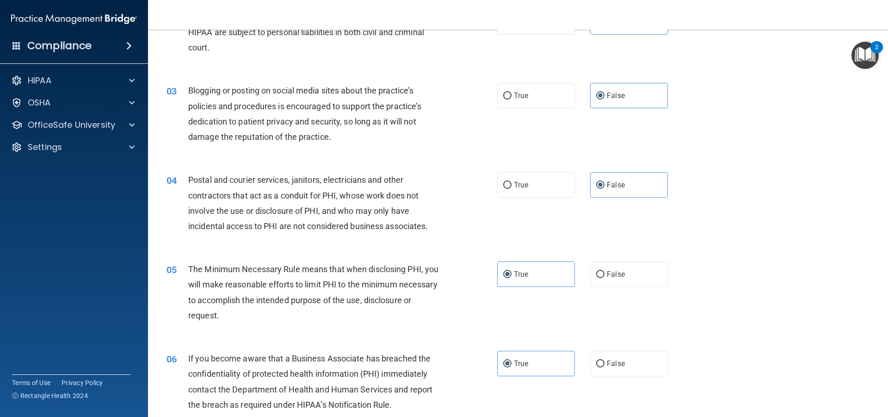
scroll to position [101, 0]
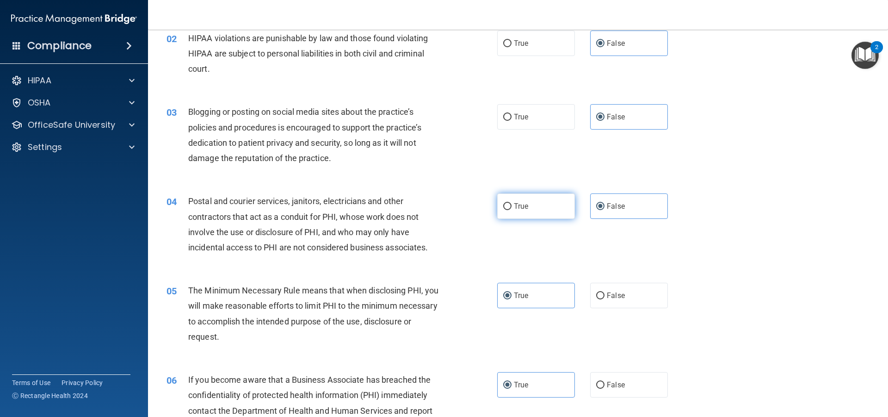
click at [524, 206] on span "True" at bounding box center [521, 206] width 14 height 9
click at [512, 206] on input "True" at bounding box center [507, 206] width 8 height 7
radio input "true"
radio input "false"
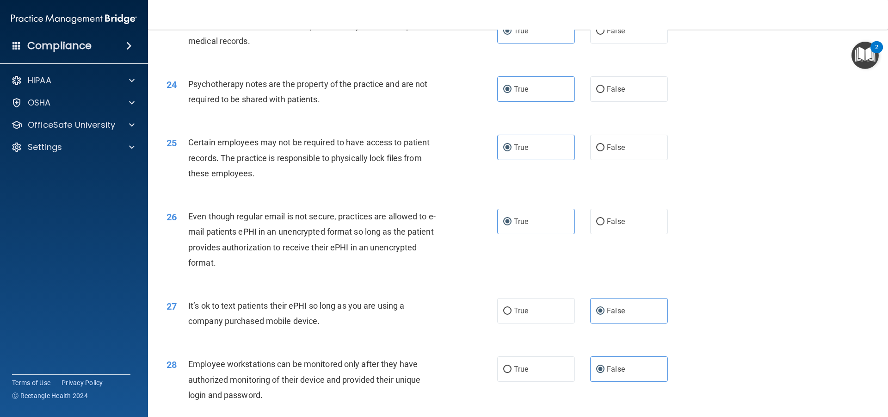
scroll to position [1905, 0]
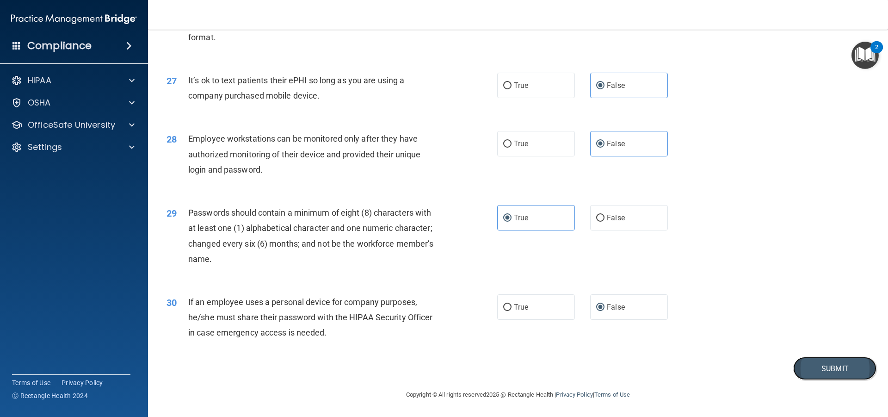
click at [833, 373] on button "Submit" at bounding box center [834, 369] width 83 height 24
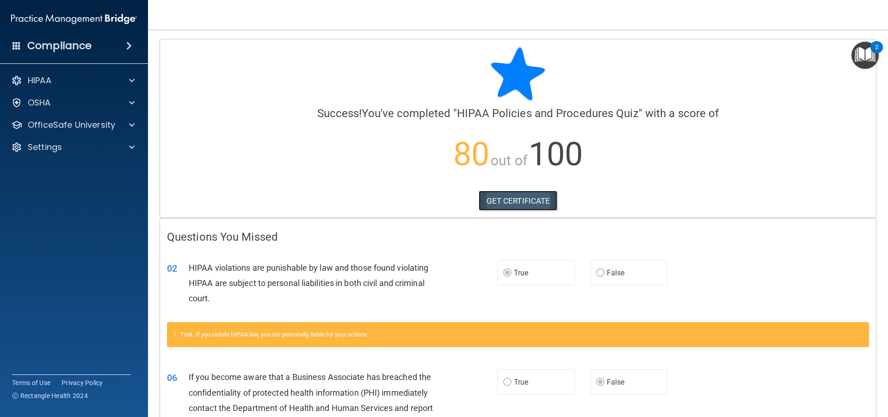
click at [502, 196] on link "GET CERTIFICATE" at bounding box center [518, 201] width 79 height 20
click at [138, 120] on div at bounding box center [130, 124] width 23 height 11
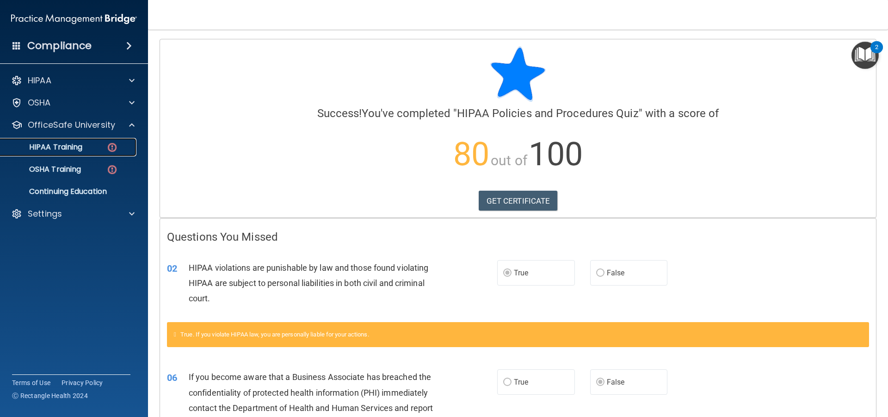
click at [91, 149] on div "HIPAA Training" at bounding box center [69, 146] width 126 height 9
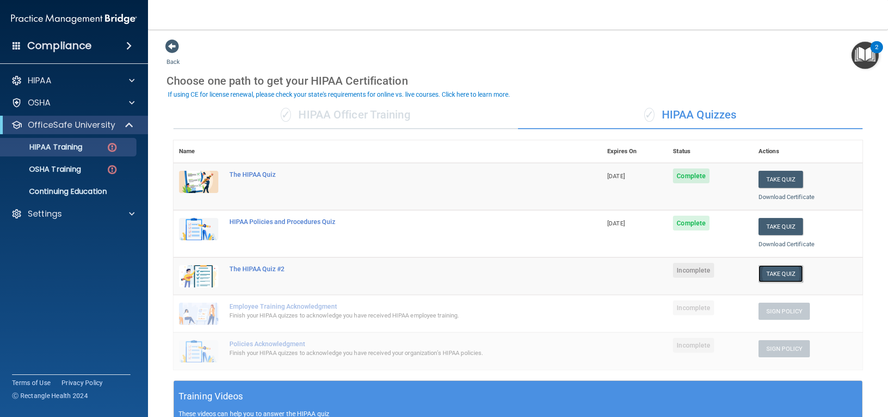
click at [776, 278] on button "Take Quiz" at bounding box center [781, 273] width 44 height 17
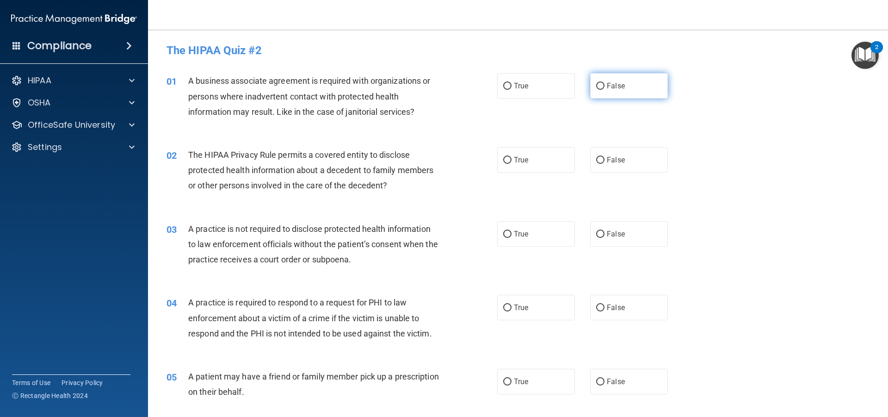
click at [618, 94] on label "False" at bounding box center [629, 85] width 78 height 25
click at [605, 90] on input "False" at bounding box center [600, 86] width 8 height 7
radio input "true"
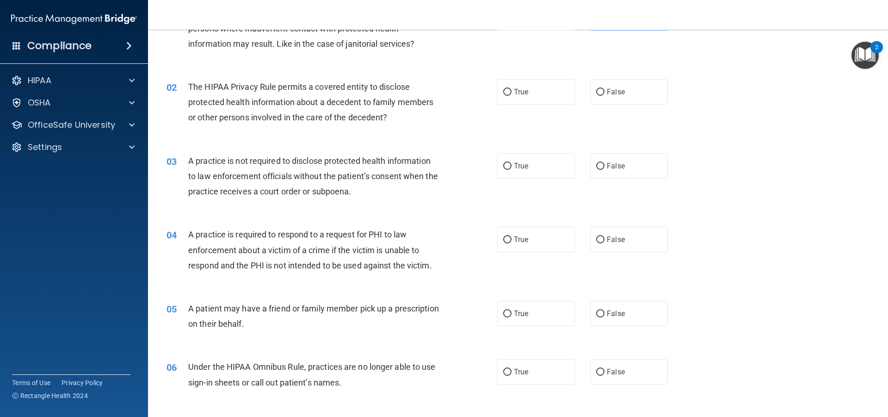
scroll to position [93, 0]
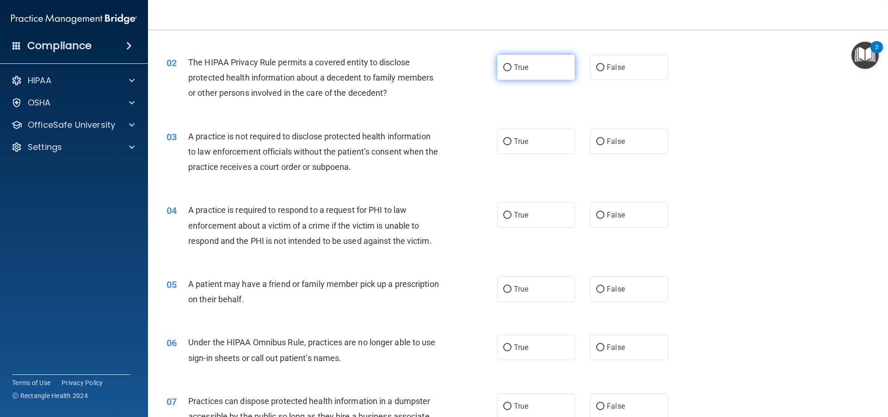
click at [519, 73] on label "True" at bounding box center [536, 67] width 78 height 25
click at [512, 71] on input "True" at bounding box center [507, 67] width 8 height 7
radio input "true"
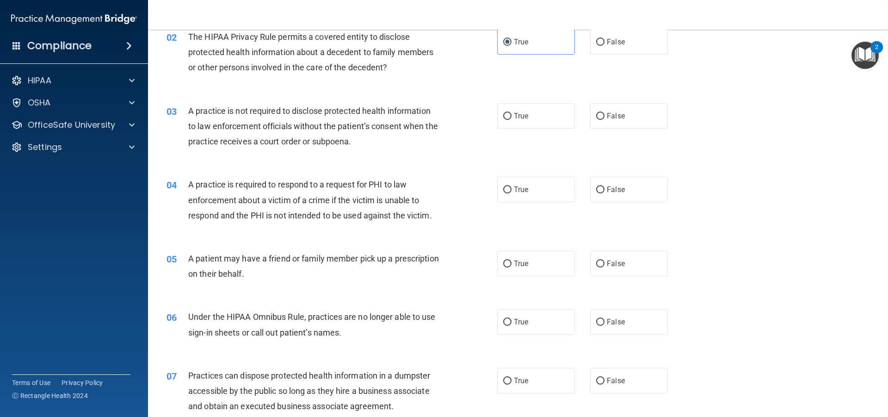
scroll to position [139, 0]
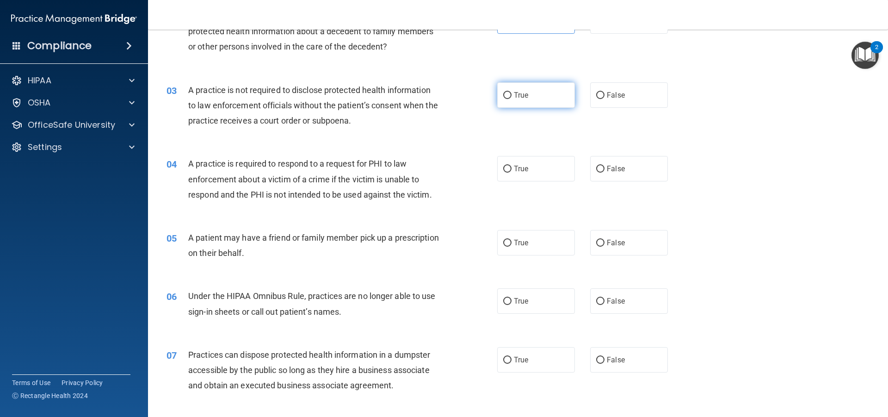
click at [523, 98] on span "True" at bounding box center [521, 95] width 14 height 9
click at [512, 98] on input "True" at bounding box center [507, 95] width 8 height 7
radio input "true"
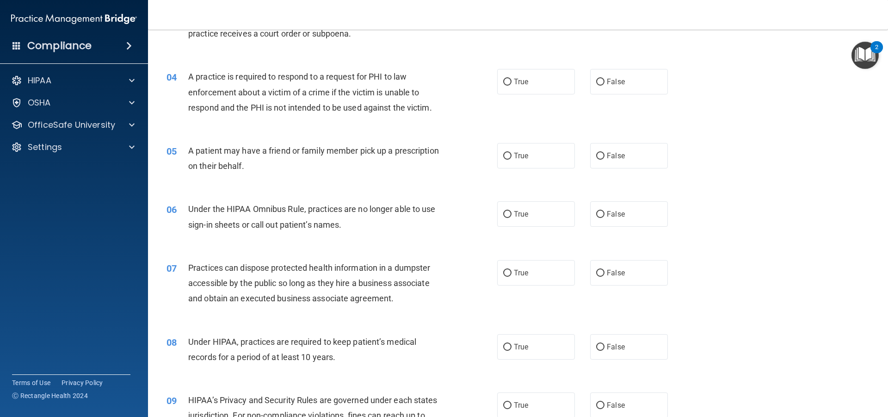
scroll to position [231, 0]
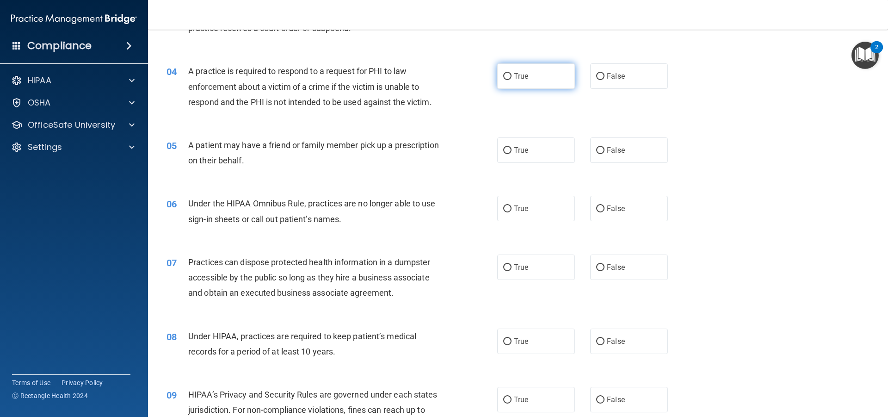
click at [530, 80] on label "True" at bounding box center [536, 75] width 78 height 25
click at [512, 80] on input "True" at bounding box center [507, 76] width 8 height 7
radio input "true"
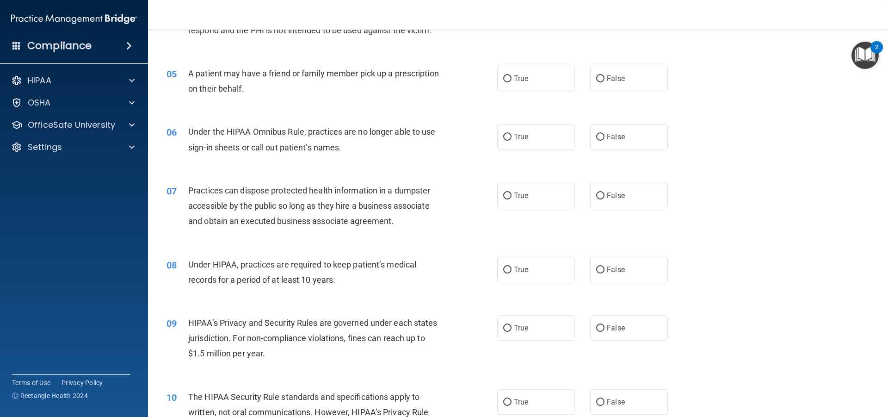
scroll to position [324, 0]
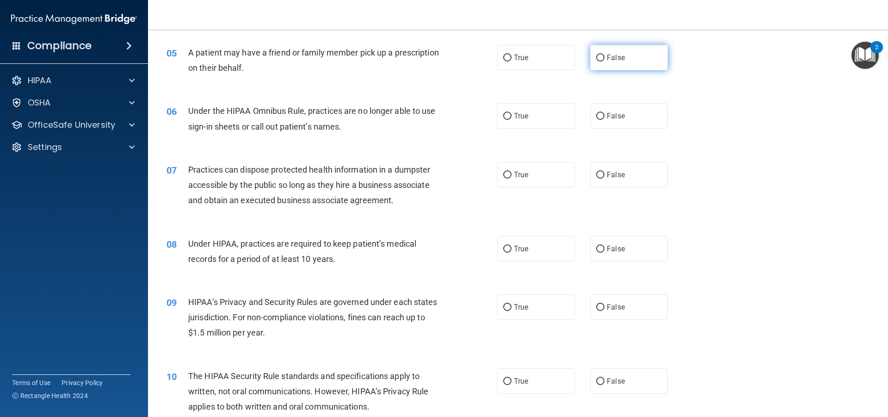
click at [602, 57] on label "False" at bounding box center [629, 57] width 78 height 25
click at [602, 57] on input "False" at bounding box center [600, 58] width 8 height 7
radio input "true"
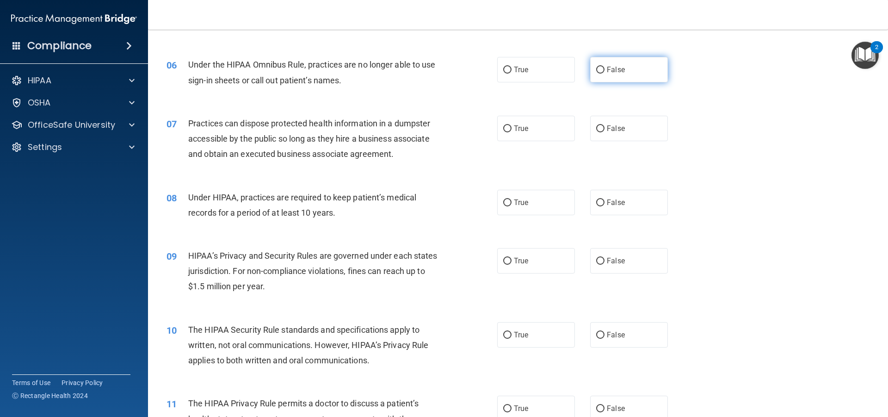
click at [590, 70] on label "False" at bounding box center [629, 69] width 78 height 25
click at [596, 70] on input "False" at bounding box center [600, 70] width 8 height 7
radio input "true"
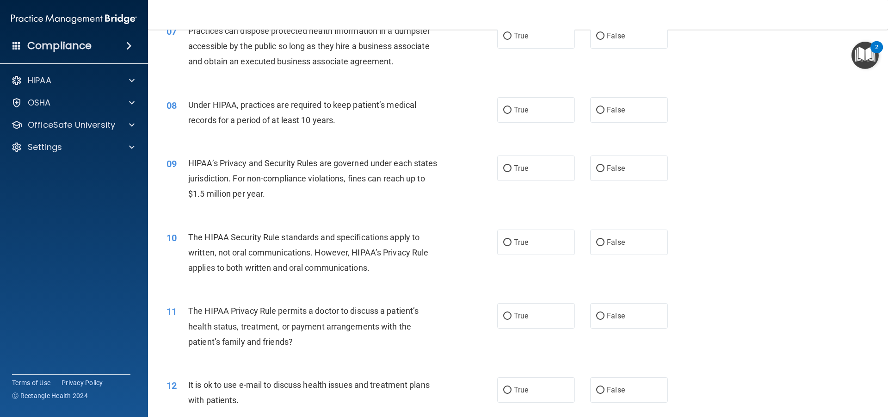
scroll to position [416, 0]
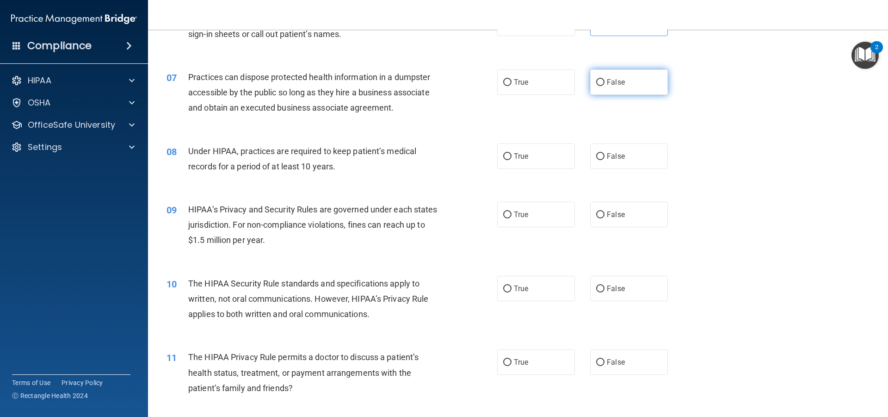
click at [607, 80] on span "False" at bounding box center [616, 82] width 18 height 9
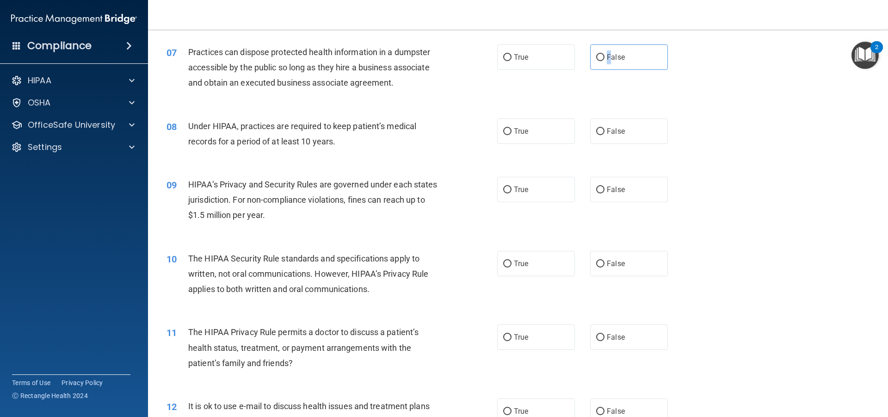
scroll to position [463, 0]
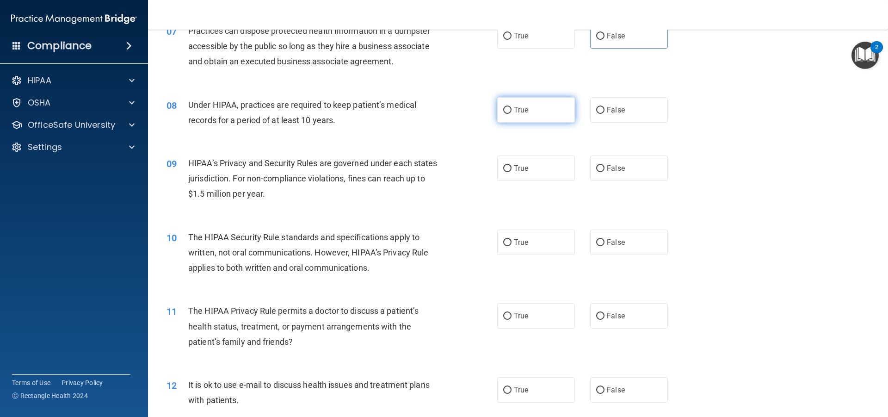
click at [531, 113] on label "True" at bounding box center [536, 109] width 78 height 25
click at [512, 113] on input "True" at bounding box center [507, 110] width 8 height 7
radio input "true"
click at [628, 39] on label "False" at bounding box center [629, 35] width 78 height 25
click at [605, 39] on input "False" at bounding box center [600, 36] width 8 height 7
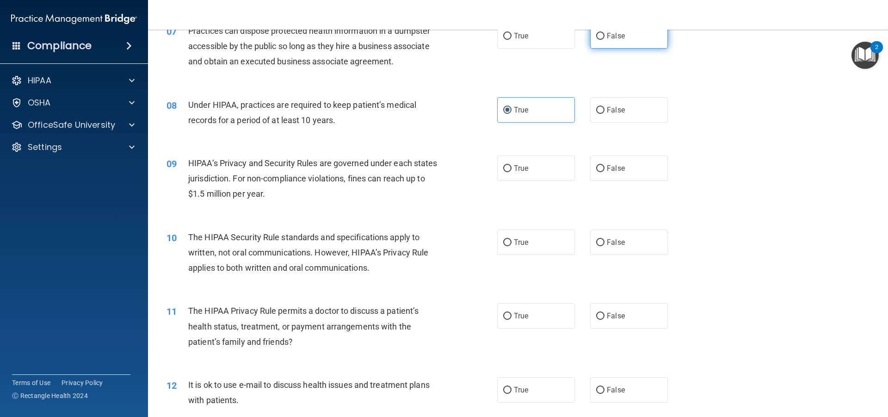
radio input "true"
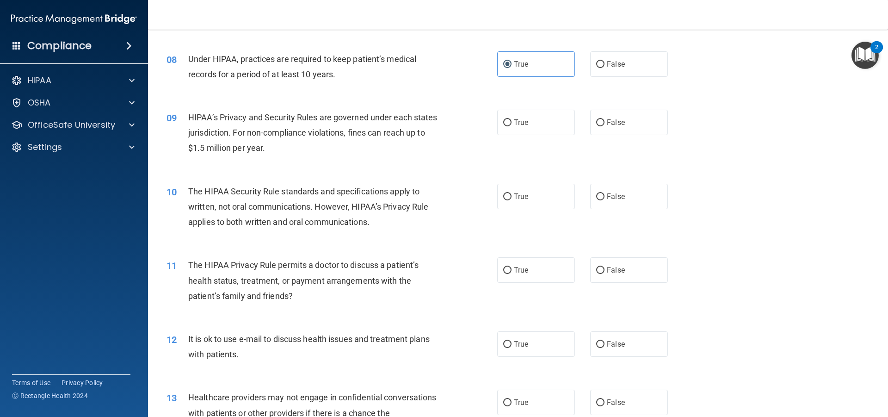
scroll to position [509, 0]
click at [607, 123] on span "False" at bounding box center [616, 121] width 18 height 9
click at [603, 123] on input "False" at bounding box center [600, 122] width 8 height 7
radio input "true"
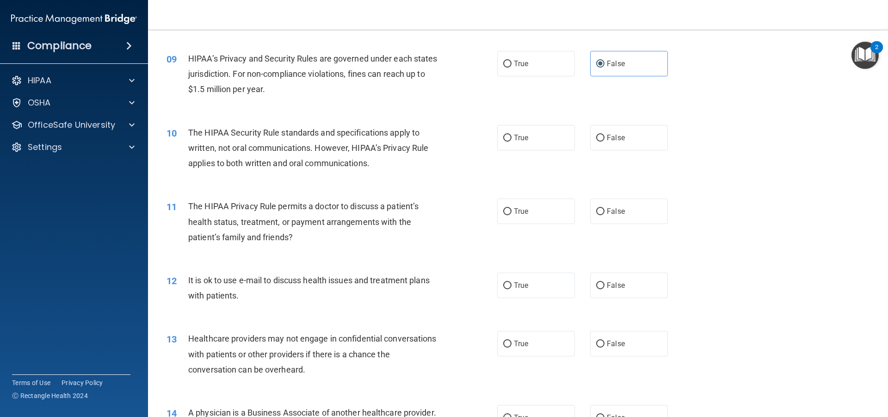
scroll to position [601, 0]
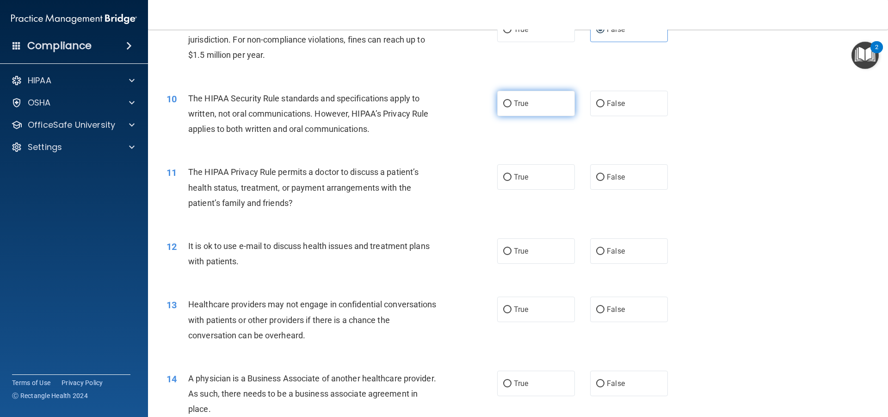
click at [515, 106] on span "True" at bounding box center [521, 103] width 14 height 9
click at [512, 106] on input "True" at bounding box center [507, 103] width 8 height 7
radio input "true"
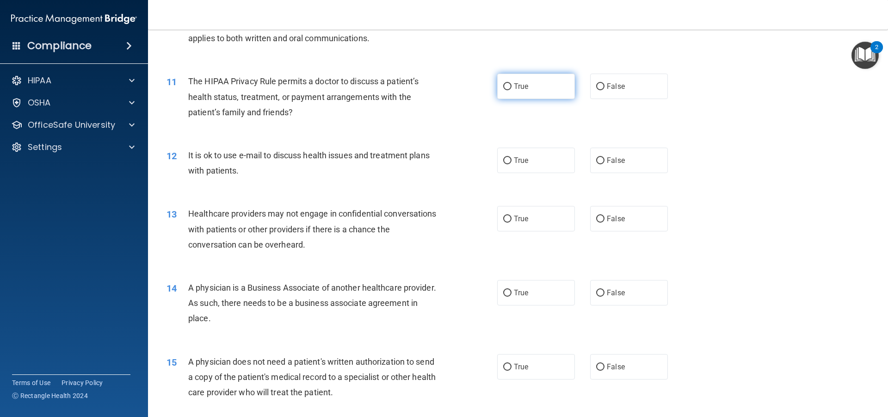
scroll to position [694, 0]
click at [600, 86] on input "False" at bounding box center [600, 84] width 8 height 7
radio input "true"
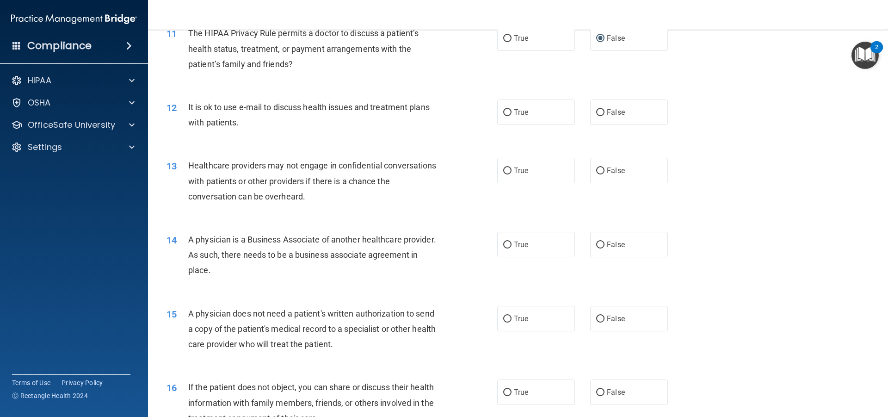
scroll to position [786, 0]
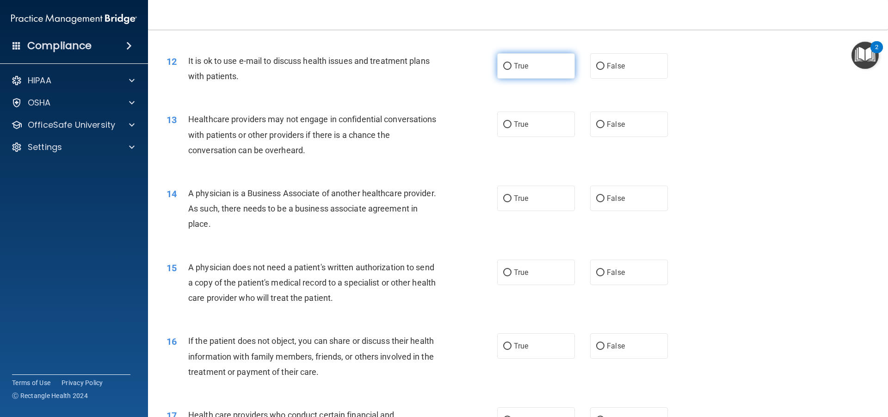
click at [518, 62] on span "True" at bounding box center [521, 66] width 14 height 9
click at [512, 63] on input "True" at bounding box center [507, 66] width 8 height 7
radio input "true"
click at [658, 59] on label "False" at bounding box center [629, 65] width 78 height 25
click at [605, 63] on input "False" at bounding box center [600, 66] width 8 height 7
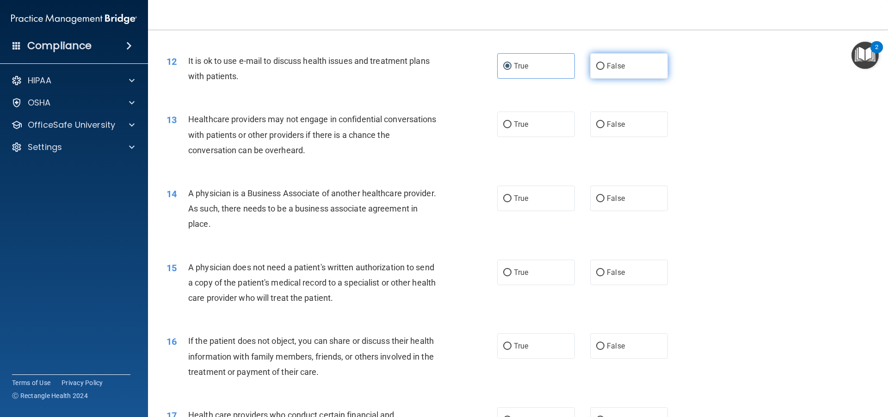
radio input "true"
radio input "false"
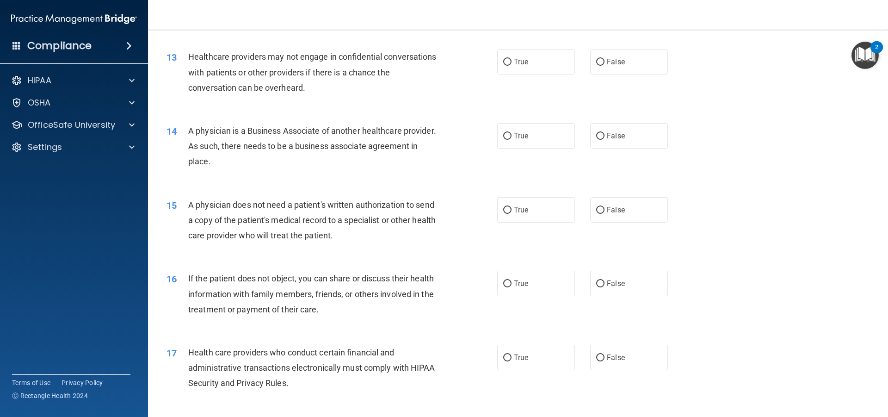
scroll to position [833, 0]
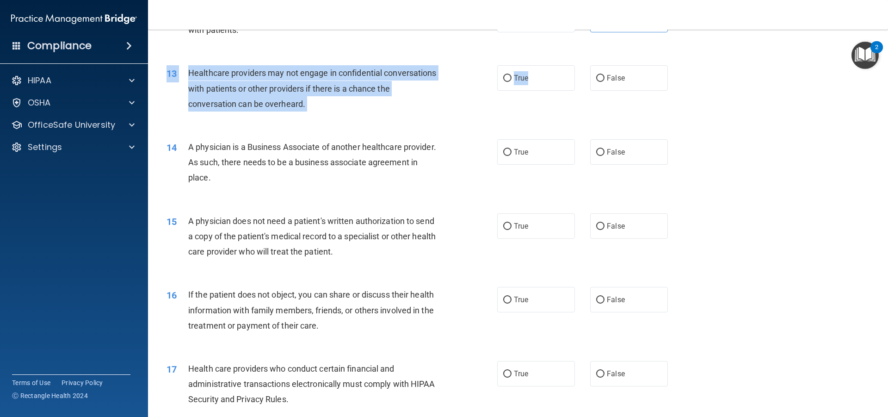
drag, startPoint x: 558, startPoint y: 97, endPoint x: 553, endPoint y: 98, distance: 4.6
click at [556, 98] on div "13 Healthcare providers may not engage in confidential conversations with patie…" at bounding box center [518, 91] width 717 height 74
click at [545, 89] on label "True" at bounding box center [536, 77] width 78 height 25
click at [512, 82] on input "True" at bounding box center [507, 78] width 8 height 7
radio input "true"
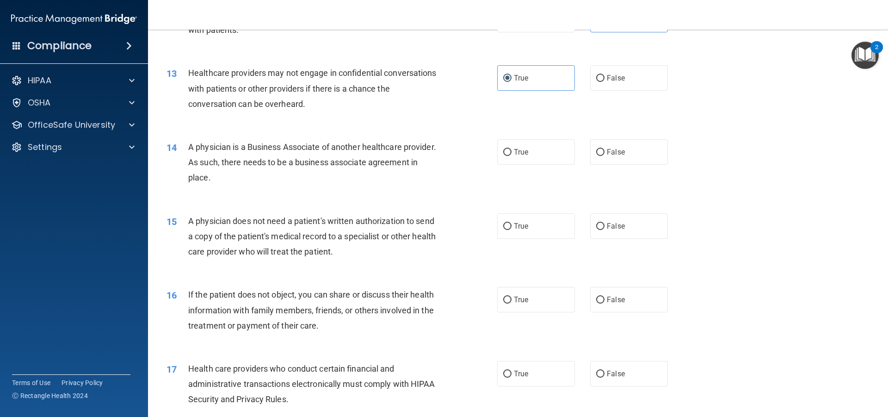
click at [549, 115] on div "13 Healthcare providers may not engage in confidential conversations with patie…" at bounding box center [518, 91] width 717 height 74
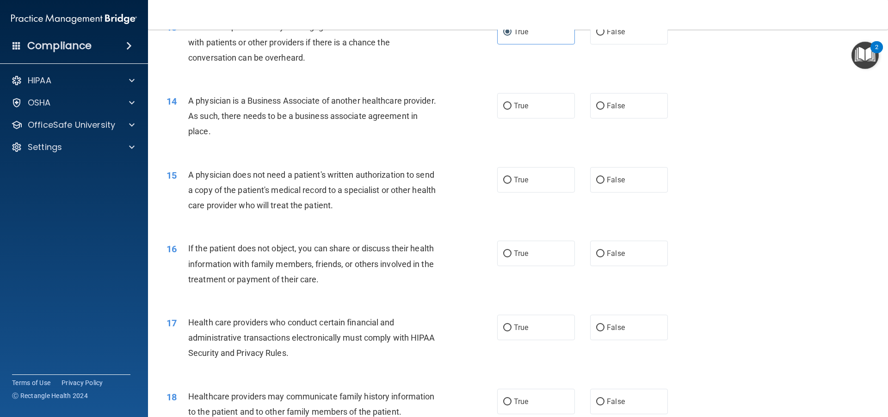
scroll to position [925, 0]
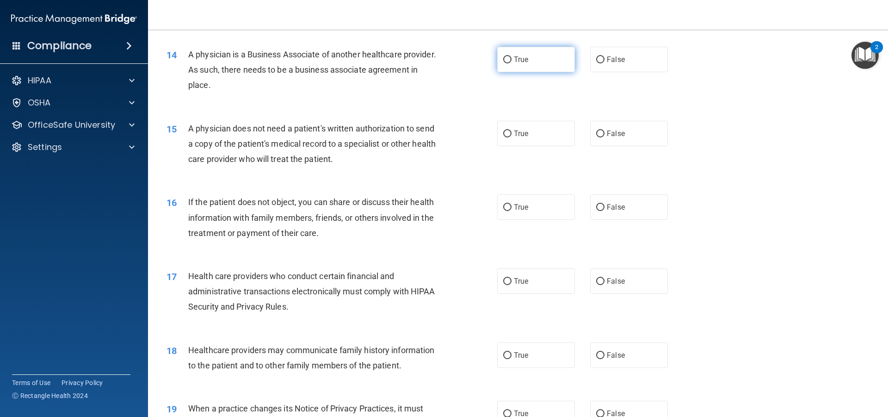
click at [518, 55] on span "True" at bounding box center [521, 59] width 14 height 9
click at [512, 56] on input "True" at bounding box center [507, 59] width 8 height 7
radio input "true"
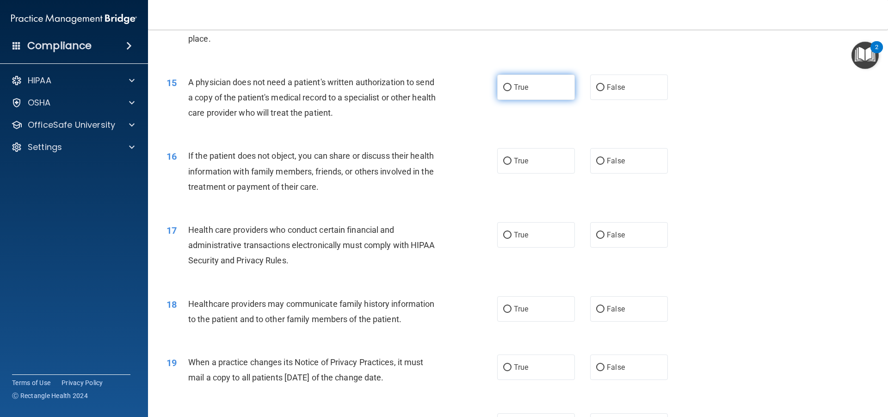
click at [546, 96] on label "True" at bounding box center [536, 86] width 78 height 25
click at [512, 91] on input "True" at bounding box center [507, 87] width 8 height 7
radio input "true"
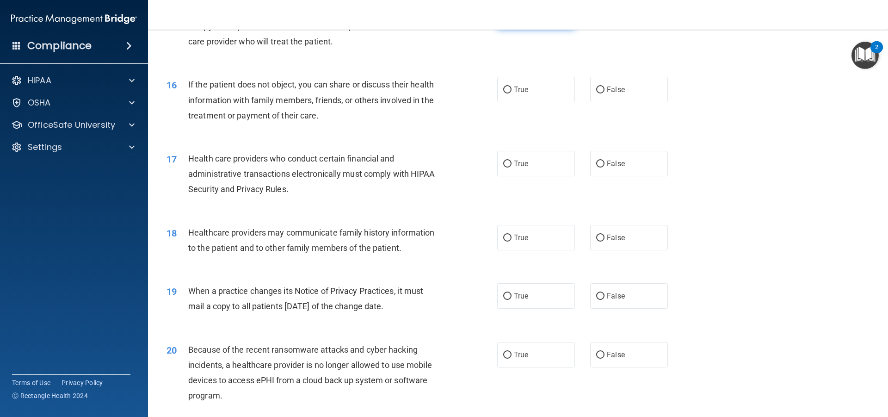
scroll to position [1064, 0]
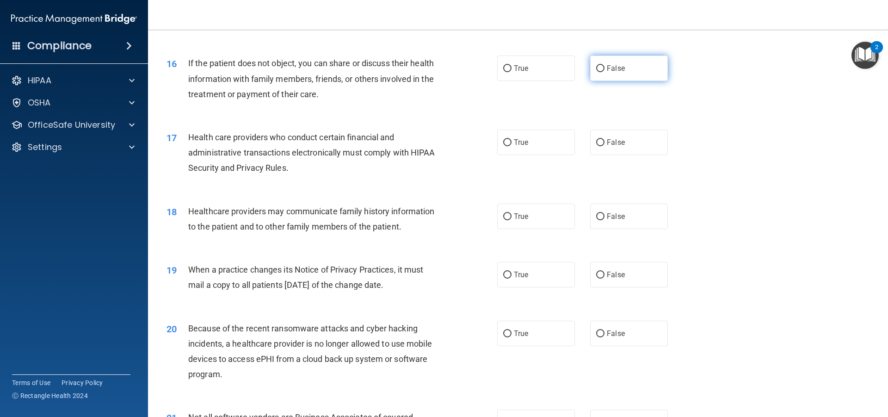
click at [617, 61] on label "False" at bounding box center [629, 68] width 78 height 25
click at [605, 65] on input "False" at bounding box center [600, 68] width 8 height 7
radio input "true"
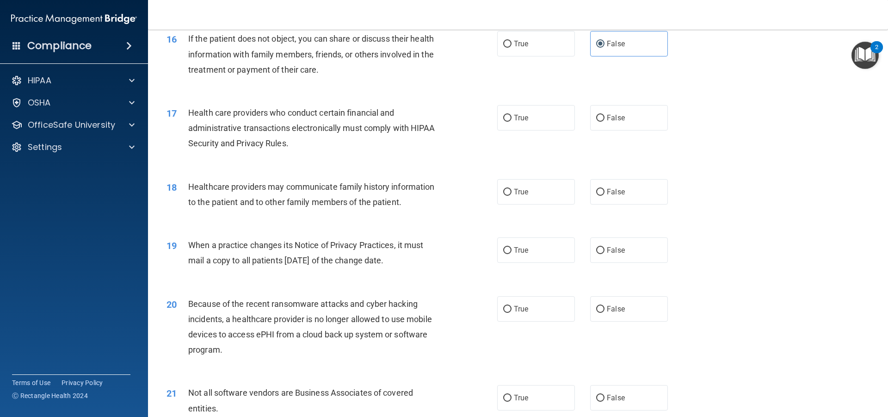
scroll to position [1110, 0]
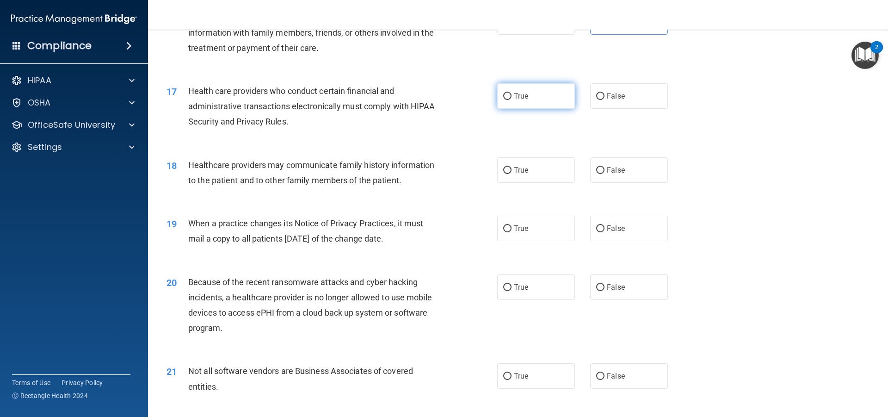
click at [515, 102] on label "True" at bounding box center [536, 95] width 78 height 25
click at [512, 100] on input "True" at bounding box center [507, 96] width 8 height 7
radio input "true"
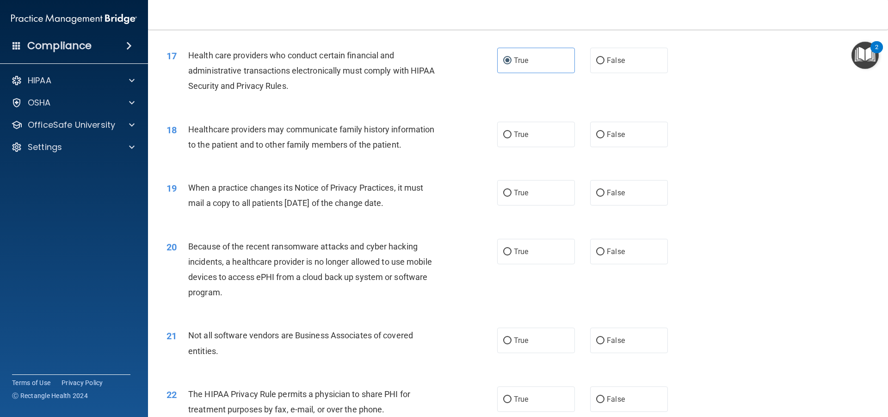
scroll to position [1156, 0]
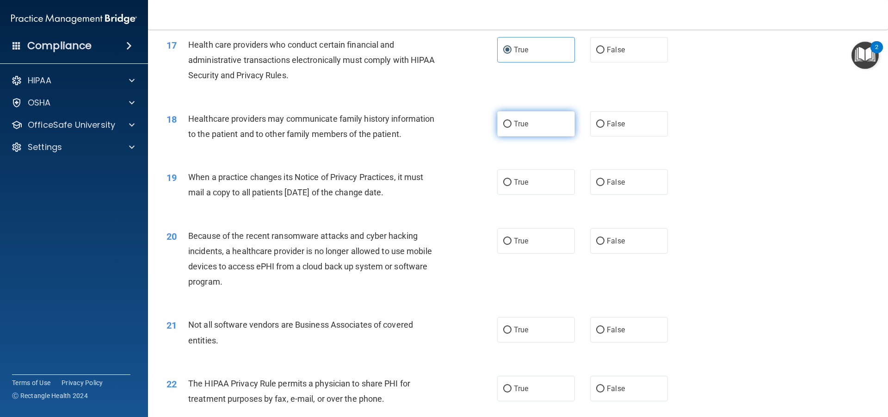
click at [563, 120] on label "True" at bounding box center [536, 123] width 78 height 25
click at [512, 121] on input "True" at bounding box center [507, 124] width 8 height 7
radio input "true"
click at [563, 122] on label "True" at bounding box center [536, 123] width 78 height 25
click at [512, 122] on input "True" at bounding box center [507, 124] width 8 height 7
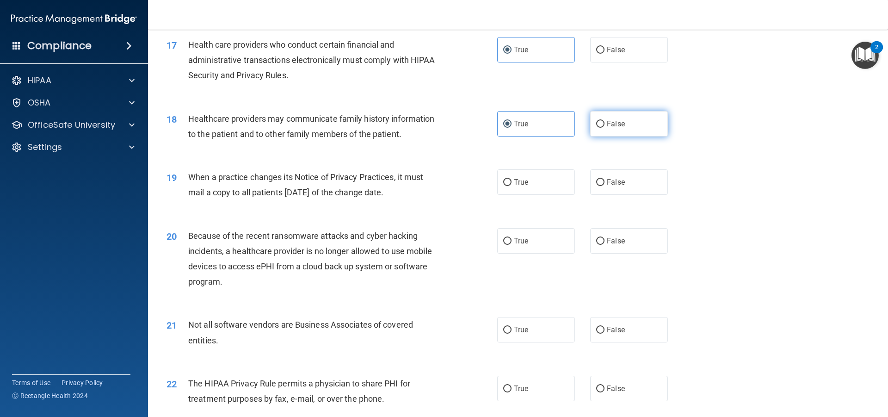
click at [620, 132] on label "False" at bounding box center [629, 123] width 78 height 25
click at [605, 128] on input "False" at bounding box center [600, 124] width 8 height 7
radio input "true"
click at [527, 131] on label "True" at bounding box center [536, 123] width 78 height 25
click at [512, 128] on input "True" at bounding box center [507, 124] width 8 height 7
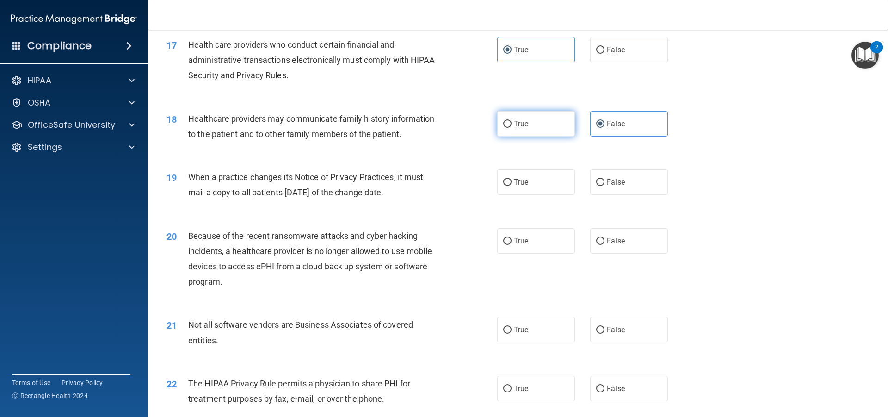
radio input "true"
click at [618, 135] on label "False" at bounding box center [629, 123] width 78 height 25
click at [605, 128] on input "False" at bounding box center [600, 124] width 8 height 7
radio input "true"
radio input "false"
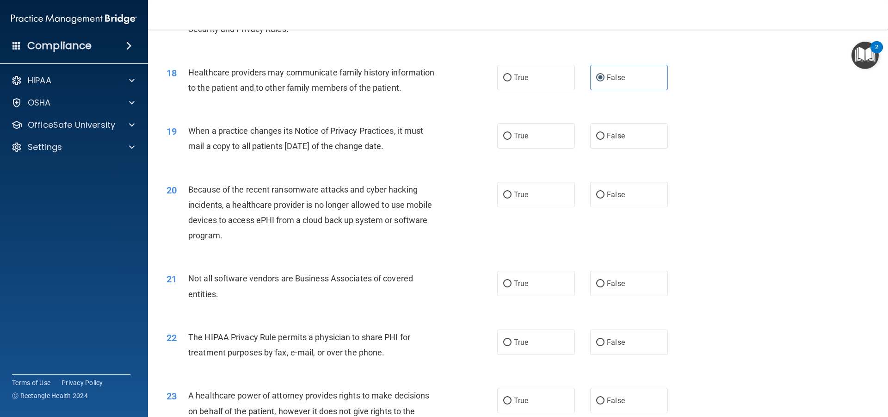
scroll to position [1249, 0]
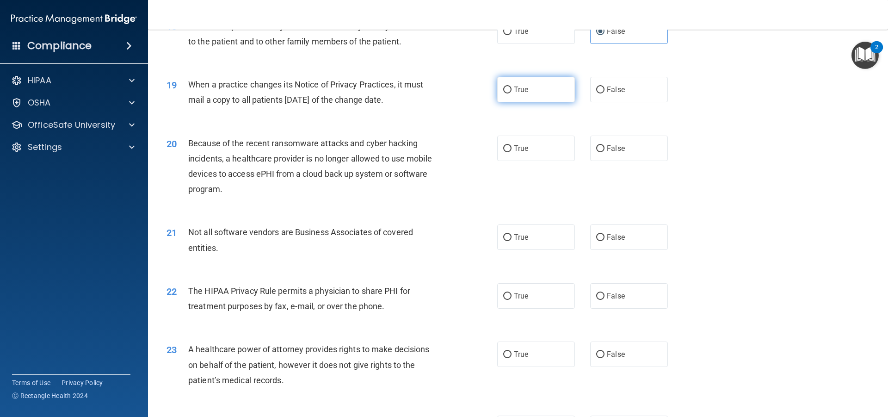
click at [516, 100] on label "True" at bounding box center [536, 89] width 78 height 25
click at [512, 93] on input "True" at bounding box center [507, 89] width 8 height 7
radio input "true"
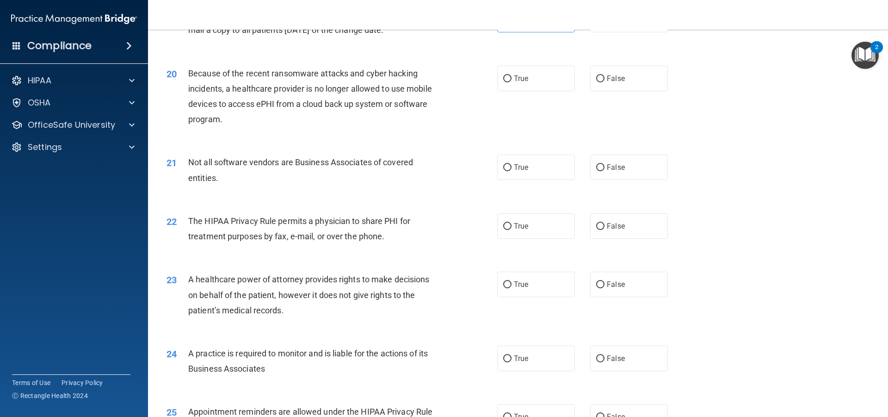
scroll to position [1341, 0]
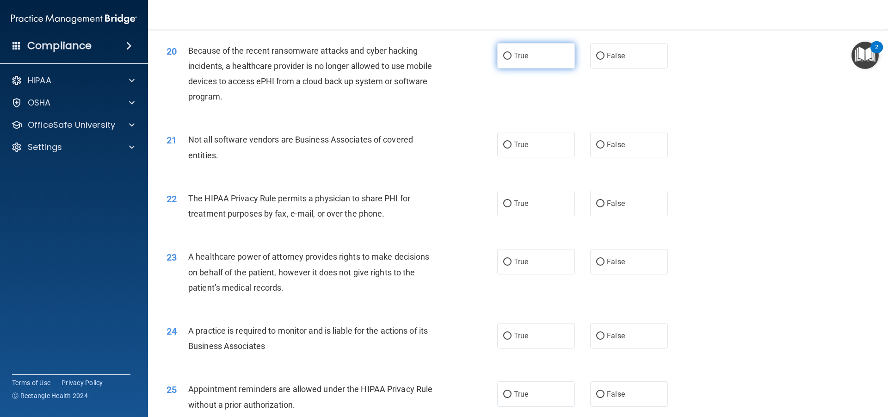
click at [523, 63] on label "True" at bounding box center [536, 55] width 78 height 25
click at [512, 60] on input "True" at bounding box center [507, 56] width 8 height 7
radio input "true"
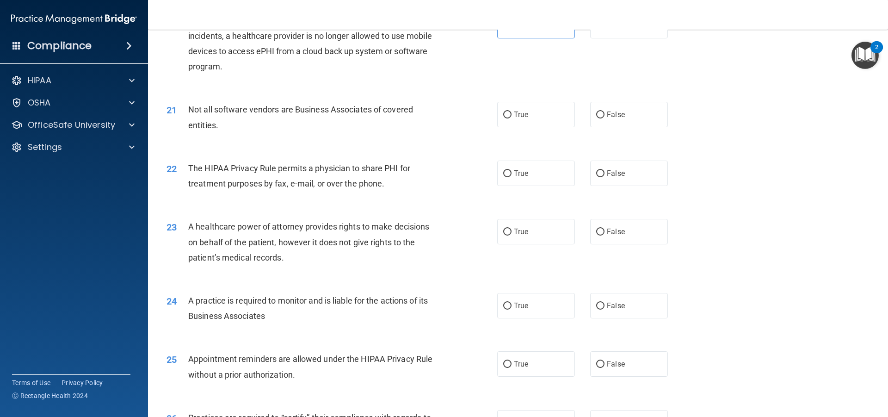
scroll to position [1388, 0]
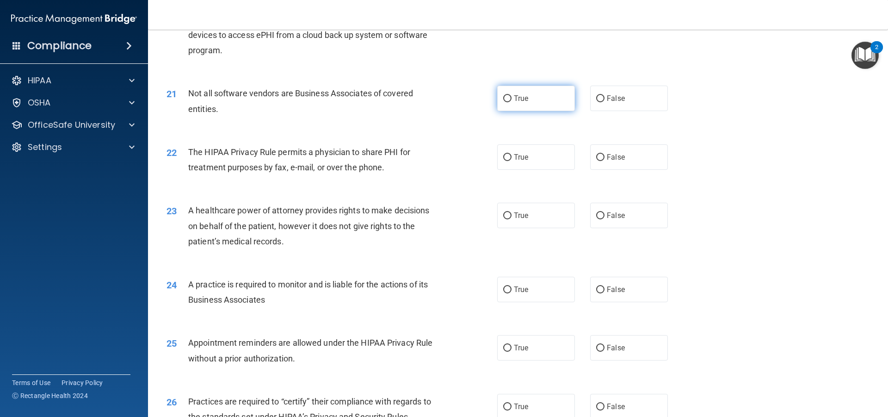
click at [534, 86] on label "True" at bounding box center [536, 98] width 78 height 25
click at [512, 95] on input "True" at bounding box center [507, 98] width 8 height 7
radio input "true"
click at [565, 159] on label "True" at bounding box center [536, 156] width 78 height 25
click at [512, 159] on input "True" at bounding box center [507, 157] width 8 height 7
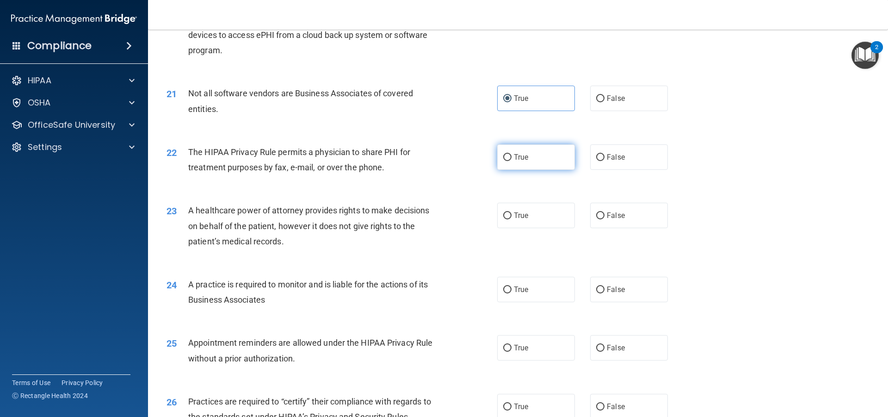
radio input "true"
click at [602, 223] on label "False" at bounding box center [629, 215] width 78 height 25
click at [602, 219] on input "False" at bounding box center [600, 215] width 8 height 7
radio input "true"
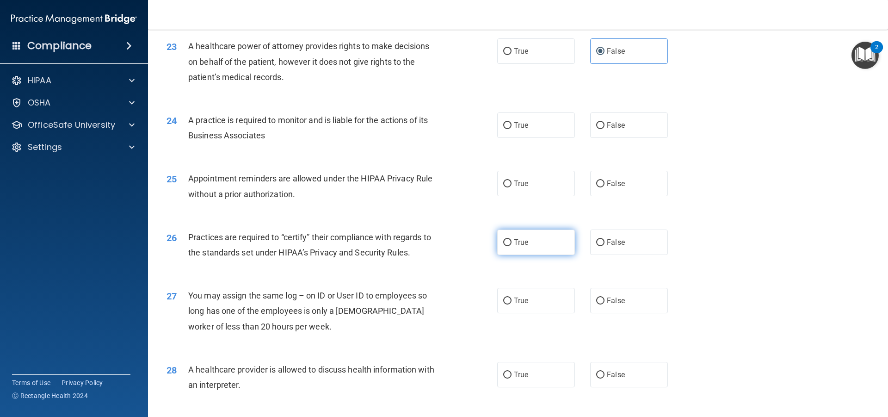
scroll to position [1573, 0]
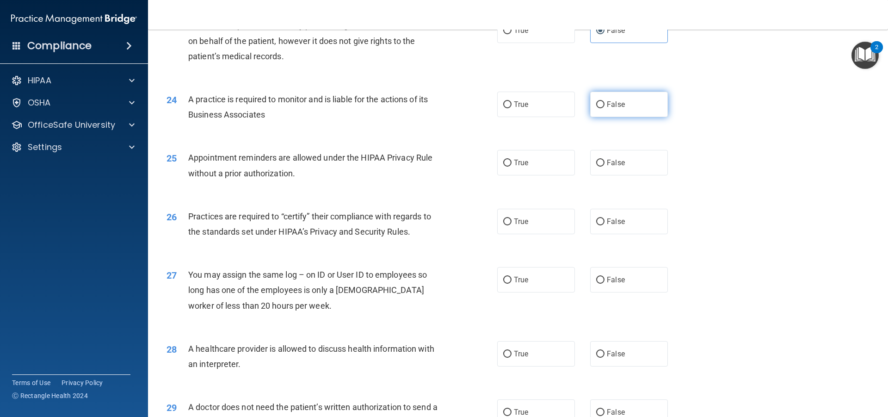
click at [628, 110] on label "False" at bounding box center [629, 104] width 78 height 25
click at [605, 108] on input "False" at bounding box center [600, 104] width 8 height 7
radio input "true"
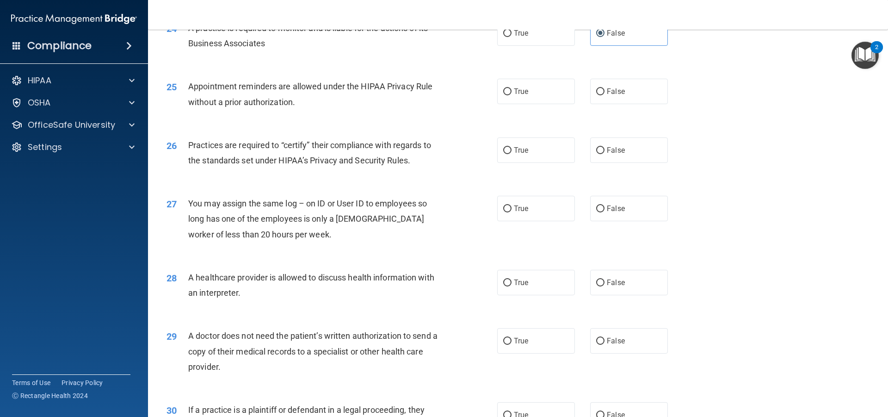
scroll to position [1690, 0]
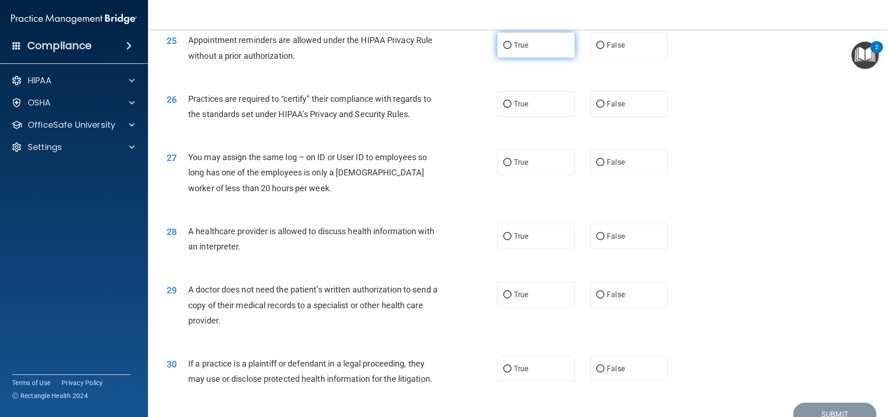
click at [508, 49] on label "True" at bounding box center [536, 44] width 78 height 25
click at [508, 49] on input "True" at bounding box center [507, 45] width 8 height 7
radio input "true"
click at [537, 104] on label "True" at bounding box center [536, 103] width 78 height 25
click at [512, 104] on input "True" at bounding box center [507, 104] width 8 height 7
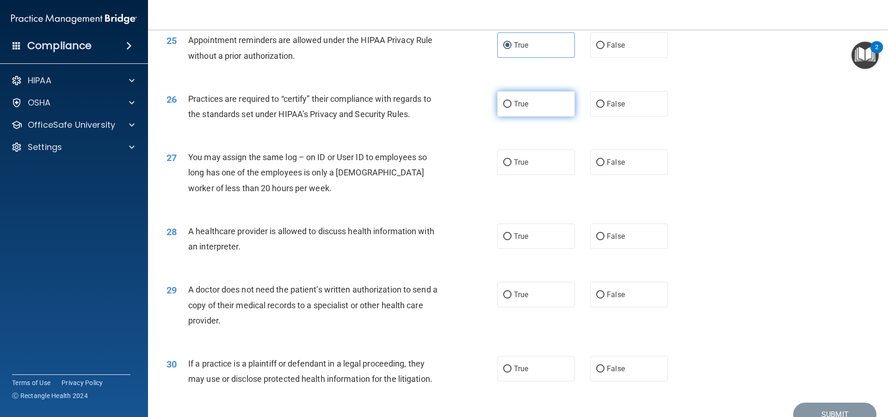
radio input "true"
click at [596, 151] on label "False" at bounding box center [629, 161] width 78 height 25
click at [596, 159] on input "False" at bounding box center [600, 162] width 8 height 7
radio input "true"
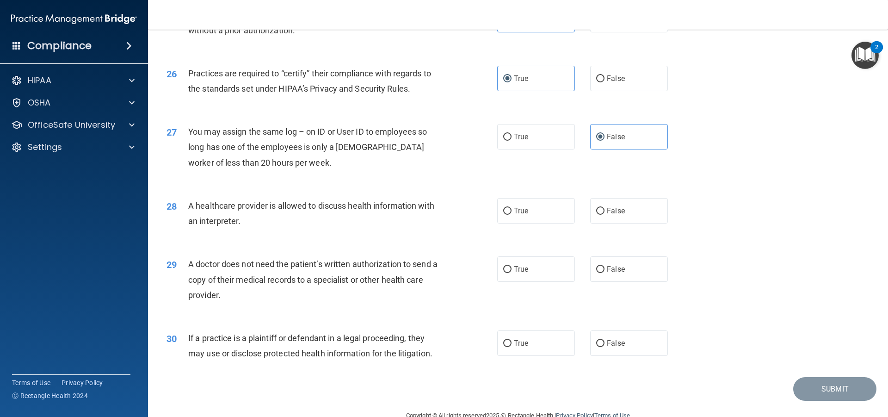
scroll to position [1736, 0]
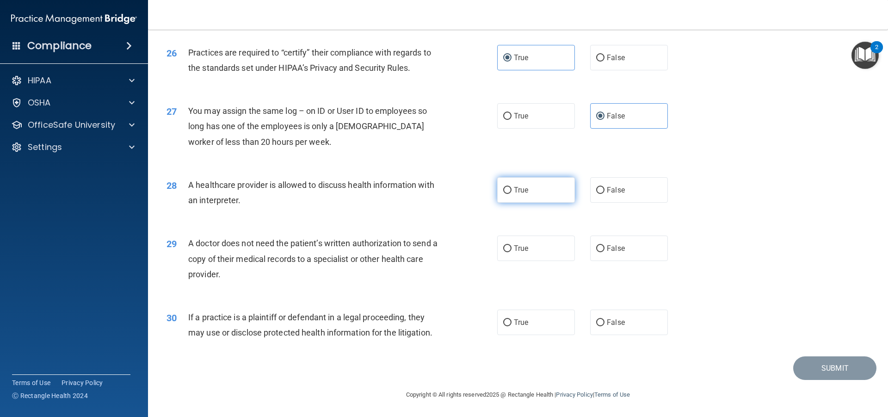
click at [530, 202] on label "True" at bounding box center [536, 189] width 78 height 25
click at [512, 194] on input "True" at bounding box center [507, 190] width 8 height 7
radio input "true"
click at [591, 253] on label "False" at bounding box center [629, 247] width 78 height 25
click at [596, 252] on input "False" at bounding box center [600, 248] width 8 height 7
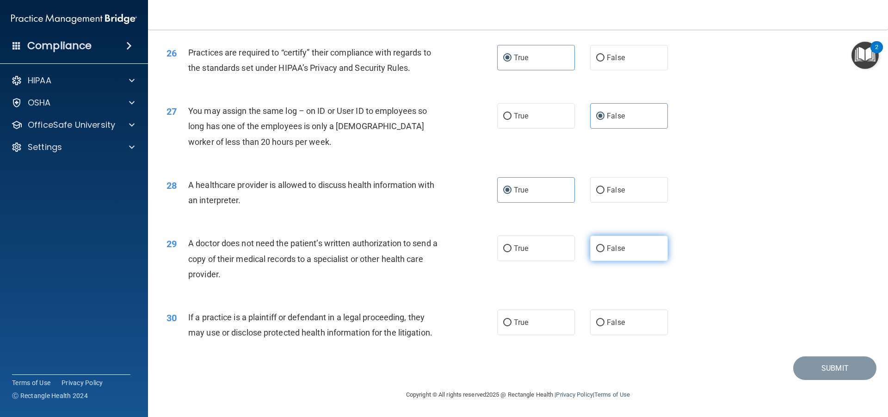
radio input "true"
click at [622, 324] on label "False" at bounding box center [629, 321] width 78 height 25
click at [605, 324] on input "False" at bounding box center [600, 322] width 8 height 7
radio input "true"
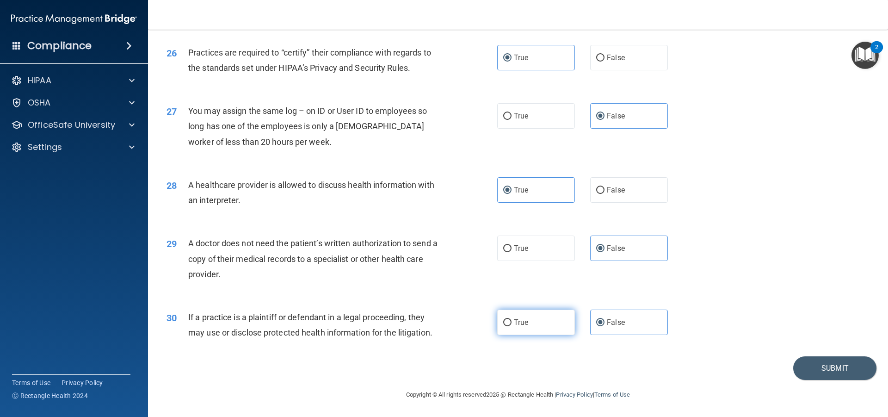
click at [562, 324] on label "True" at bounding box center [536, 321] width 78 height 25
click at [512, 324] on input "True" at bounding box center [507, 322] width 8 height 7
radio input "true"
radio input "false"
click at [809, 368] on button "Submit" at bounding box center [834, 368] width 83 height 24
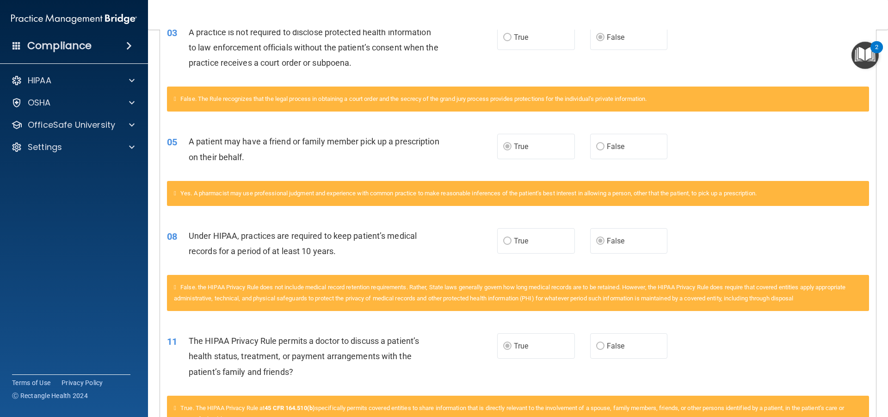
scroll to position [140, 0]
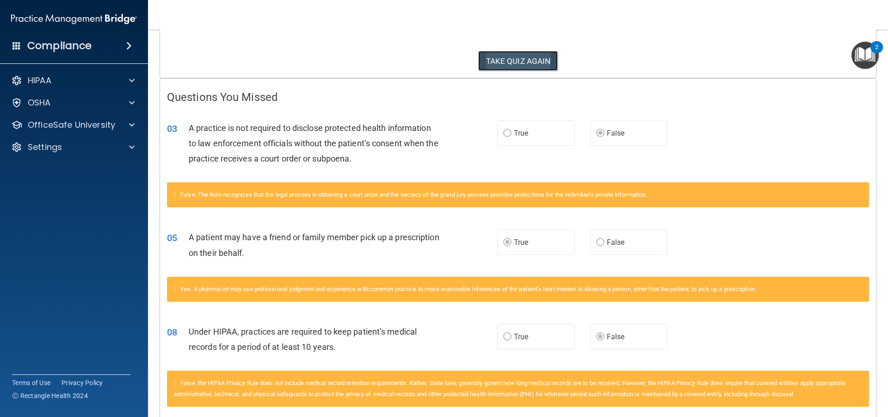
click at [496, 60] on button "TAKE QUIZ AGAIN" at bounding box center [518, 61] width 80 height 20
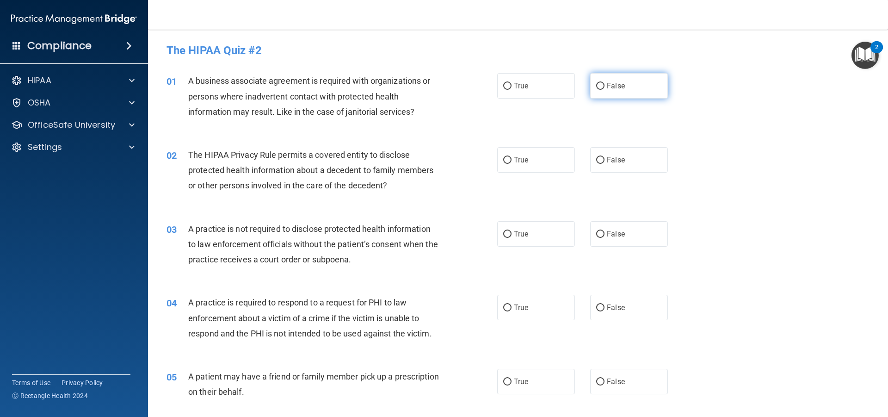
click at [636, 99] on label "False" at bounding box center [629, 85] width 78 height 25
click at [605, 90] on input "False" at bounding box center [600, 86] width 8 height 7
radio input "true"
click at [607, 232] on span "False" at bounding box center [616, 233] width 18 height 9
click at [603, 232] on input "False" at bounding box center [600, 234] width 8 height 7
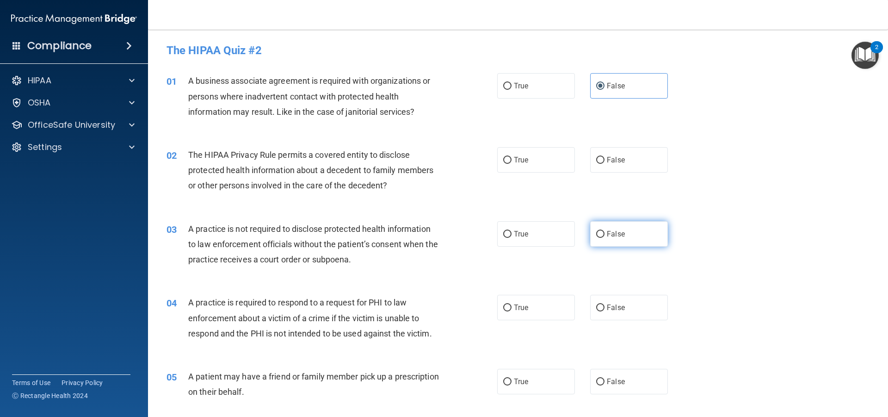
radio input "true"
click at [506, 380] on input "True" at bounding box center [507, 381] width 8 height 7
radio input "true"
click at [607, 165] on label "False" at bounding box center [629, 159] width 78 height 25
click at [605, 164] on input "False" at bounding box center [600, 160] width 8 height 7
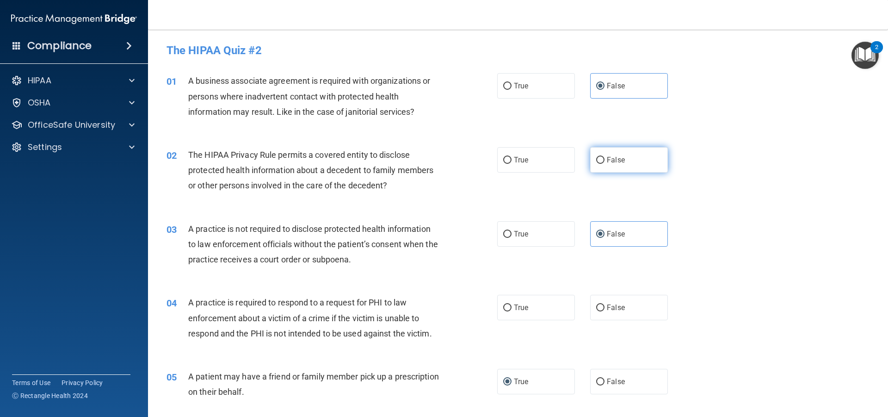
radio input "true"
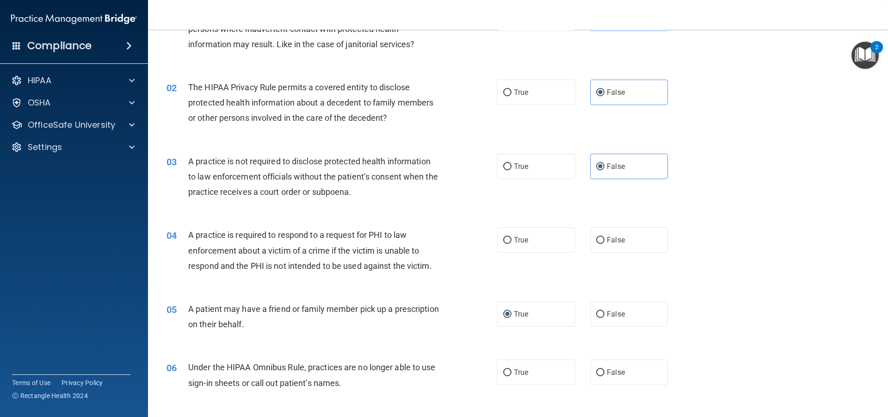
scroll to position [46, 0]
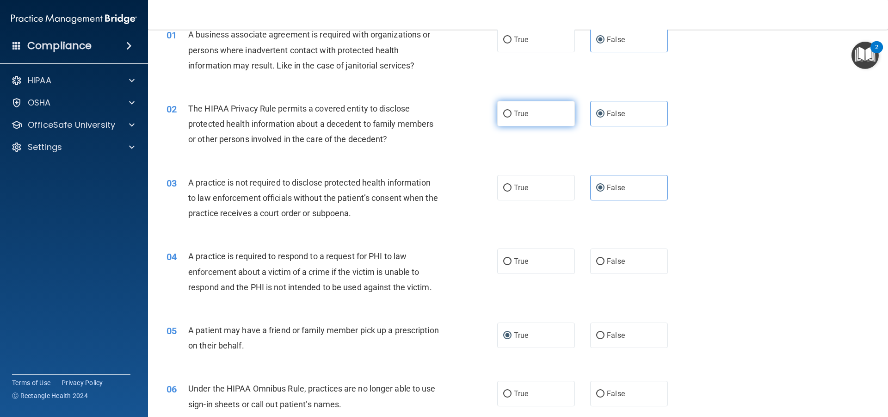
click at [507, 114] on input "True" at bounding box center [507, 114] width 8 height 7
radio input "true"
radio input "false"
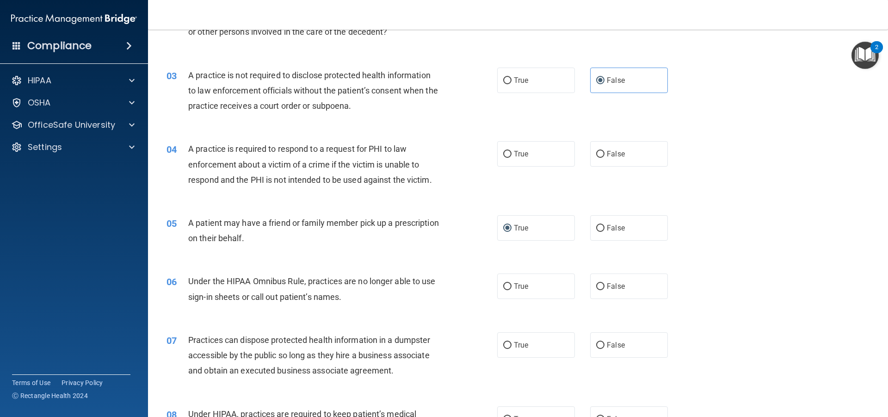
scroll to position [139, 0]
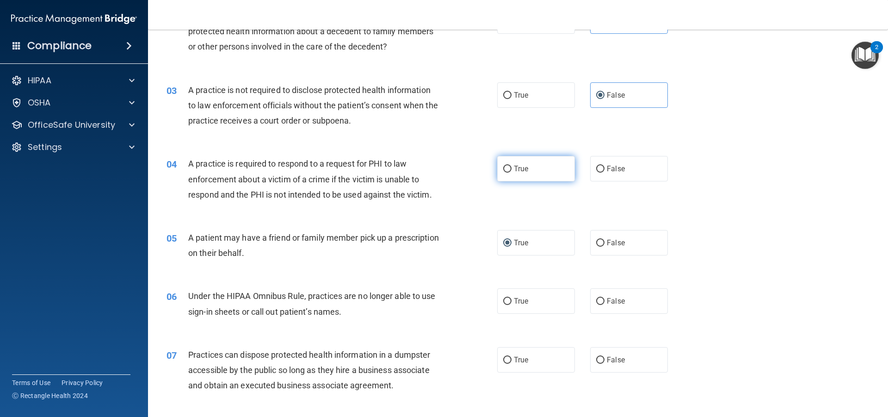
click at [532, 180] on label "True" at bounding box center [536, 168] width 78 height 25
click at [512, 173] on input "True" at bounding box center [507, 169] width 8 height 7
radio input "true"
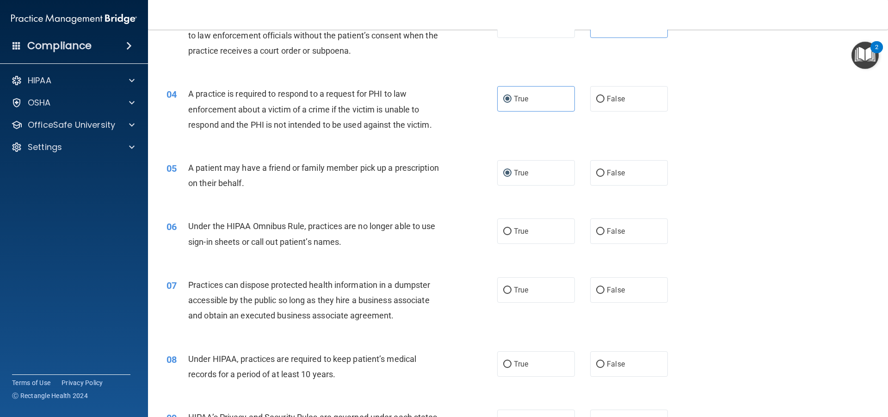
scroll to position [231, 0]
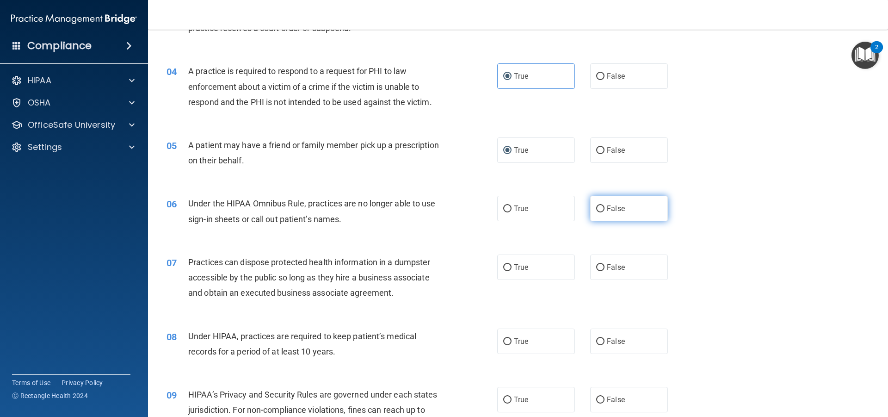
click at [634, 209] on label "False" at bounding box center [629, 208] width 78 height 25
click at [605, 209] on input "False" at bounding box center [600, 208] width 8 height 7
radio input "true"
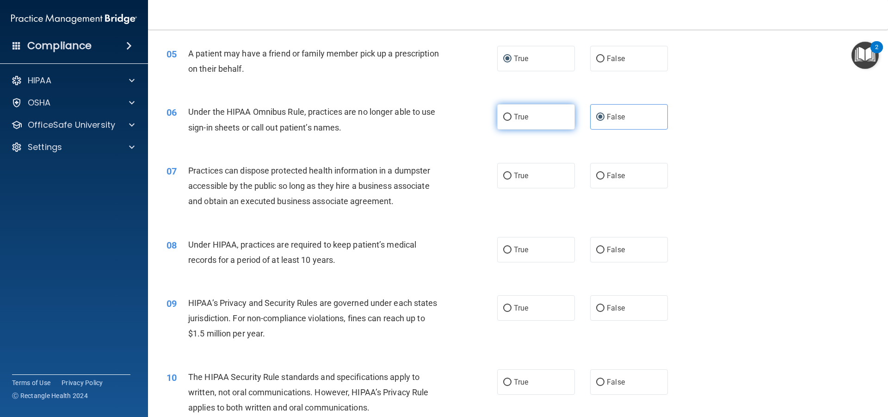
scroll to position [324, 0]
click at [591, 252] on label "False" at bounding box center [629, 248] width 78 height 25
click at [596, 252] on input "False" at bounding box center [600, 249] width 8 height 7
radio input "true"
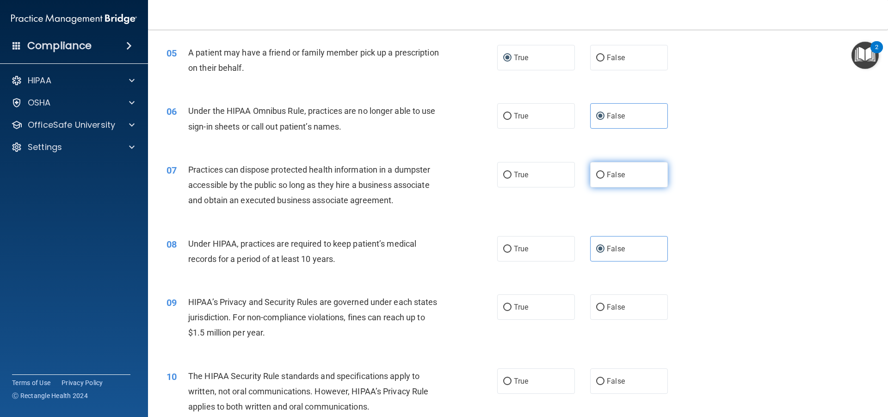
click at [618, 170] on label "False" at bounding box center [629, 174] width 78 height 25
click at [605, 172] on input "False" at bounding box center [600, 175] width 8 height 7
radio input "true"
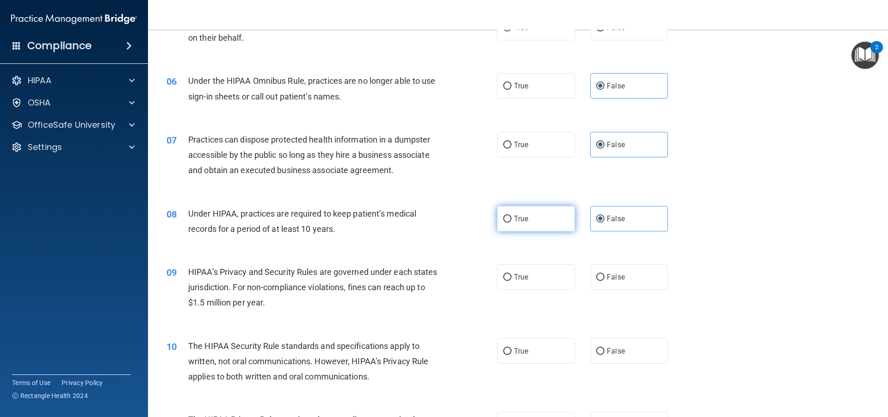
scroll to position [370, 0]
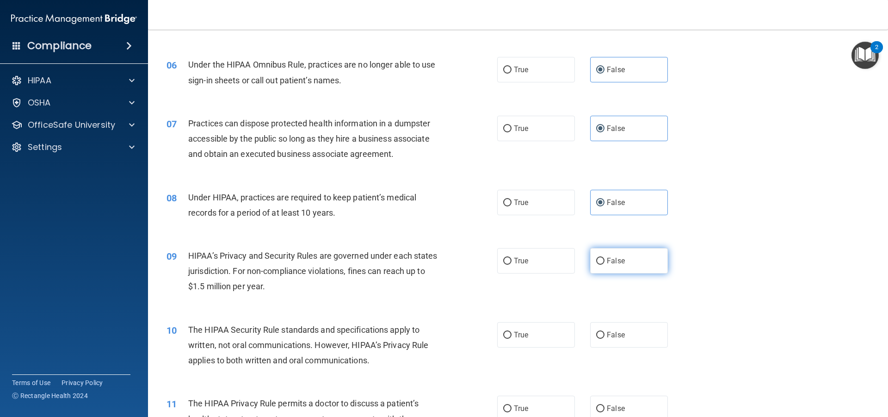
click at [599, 259] on input "False" at bounding box center [600, 261] width 8 height 7
radio input "true"
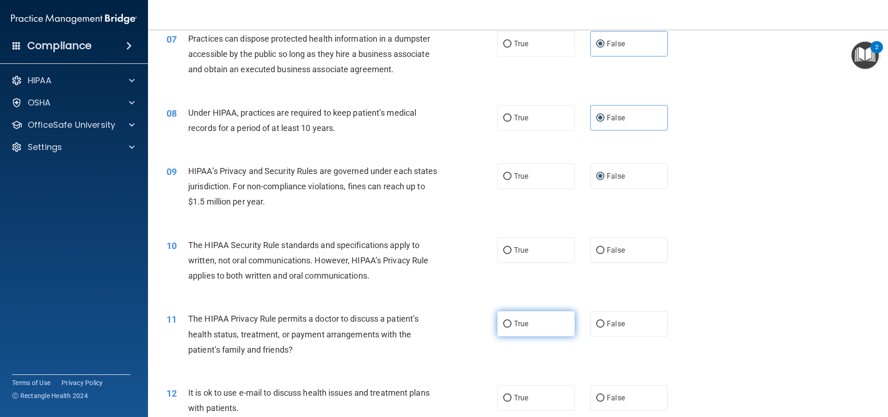
scroll to position [463, 0]
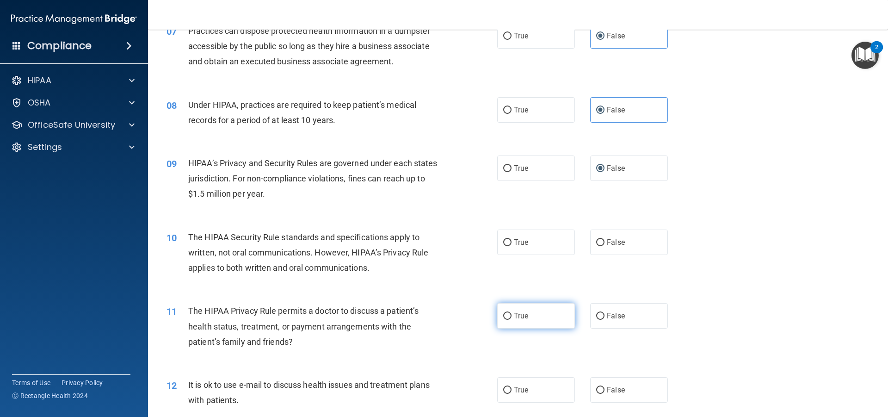
click at [508, 314] on label "True" at bounding box center [536, 315] width 78 height 25
click at [508, 314] on input "True" at bounding box center [507, 316] width 8 height 7
click at [597, 387] on input "False" at bounding box center [600, 390] width 8 height 7
click at [598, 316] on input "False" at bounding box center [600, 316] width 8 height 7
click at [527, 327] on label "True" at bounding box center [536, 315] width 78 height 25
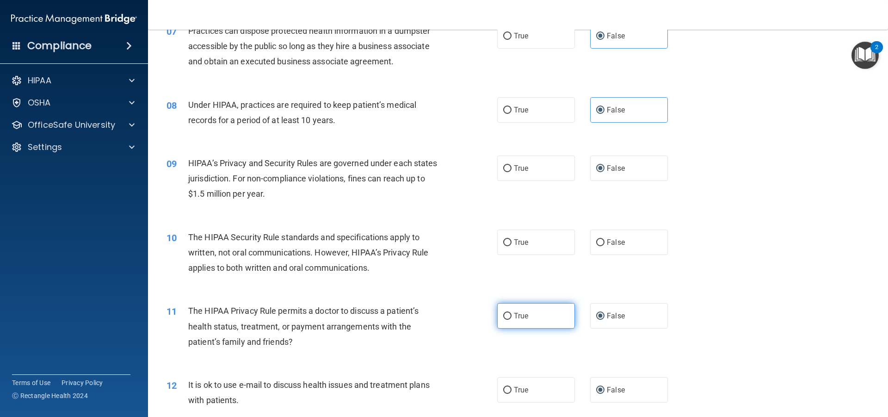
click at [512, 320] on input "True" at bounding box center [507, 316] width 8 height 7
click at [524, 248] on label "True" at bounding box center [536, 241] width 78 height 25
click at [512, 246] on input "True" at bounding box center [507, 242] width 8 height 7
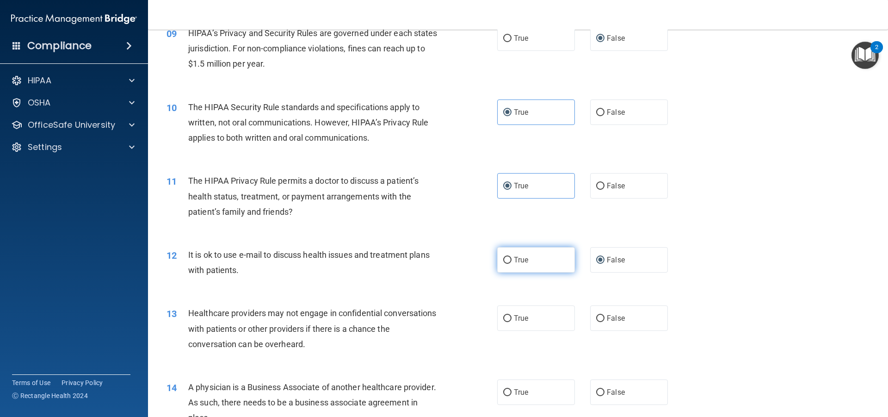
scroll to position [601, 0]
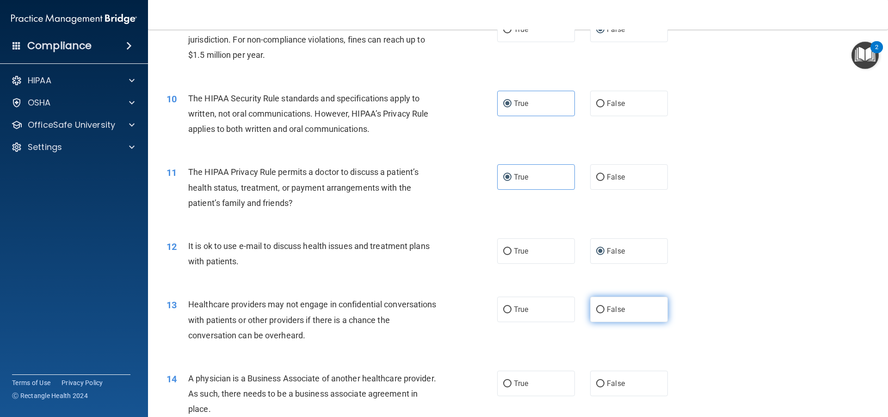
click at [600, 305] on label "False" at bounding box center [629, 308] width 78 height 25
click at [600, 306] on input "False" at bounding box center [600, 309] width 8 height 7
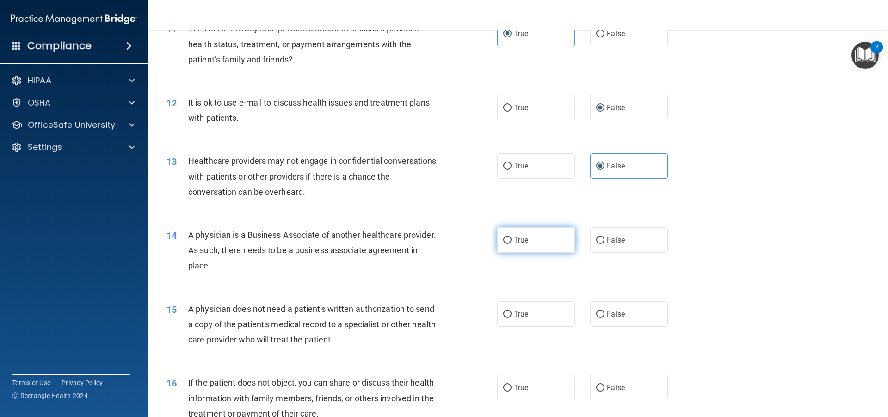
scroll to position [786, 0]
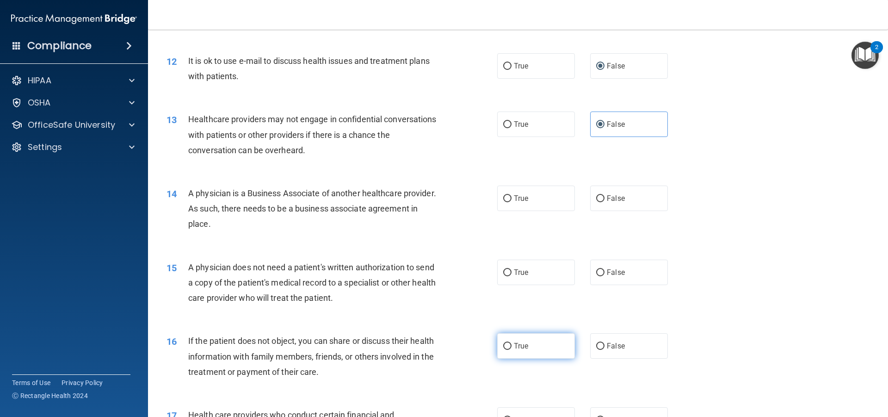
click at [514, 348] on span "True" at bounding box center [521, 345] width 14 height 9
click at [512, 348] on input "True" at bounding box center [507, 346] width 8 height 7
click at [519, 199] on span "True" at bounding box center [521, 198] width 14 height 9
click at [512, 199] on input "True" at bounding box center [507, 198] width 8 height 7
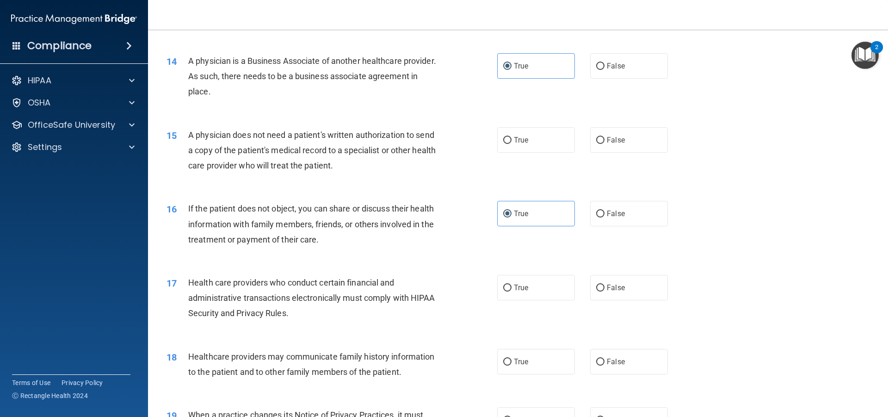
scroll to position [925, 0]
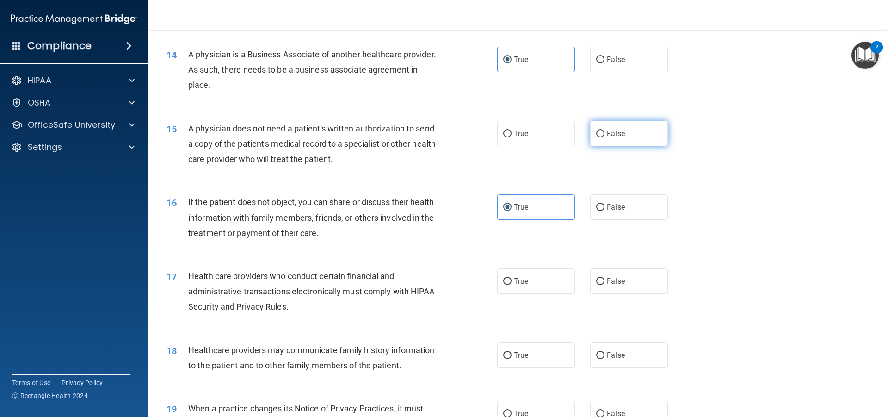
click at [658, 137] on label "False" at bounding box center [629, 133] width 78 height 25
click at [605, 137] on input "False" at bounding box center [600, 133] width 8 height 7
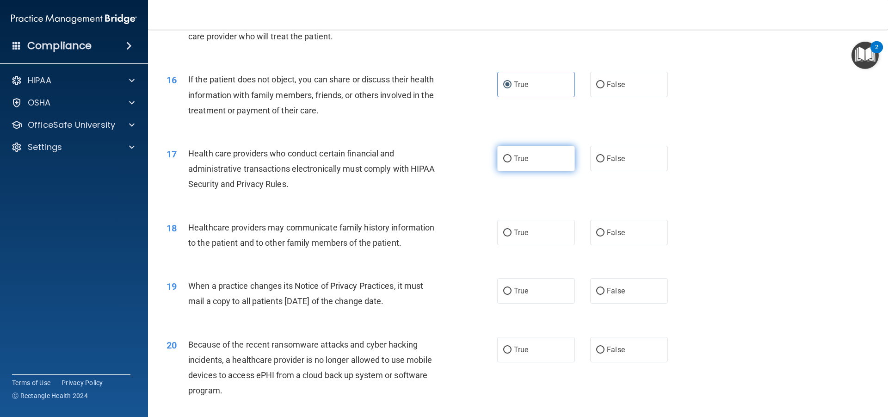
scroll to position [1064, 0]
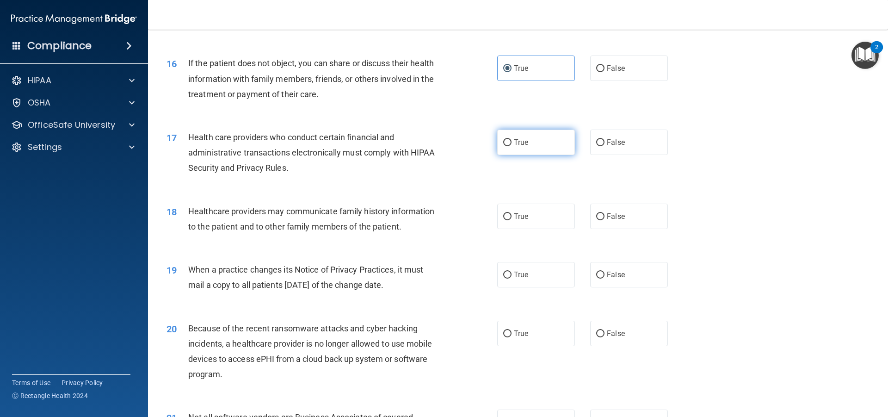
click at [510, 145] on label "True" at bounding box center [536, 142] width 78 height 25
click at [510, 145] on input "True" at bounding box center [507, 142] width 8 height 7
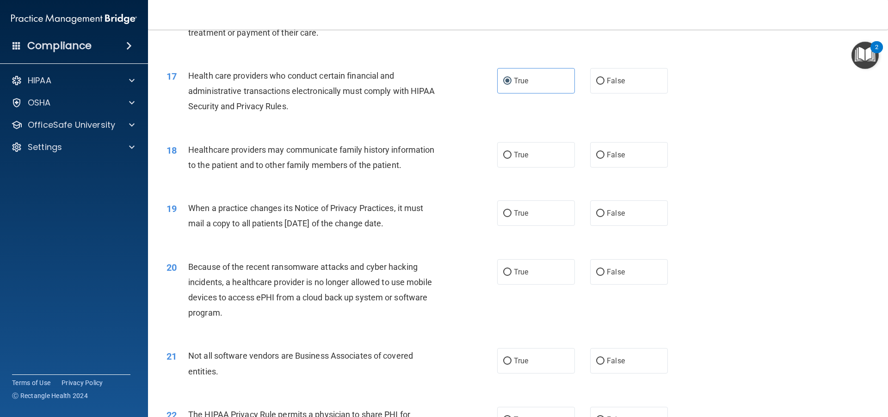
scroll to position [1156, 0]
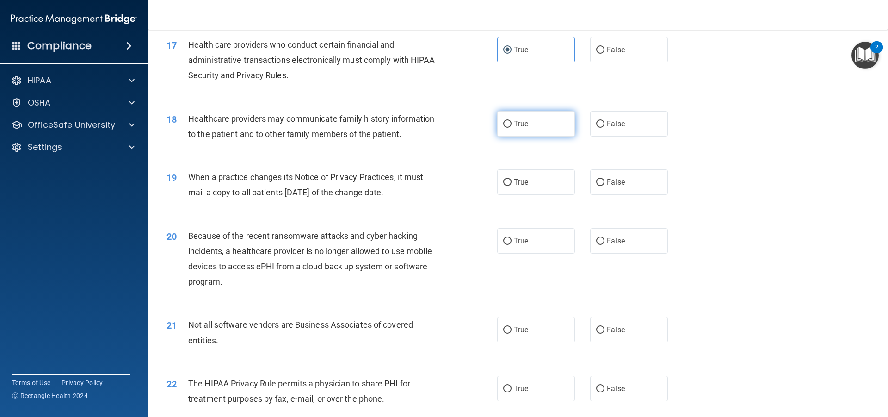
click at [535, 121] on label "True" at bounding box center [536, 123] width 78 height 25
click at [512, 121] on input "True" at bounding box center [507, 124] width 8 height 7
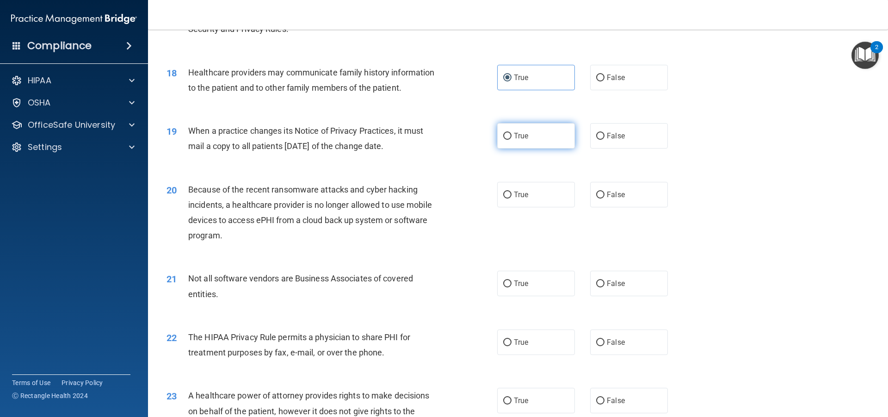
click at [499, 143] on label "True" at bounding box center [536, 135] width 78 height 25
click at [503, 140] on input "True" at bounding box center [507, 136] width 8 height 7
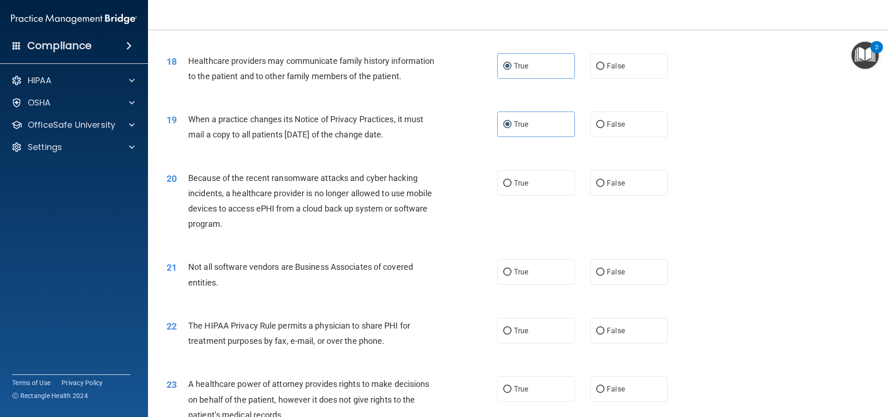
scroll to position [1249, 0]
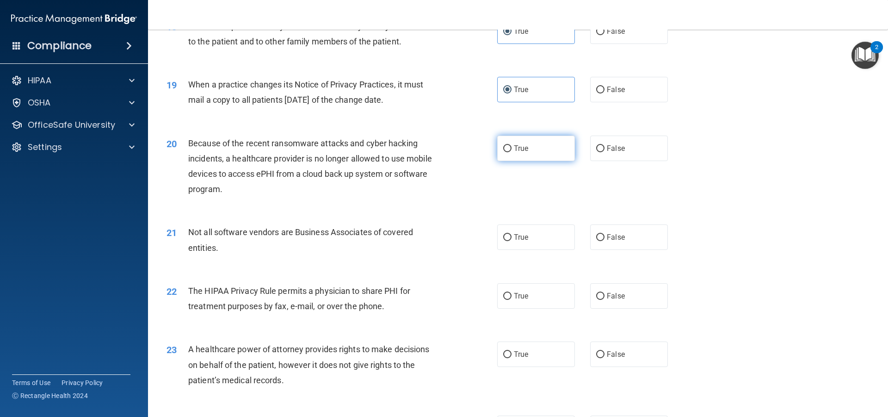
click at [532, 150] on label "True" at bounding box center [536, 148] width 78 height 25
click at [512, 150] on input "True" at bounding box center [507, 148] width 8 height 7
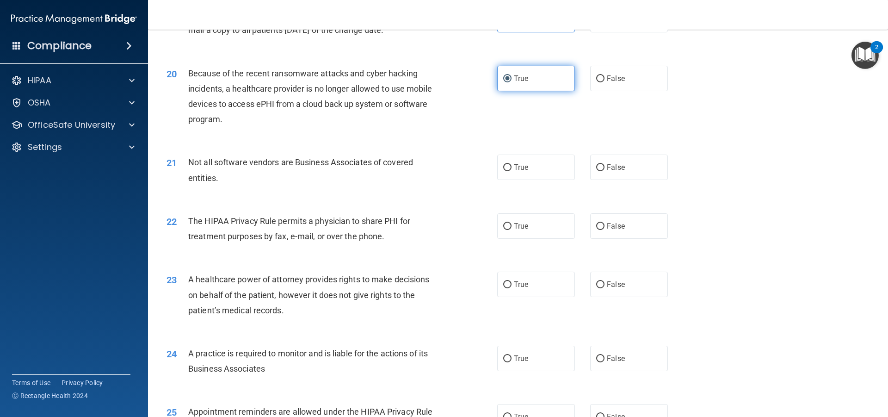
scroll to position [1341, 0]
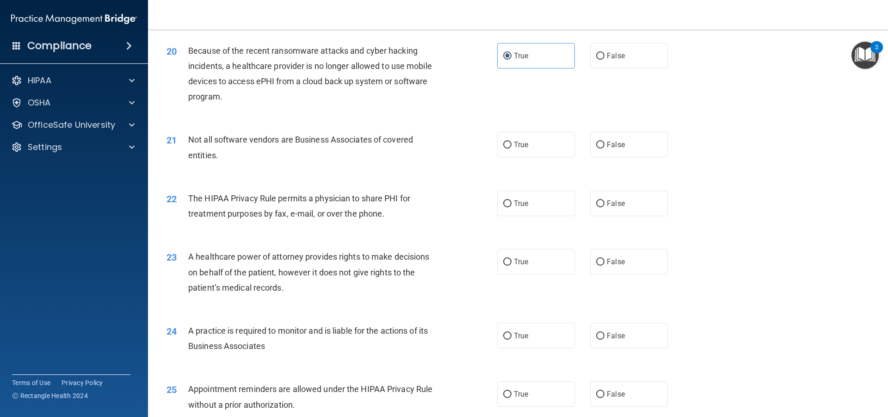
click at [242, 147] on div "Not all software vendors are Business Associates of covered entities." at bounding box center [317, 147] width 259 height 31
click at [551, 143] on label "True" at bounding box center [536, 144] width 78 height 25
click at [512, 143] on input "True" at bounding box center [507, 145] width 8 height 7
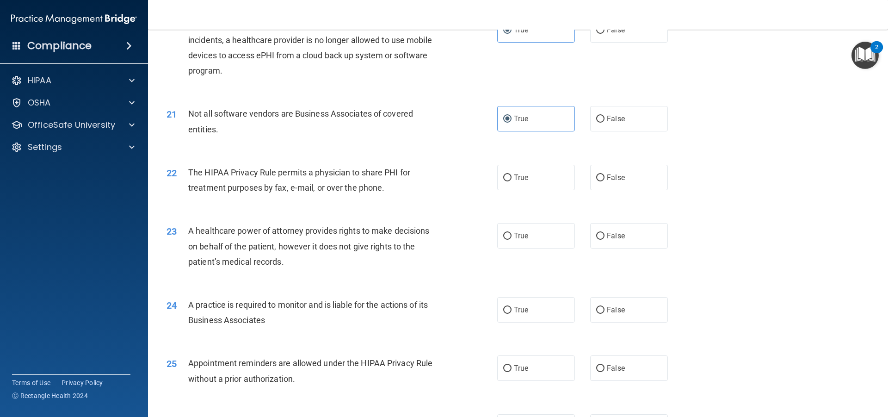
scroll to position [1434, 0]
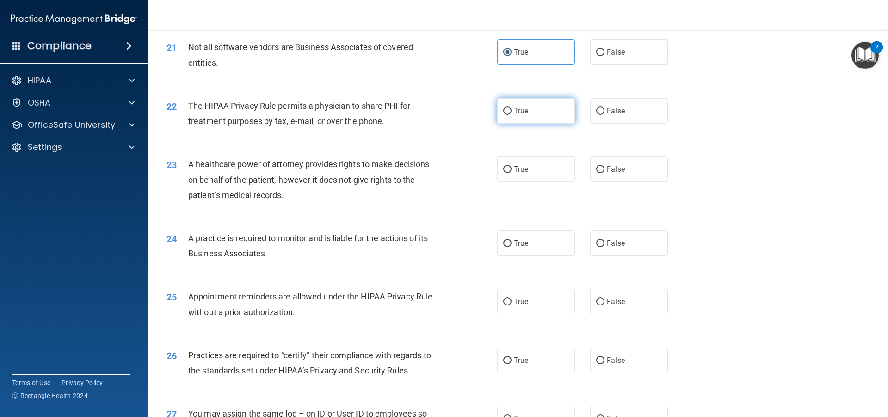
click at [524, 104] on label "True" at bounding box center [536, 110] width 78 height 25
click at [512, 108] on input "True" at bounding box center [507, 111] width 8 height 7
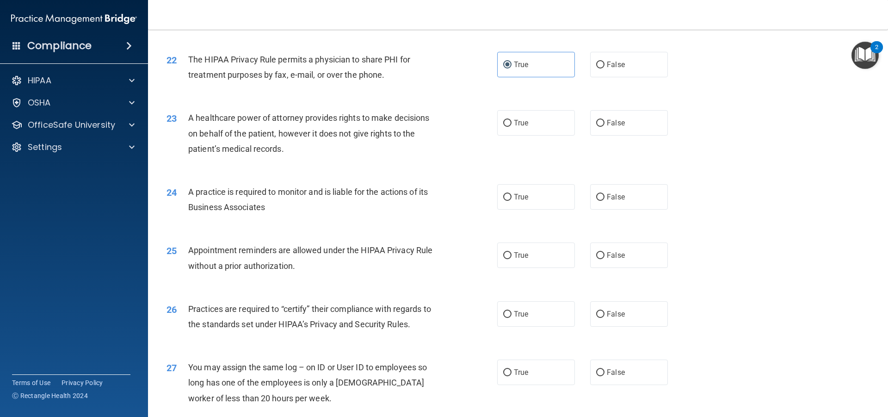
scroll to position [1526, 0]
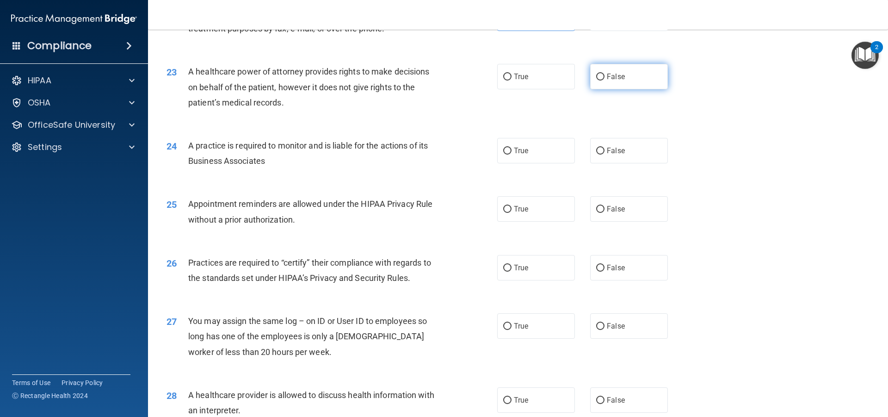
click at [610, 69] on label "False" at bounding box center [629, 76] width 78 height 25
click at [605, 74] on input "False" at bounding box center [600, 77] width 8 height 7
click at [599, 154] on label "False" at bounding box center [629, 150] width 78 height 25
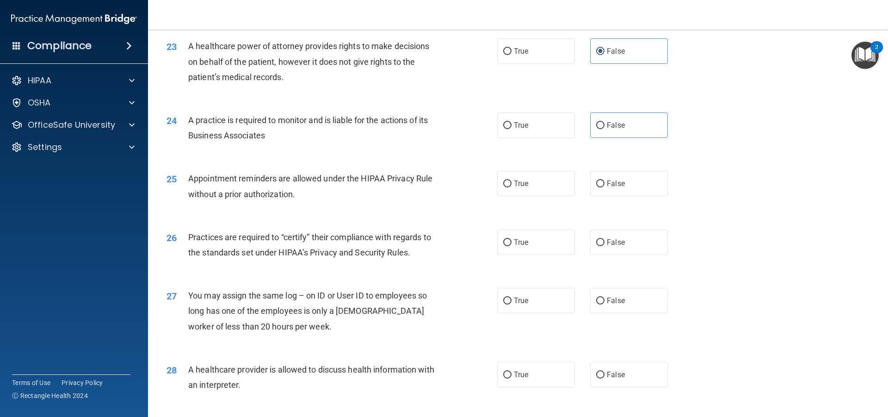
scroll to position [1573, 0]
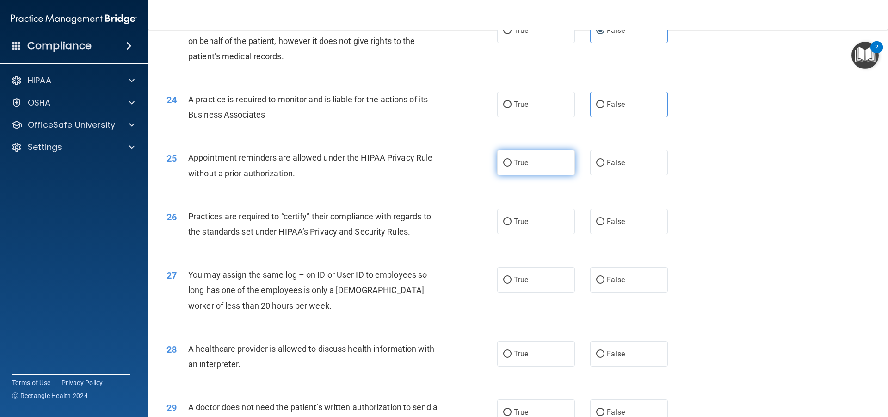
click at [509, 161] on label "True" at bounding box center [536, 162] width 78 height 25
click at [509, 161] on input "True" at bounding box center [507, 163] width 8 height 7
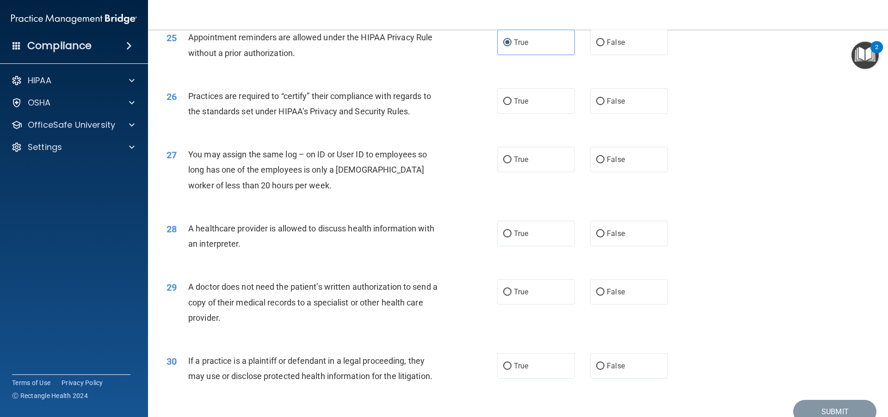
scroll to position [1711, 0]
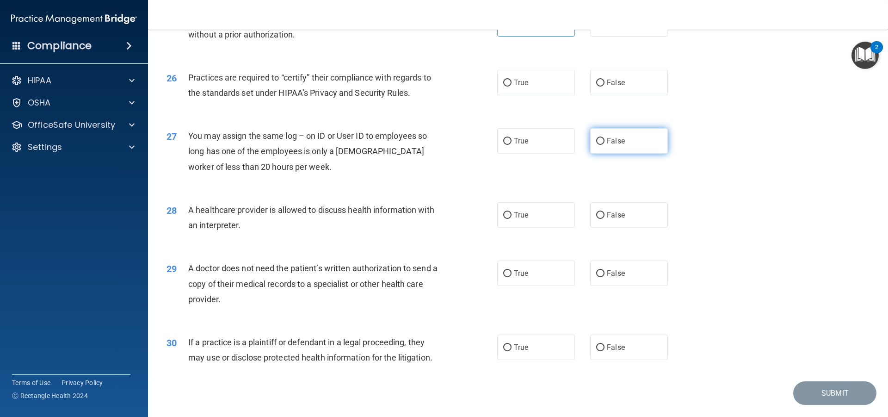
click at [599, 136] on label "False" at bounding box center [629, 140] width 78 height 25
click at [599, 138] on input "False" at bounding box center [600, 141] width 8 height 7
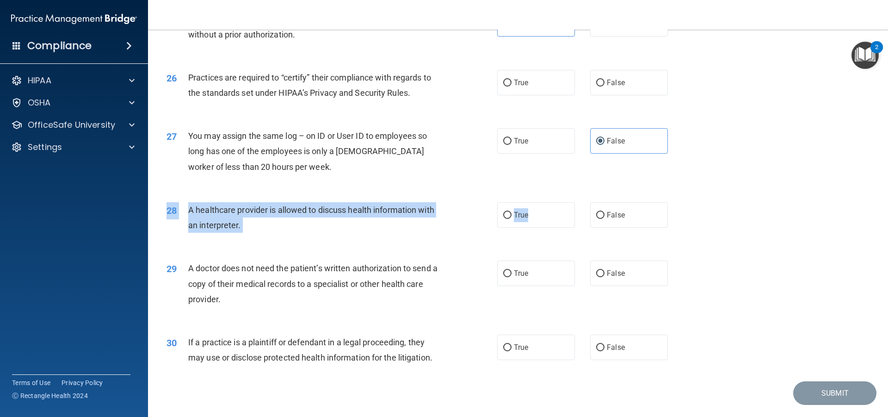
click at [529, 228] on div "28 A healthcare provider is allowed to discuss health information with an inter…" at bounding box center [518, 220] width 717 height 58
click at [537, 223] on label "True" at bounding box center [536, 214] width 78 height 25
click at [512, 219] on input "True" at bounding box center [507, 215] width 8 height 7
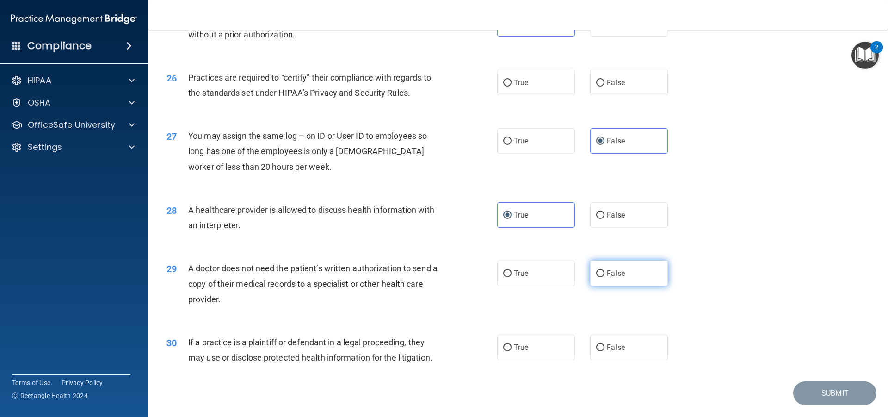
click at [600, 280] on label "False" at bounding box center [629, 272] width 78 height 25
click at [600, 277] on input "False" at bounding box center [600, 273] width 8 height 7
click at [599, 353] on label "False" at bounding box center [629, 346] width 78 height 25
click at [599, 351] on input "False" at bounding box center [600, 347] width 8 height 7
click at [534, 84] on label "True" at bounding box center [536, 82] width 78 height 25
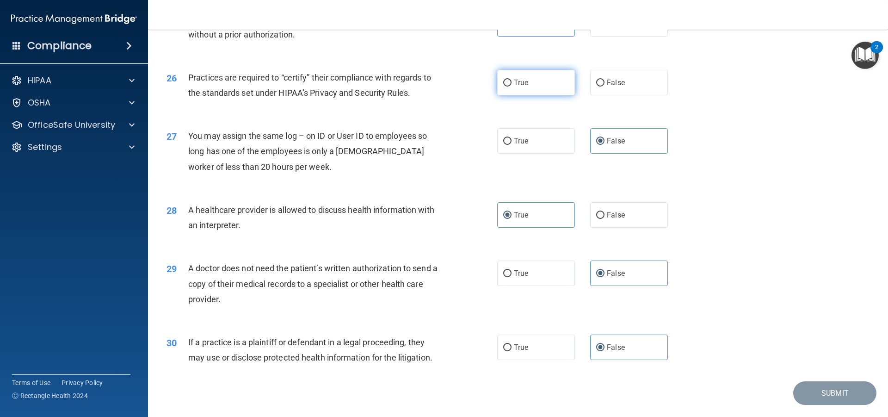
click at [512, 84] on input "True" at bounding box center [507, 83] width 8 height 7
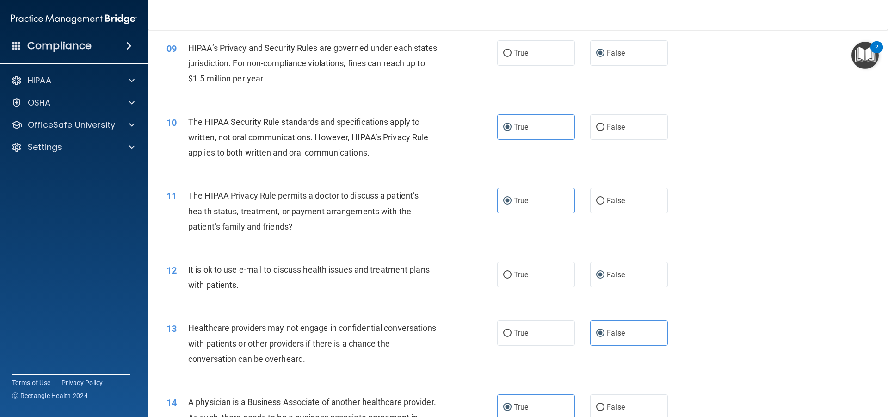
scroll to position [555, 0]
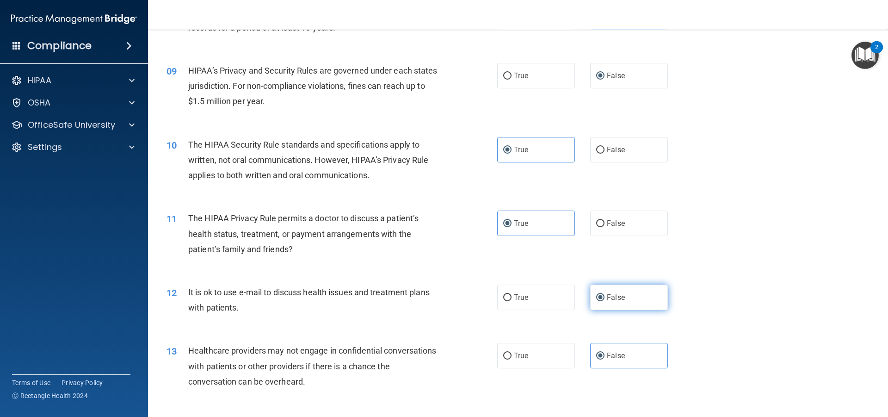
click at [619, 298] on span "False" at bounding box center [616, 297] width 18 height 9
click at [605, 298] on input "False" at bounding box center [600, 297] width 8 height 7
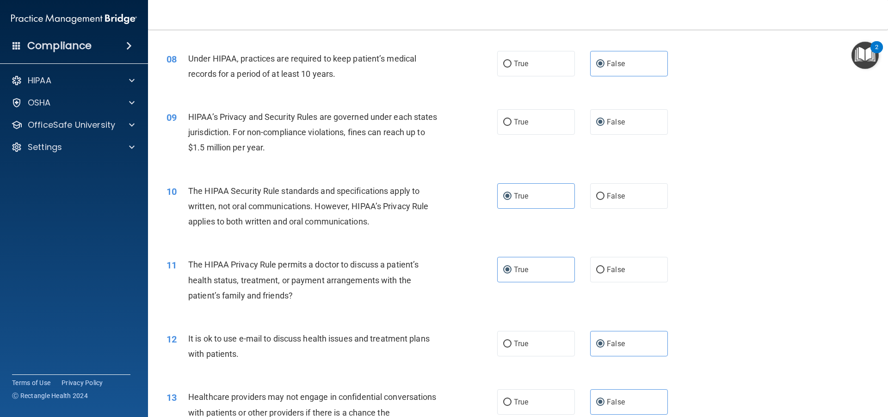
scroll to position [463, 0]
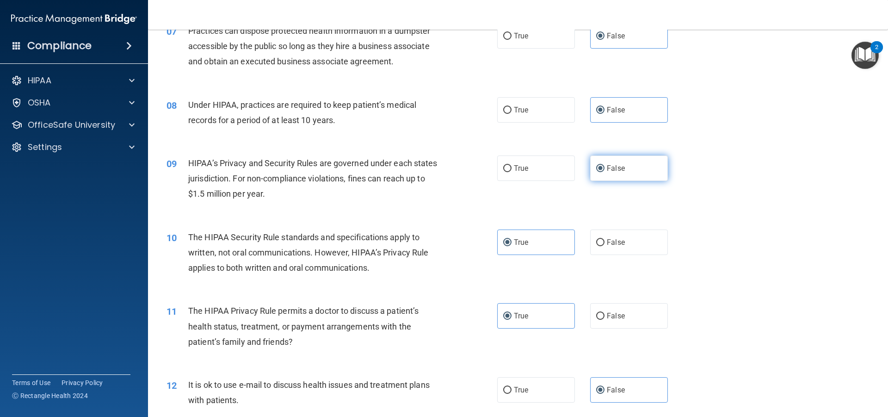
click at [642, 177] on label "False" at bounding box center [629, 167] width 78 height 25
click at [605, 172] on input "False" at bounding box center [600, 168] width 8 height 7
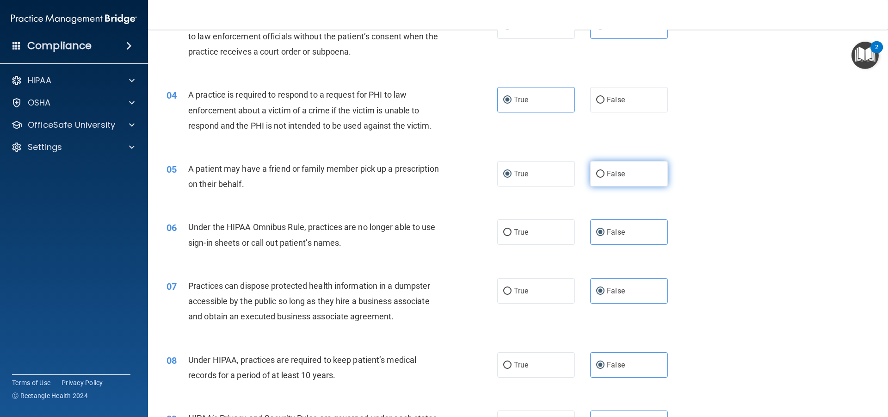
scroll to position [185, 0]
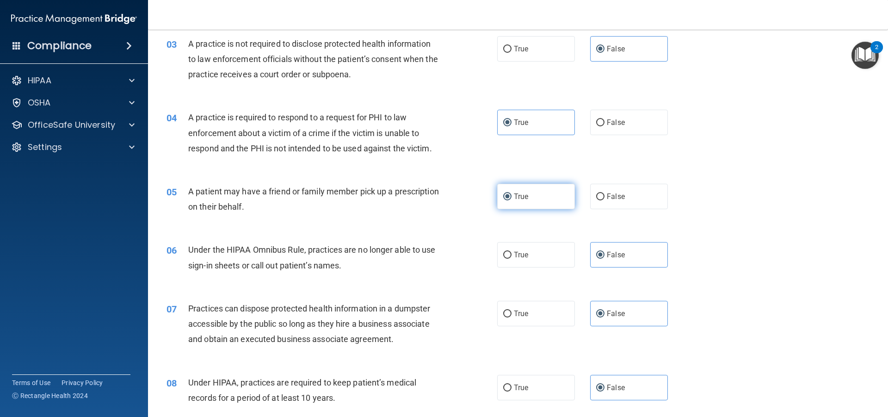
click at [562, 208] on label "True" at bounding box center [536, 196] width 78 height 25
click at [512, 200] on input "True" at bounding box center [507, 196] width 8 height 7
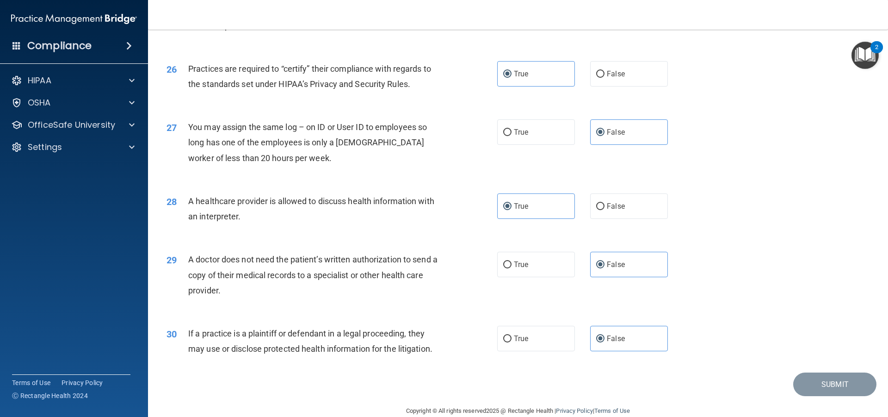
scroll to position [1736, 0]
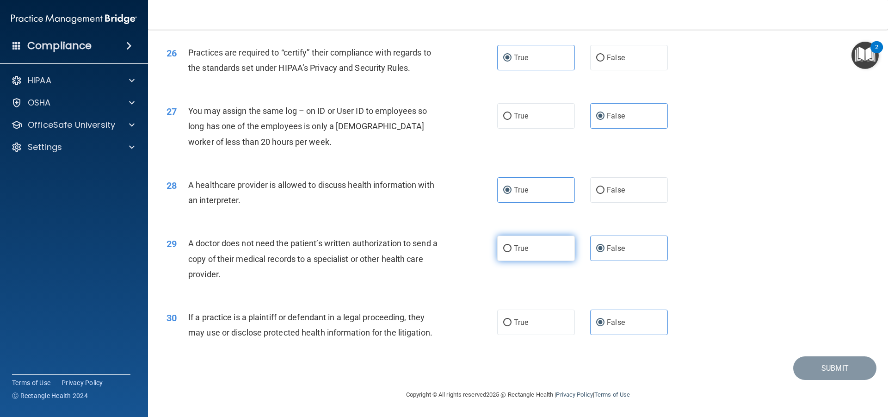
click at [536, 247] on label "True" at bounding box center [536, 247] width 78 height 25
click at [512, 247] on input "True" at bounding box center [507, 248] width 8 height 7
click at [644, 249] on label "False" at bounding box center [629, 247] width 78 height 25
click at [605, 249] on input "False" at bounding box center [600, 248] width 8 height 7
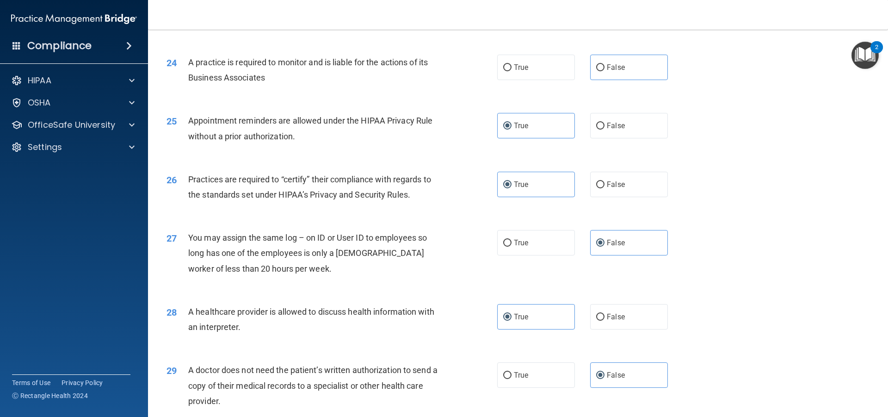
scroll to position [1551, 0]
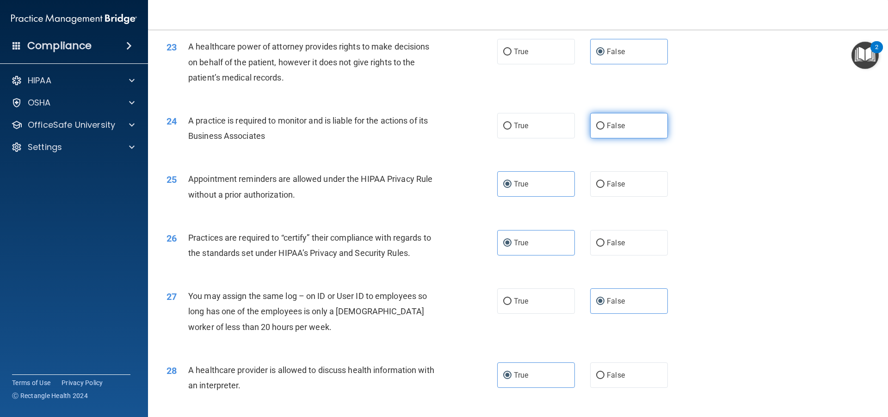
click at [605, 131] on label "False" at bounding box center [629, 125] width 78 height 25
click at [605, 130] on input "False" at bounding box center [600, 126] width 8 height 7
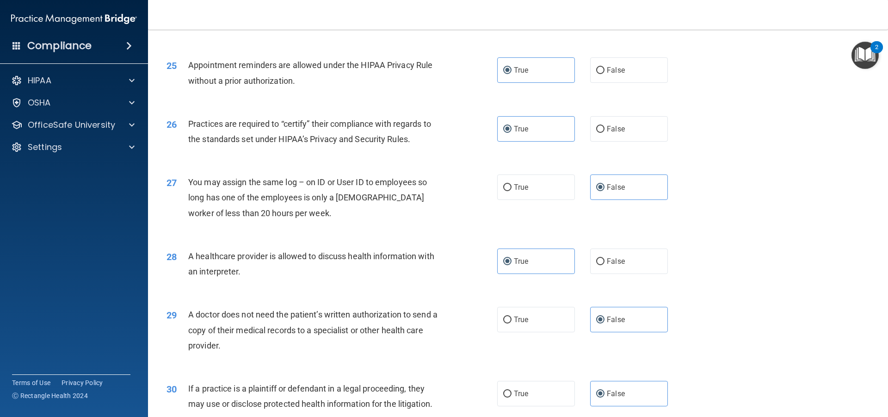
scroll to position [1736, 0]
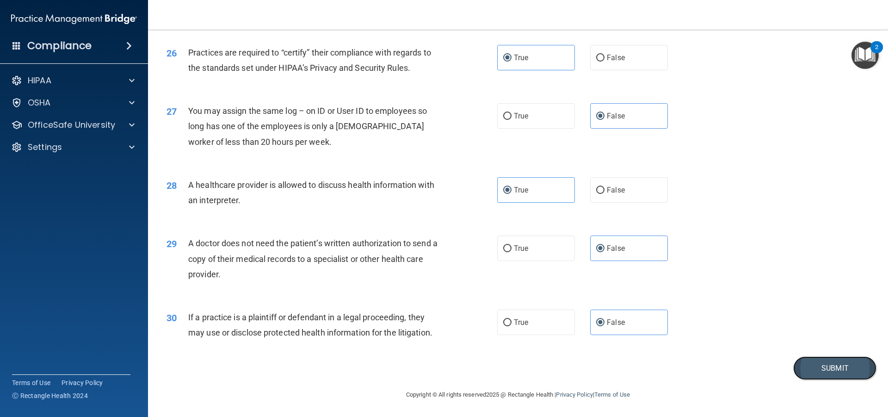
click at [838, 369] on button "Submit" at bounding box center [834, 368] width 83 height 24
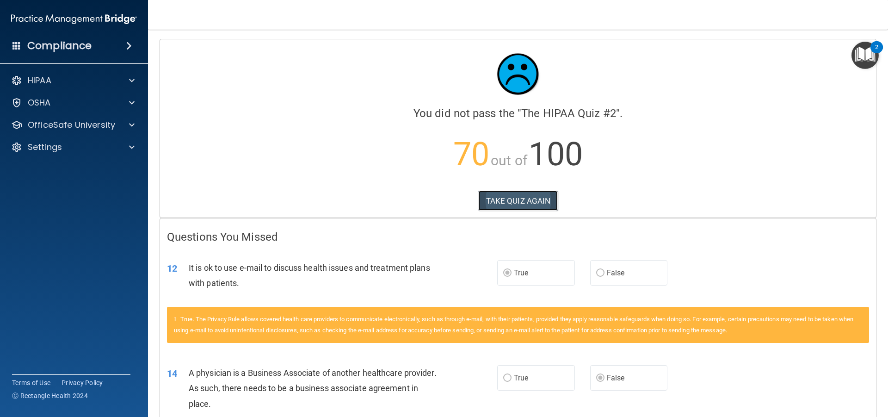
click at [524, 203] on button "TAKE QUIZ AGAIN" at bounding box center [518, 201] width 80 height 20
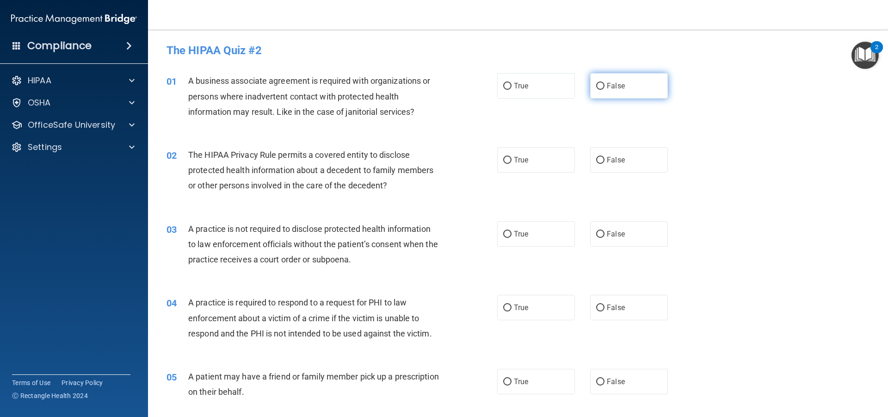
click at [592, 77] on label "False" at bounding box center [629, 85] width 78 height 25
click at [596, 83] on input "False" at bounding box center [600, 86] width 8 height 7
click at [558, 164] on label "True" at bounding box center [536, 159] width 78 height 25
click at [512, 164] on input "True" at bounding box center [507, 160] width 8 height 7
click at [610, 158] on span "False" at bounding box center [616, 159] width 18 height 9
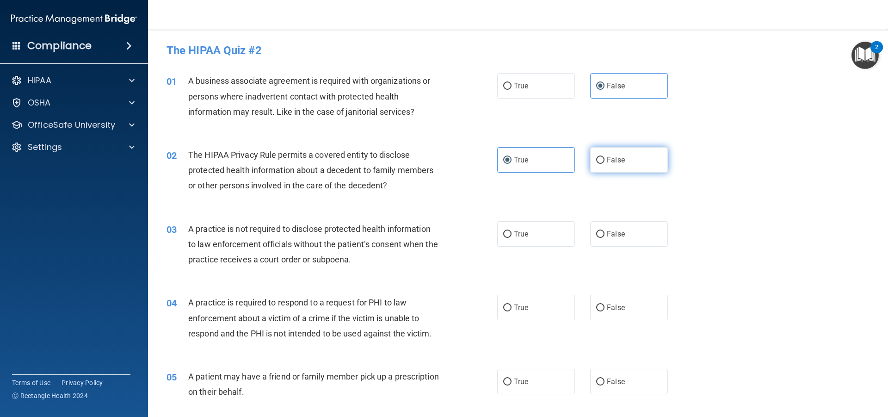
click at [605, 158] on input "False" at bounding box center [600, 160] width 8 height 7
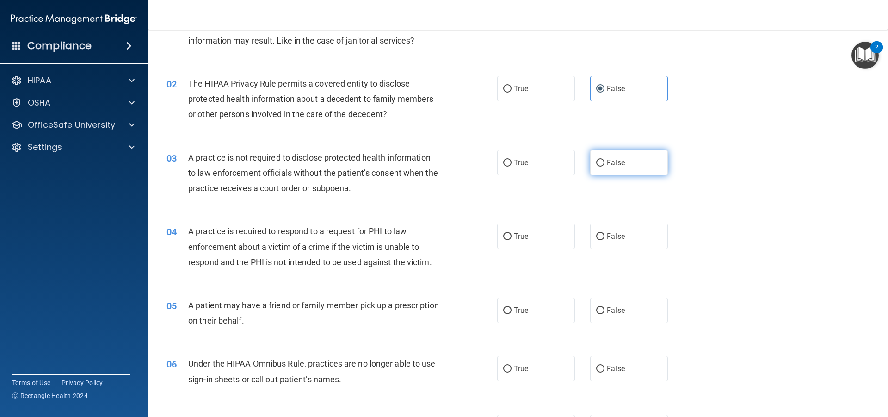
scroll to position [93, 0]
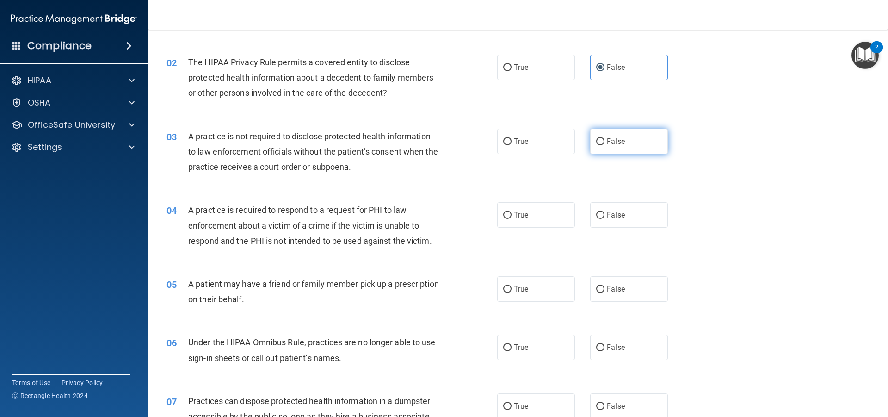
click at [610, 132] on label "False" at bounding box center [629, 141] width 78 height 25
click at [605, 138] on input "False" at bounding box center [600, 141] width 8 height 7
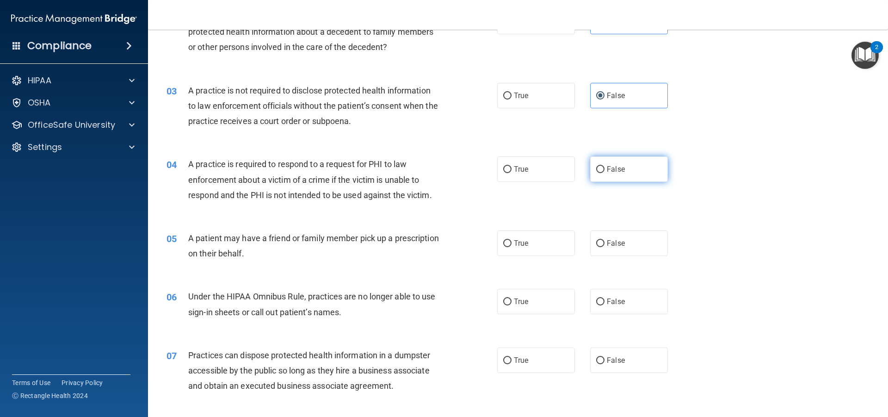
scroll to position [139, 0]
click at [542, 168] on label "True" at bounding box center [536, 168] width 78 height 25
click at [512, 168] on input "True" at bounding box center [507, 169] width 8 height 7
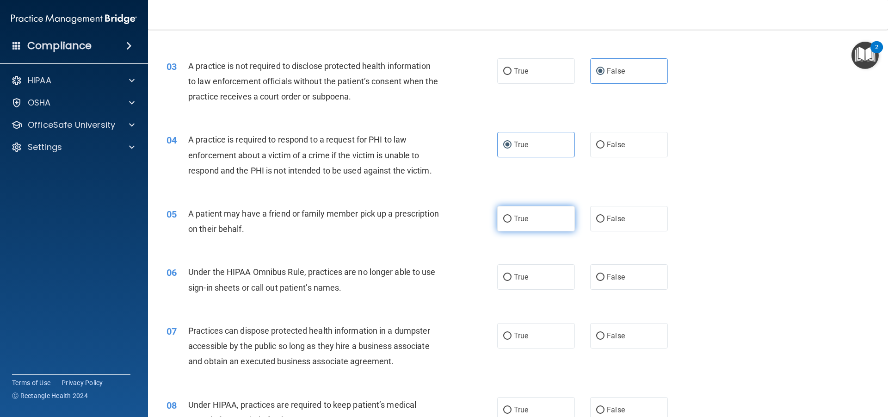
scroll to position [185, 0]
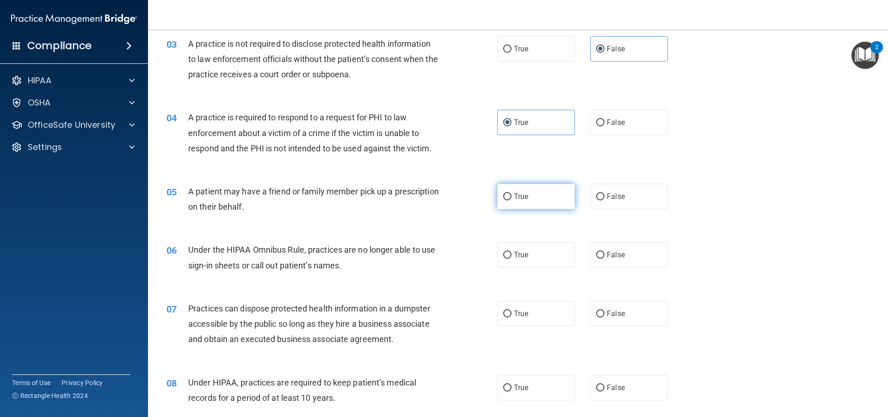
click at [530, 188] on label "True" at bounding box center [536, 196] width 78 height 25
click at [512, 193] on input "True" at bounding box center [507, 196] width 8 height 7
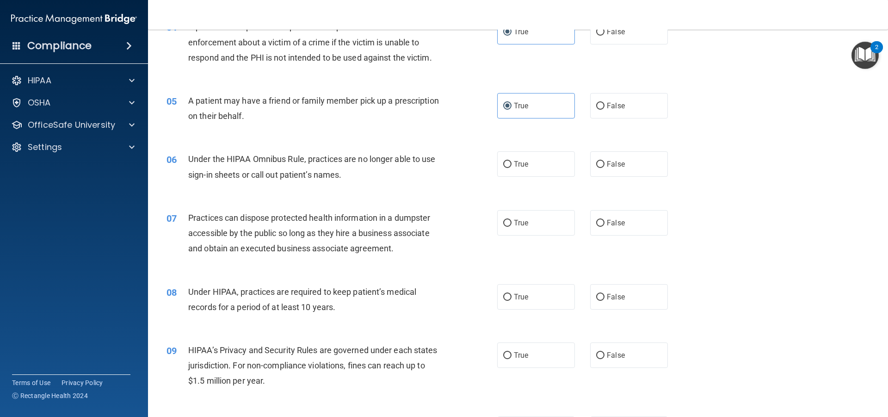
scroll to position [278, 0]
click at [596, 161] on input "False" at bounding box center [600, 162] width 8 height 7
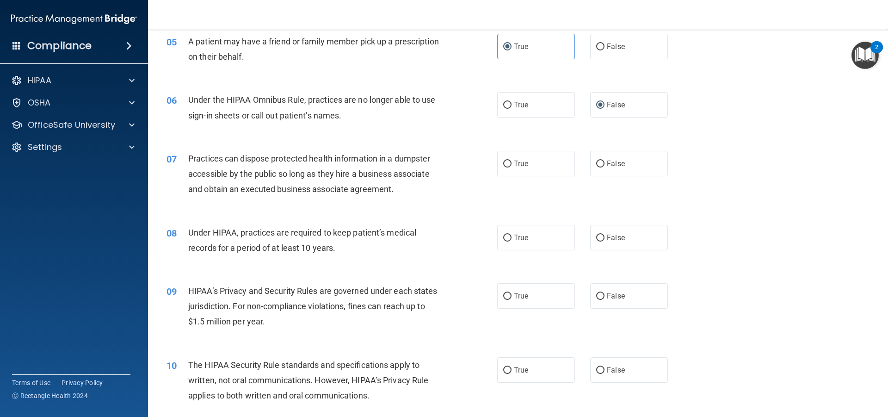
scroll to position [370, 0]
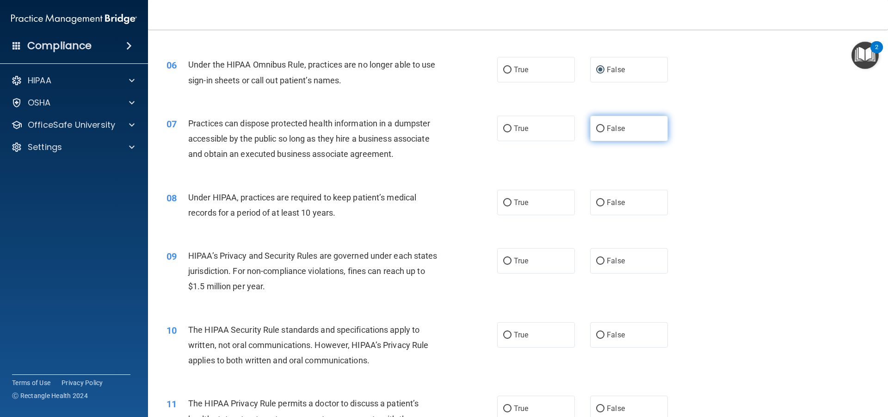
click at [607, 130] on span "False" at bounding box center [616, 128] width 18 height 9
click at [605, 130] on input "False" at bounding box center [600, 128] width 8 height 7
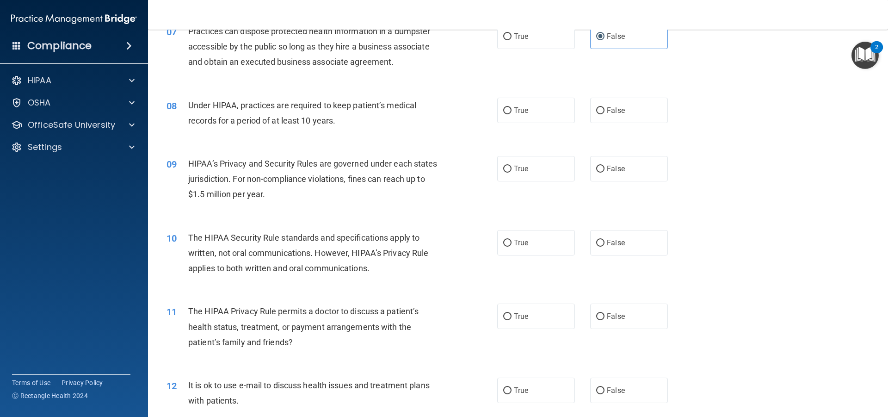
scroll to position [463, 0]
click at [598, 116] on label "False" at bounding box center [629, 109] width 78 height 25
click at [598, 114] on input "False" at bounding box center [600, 110] width 8 height 7
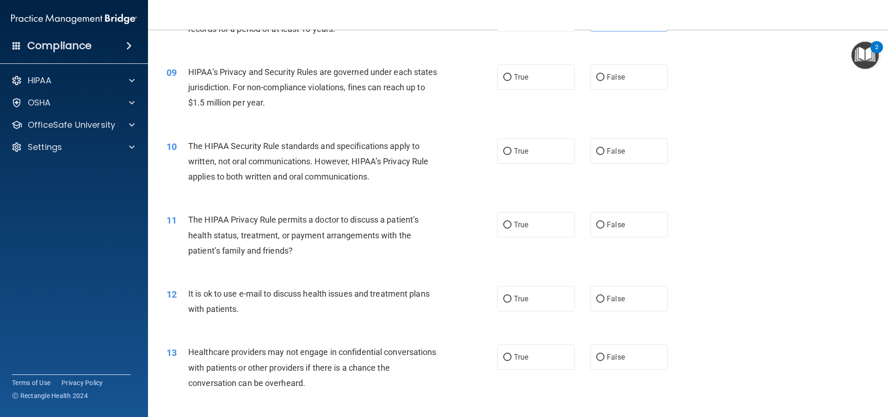
scroll to position [555, 0]
click at [614, 85] on label "False" at bounding box center [629, 75] width 78 height 25
click at [605, 80] on input "False" at bounding box center [600, 76] width 8 height 7
click at [566, 153] on label "True" at bounding box center [536, 149] width 78 height 25
click at [512, 153] on input "True" at bounding box center [507, 150] width 8 height 7
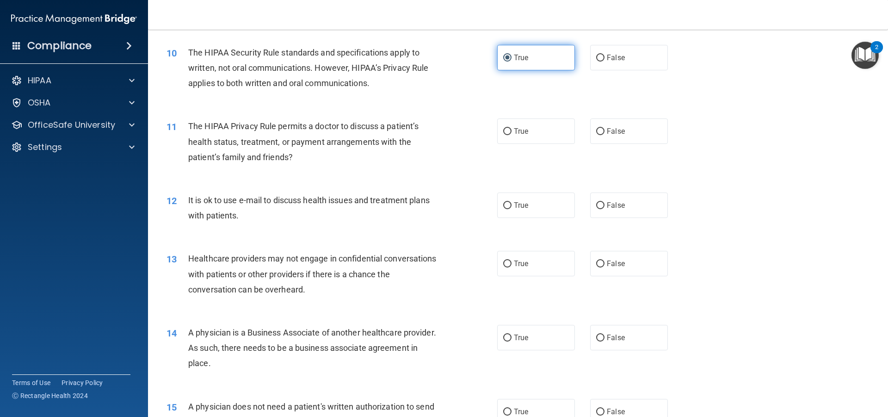
scroll to position [648, 0]
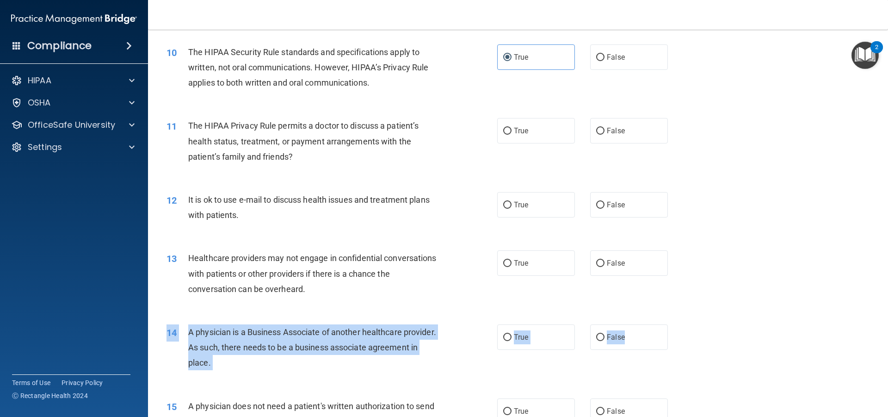
click at [620, 323] on div "14 A physician is a Business Associate of another healthcare provider. As such,…" at bounding box center [518, 350] width 717 height 74
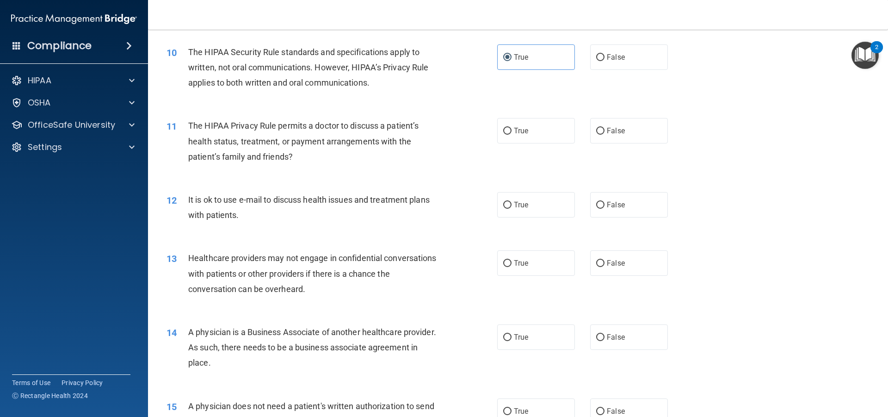
drag, startPoint x: 663, startPoint y: 296, endPoint x: 658, endPoint y: 301, distance: 6.9
click at [663, 296] on div "13 Healthcare providers may not engage in confidential conversations with patie…" at bounding box center [518, 276] width 717 height 74
click at [619, 340] on span "False" at bounding box center [616, 337] width 18 height 9
click at [605, 340] on input "False" at bounding box center [600, 337] width 8 height 7
click at [567, 210] on label "True" at bounding box center [536, 204] width 78 height 25
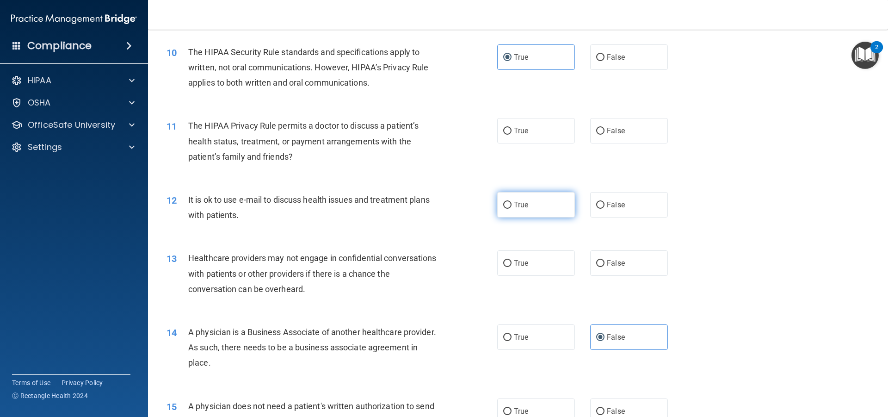
click at [512, 209] on input "True" at bounding box center [507, 205] width 8 height 7
click at [611, 136] on label "False" at bounding box center [629, 130] width 78 height 25
click at [605, 135] on input "False" at bounding box center [600, 131] width 8 height 7
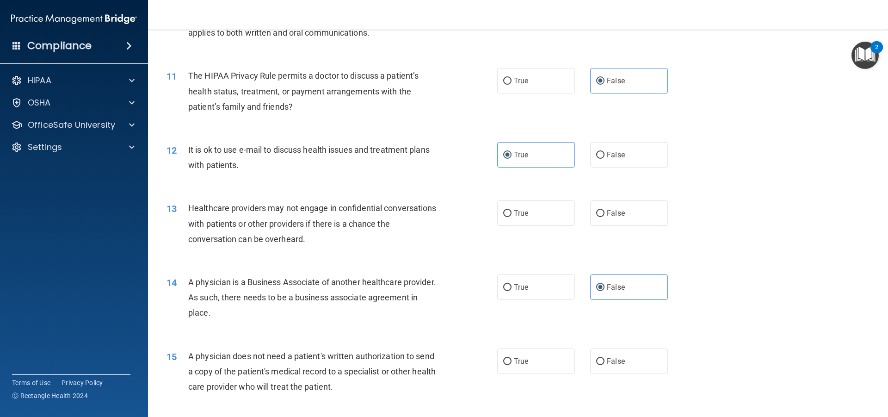
scroll to position [740, 0]
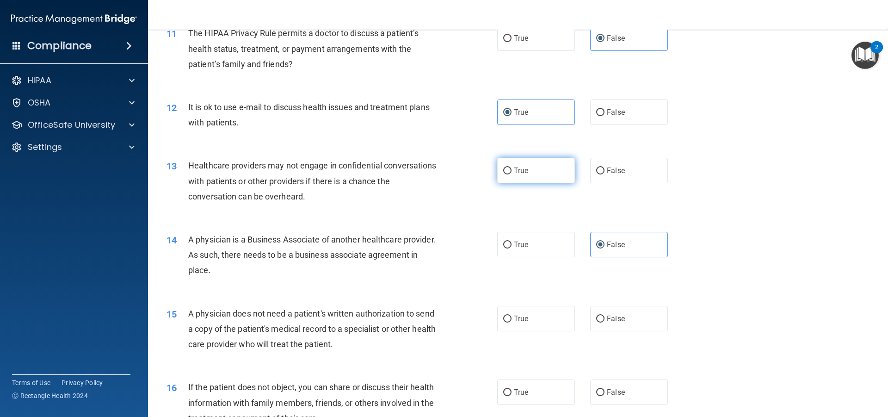
click at [522, 178] on label "True" at bounding box center [536, 170] width 78 height 25
click at [512, 174] on input "True" at bounding box center [507, 170] width 8 height 7
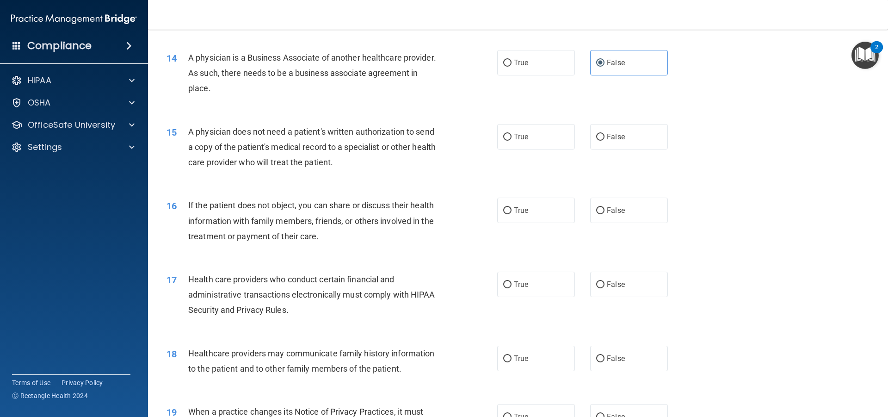
scroll to position [925, 0]
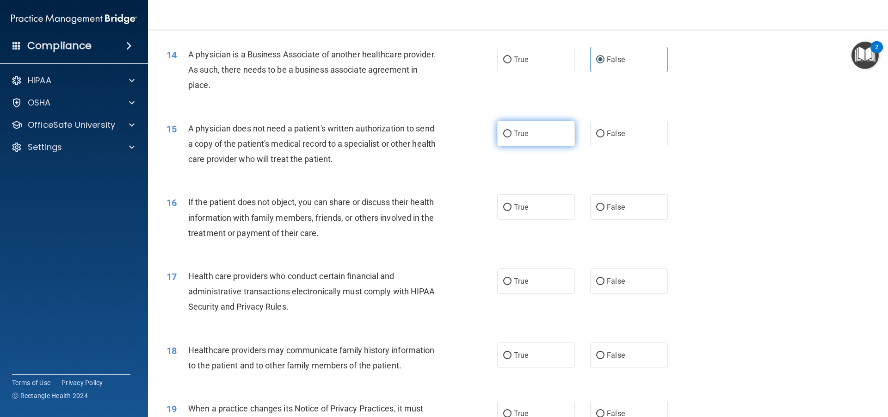
click at [529, 146] on label "True" at bounding box center [536, 133] width 78 height 25
click at [512, 137] on input "True" at bounding box center [507, 133] width 8 height 7
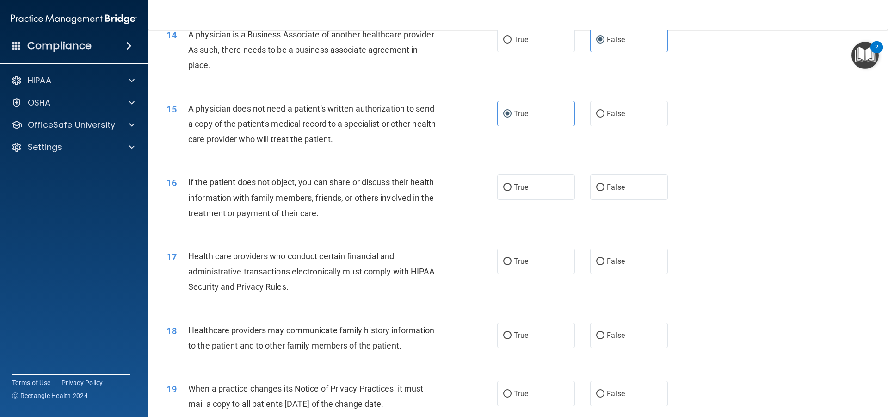
scroll to position [971, 0]
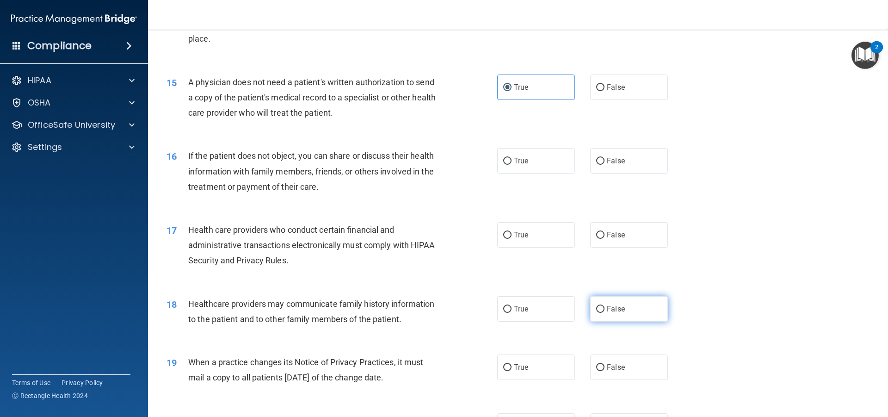
click at [598, 310] on input "False" at bounding box center [600, 309] width 8 height 7
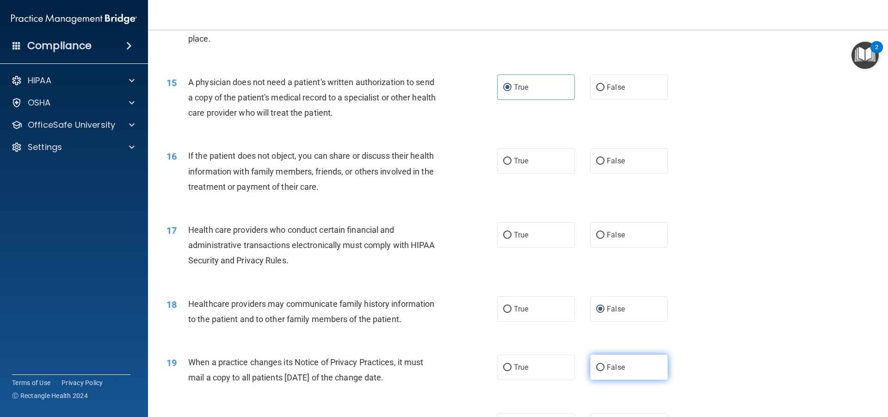
drag, startPoint x: 626, startPoint y: 362, endPoint x: 624, endPoint y: 358, distance: 4.8
click at [624, 360] on label "False" at bounding box center [629, 366] width 78 height 25
click at [605, 364] on input "False" at bounding box center [600, 367] width 8 height 7
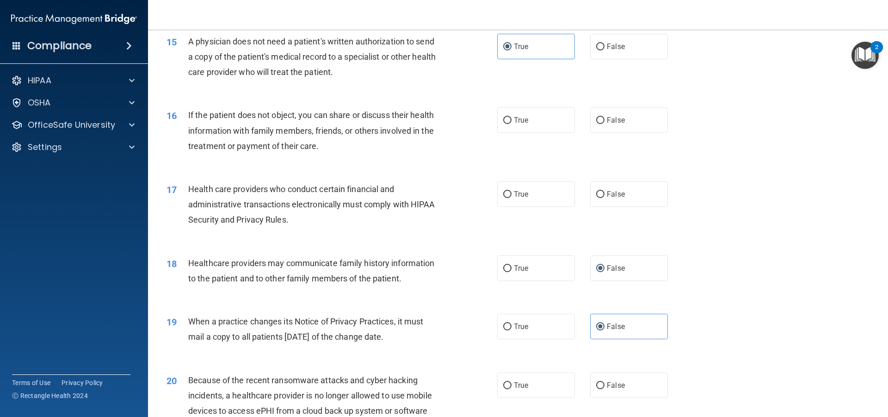
scroll to position [1064, 0]
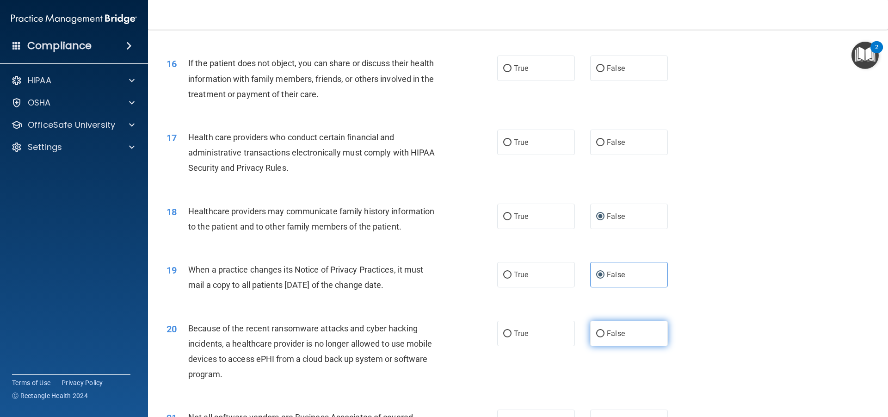
click at [618, 339] on label "False" at bounding box center [629, 333] width 78 height 25
click at [605, 337] on input "False" at bounding box center [600, 333] width 8 height 7
click at [530, 69] on label "True" at bounding box center [536, 68] width 78 height 25
click at [512, 69] on input "True" at bounding box center [507, 68] width 8 height 7
click at [516, 136] on label "True" at bounding box center [536, 142] width 78 height 25
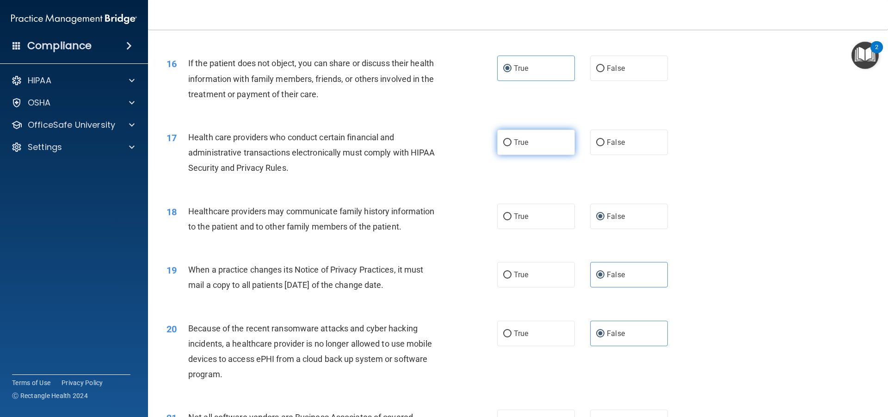
click at [512, 139] on input "True" at bounding box center [507, 142] width 8 height 7
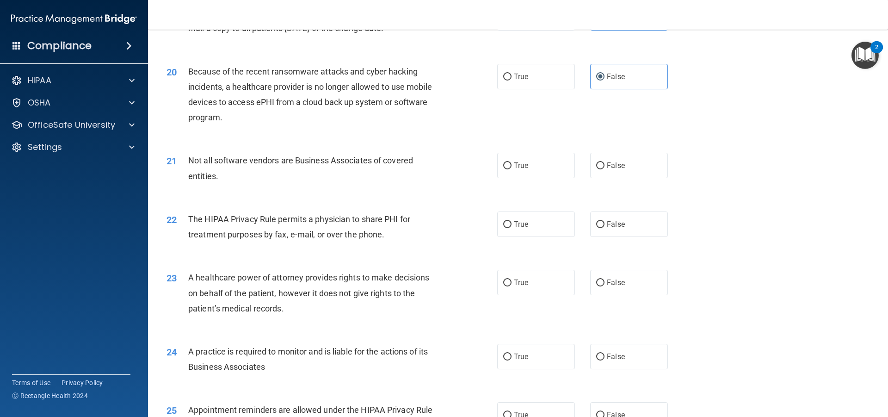
scroll to position [1341, 0]
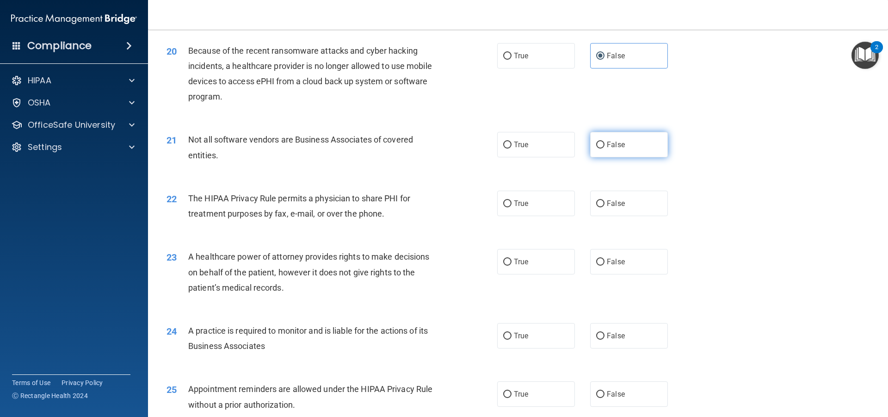
click at [611, 142] on span "False" at bounding box center [616, 144] width 18 height 9
click at [605, 142] on input "False" at bounding box center [600, 145] width 8 height 7
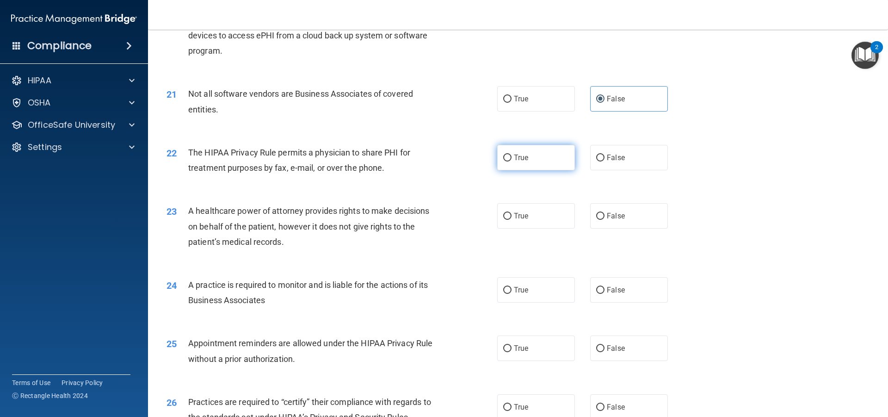
scroll to position [1388, 0]
click at [519, 101] on span "True" at bounding box center [521, 98] width 14 height 9
click at [512, 101] on input "True" at bounding box center [507, 98] width 8 height 7
click at [521, 153] on span "True" at bounding box center [521, 157] width 14 height 9
click at [512, 154] on input "True" at bounding box center [507, 157] width 8 height 7
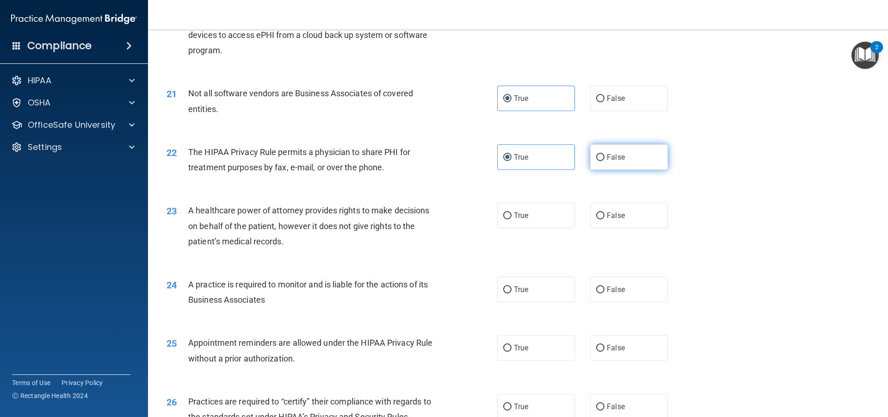
click at [646, 158] on label "False" at bounding box center [629, 156] width 78 height 25
click at [605, 158] on input "False" at bounding box center [600, 157] width 8 height 7
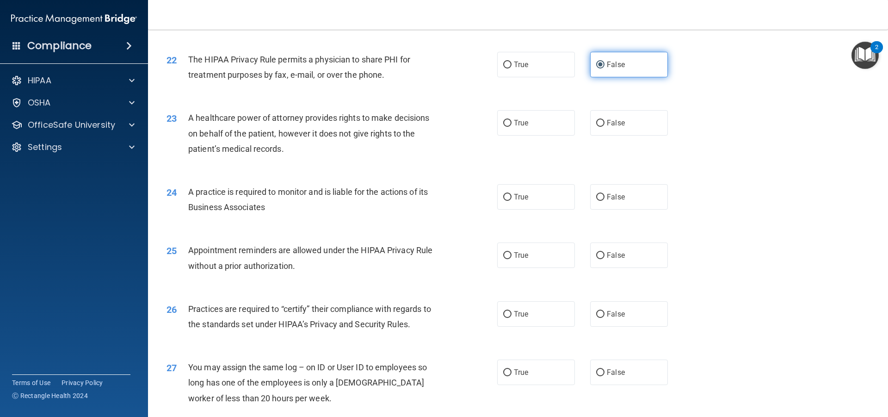
scroll to position [1526, 0]
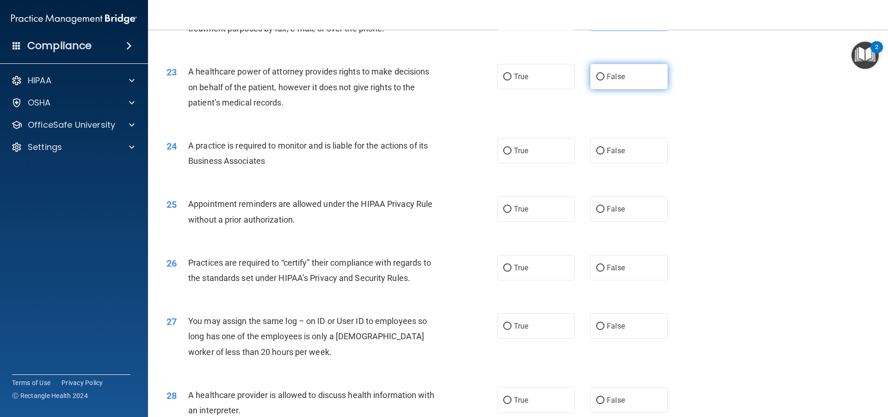
click at [660, 72] on label "False" at bounding box center [629, 76] width 78 height 25
click at [605, 74] on input "False" at bounding box center [600, 77] width 8 height 7
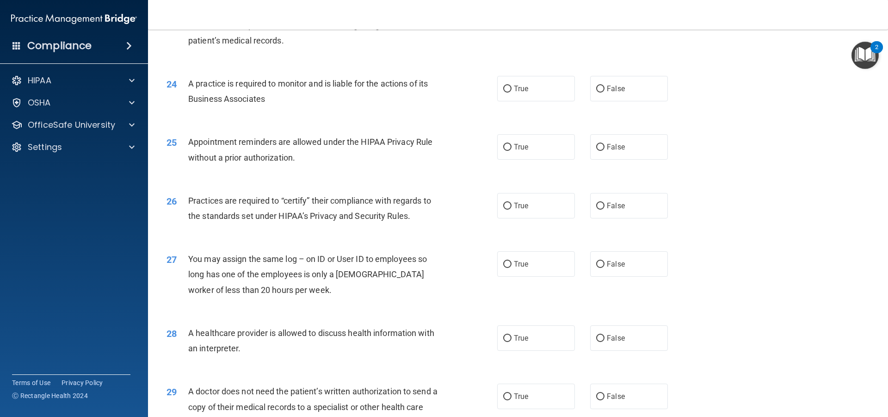
scroll to position [1619, 0]
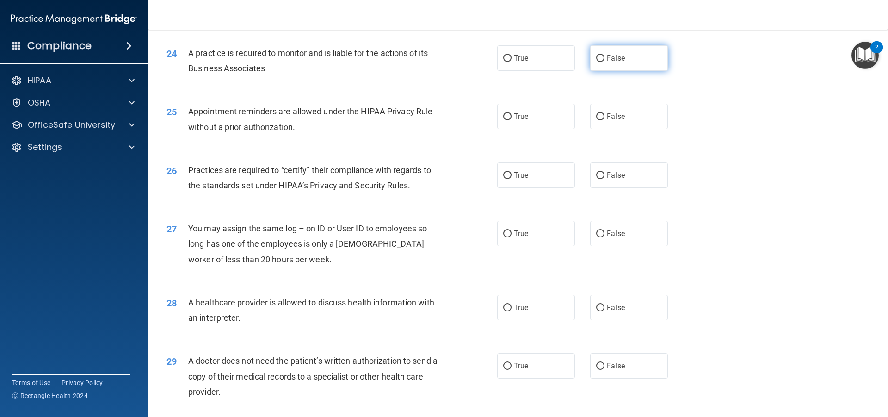
click at [617, 56] on span "False" at bounding box center [616, 58] width 18 height 9
click at [605, 56] on input "False" at bounding box center [600, 58] width 8 height 7
click at [531, 120] on label "True" at bounding box center [536, 116] width 78 height 25
click at [512, 120] on input "True" at bounding box center [507, 116] width 8 height 7
click at [617, 232] on span "False" at bounding box center [616, 233] width 18 height 9
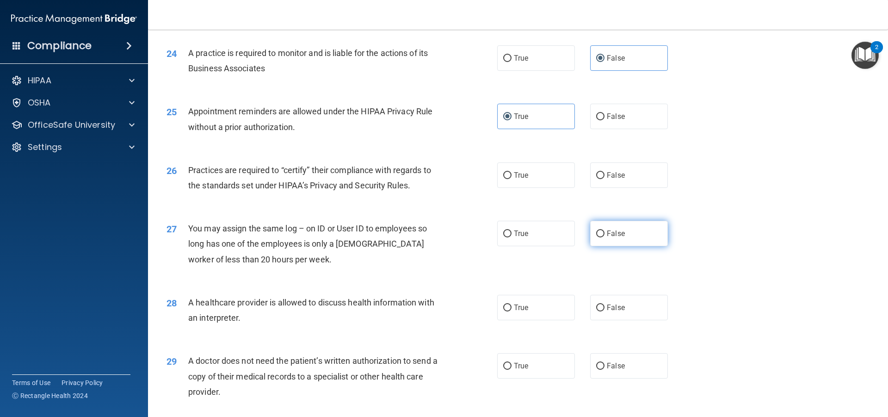
click at [605, 232] on input "False" at bounding box center [600, 233] width 8 height 7
click at [525, 178] on label "True" at bounding box center [536, 174] width 78 height 25
click at [512, 178] on input "True" at bounding box center [507, 175] width 8 height 7
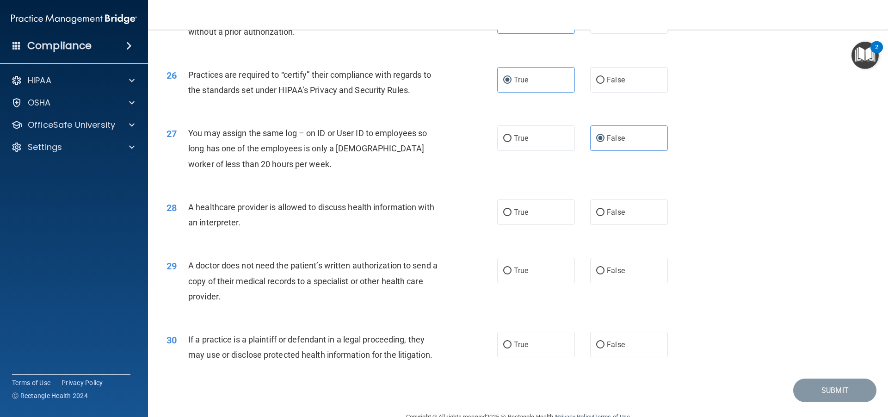
scroll to position [1736, 0]
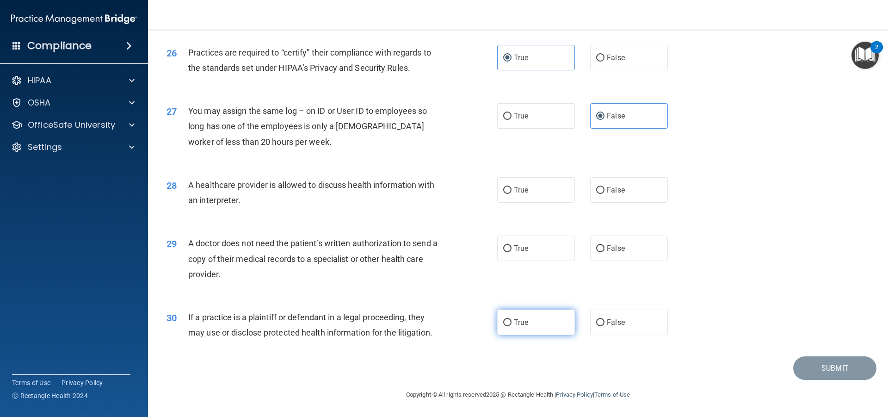
click at [558, 320] on label "True" at bounding box center [536, 321] width 78 height 25
click at [512, 320] on input "True" at bounding box center [507, 322] width 8 height 7
click at [596, 249] on input "False" at bounding box center [600, 248] width 8 height 7
click at [509, 187] on label "True" at bounding box center [536, 189] width 78 height 25
click at [509, 187] on input "True" at bounding box center [507, 190] width 8 height 7
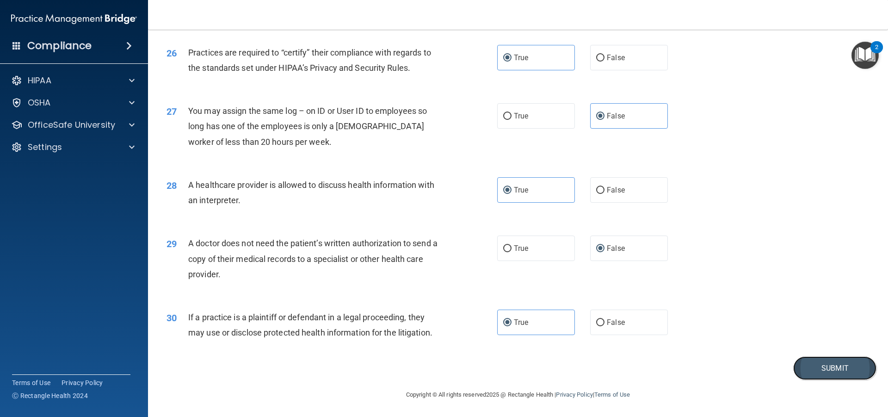
click at [843, 367] on button "Submit" at bounding box center [834, 368] width 83 height 24
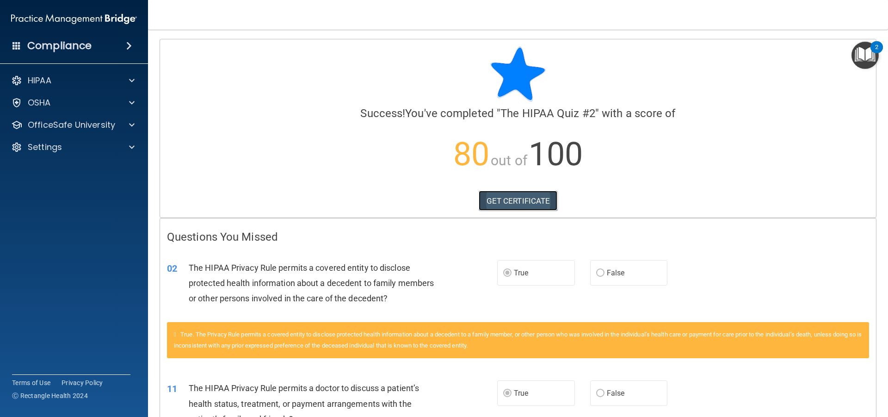
click at [515, 209] on link "GET CERTIFICATE" at bounding box center [518, 201] width 79 height 20
click at [140, 121] on div at bounding box center [130, 124] width 23 height 11
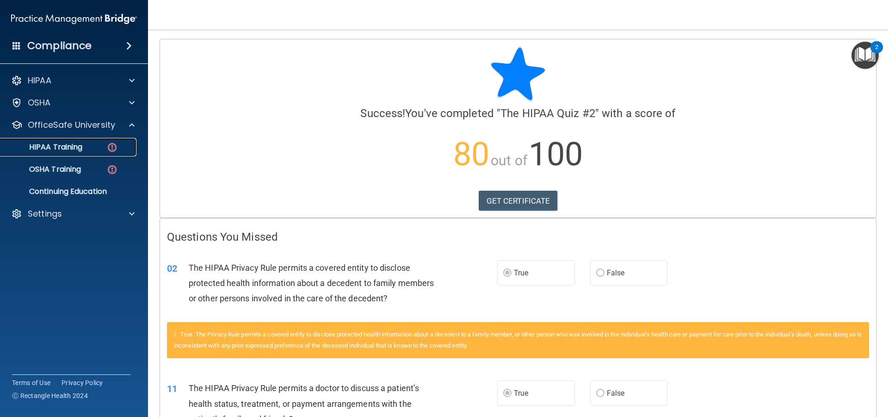
click at [85, 151] on div "HIPAA Training" at bounding box center [69, 146] width 126 height 9
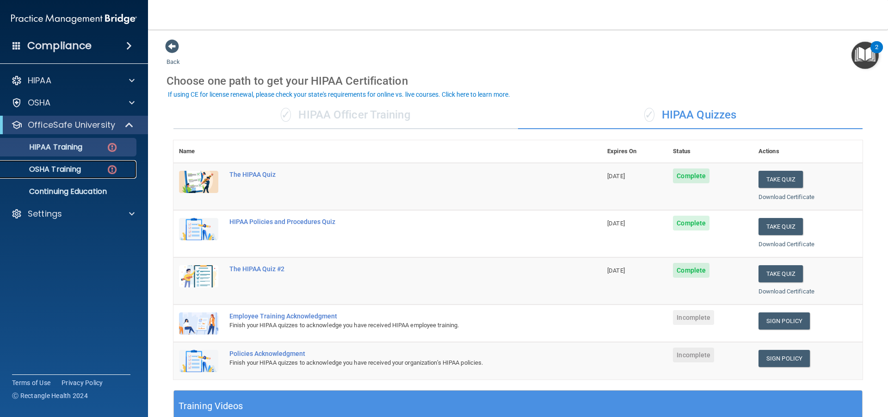
click at [71, 172] on p "OSHA Training" at bounding box center [43, 169] width 75 height 9
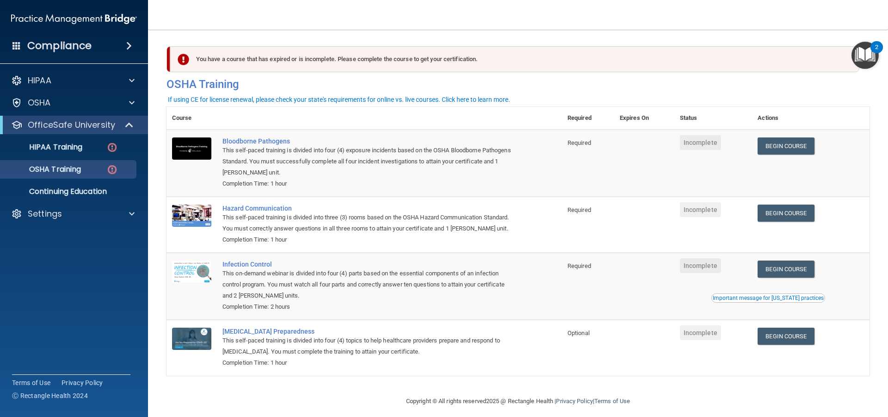
click at [91, 137] on ul "HIPAA Training OSHA Training Continuing Education" at bounding box center [74, 167] width 167 height 67
click at [87, 142] on link "HIPAA Training" at bounding box center [64, 147] width 146 height 19
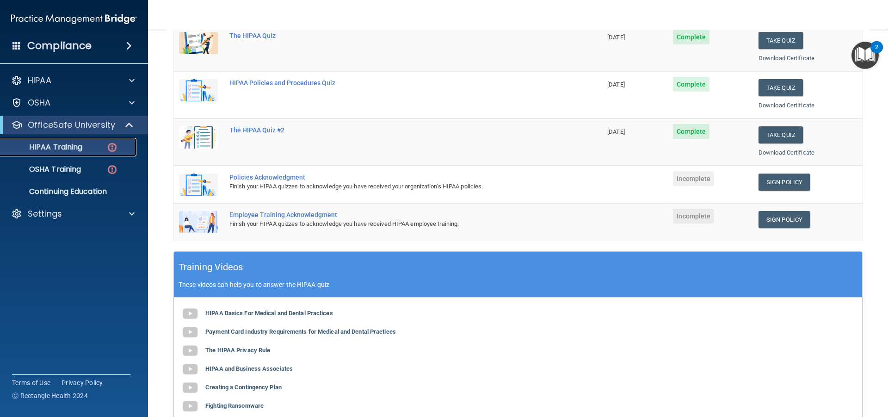
scroll to position [231, 0]
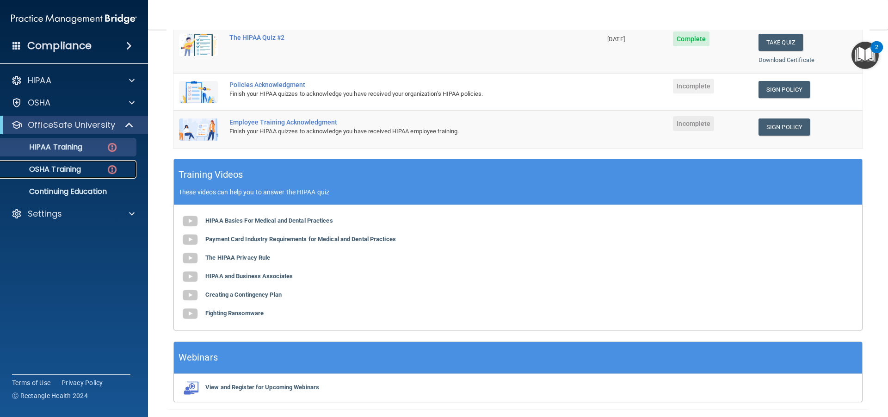
click at [90, 171] on div "OSHA Training" at bounding box center [69, 169] width 126 height 9
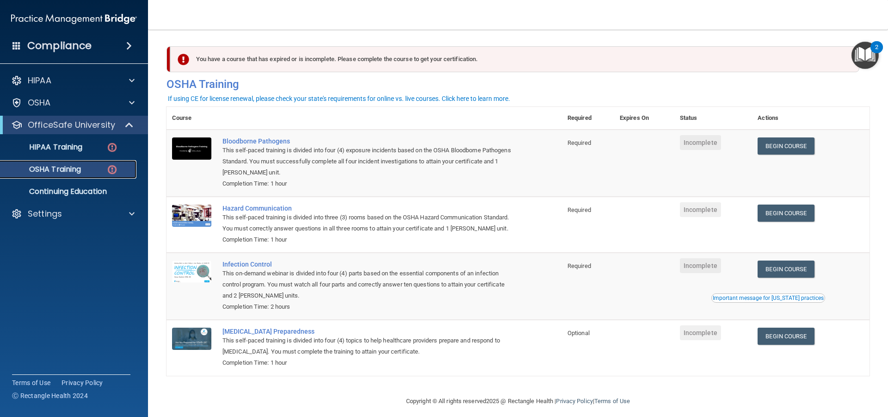
scroll to position [20, 0]
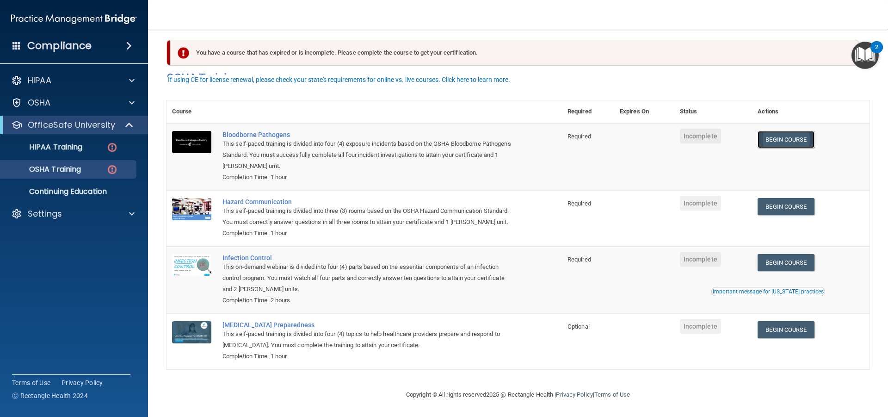
click at [799, 131] on link "Begin Course" at bounding box center [786, 139] width 56 height 17
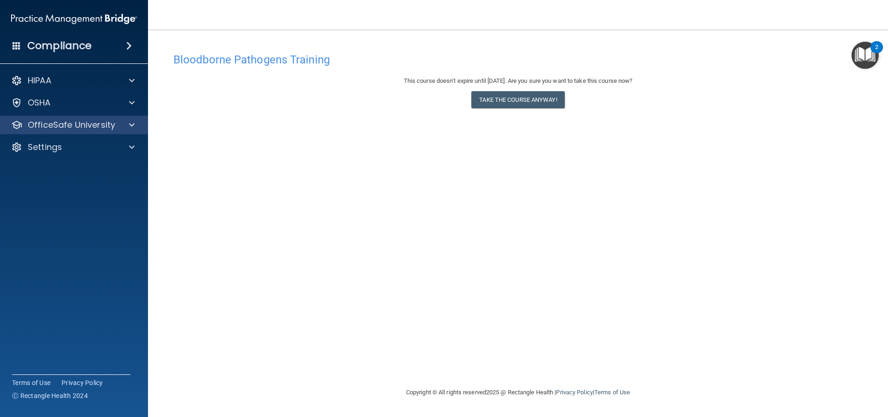
click at [133, 119] on div "OfficeSafe University" at bounding box center [74, 125] width 148 height 19
click at [132, 124] on span at bounding box center [132, 124] width 6 height 11
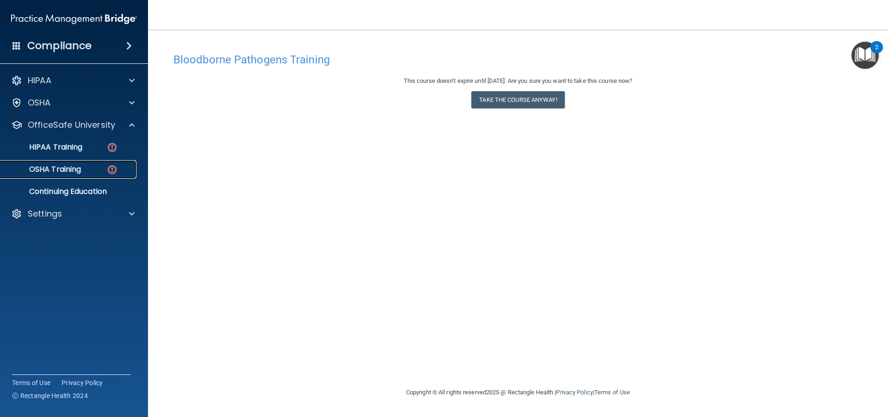
click at [86, 172] on div "OSHA Training" at bounding box center [69, 169] width 126 height 9
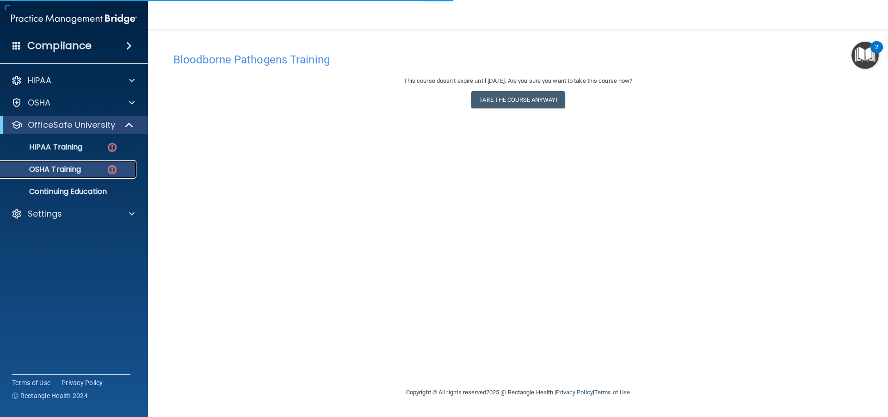
click at [90, 169] on div "OSHA Training" at bounding box center [69, 169] width 126 height 9
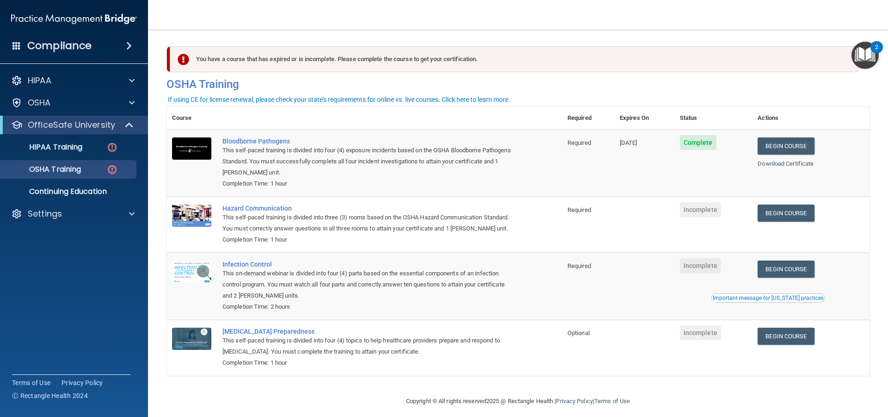
click at [707, 148] on span "Complete" at bounding box center [698, 142] width 37 height 15
click at [749, 148] on td "Complete" at bounding box center [713, 163] width 78 height 67
click at [790, 148] on link "Begin Course" at bounding box center [786, 145] width 56 height 17
click at [258, 138] on div "Bloodborne Pathogens" at bounding box center [368, 140] width 293 height 7
click at [780, 210] on link "Begin Course" at bounding box center [786, 212] width 56 height 17
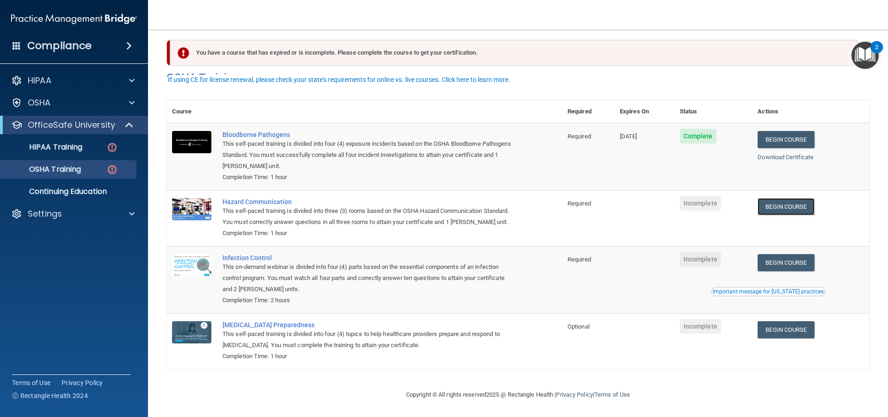
scroll to position [20, 0]
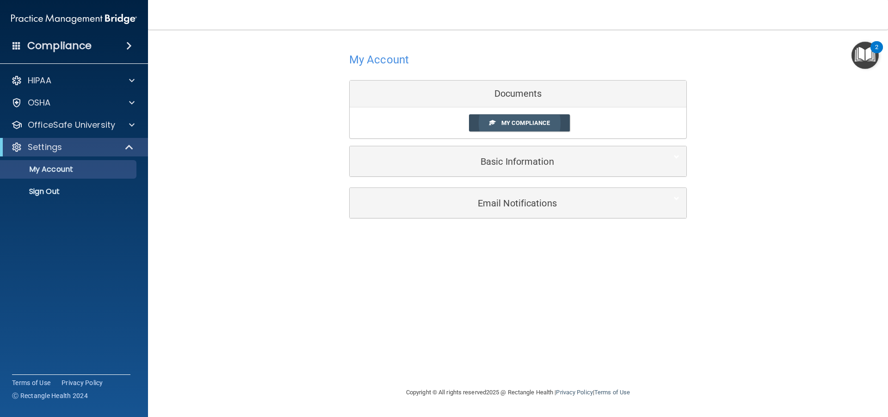
click at [499, 124] on link "My Compliance" at bounding box center [519, 122] width 101 height 17
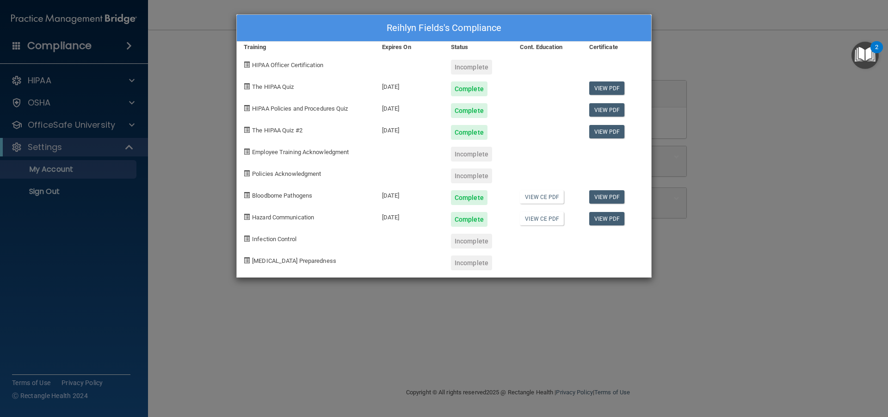
click at [182, 143] on div "Reihlyn Fields's Compliance Training Expires On Status Cont. Education Certific…" at bounding box center [444, 208] width 888 height 417
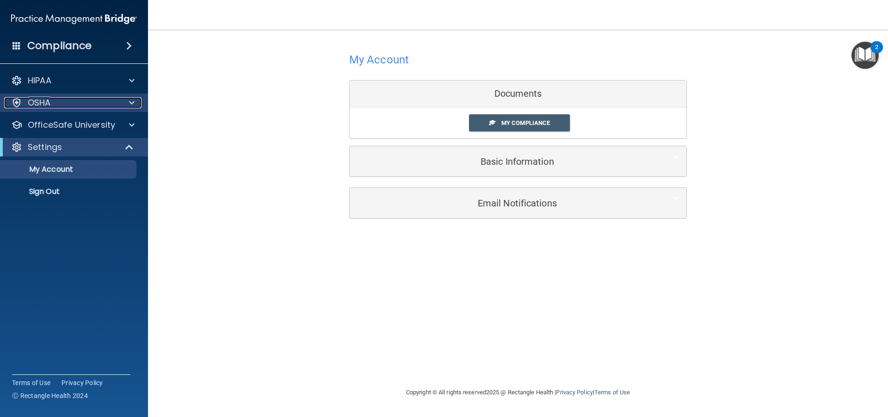
click at [130, 103] on span at bounding box center [132, 102] width 6 height 11
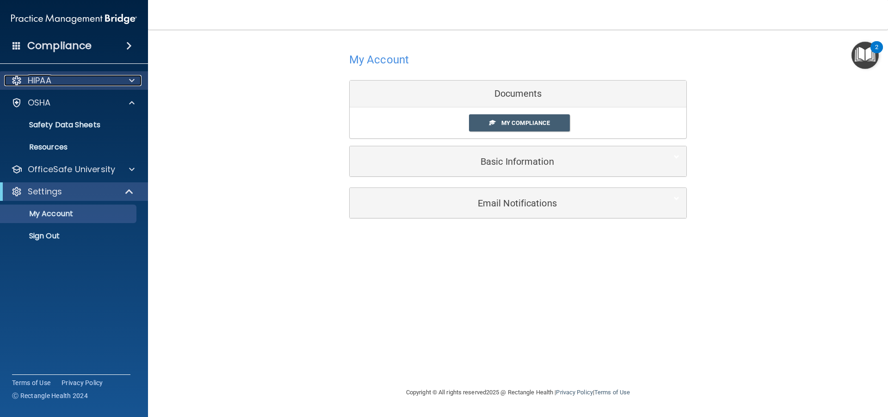
click at [122, 80] on div at bounding box center [130, 80] width 23 height 11
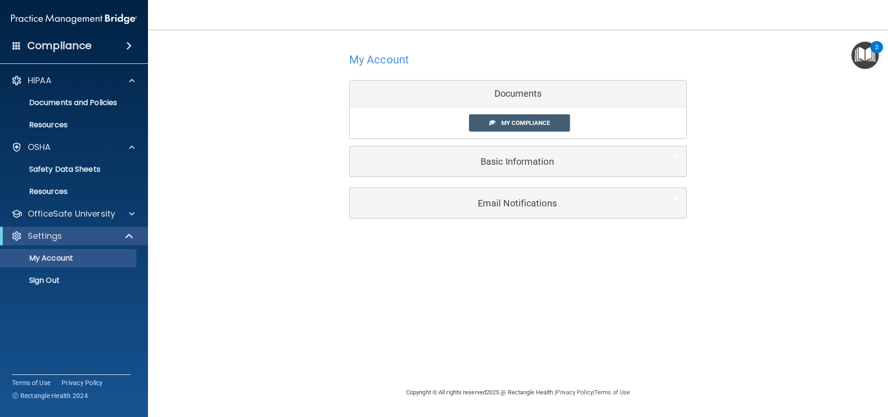
click at [134, 204] on div "HIPAA Documents and Policies Report an Incident Business Associates Emergency P…" at bounding box center [74, 182] width 148 height 229
click at [127, 214] on div at bounding box center [130, 213] width 23 height 11
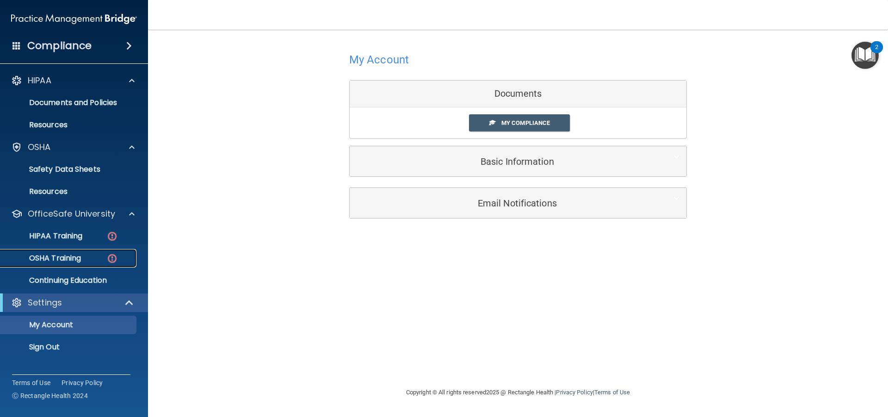
click at [85, 259] on div "OSHA Training" at bounding box center [69, 257] width 126 height 9
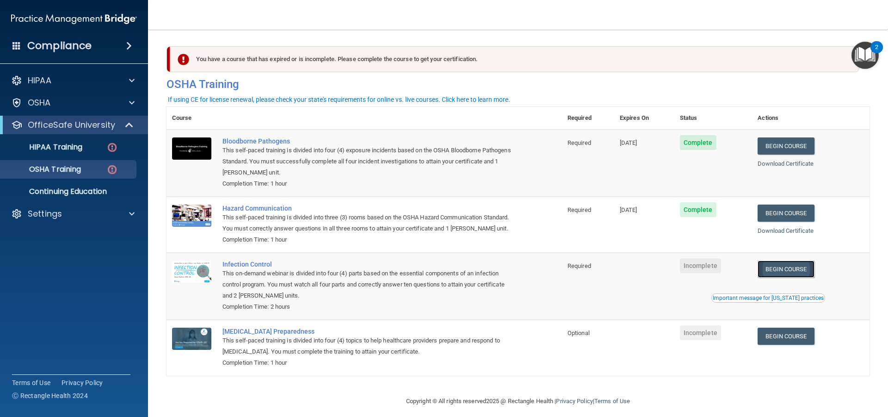
click at [774, 278] on link "Begin Course" at bounding box center [786, 268] width 56 height 17
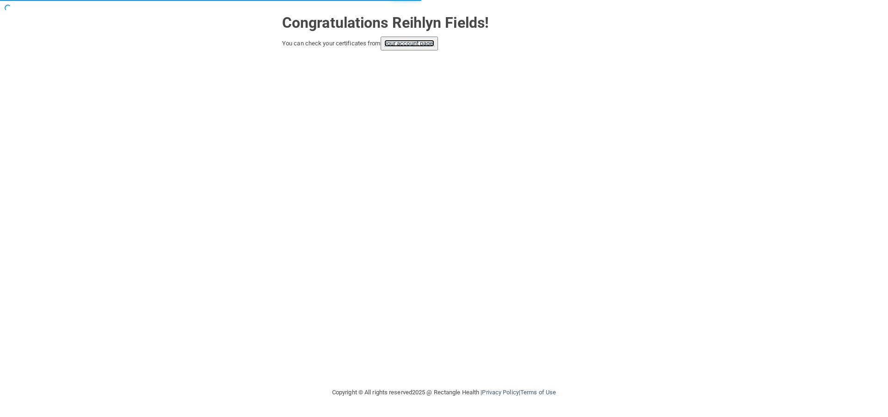
click at [399, 43] on link "your account page!" at bounding box center [409, 43] width 50 height 7
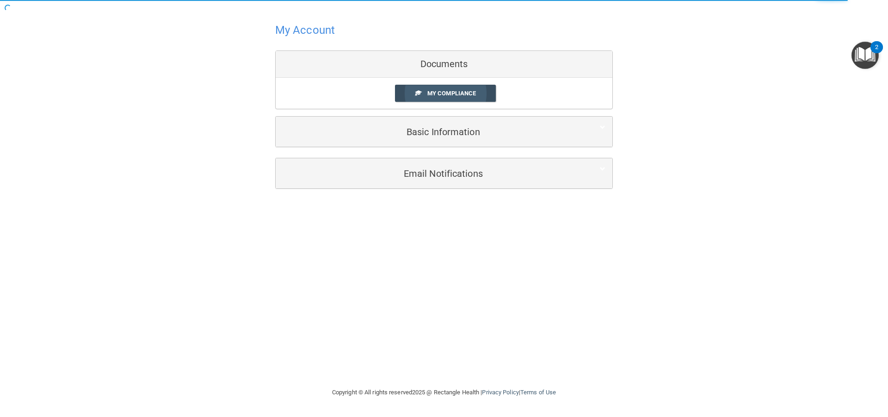
click at [448, 93] on span "My Compliance" at bounding box center [451, 93] width 49 height 7
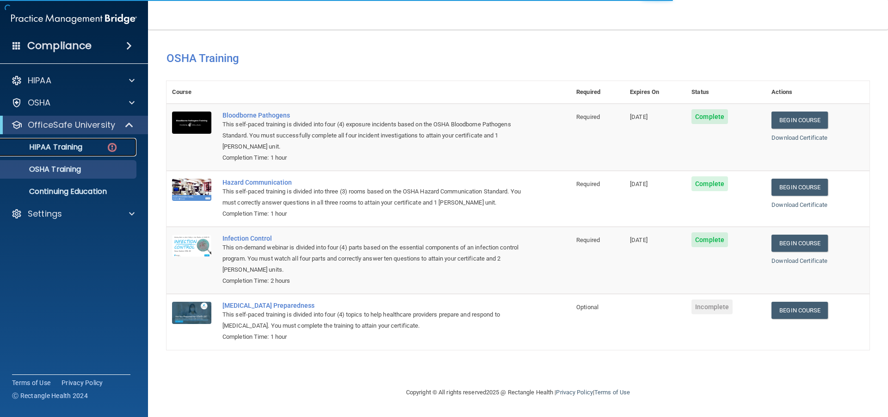
click at [96, 145] on div "HIPAA Training" at bounding box center [69, 146] width 126 height 9
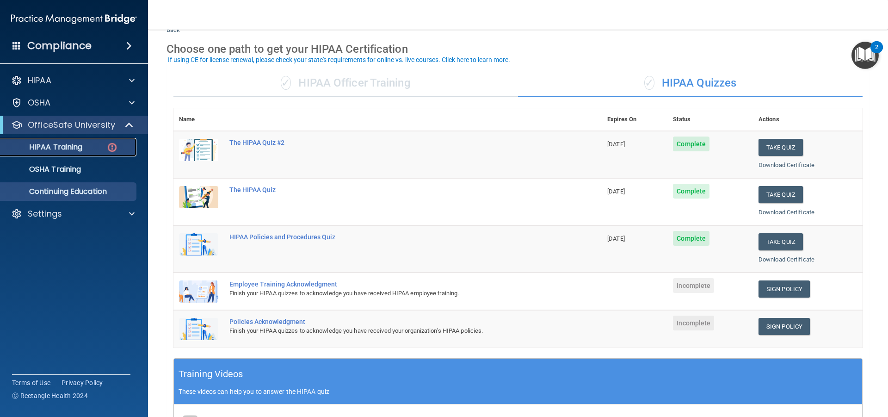
scroll to position [29, 0]
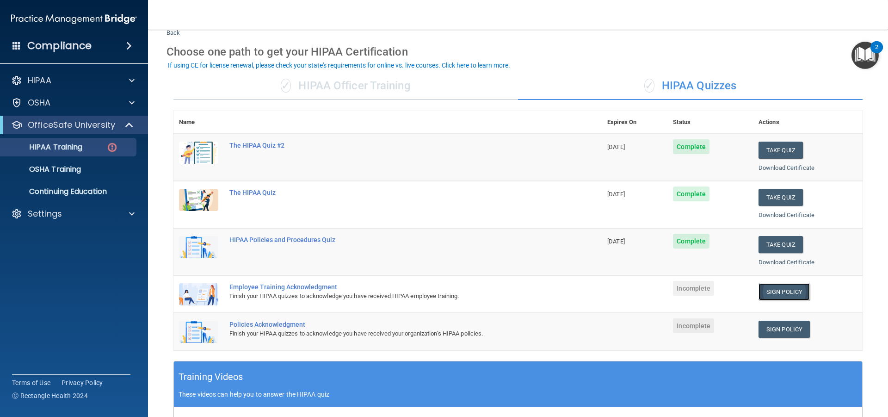
click at [774, 295] on link "Sign Policy" at bounding box center [784, 291] width 51 height 17
click at [781, 332] on link "Sign Policy" at bounding box center [784, 329] width 51 height 17
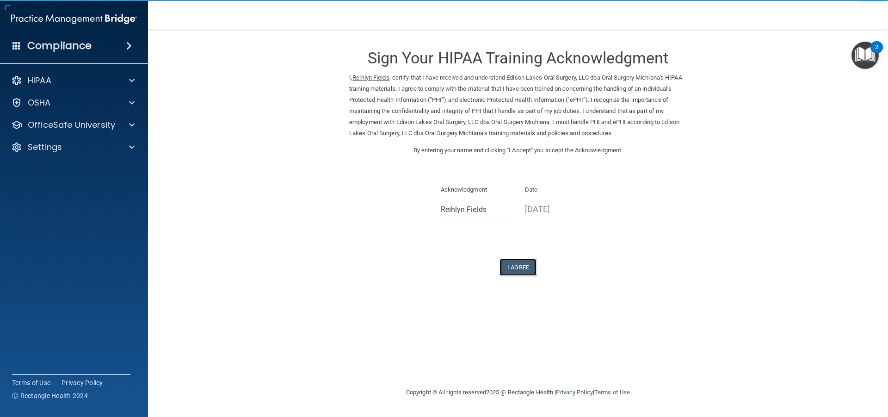
click at [524, 265] on button "I Agree" at bounding box center [518, 267] width 37 height 17
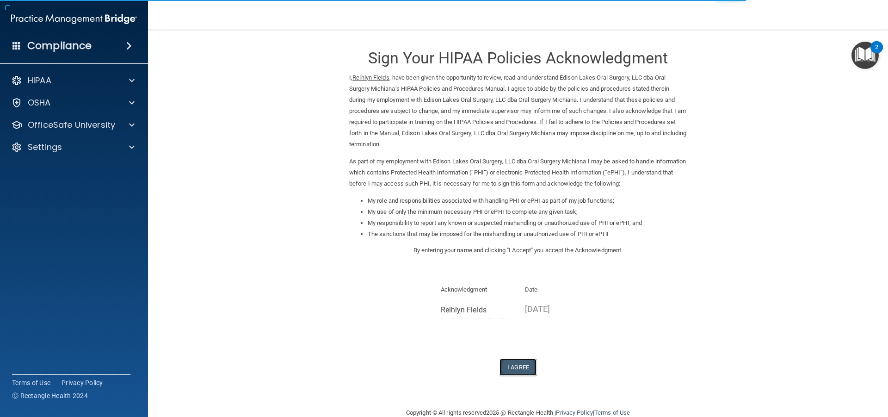
click at [520, 367] on button "I Agree" at bounding box center [518, 366] width 37 height 17
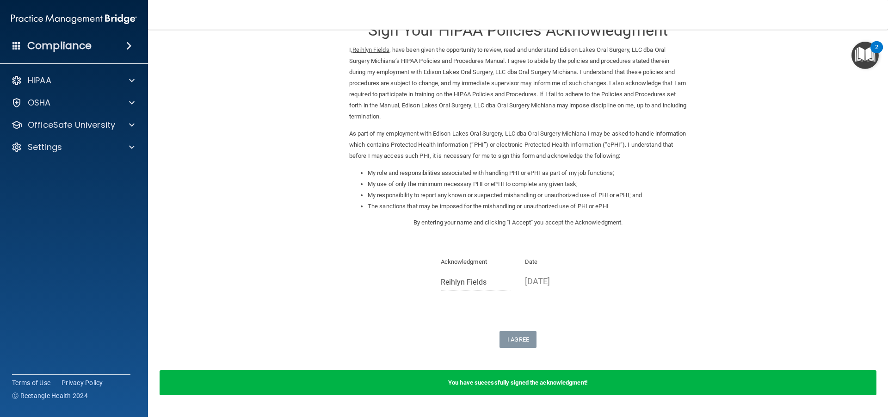
scroll to position [54, 0]
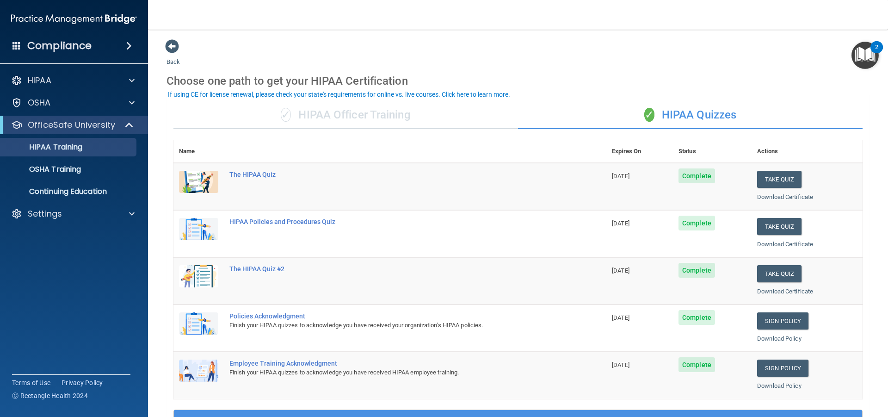
scroll to position [46, 0]
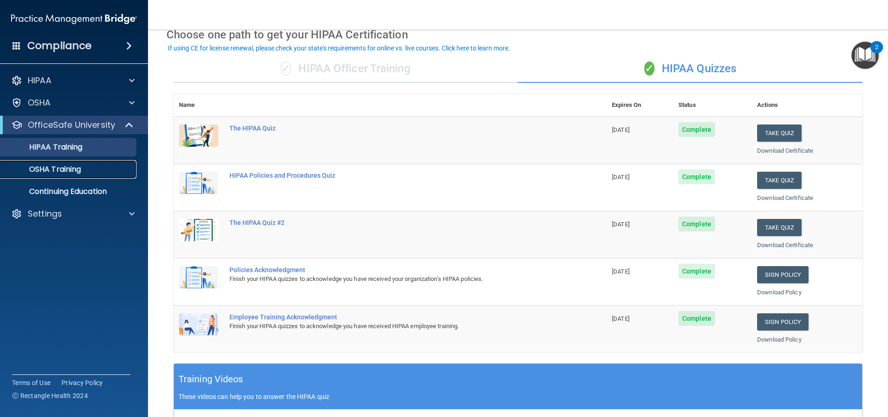
click at [128, 165] on div "OSHA Training" at bounding box center [69, 169] width 126 height 9
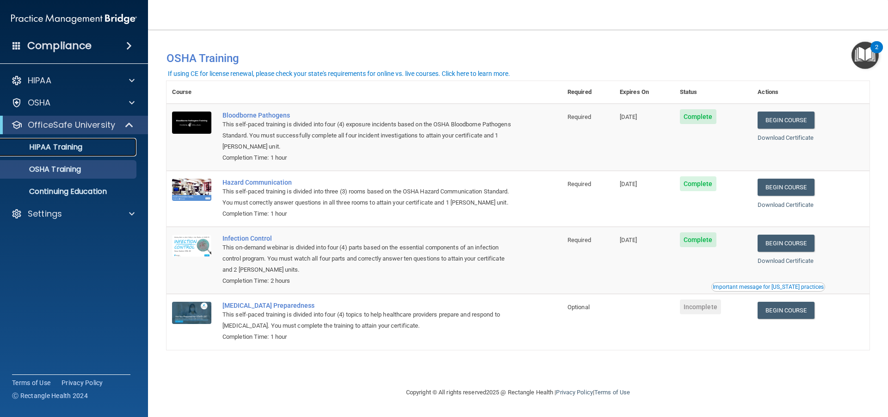
click at [99, 152] on link "HIPAA Training" at bounding box center [64, 147] width 146 height 19
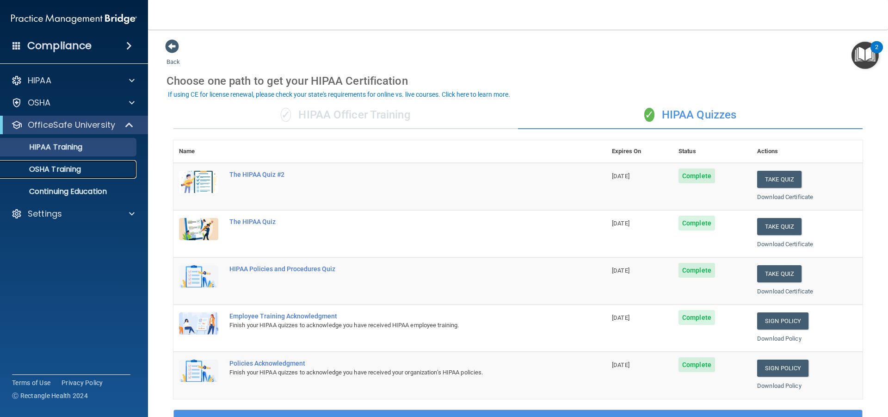
click at [95, 170] on div "OSHA Training" at bounding box center [69, 169] width 126 height 9
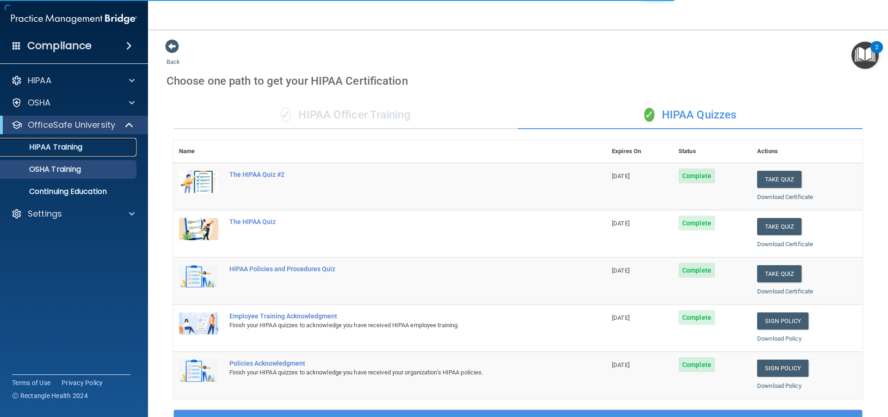
click at [104, 154] on link "HIPAA Training" at bounding box center [64, 147] width 146 height 19
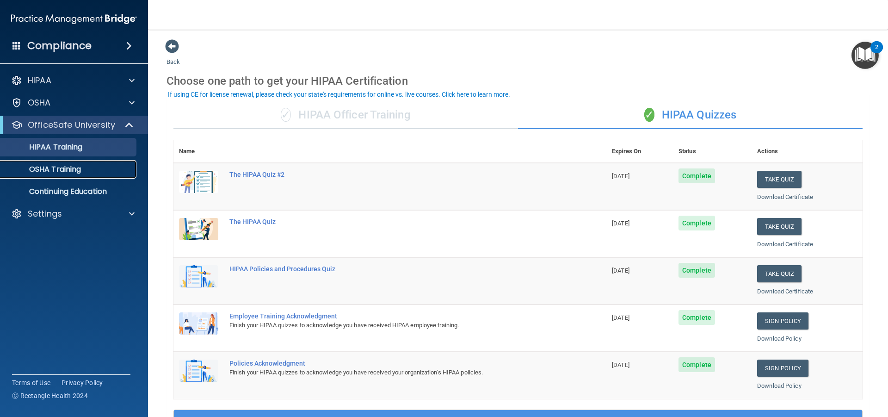
click at [119, 173] on div "OSHA Training" at bounding box center [69, 169] width 126 height 9
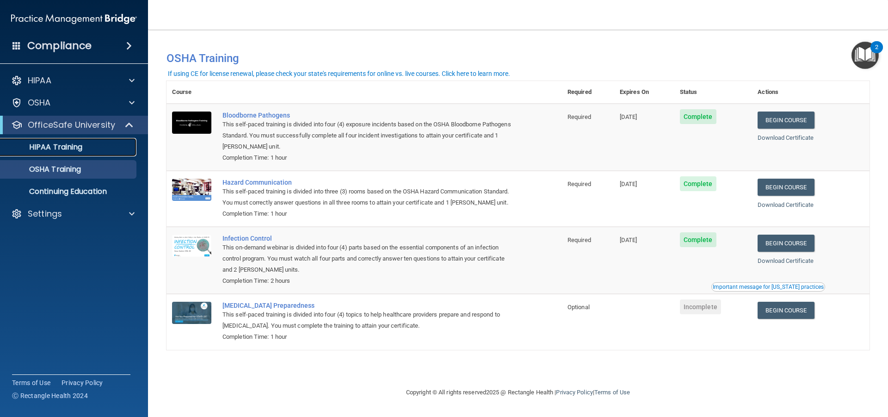
click at [62, 154] on link "HIPAA Training" at bounding box center [64, 147] width 146 height 19
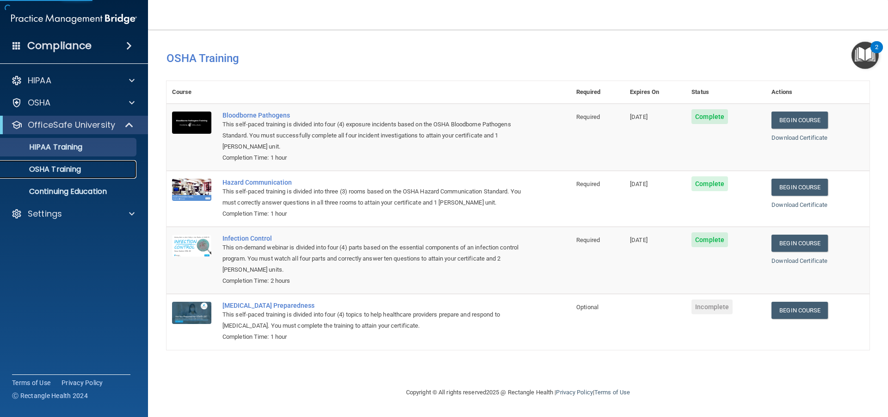
click at [77, 163] on link "OSHA Training" at bounding box center [64, 169] width 146 height 19
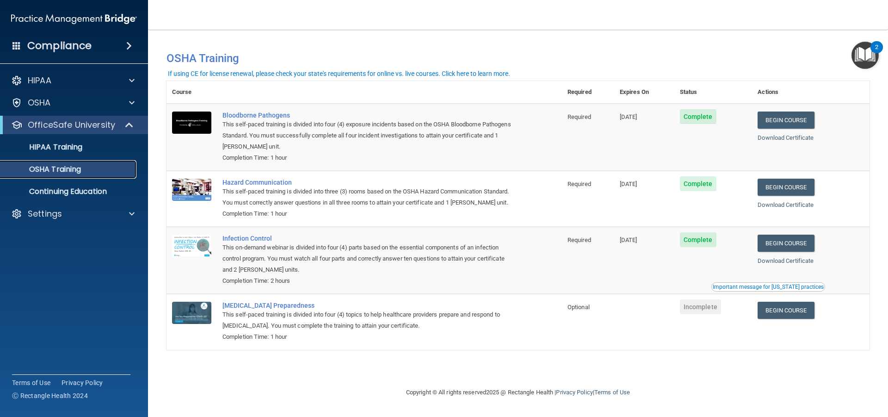
click at [89, 161] on link "OSHA Training" at bounding box center [64, 169] width 146 height 19
click at [80, 165] on p "OSHA Training" at bounding box center [43, 169] width 75 height 9
click at [82, 147] on p "HIPAA Training" at bounding box center [44, 146] width 76 height 9
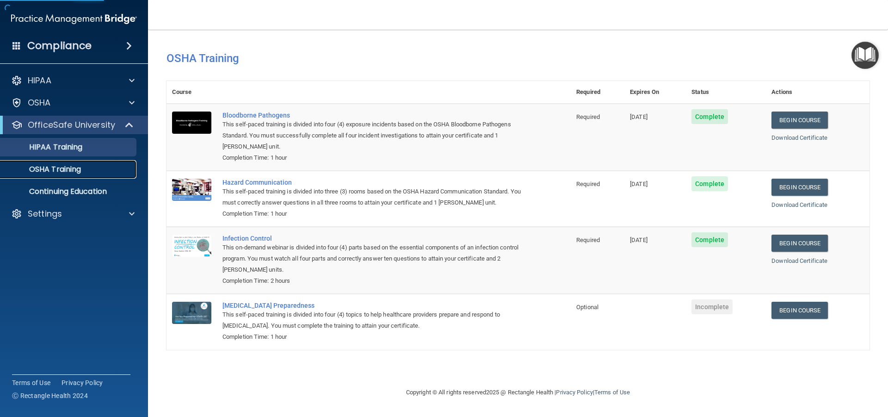
click at [85, 171] on div "OSHA Training" at bounding box center [69, 169] width 126 height 9
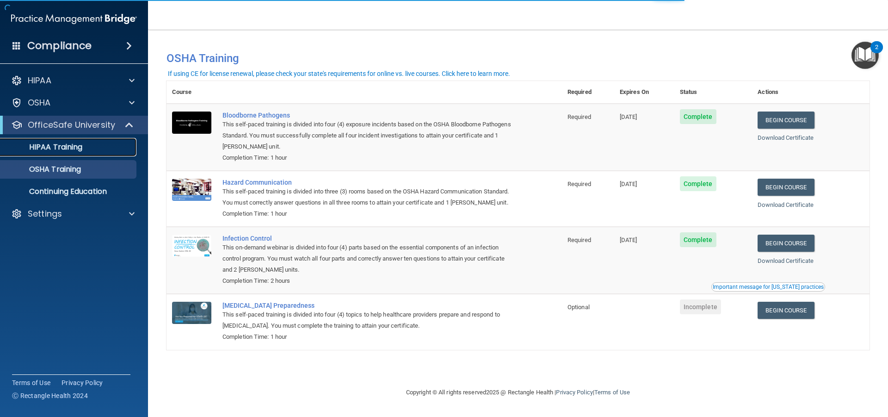
click at [90, 145] on div "HIPAA Training" at bounding box center [69, 146] width 126 height 9
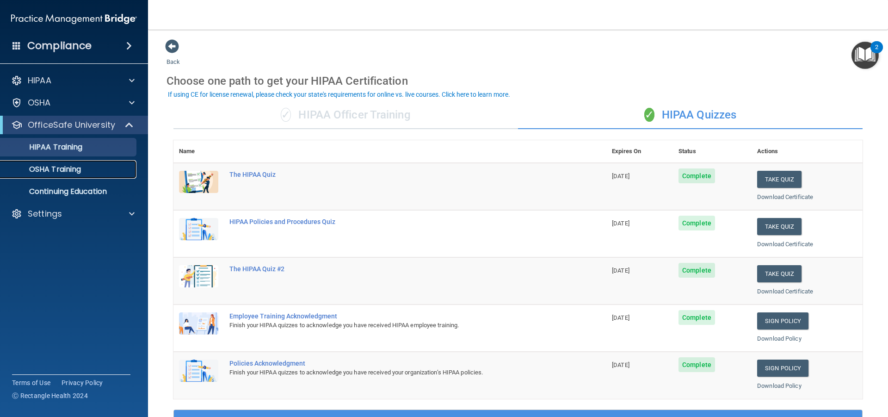
drag, startPoint x: 115, startPoint y: 166, endPoint x: 118, endPoint y: 161, distance: 6.2
click at [115, 165] on div "OSHA Training" at bounding box center [69, 169] width 126 height 9
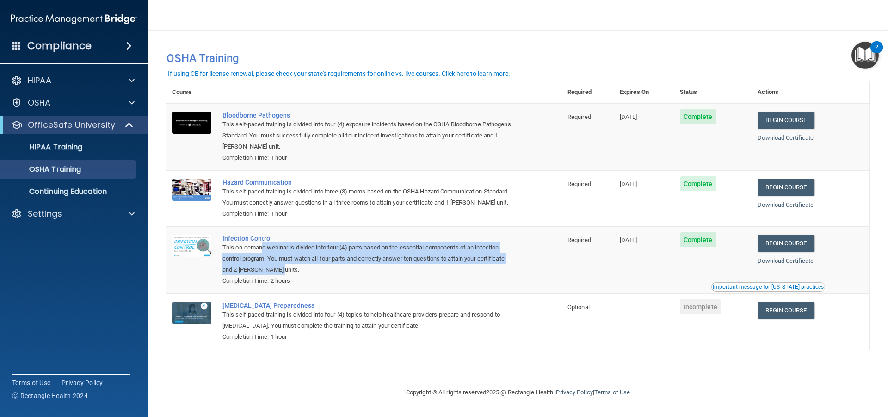
drag, startPoint x: 261, startPoint y: 254, endPoint x: 319, endPoint y: 266, distance: 58.6
click at [319, 266] on div "This on-demand webinar is divided into four (4) parts based on the essential co…" at bounding box center [368, 258] width 293 height 33
click at [308, 270] on div "This on-demand webinar is divided into four (4) parts based on the essential co…" at bounding box center [368, 258] width 293 height 33
click at [378, 270] on div "This on-demand webinar is divided into four (4) parts based on the essential co…" at bounding box center [368, 258] width 293 height 33
drag, startPoint x: 332, startPoint y: 259, endPoint x: 237, endPoint y: 246, distance: 95.2
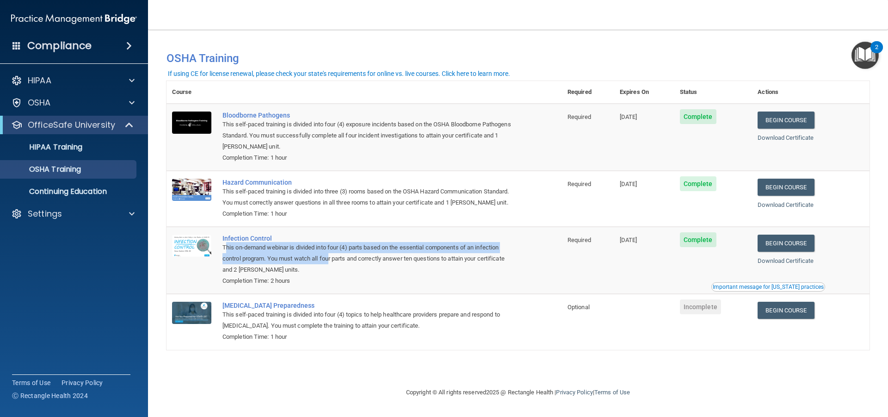
click at [228, 249] on div "This on-demand webinar is divided into four (4) parts based on the essential co…" at bounding box center [368, 258] width 293 height 33
click at [344, 239] on div "Infection Control" at bounding box center [368, 238] width 293 height 7
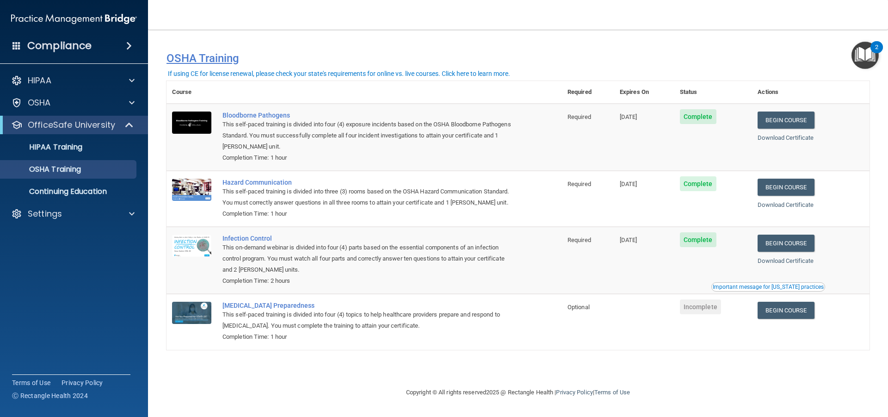
click at [470, 55] on h4 "OSHA Training" at bounding box center [518, 58] width 703 height 13
click at [91, 149] on div "HIPAA Training" at bounding box center [69, 146] width 126 height 9
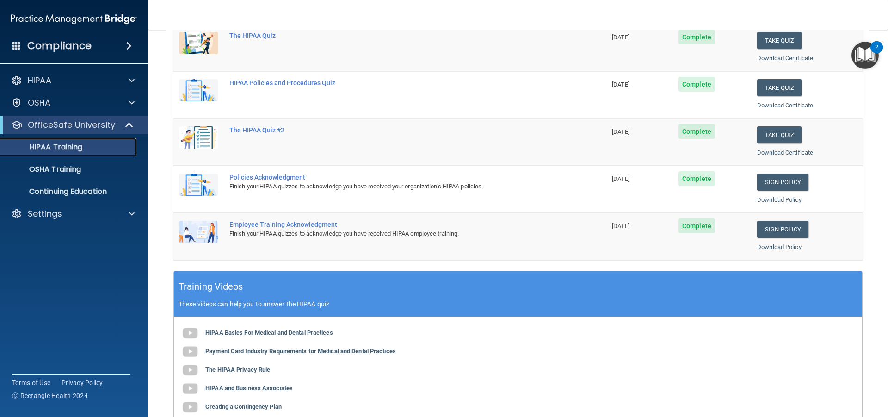
scroll to position [46, 0]
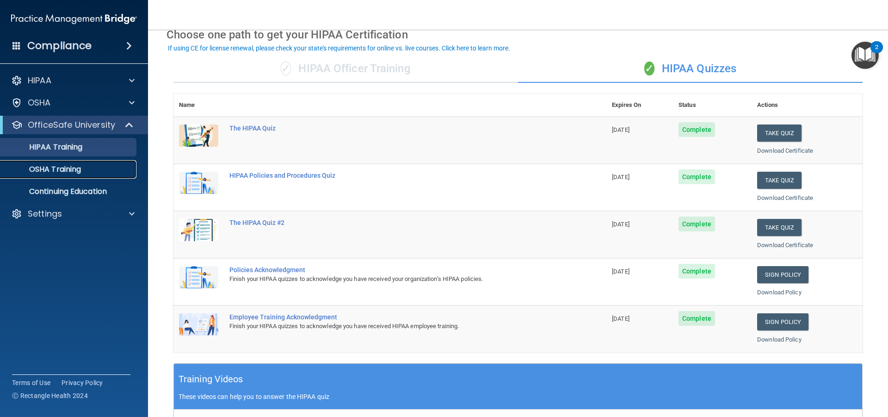
click at [74, 163] on link "OSHA Training" at bounding box center [64, 169] width 146 height 19
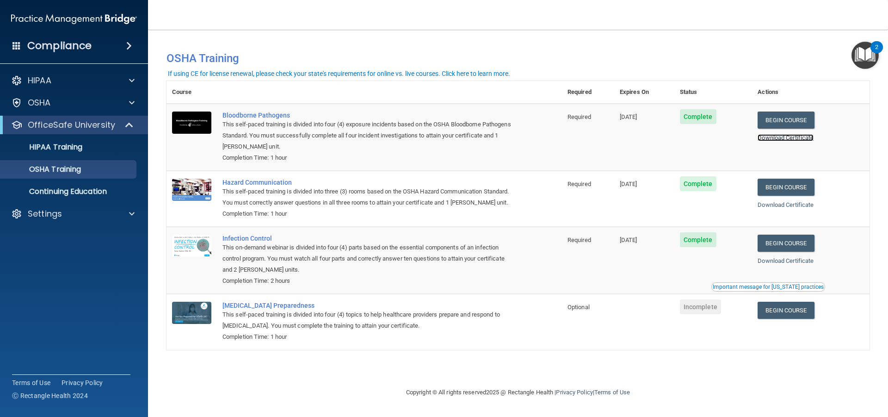
click at [802, 141] on link "Download Certificate" at bounding box center [786, 137] width 56 height 7
click at [787, 208] on link "Download Certificate" at bounding box center [786, 204] width 56 height 7
click at [791, 262] on link "Download Certificate" at bounding box center [786, 260] width 56 height 7
